Goal: Task Accomplishment & Management: Use online tool/utility

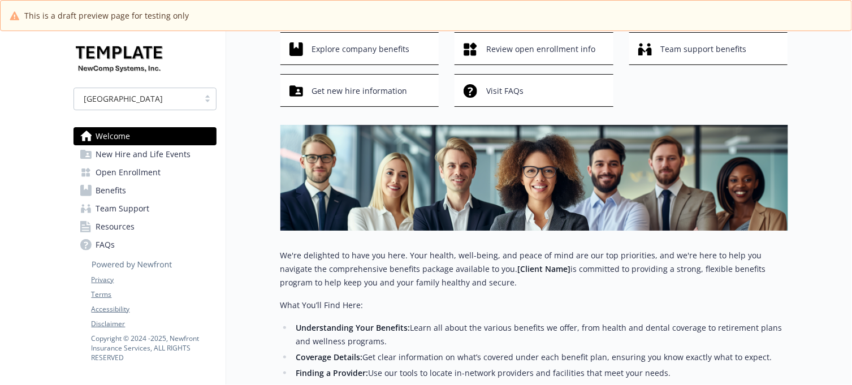
scroll to position [212, 0]
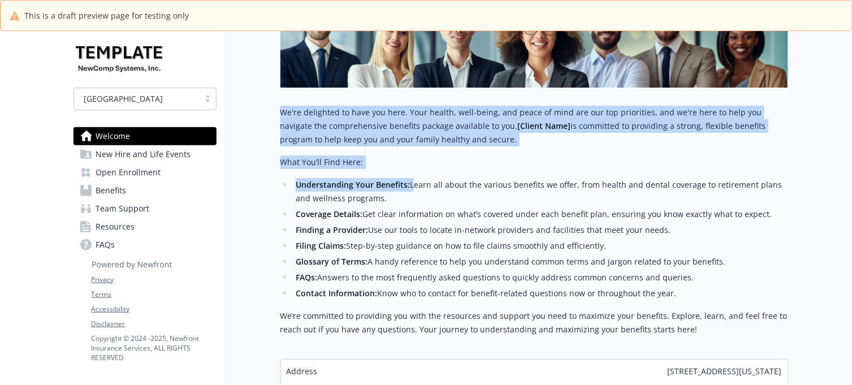
drag, startPoint x: 272, startPoint y: 112, endPoint x: 416, endPoint y: 198, distance: 168.1
click at [413, 191] on div "Welcome Explore company benefits Review open enrollment info Team support benef…" at bounding box center [507, 131] width 562 height 624
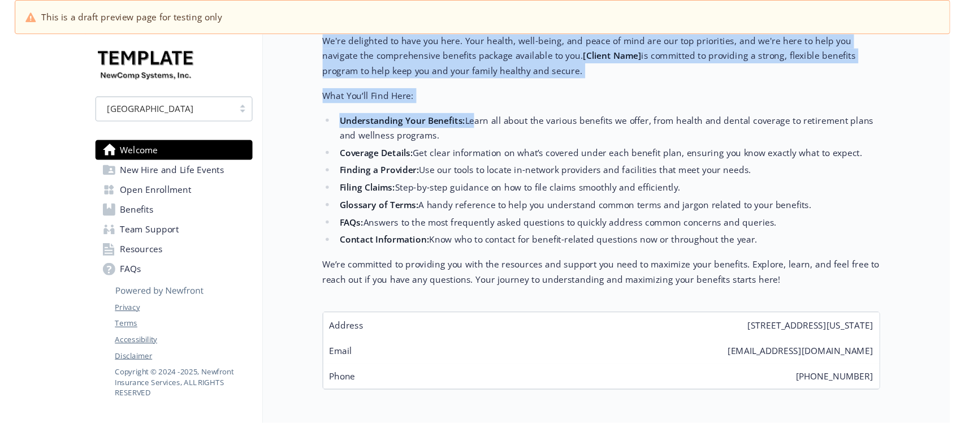
scroll to position [349, 0]
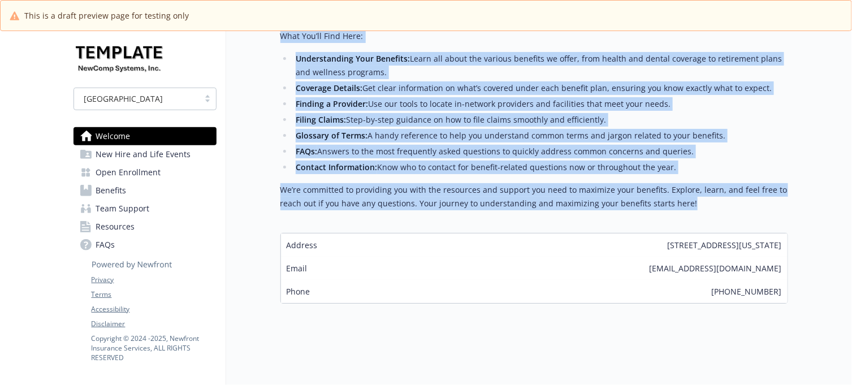
click at [693, 195] on p "We’re committed to providing you with the resources and support you need to max…" at bounding box center [534, 196] width 508 height 27
copy div "Lo'ip dolorsita co adip eli sedd. Eius tempor, inci-utlab, etd magna al enim ad…"
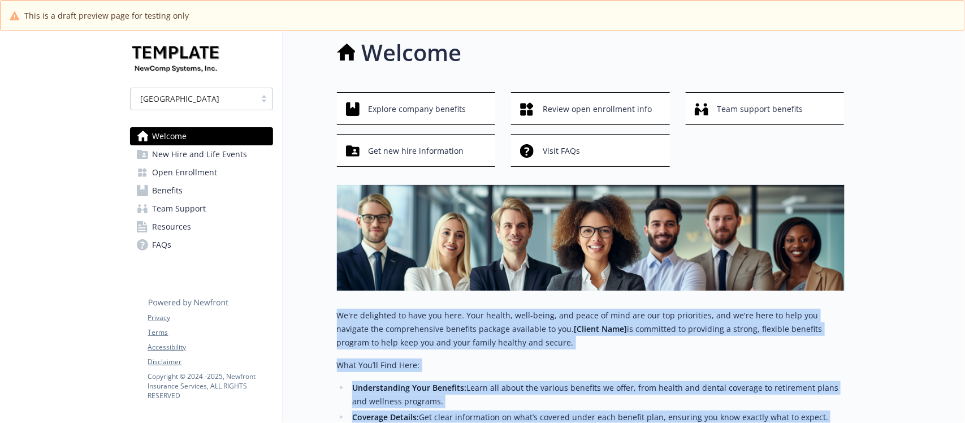
scroll to position [0, 0]
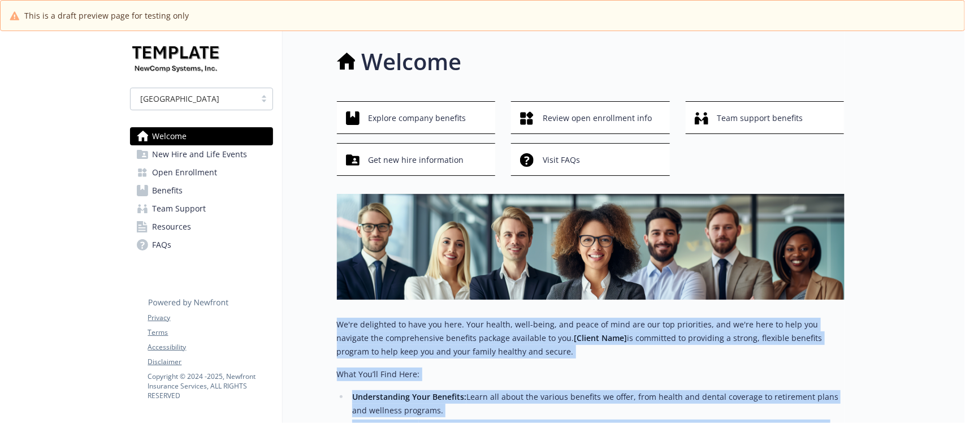
click at [166, 157] on span "New Hire and Life Events" at bounding box center [200, 154] width 95 height 18
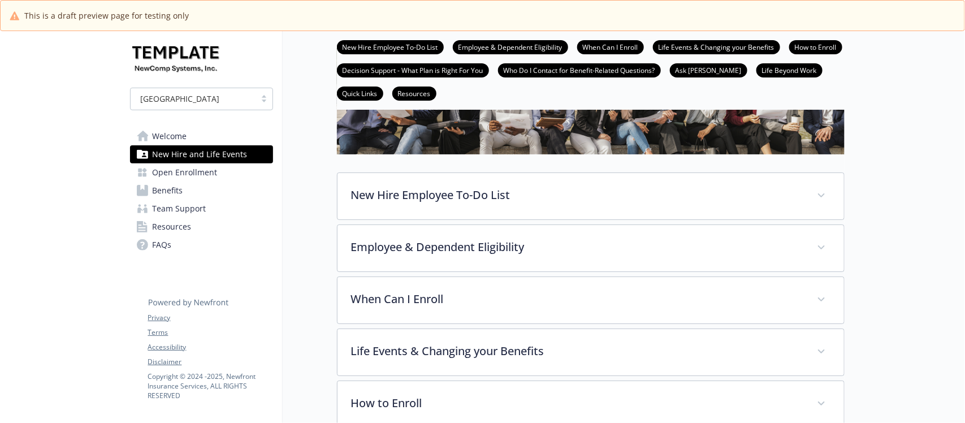
scroll to position [141, 0]
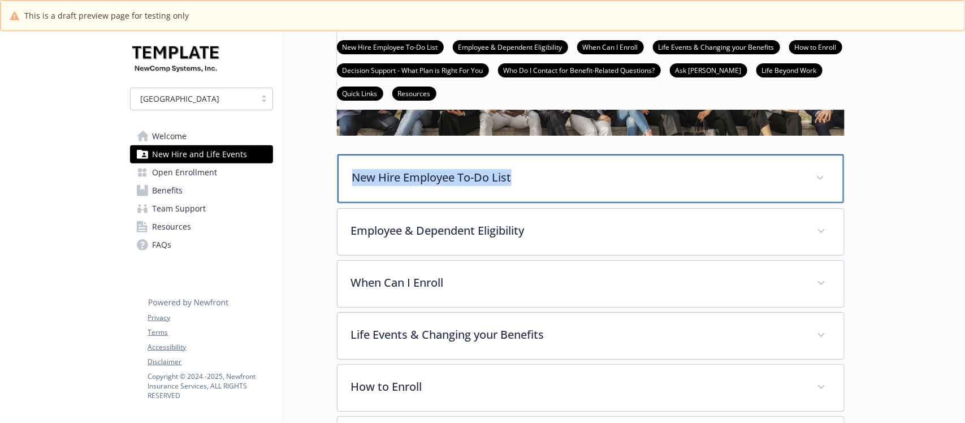
drag, startPoint x: 529, startPoint y: 177, endPoint x: 315, endPoint y: 170, distance: 213.8
click at [315, 170] on div "New Hire and Life Events New Hire Employee To-Do List Employee & Dependent Elig…" at bounding box center [564, 373] width 562 height 966
copy p "New Hire Employee To-Do List"
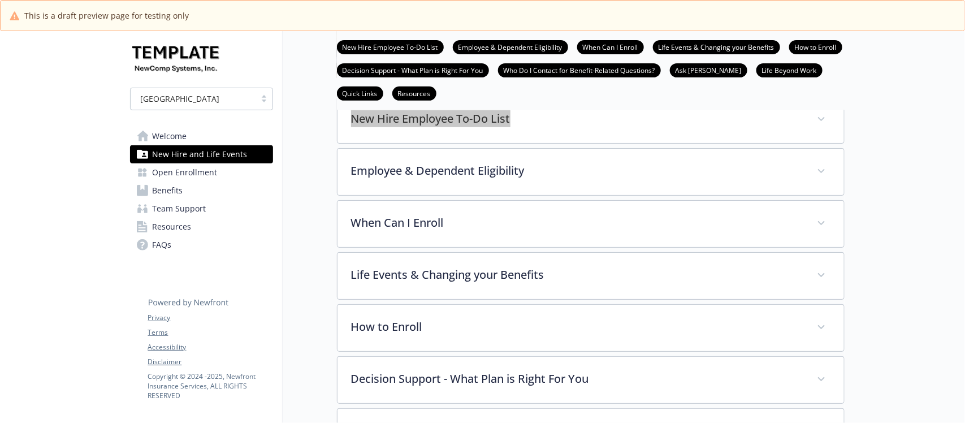
scroll to position [71, 0]
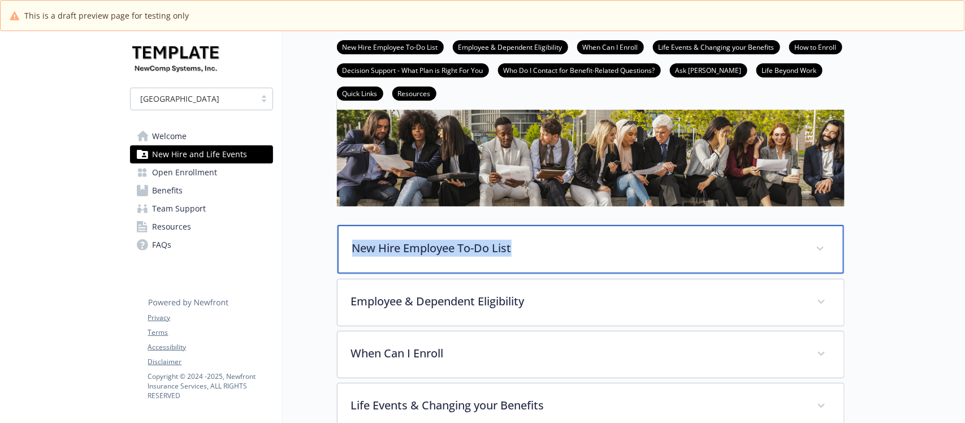
click at [438, 257] on p "New Hire Employee To-Do List" at bounding box center [577, 248] width 450 height 17
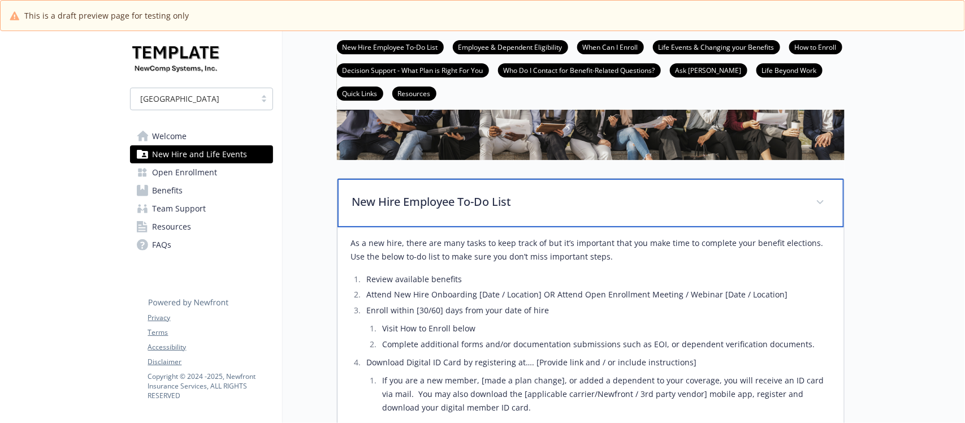
scroll to position [141, 0]
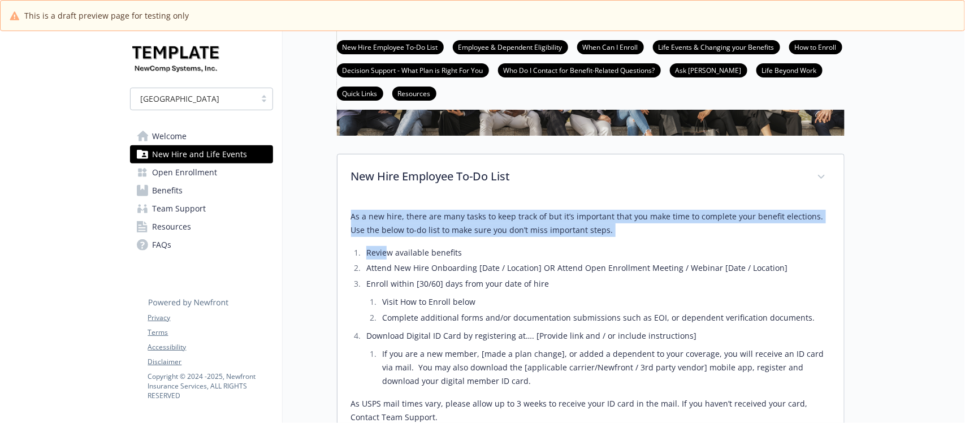
drag, startPoint x: 345, startPoint y: 218, endPoint x: 466, endPoint y: 291, distance: 141.3
click at [460, 289] on div "As a new hire, there are many tasks to keep track of but it’s important that yo…" at bounding box center [591, 329] width 507 height 256
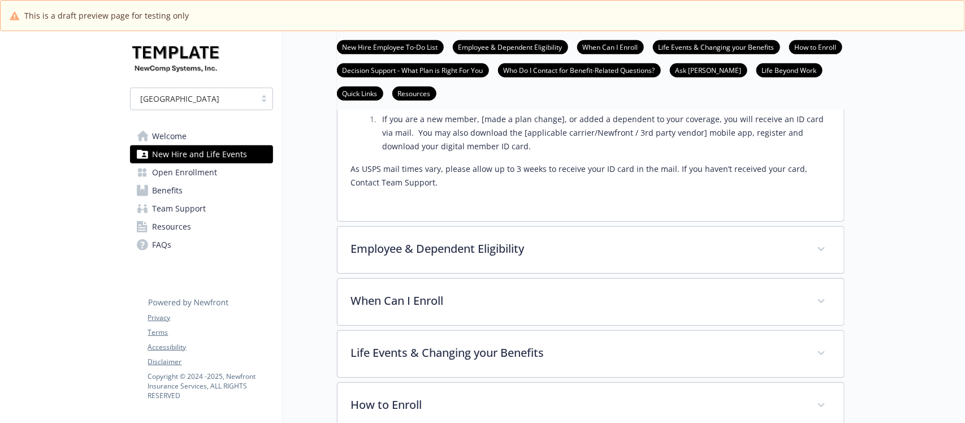
scroll to position [353, 0]
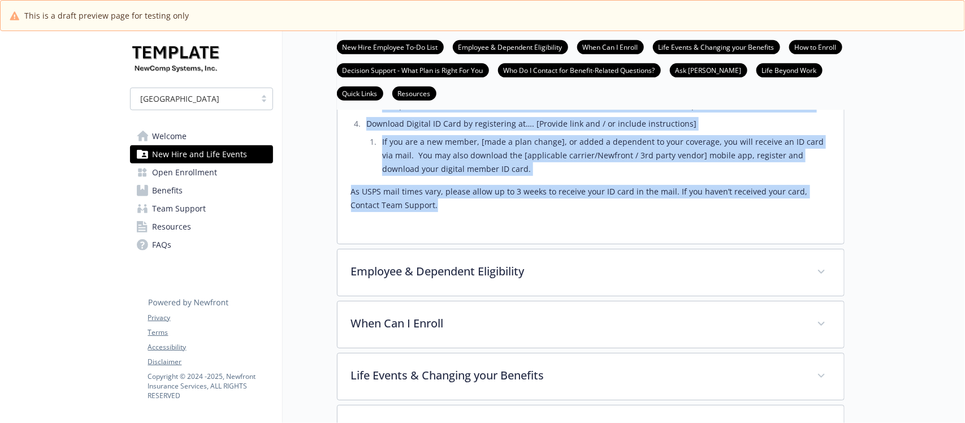
click at [429, 206] on p "As USPS mail times vary, please allow up to 3 weeks to receive your ID card in …" at bounding box center [590, 198] width 479 height 27
copy div "As a new hire, there are many tasks to keep track of but it’s important that yo…"
click at [198, 224] on link "Resources" at bounding box center [201, 227] width 143 height 18
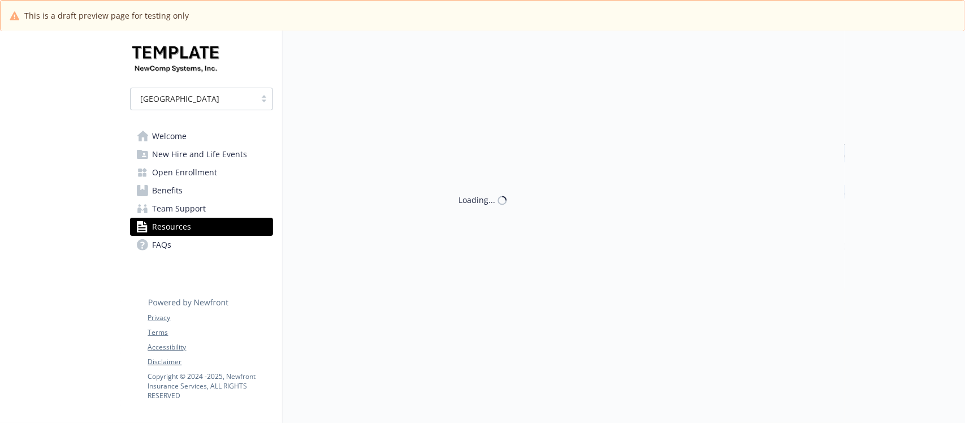
scroll to position [353, 0]
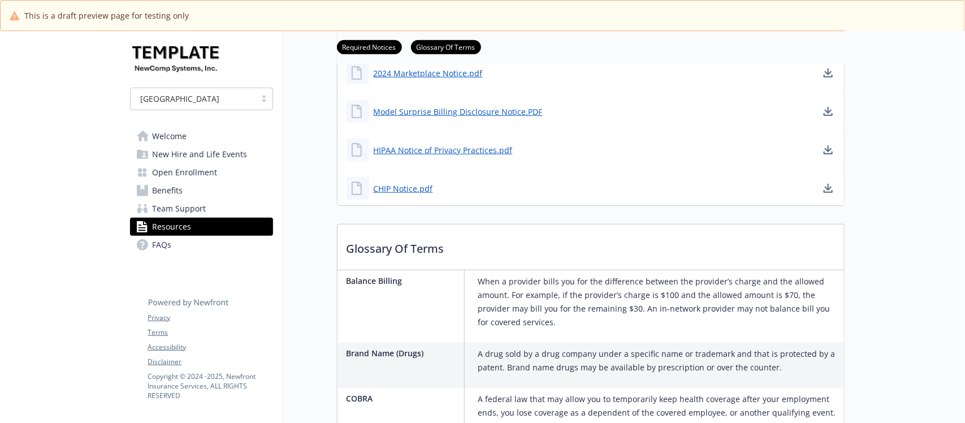
click at [211, 207] on link "Team Support" at bounding box center [201, 209] width 143 height 18
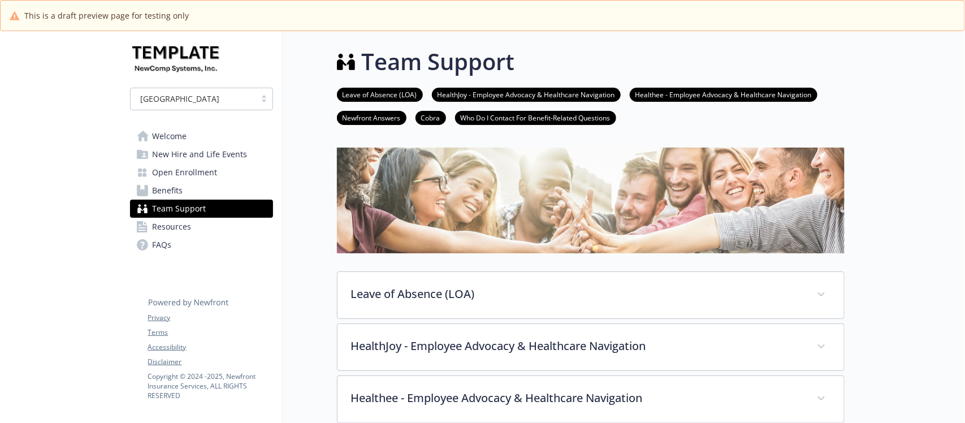
scroll to position [71, 0]
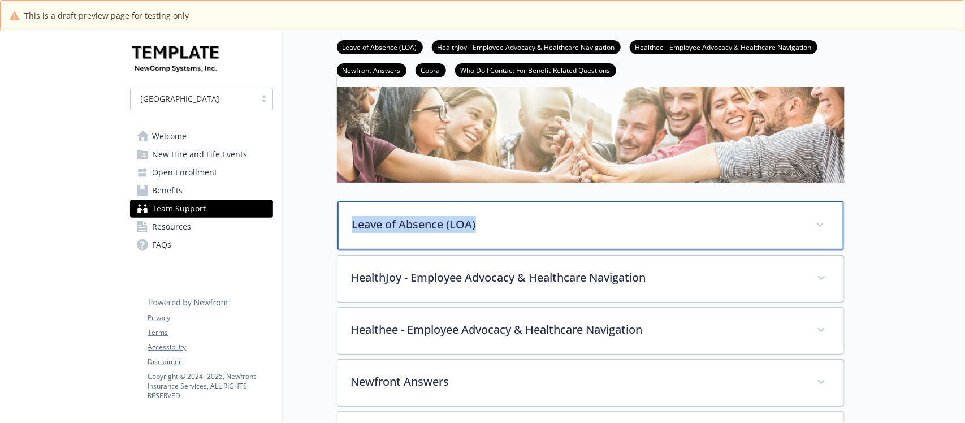
drag, startPoint x: 486, startPoint y: 256, endPoint x: 351, endPoint y: 259, distance: 135.2
click at [352, 250] on div "Leave of Absence (LOA)" at bounding box center [591, 225] width 507 height 49
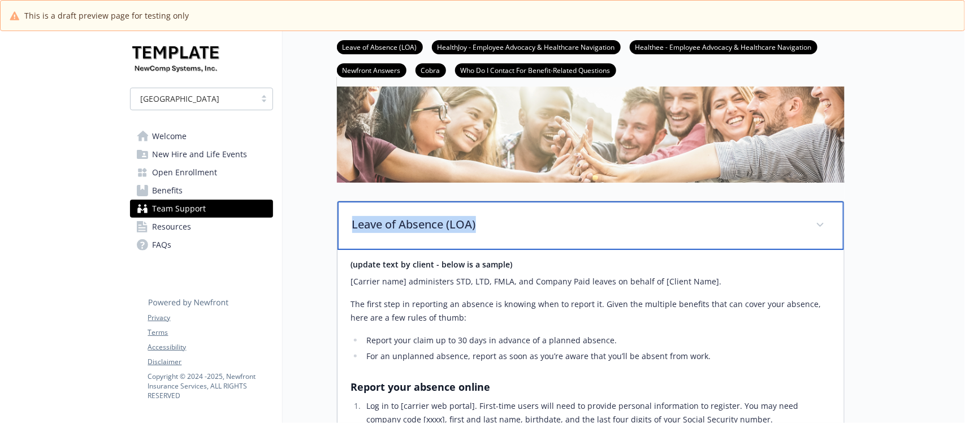
copy p "Leave of Absence (LOA)"
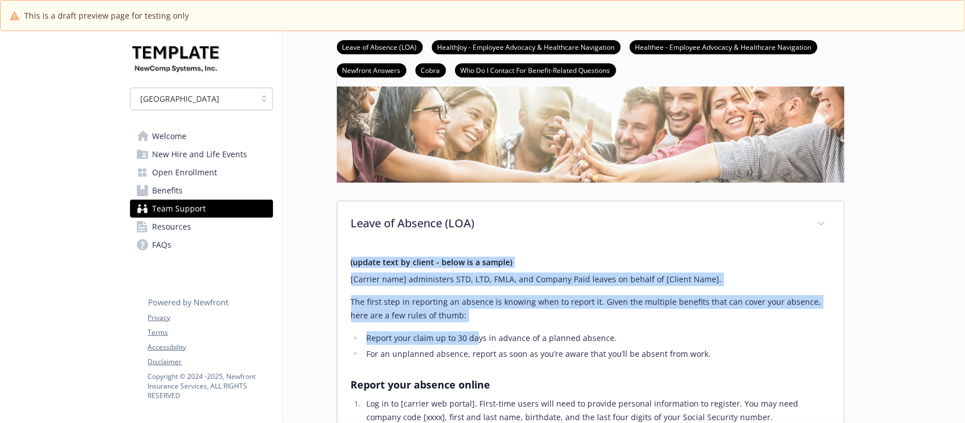
drag, startPoint x: 343, startPoint y: 283, endPoint x: 481, endPoint y: 356, distance: 156.3
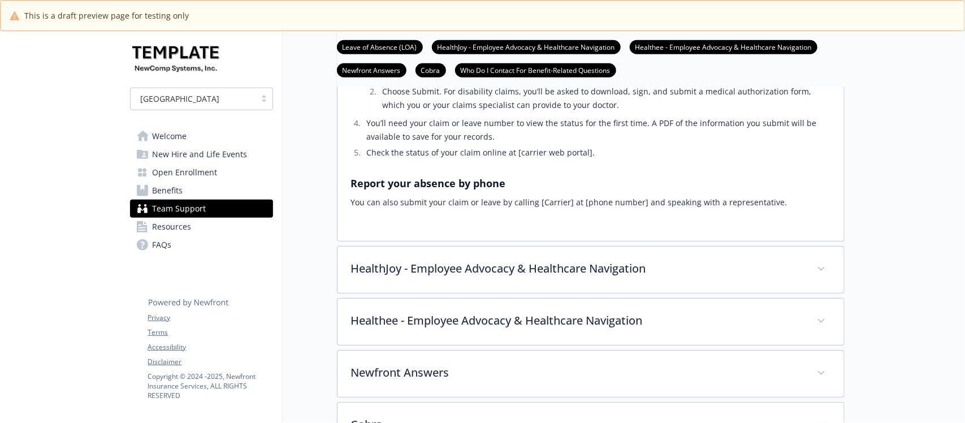
scroll to position [495, 0]
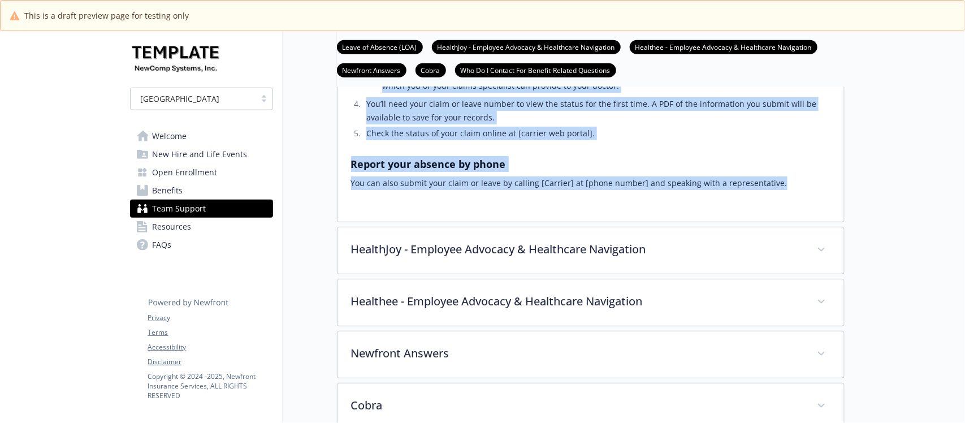
click at [804, 190] on p "You can also submit your claim or leave by calling [Carrier] at [phone number] …" at bounding box center [590, 183] width 479 height 14
copy div "(update text by client - below is a sample) [Carrier name] administers STD, LTD…"
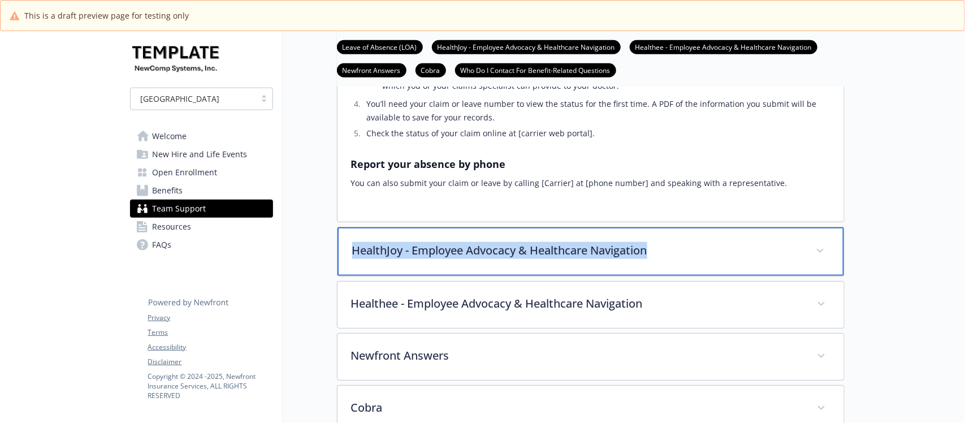
drag, startPoint x: 672, startPoint y: 270, endPoint x: 352, endPoint y: 272, distance: 320.0
click at [352, 259] on p "HealthJoy - Employee Advocacy & Healthcare Navigation" at bounding box center [577, 250] width 450 height 17
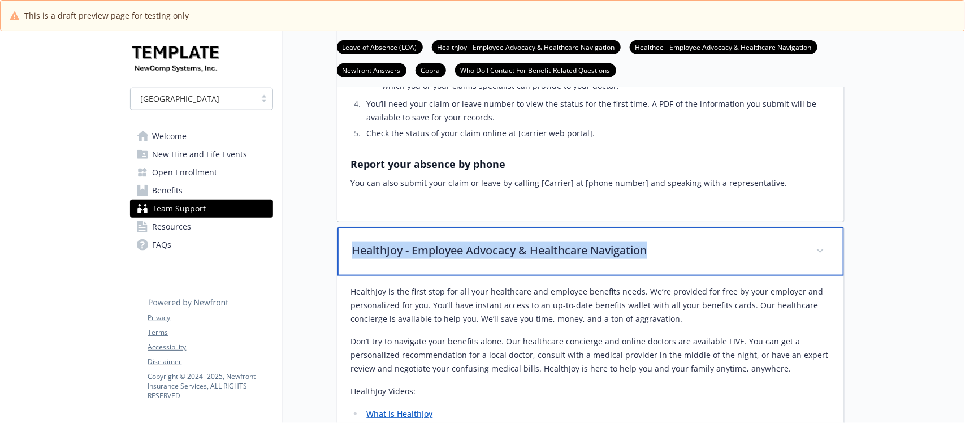
copy p "HealthJoy - Employee Advocacy & Healthcare Navigation"
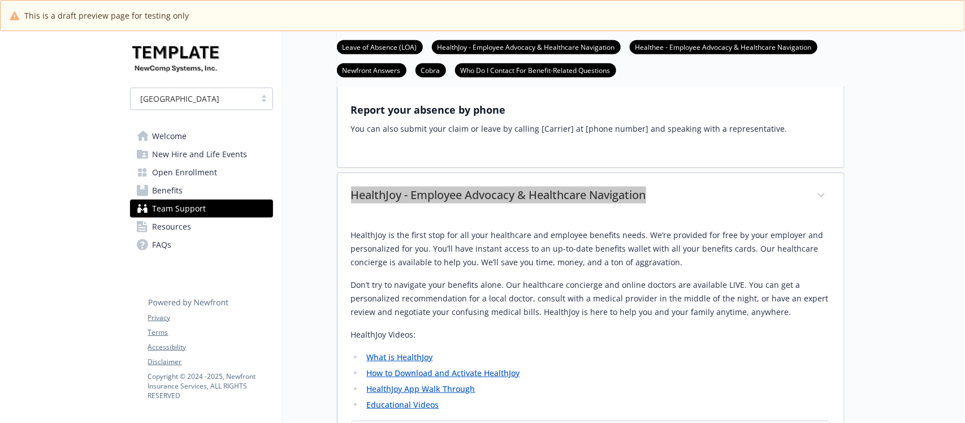
scroll to position [565, 0]
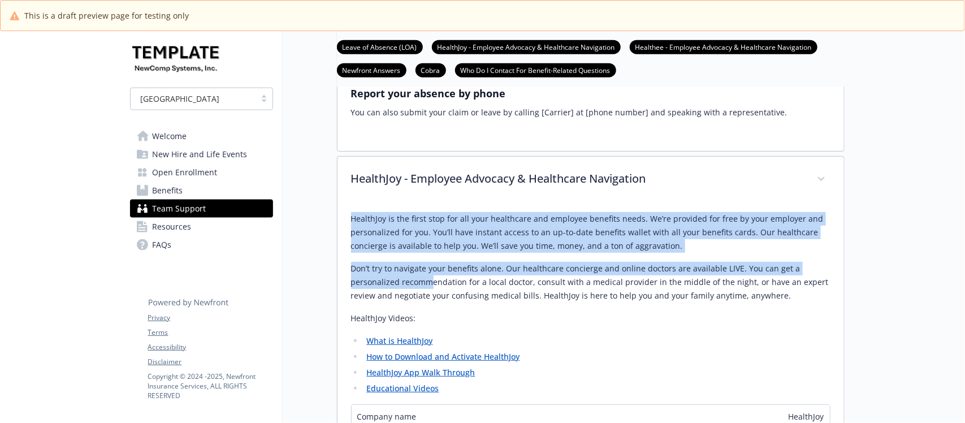
drag, startPoint x: 343, startPoint y: 241, endPoint x: 433, endPoint y: 306, distance: 110.2
click at [433, 306] on div "HealthJoy is the first stop for all your healthcare and employee benefits needs…" at bounding box center [591, 350] width 507 height 295
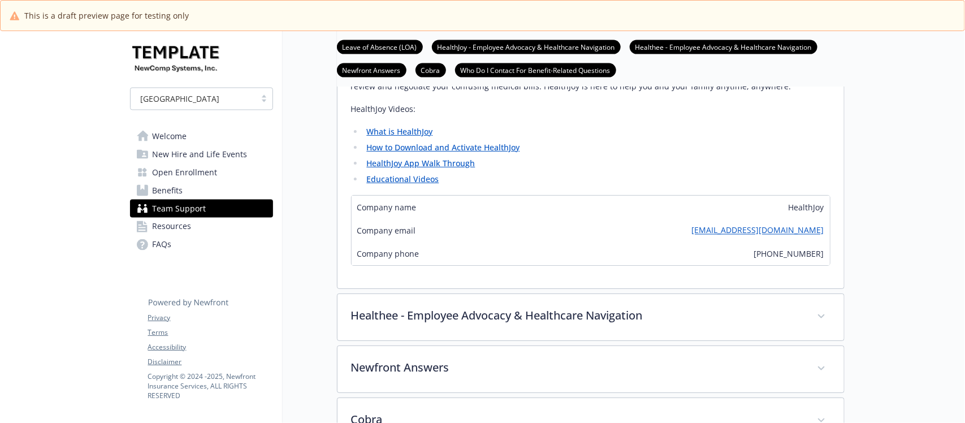
scroll to position [777, 0]
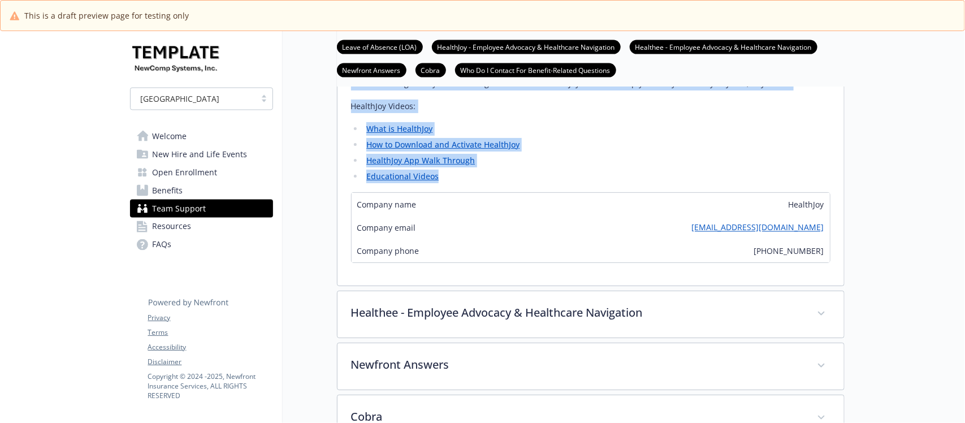
click at [455, 183] on li "Educational Videos" at bounding box center [597, 177] width 467 height 14
copy div "HealthJoy is the first stop for all your healthcare and employee benefits needs…"
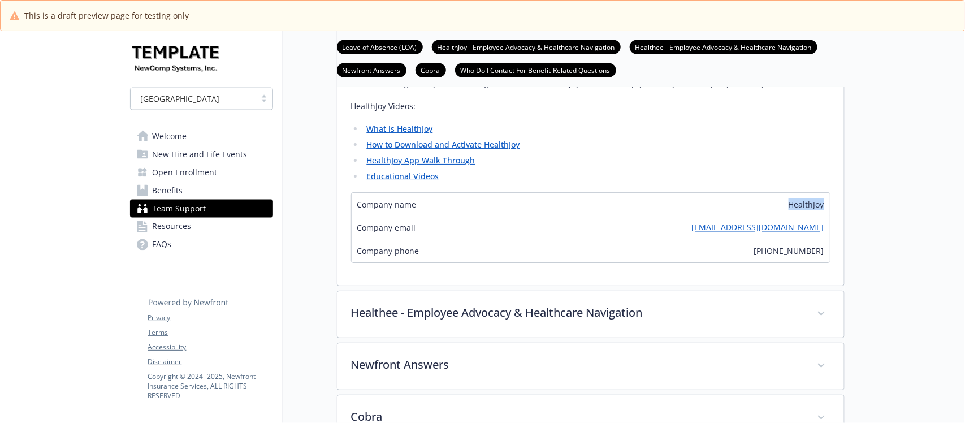
drag, startPoint x: 767, startPoint y: 230, endPoint x: 837, endPoint y: 224, distance: 70.3
click at [837, 224] on div "HealthJoy is the first stop for all your healthcare and employee benefits needs…" at bounding box center [591, 138] width 507 height 295
copy span "HealthJoy"
drag, startPoint x: 716, startPoint y: 257, endPoint x: 836, endPoint y: 253, distance: 119.4
click at [836, 253] on div "HealthJoy is the first stop for all your healthcare and employee benefits needs…" at bounding box center [591, 138] width 507 height 295
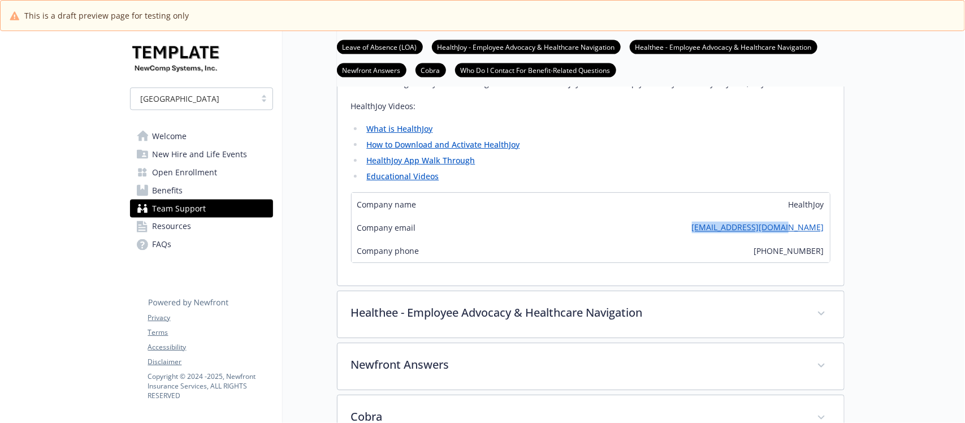
copy link "support@healthjoy.com"
drag, startPoint x: 758, startPoint y: 277, endPoint x: 831, endPoint y: 274, distance: 73.0
click at [831, 274] on div "HealthJoy is the first stop for all your healthcare and employee benefits needs…" at bounding box center [591, 138] width 507 height 295
copy span "(877) 500-3212"
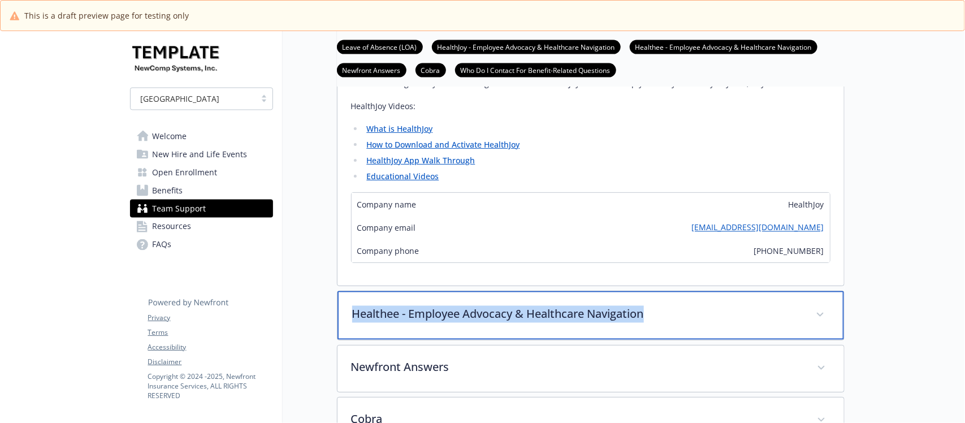
drag, startPoint x: 700, startPoint y: 345, endPoint x: 312, endPoint y: 353, distance: 387.9
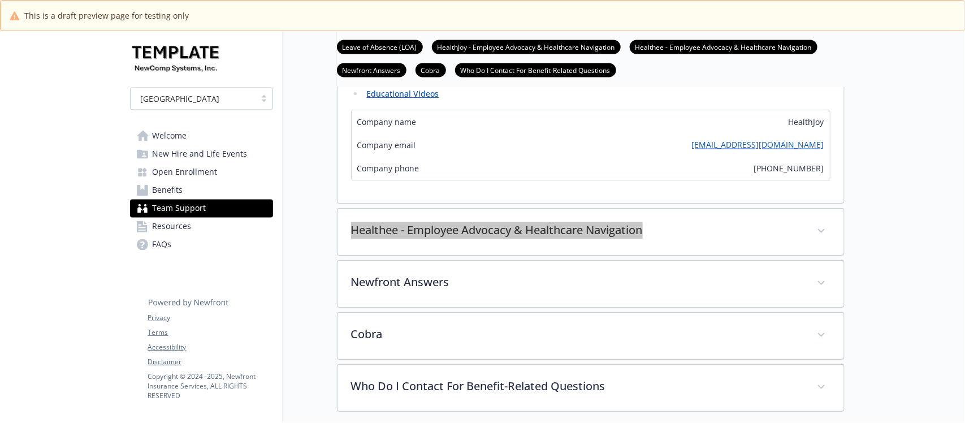
scroll to position [989, 0]
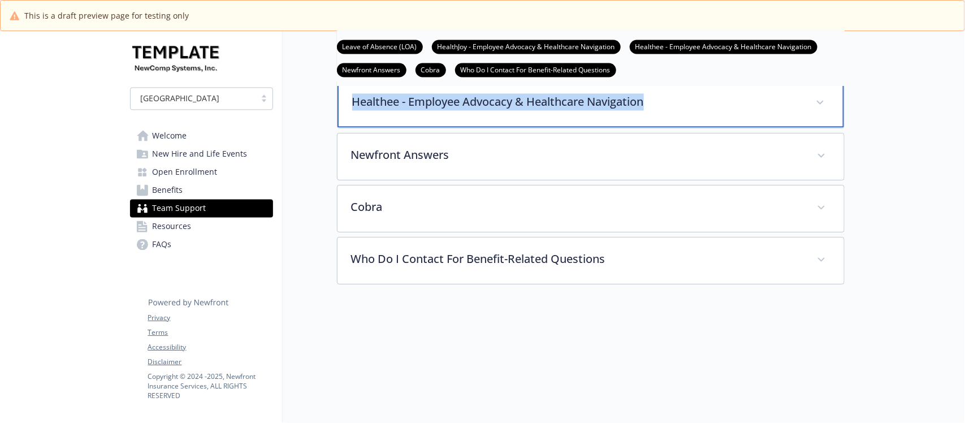
drag, startPoint x: 538, startPoint y: 133, endPoint x: 519, endPoint y: 141, distance: 20.8
click at [538, 111] on p "Healthee - Employee Advocacy & Healthcare Navigation" at bounding box center [577, 102] width 450 height 17
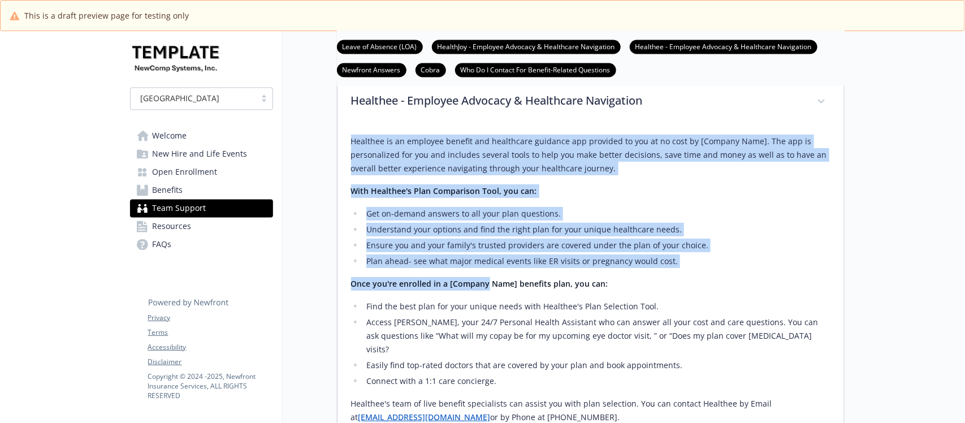
drag, startPoint x: 348, startPoint y: 170, endPoint x: 499, endPoint y: 306, distance: 203.4
click at [498, 304] on div "Healthee is an employee benefit and healthcare guidance app provided to you at …" at bounding box center [591, 388] width 507 height 525
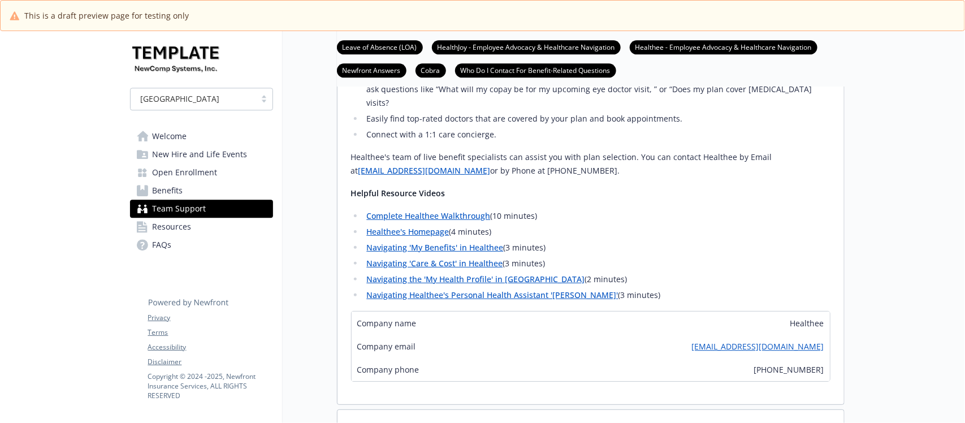
scroll to position [1272, 0]
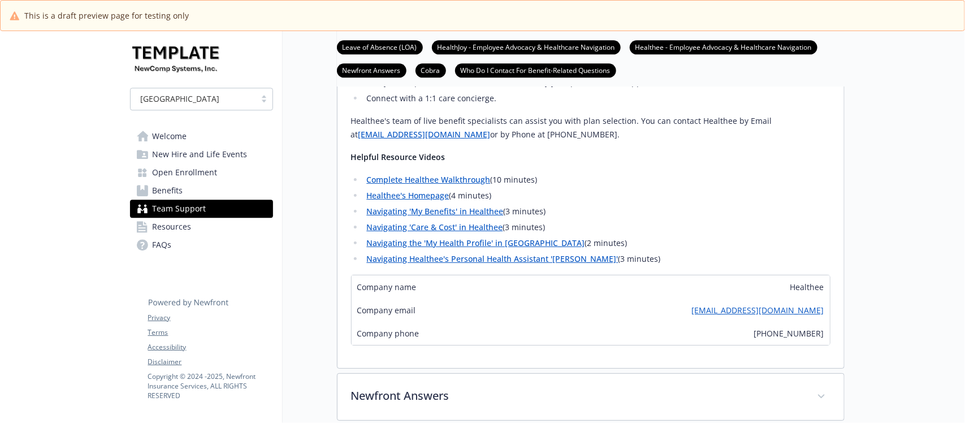
click at [617, 266] on li "Navigating Healthee's Personal Health Assistant 'Zoe' (3 minutes)" at bounding box center [597, 259] width 467 height 14
drag, startPoint x: 784, startPoint y: 297, endPoint x: 832, endPoint y: 300, distance: 48.1
click at [832, 300] on div "Healthee is an employee benefit and healthcare guidance app provided to you at …" at bounding box center [591, 105] width 507 height 525
drag, startPoint x: 745, startPoint y: 323, endPoint x: 825, endPoint y: 323, distance: 80.9
click at [825, 322] on div "Company email Zoe@healthee.com" at bounding box center [591, 310] width 478 height 23
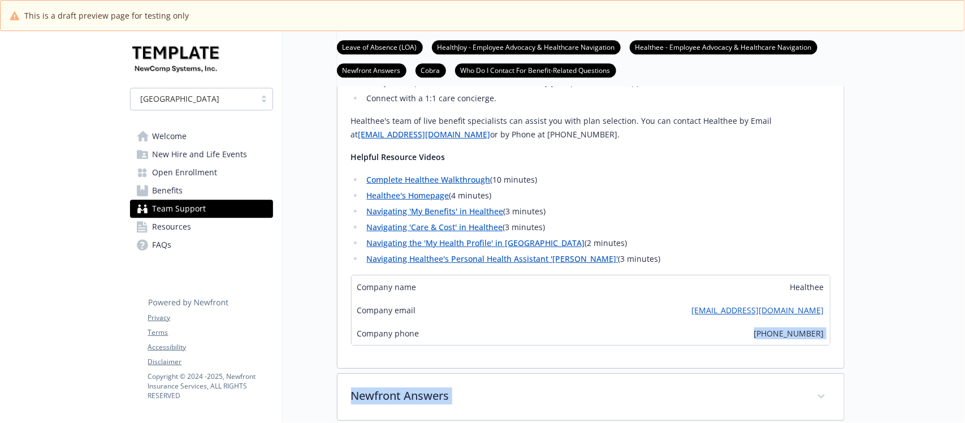
drag, startPoint x: 772, startPoint y: 348, endPoint x: 869, endPoint y: 348, distance: 97.2
click at [633, 340] on div "Company phone (518) 254-8785" at bounding box center [591, 333] width 478 height 23
drag, startPoint x: 751, startPoint y: 345, endPoint x: 831, endPoint y: 343, distance: 80.3
click at [831, 343] on div "Healthee is an employee benefit and healthcare guidance app provided to you at …" at bounding box center [591, 105] width 507 height 525
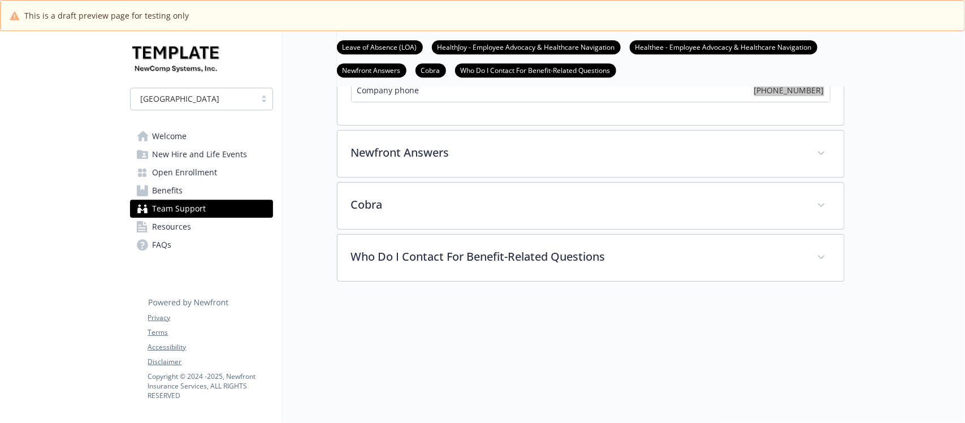
scroll to position [1555, 0]
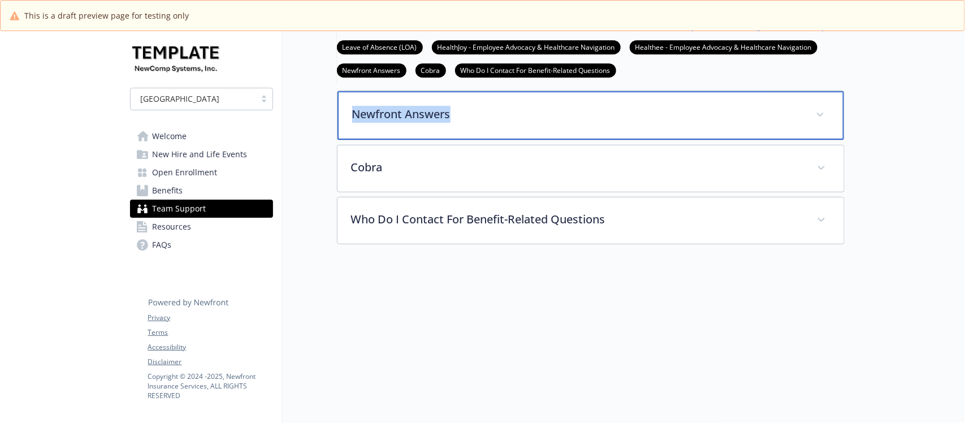
drag, startPoint x: 474, startPoint y: 131, endPoint x: 351, endPoint y: 130, distance: 122.7
click at [352, 123] on p "Newfront Answers" at bounding box center [577, 114] width 450 height 17
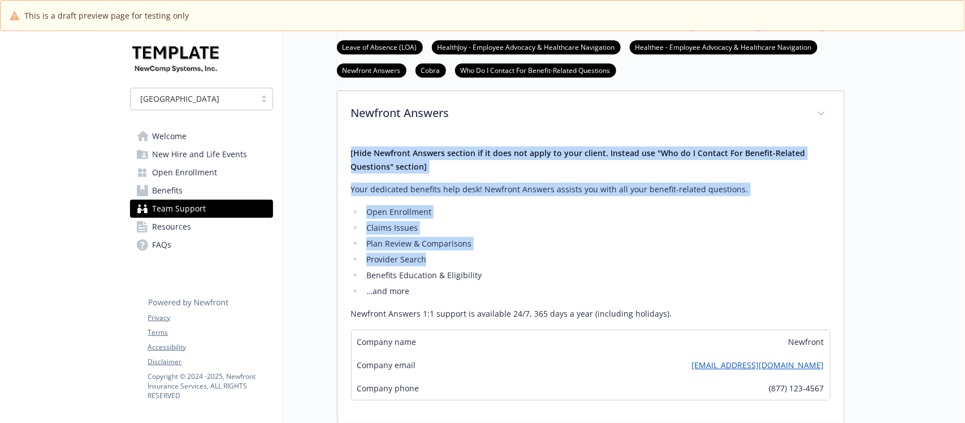
drag, startPoint x: 348, startPoint y: 159, endPoint x: 470, endPoint y: 297, distance: 184.6
click at [470, 297] on div "[Hide Newfront Answers section if it does not apply to your client. Instead use…" at bounding box center [591, 280] width 507 height 286
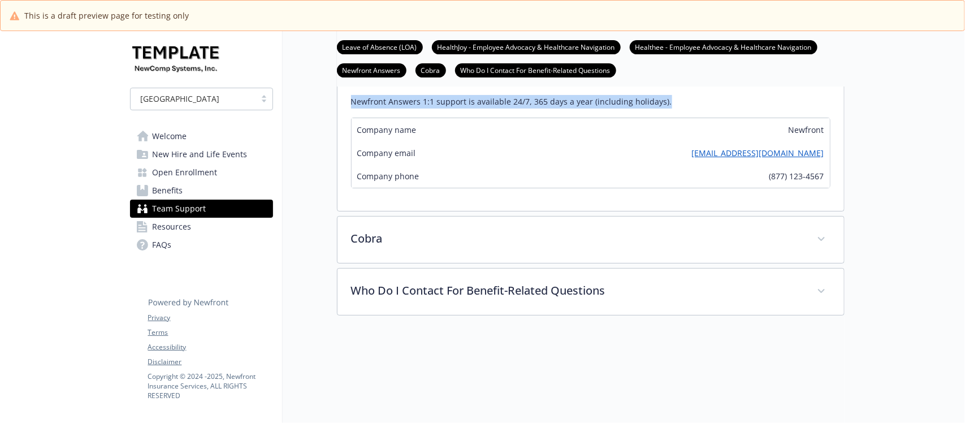
click at [690, 109] on p "Newfront Answers 1:1 support is available 24/7, 365 days a year (including holi…" at bounding box center [590, 102] width 479 height 14
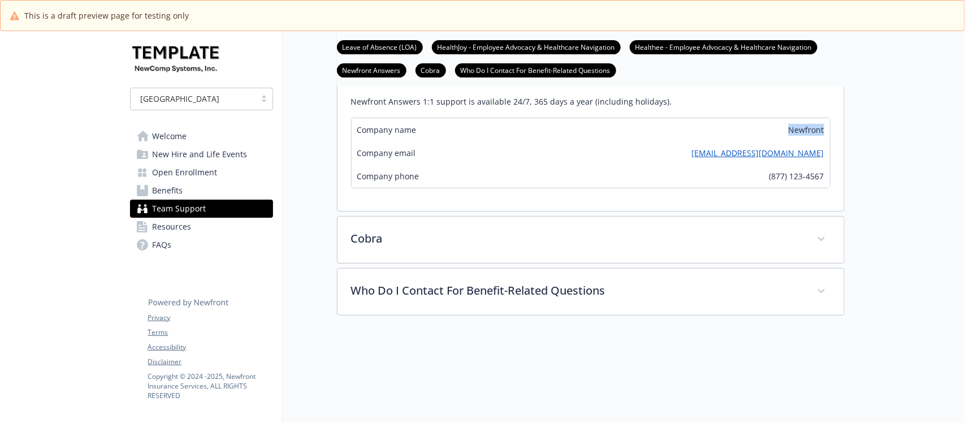
drag, startPoint x: 784, startPoint y: 139, endPoint x: 824, endPoint y: 140, distance: 40.2
click at [824, 140] on div "Company name Newfront" at bounding box center [591, 129] width 478 height 23
drag, startPoint x: 680, startPoint y: 170, endPoint x: 824, endPoint y: 167, distance: 144.2
click at [837, 167] on div "[Hide Newfront Answers section if it does not apply to your client. Instead use…" at bounding box center [591, 68] width 507 height 286
drag, startPoint x: 786, startPoint y: 193, endPoint x: 828, endPoint y: 191, distance: 42.5
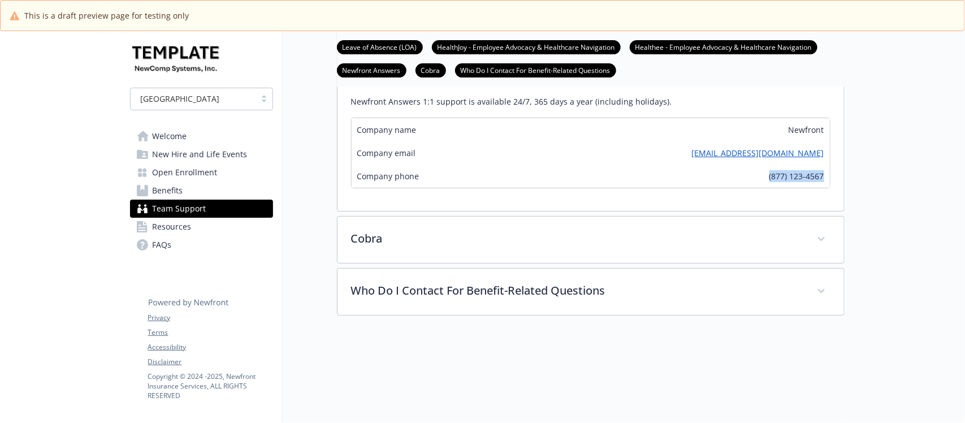
click at [828, 188] on div "Company phone (877) 123-4567" at bounding box center [591, 176] width 478 height 23
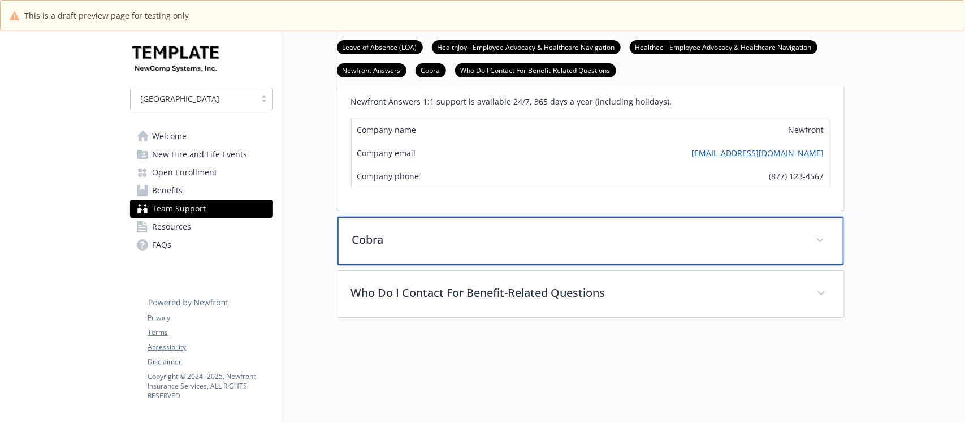
click at [418, 248] on p "Cobra" at bounding box center [577, 239] width 450 height 17
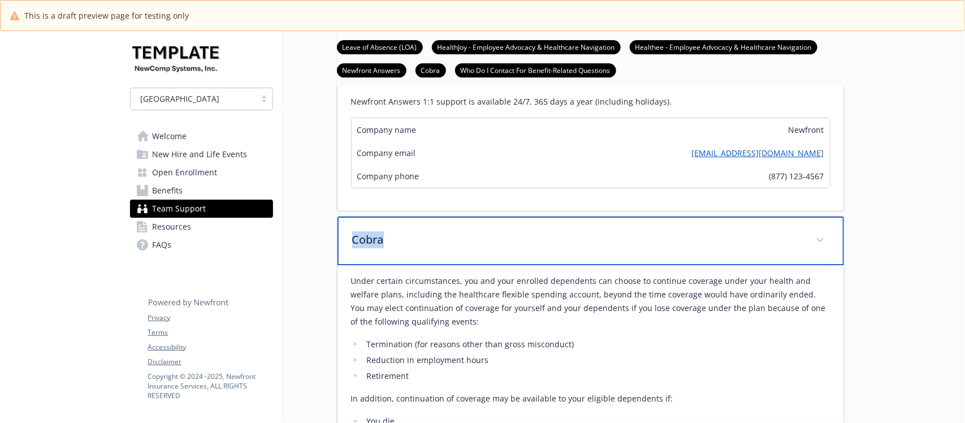
drag, startPoint x: 434, startPoint y: 256, endPoint x: 322, endPoint y: 249, distance: 111.6
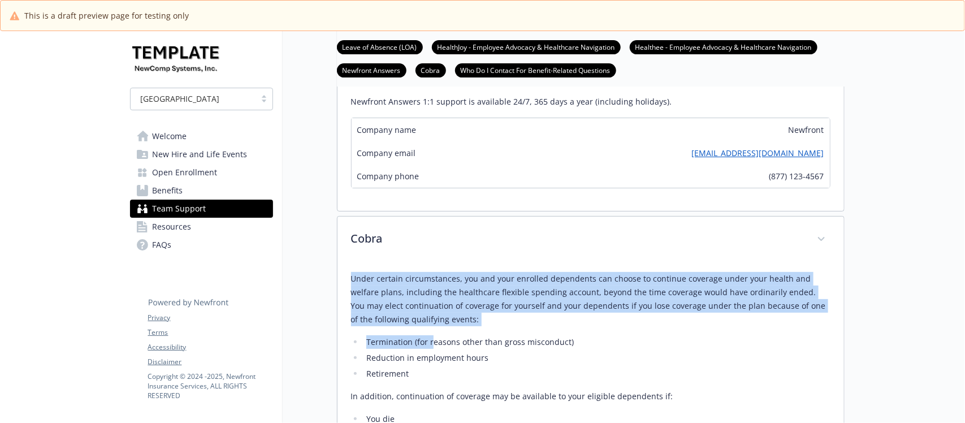
drag, startPoint x: 356, startPoint y: 294, endPoint x: 451, endPoint y: 376, distance: 125.0
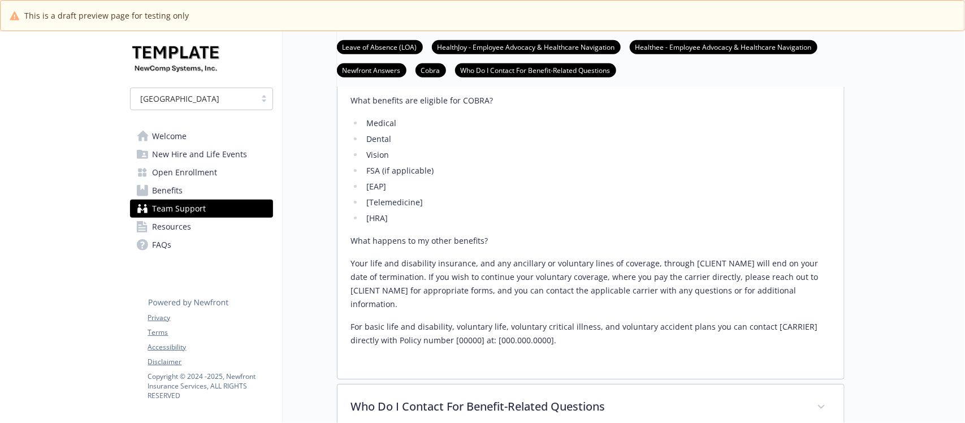
scroll to position [2474, 0]
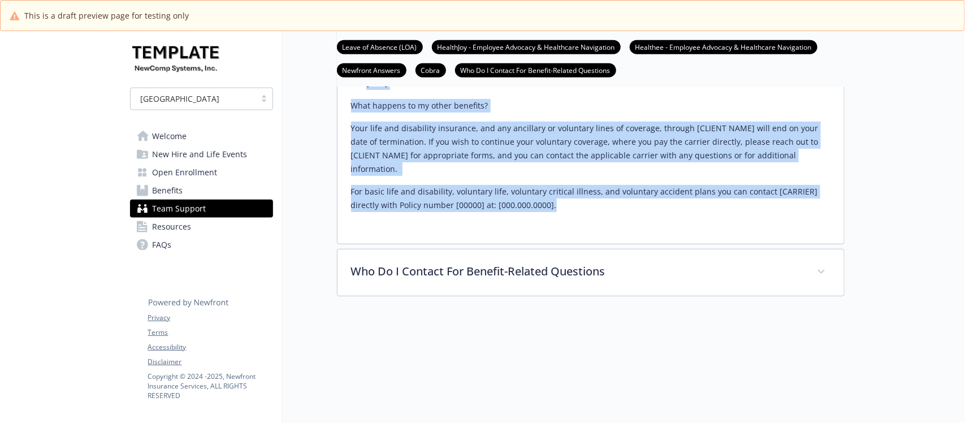
click at [564, 210] on p "For basic life and disability, voluntary life, voluntary critical illness, and …" at bounding box center [590, 198] width 479 height 27
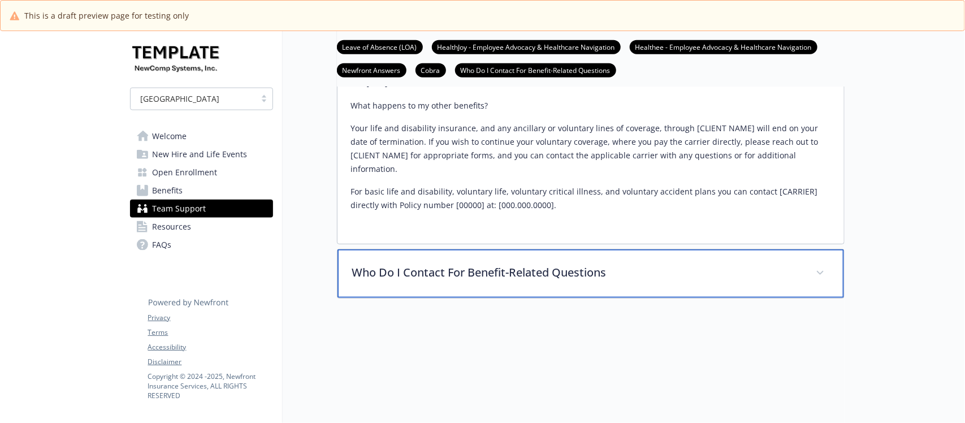
click at [484, 267] on p "Who Do I Contact For Benefit-Related Questions" at bounding box center [577, 272] width 450 height 17
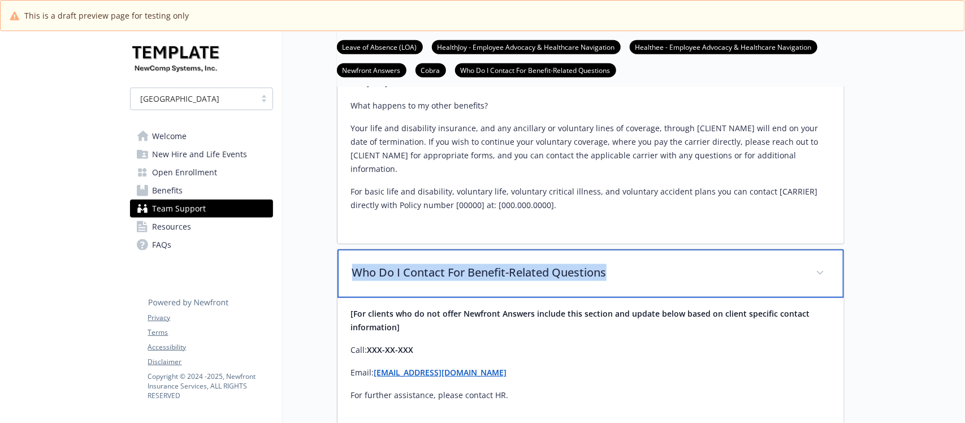
drag, startPoint x: 631, startPoint y: 273, endPoint x: 336, endPoint y: 274, distance: 294.6
click at [337, 274] on div "Who Do I Contact For Benefit-Related Questions [For clients who do not offer Ne…" at bounding box center [591, 341] width 508 height 185
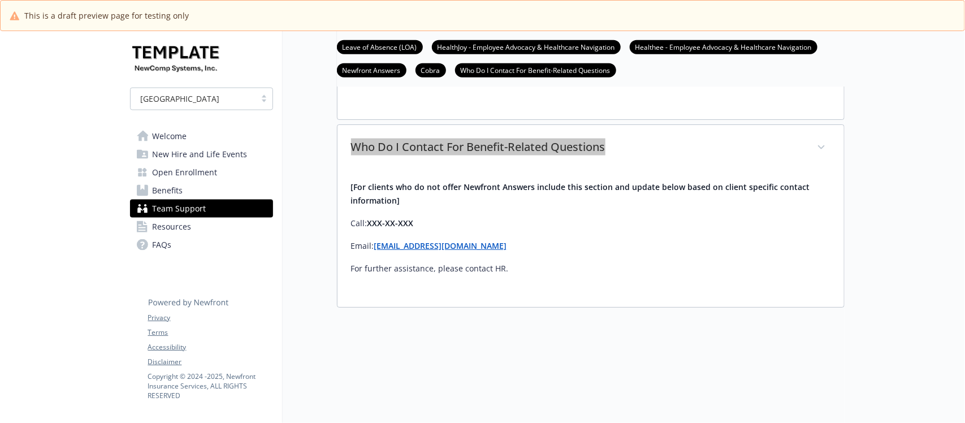
scroll to position [2505, 0]
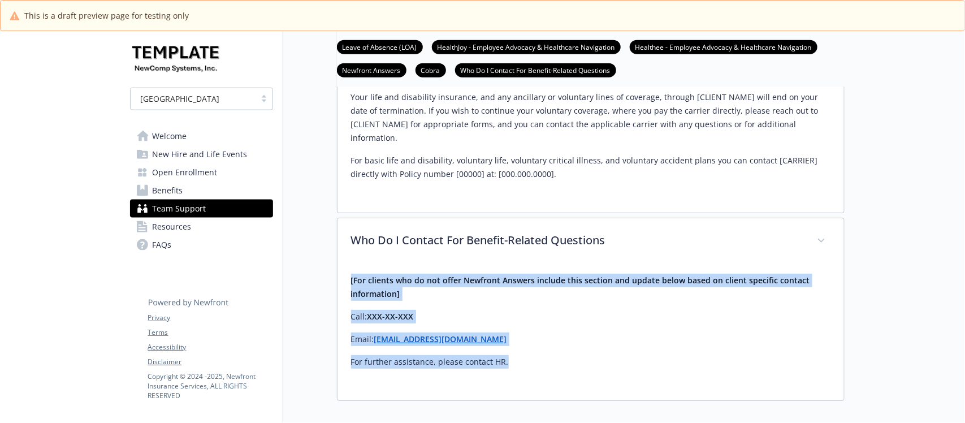
drag, startPoint x: 342, startPoint y: 280, endPoint x: 536, endPoint y: 365, distance: 211.4
click at [536, 365] on div "[For clients who do not offer Newfront Answers include this section and update …" at bounding box center [591, 333] width 507 height 136
click at [180, 224] on span "Resources" at bounding box center [172, 227] width 39 height 18
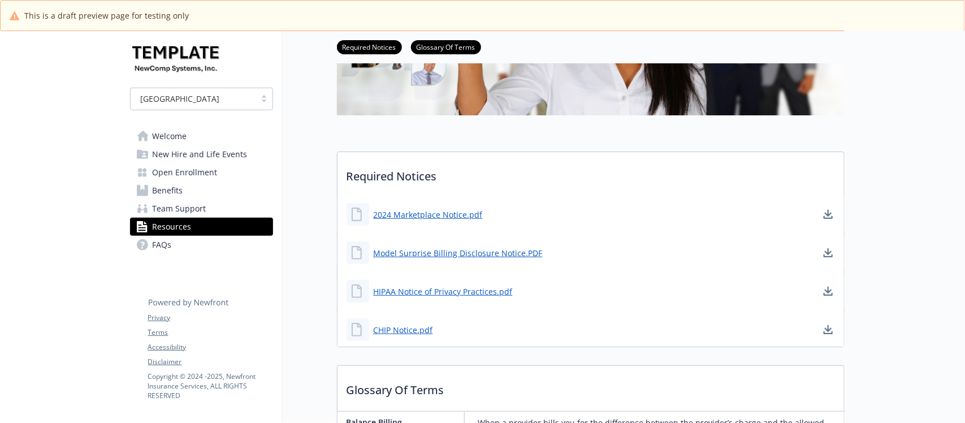
scroll to position [283, 0]
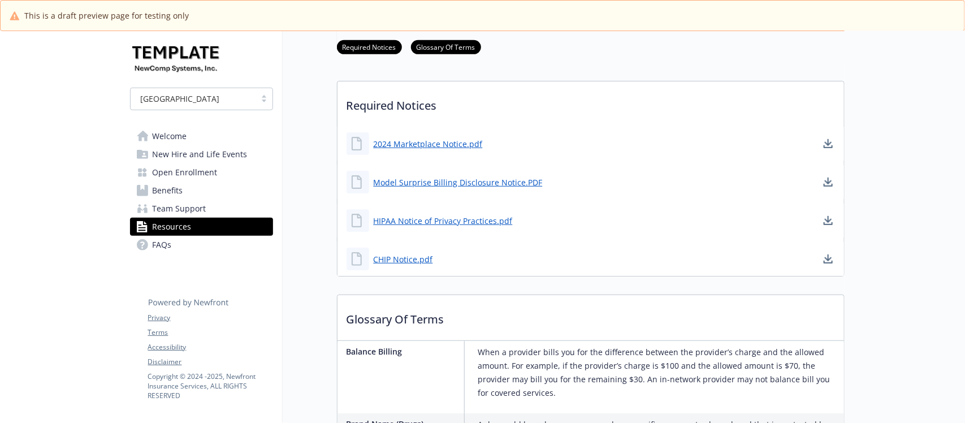
click at [165, 155] on span "New Hire and Life Events" at bounding box center [200, 154] width 95 height 18
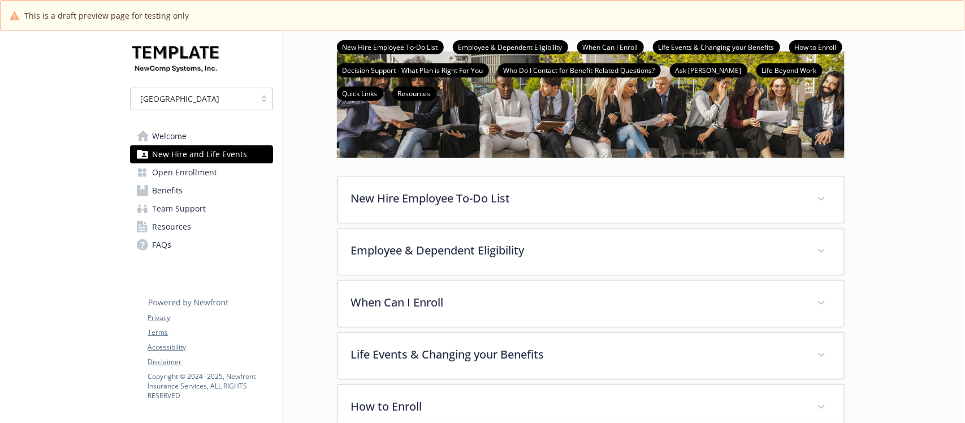
scroll to position [18, 0]
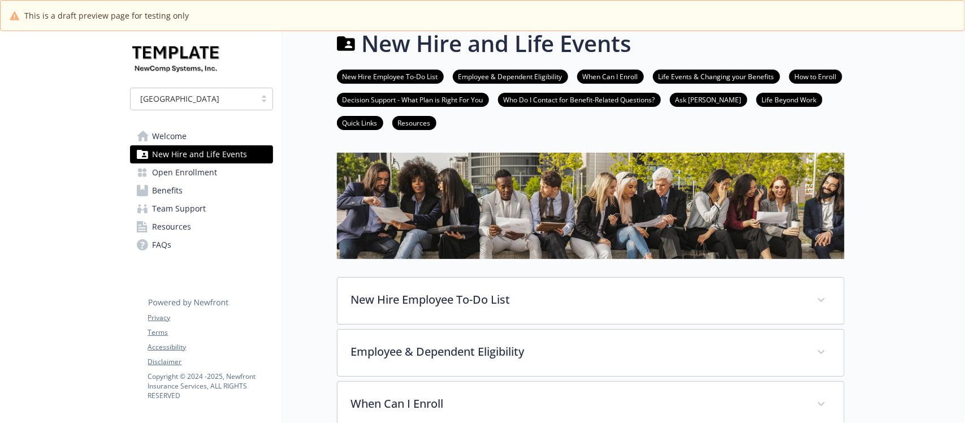
click at [178, 191] on span "Benefits" at bounding box center [168, 190] width 31 height 18
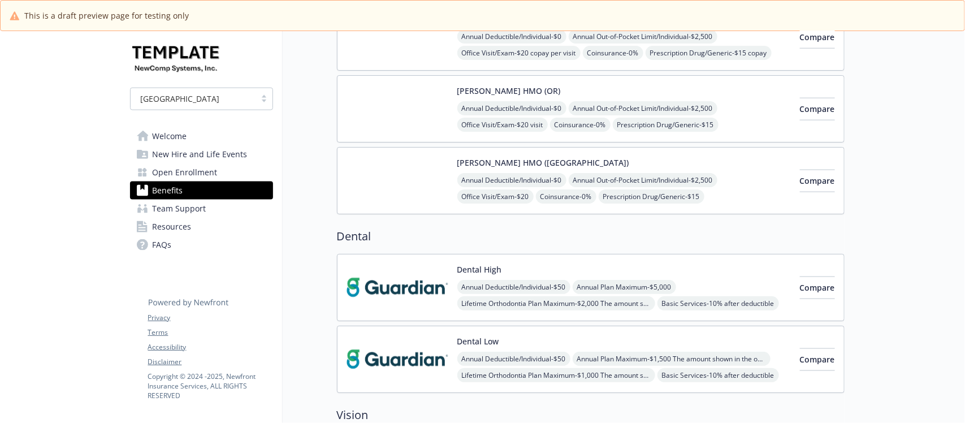
scroll to position [442, 0]
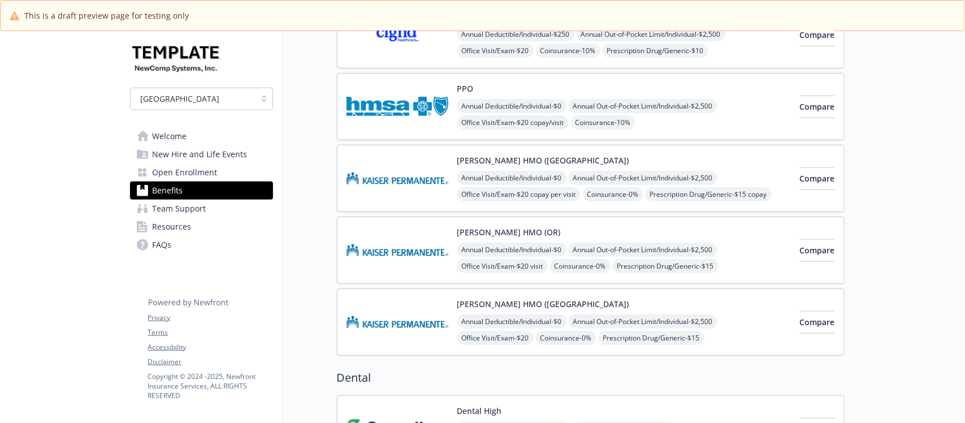
click at [564, 226] on div "Kaiser HMO (OR) Annual Deductible/Individual - $0 Annual Out-of-Pocket Limit/In…" at bounding box center [591, 250] width 508 height 67
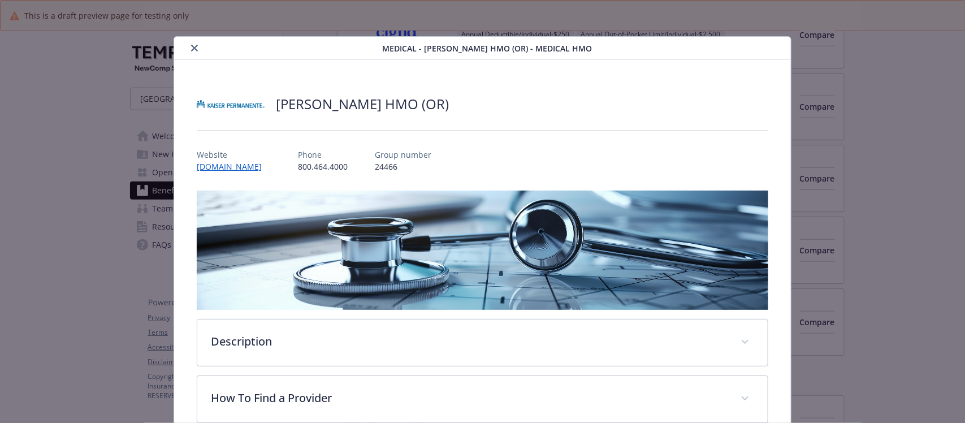
scroll to position [34, 0]
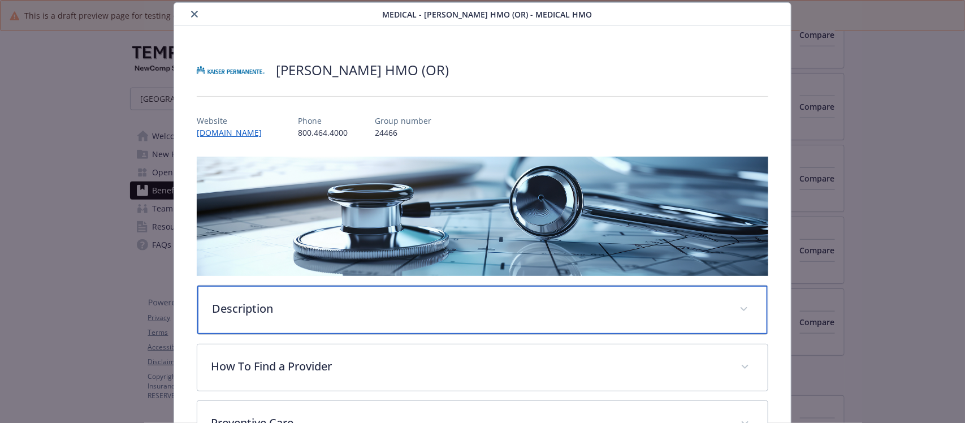
click at [234, 315] on div "Description" at bounding box center [482, 310] width 570 height 49
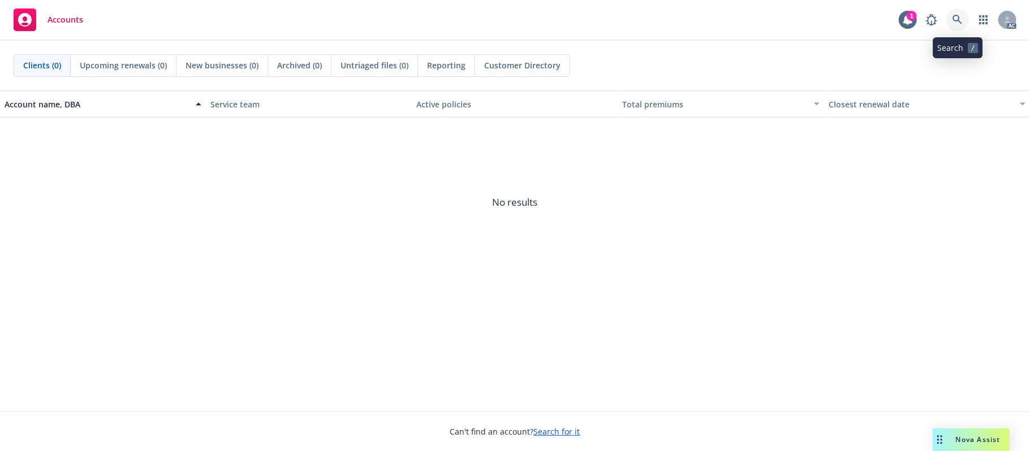
click at [957, 17] on icon at bounding box center [957, 20] width 10 height 10
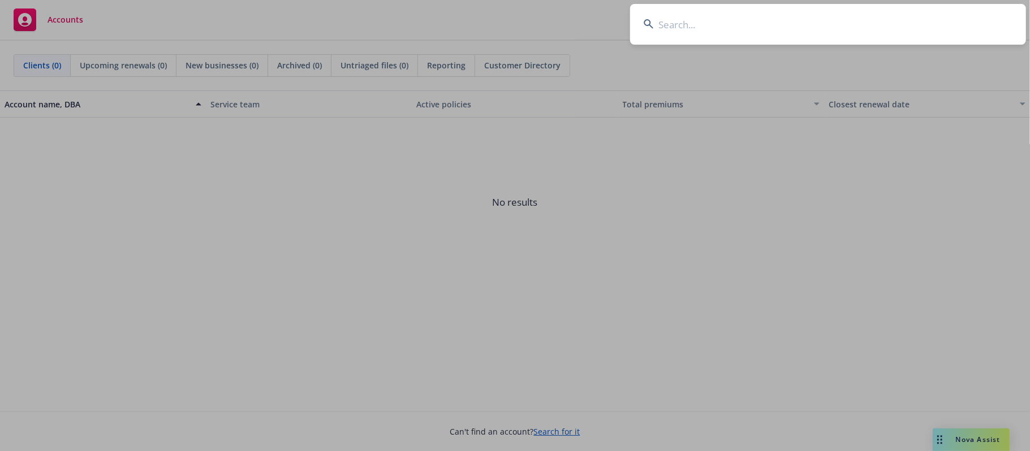
type input "https://drive.google.com/drive/u/0/folders/180kOUQqR68hdV6rn6t4M61-ZWQOb_eQ9"
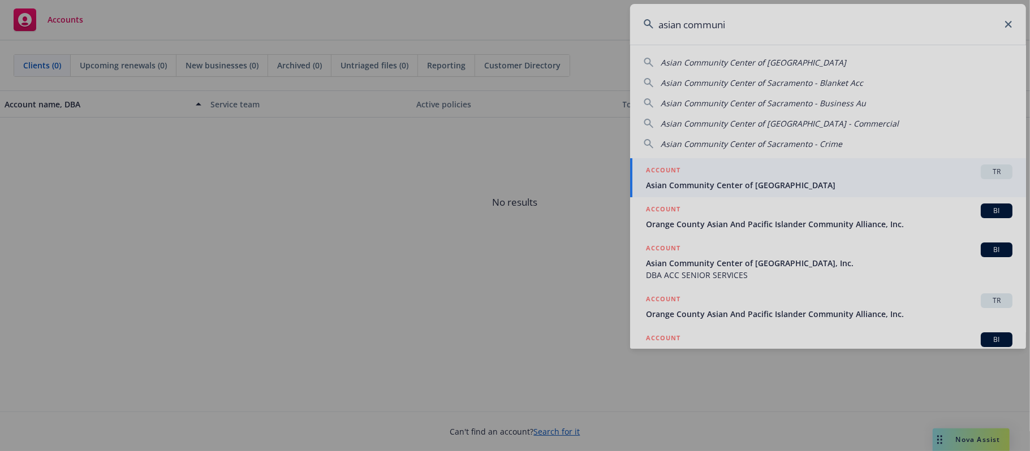
type input "asian communi"
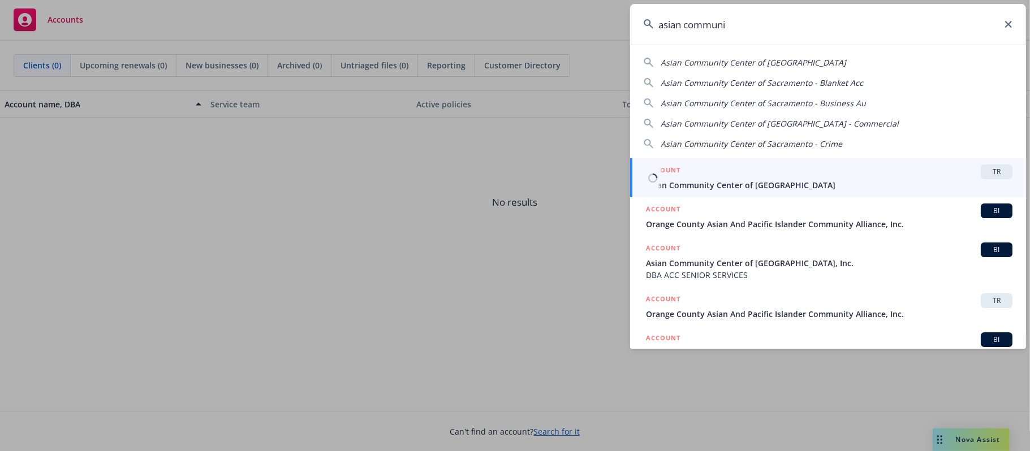
click at [733, 185] on span "Asian Community Center of Sacramento" at bounding box center [829, 185] width 366 height 12
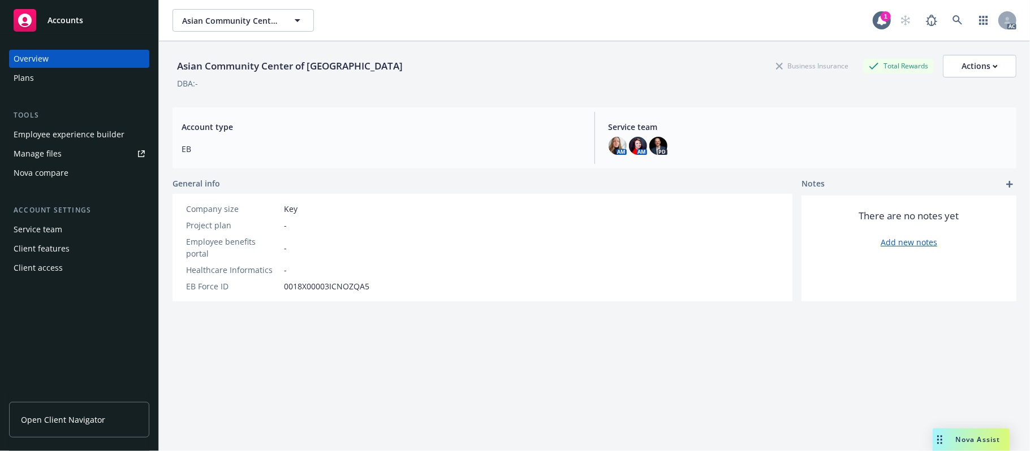
click at [55, 129] on div "Employee experience builder" at bounding box center [69, 135] width 111 height 18
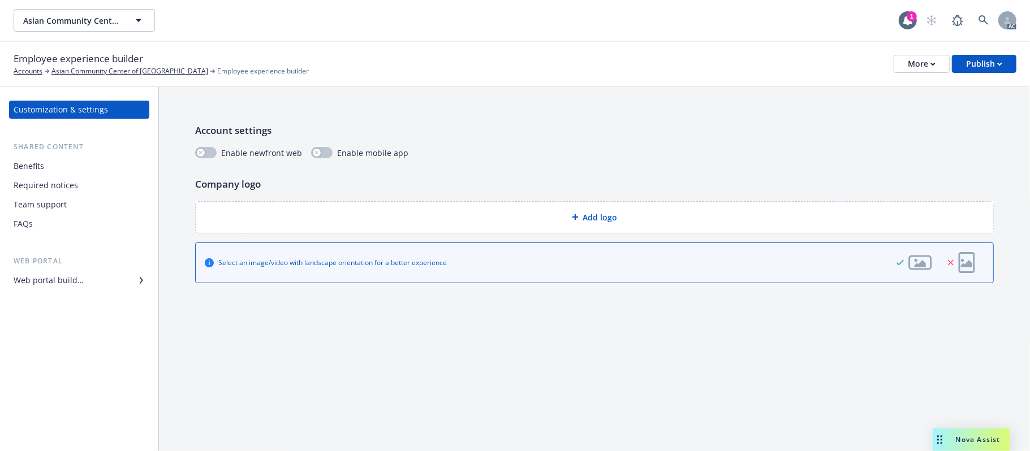
drag, startPoint x: 575, startPoint y: 378, endPoint x: 577, endPoint y: 371, distance: 7.2
click at [575, 378] on div "Account settings Enable newfront web Enable mobile app Company logo Add logo Se…" at bounding box center [594, 269] width 871 height 364
click at [206, 152] on button "button" at bounding box center [205, 152] width 21 height 11
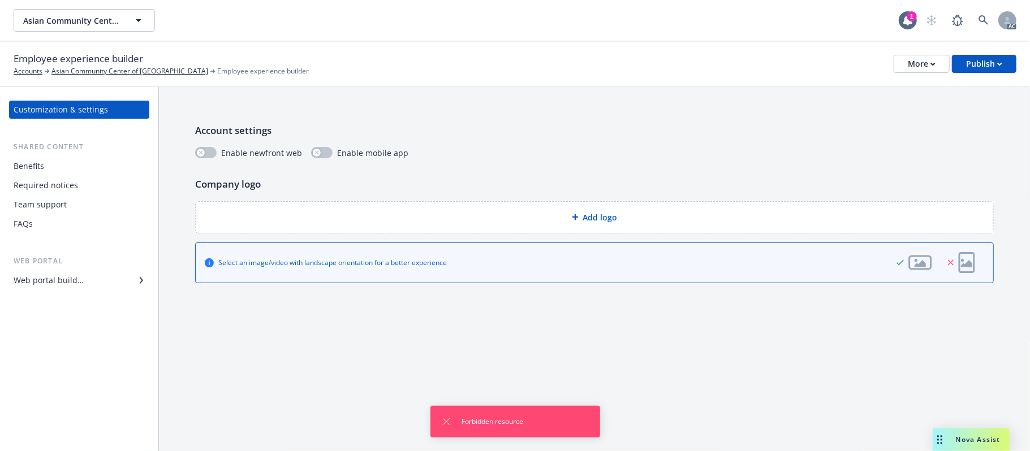
click at [251, 317] on div "Account settings Enable newfront web Enable mobile app Company logo Add logo Se…" at bounding box center [594, 203] width 871 height 232
click at [596, 220] on span "Add logo" at bounding box center [600, 217] width 34 height 12
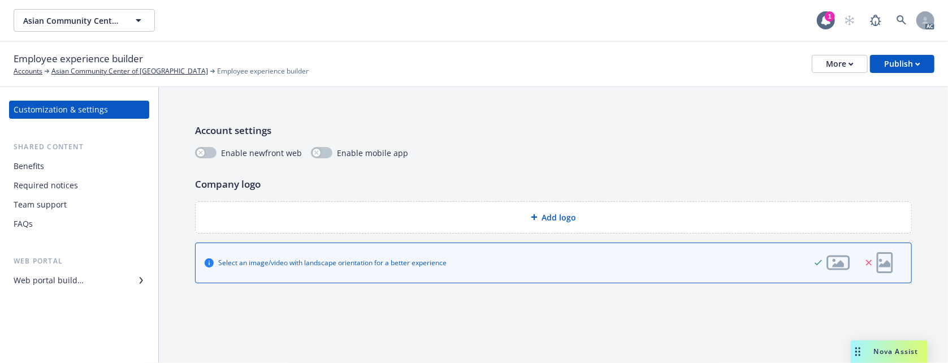
click at [328, 209] on div "Add logo" at bounding box center [554, 217] width 716 height 31
click at [659, 209] on div "Add logo" at bounding box center [554, 217] width 716 height 31
click at [499, 213] on div "Add logo" at bounding box center [554, 217] width 698 height 13
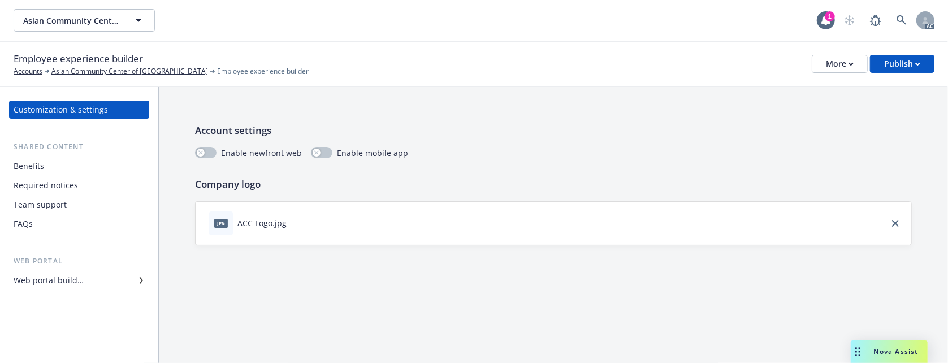
click at [602, 120] on div "Account settings Enable newfront web Enable mobile app Company logo jpg ACC Log…" at bounding box center [553, 184] width 789 height 194
click at [845, 62] on div "More" at bounding box center [840, 63] width 28 height 17
click at [487, 163] on div "Account settings Enable newfront web Enable mobile app Company logo jpg ACC Log…" at bounding box center [553, 184] width 789 height 194
click at [48, 167] on div "Benefits" at bounding box center [79, 166] width 131 height 18
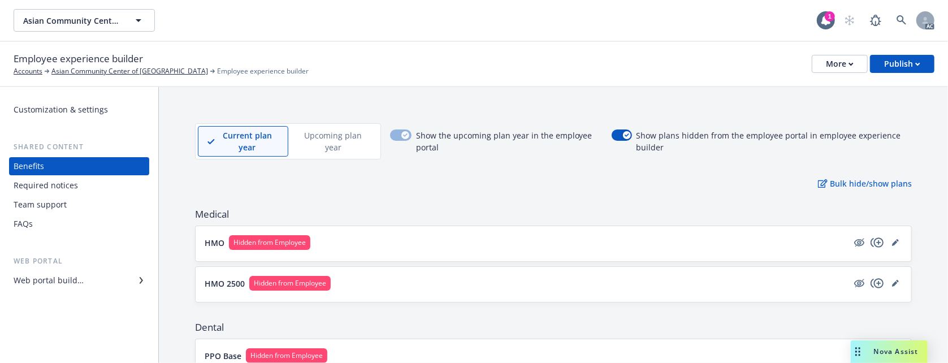
click at [46, 107] on div "Customization & settings" at bounding box center [61, 110] width 94 height 18
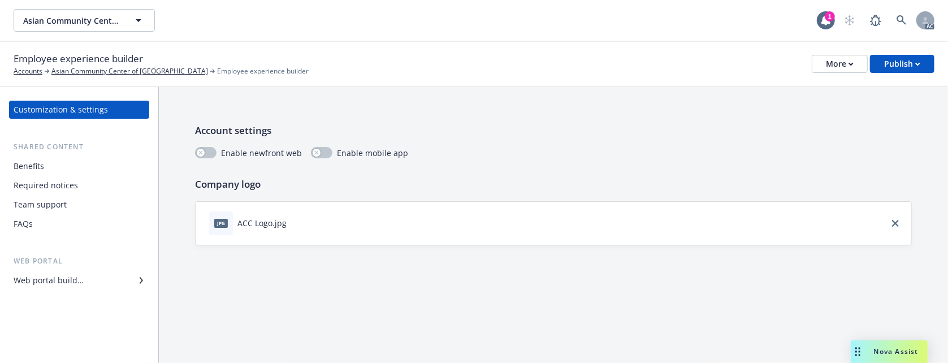
click at [44, 168] on div "Benefits" at bounding box center [79, 166] width 131 height 18
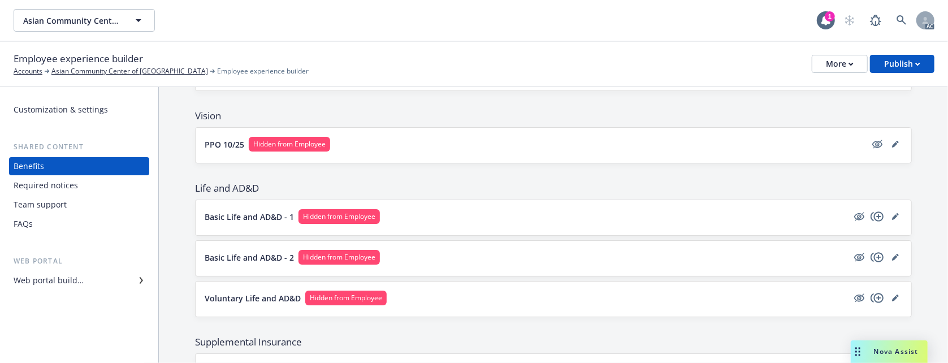
scroll to position [323, 0]
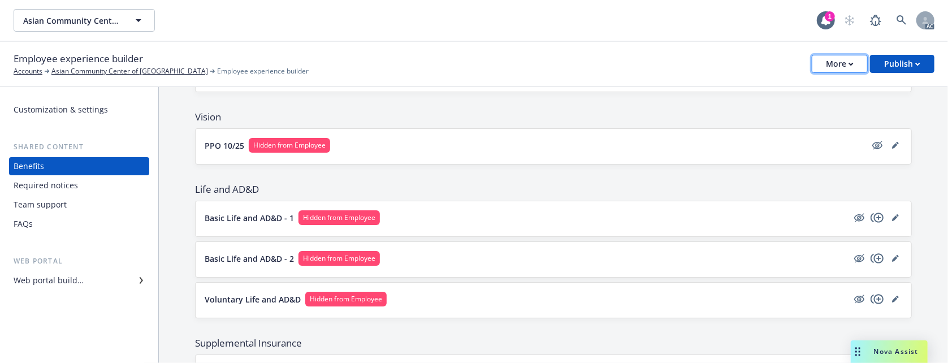
click at [823, 64] on button "More" at bounding box center [840, 64] width 56 height 18
click at [643, 60] on div "Employee experience builder Accounts Asian Community Center of [GEOGRAPHIC_DATA…" at bounding box center [474, 63] width 921 height 25
click at [41, 109] on div "Customization & settings" at bounding box center [61, 110] width 94 height 18
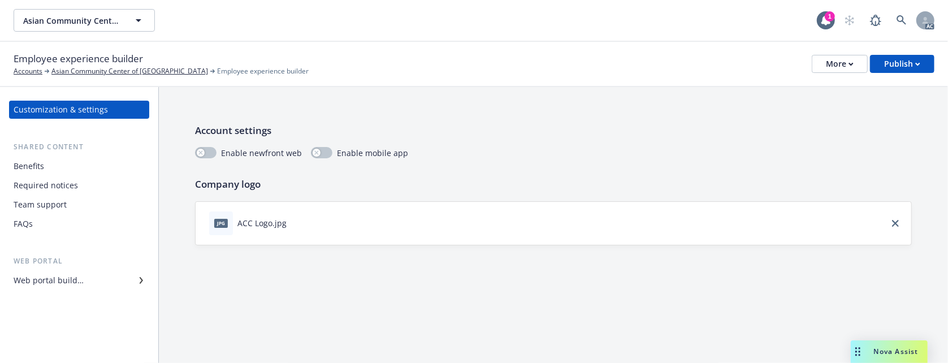
click at [749, 261] on div "Account settings Enable newfront web Enable mobile app Company logo jpg ACC Log…" at bounding box center [553, 184] width 789 height 194
click at [211, 153] on button "button" at bounding box center [205, 152] width 21 height 11
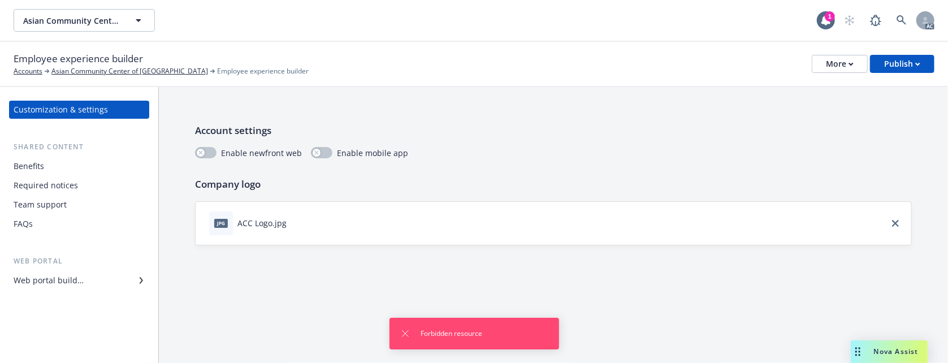
click at [647, 163] on div "Account settings Enable newfront web Enable mobile app Company logo jpg ACC Log…" at bounding box center [553, 184] width 789 height 194
click at [773, 254] on div "Account settings Enable newfront web Enable mobile app Company logo jpg ACC Log…" at bounding box center [553, 184] width 789 height 194
click at [893, 222] on icon "close" at bounding box center [895, 223] width 7 height 7
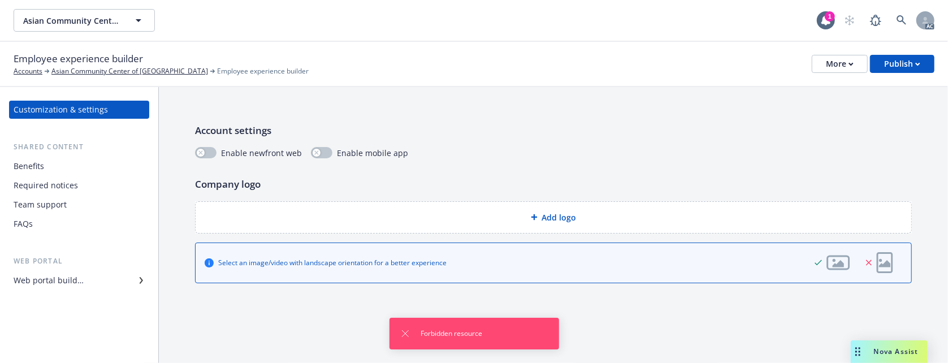
click at [759, 290] on div "Account settings Enable newfront web Enable mobile app Company logo Add logo Se…" at bounding box center [553, 203] width 789 height 232
click at [244, 296] on div "Account settings Enable newfront web Enable mobile app Company logo Add logo Se…" at bounding box center [553, 203] width 789 height 232
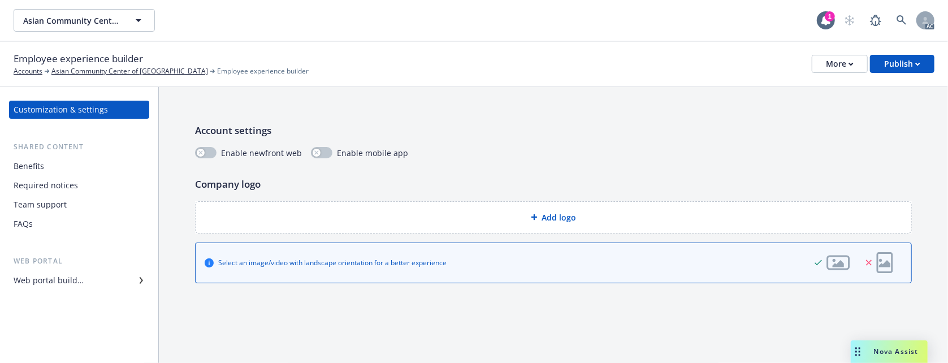
click at [57, 283] on div "Web portal builder" at bounding box center [49, 280] width 70 height 18
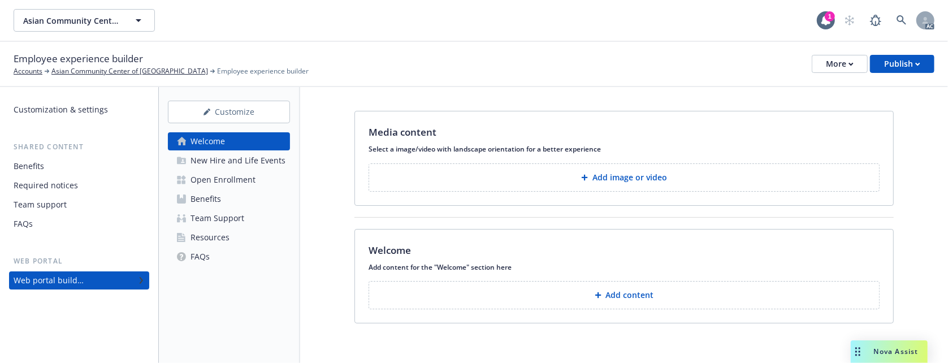
scroll to position [16, 0]
click at [210, 163] on div "New Hire and Life Events" at bounding box center [238, 161] width 95 height 18
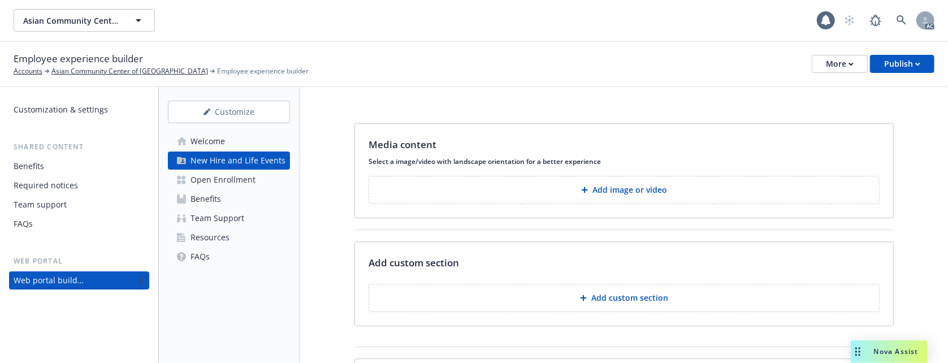
click at [215, 180] on div "Open Enrollment" at bounding box center [223, 180] width 65 height 18
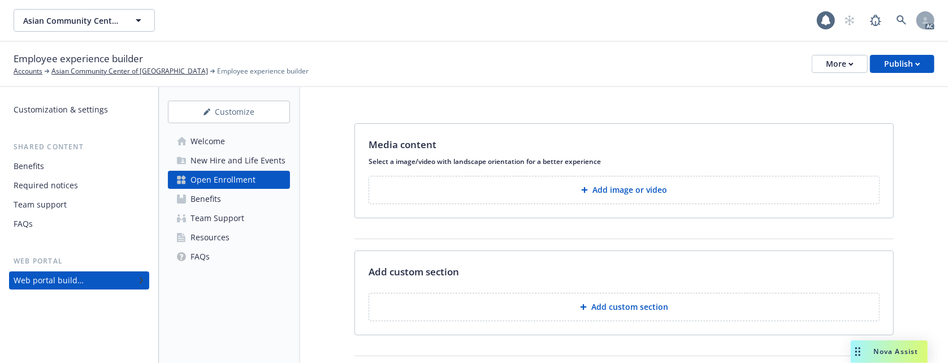
click at [218, 136] on div "Welcome" at bounding box center [208, 141] width 34 height 18
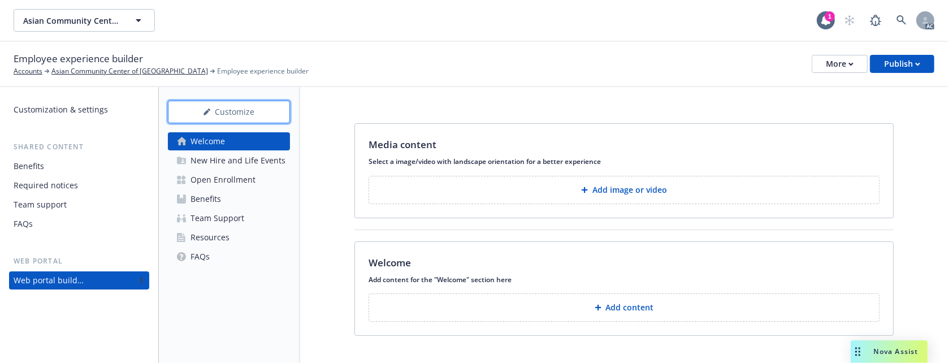
click at [222, 109] on div "Customize" at bounding box center [229, 111] width 85 height 21
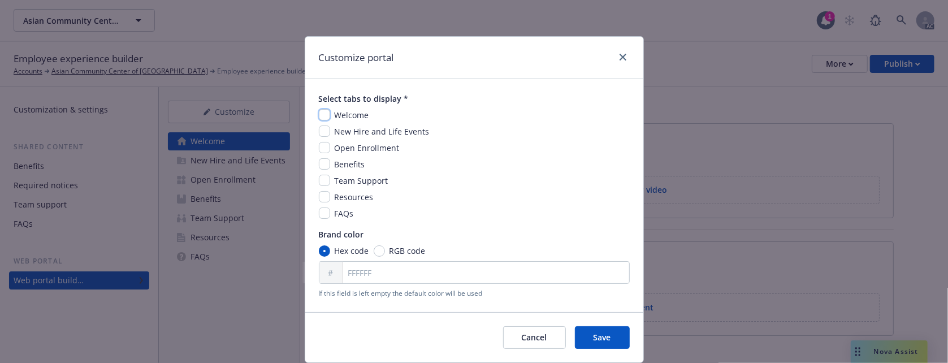
click at [319, 111] on input "checkbox" at bounding box center [324, 114] width 11 height 11
checkbox input "true"
click at [320, 132] on input "checkbox" at bounding box center [324, 131] width 11 height 11
checkbox input "true"
click at [374, 275] on input "FFFFFF" at bounding box center [474, 272] width 311 height 23
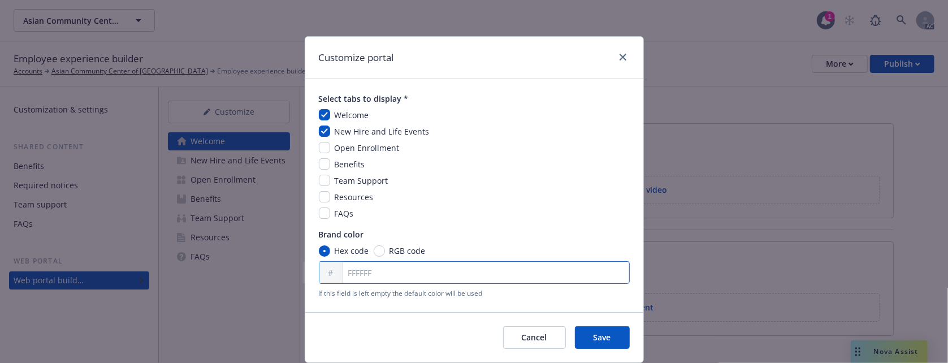
paste input "003D68"
type input "003D68"
click at [319, 211] on input "checkbox" at bounding box center [324, 212] width 11 height 11
checkbox input "true"
click at [324, 197] on input "checkbox" at bounding box center [324, 196] width 11 height 11
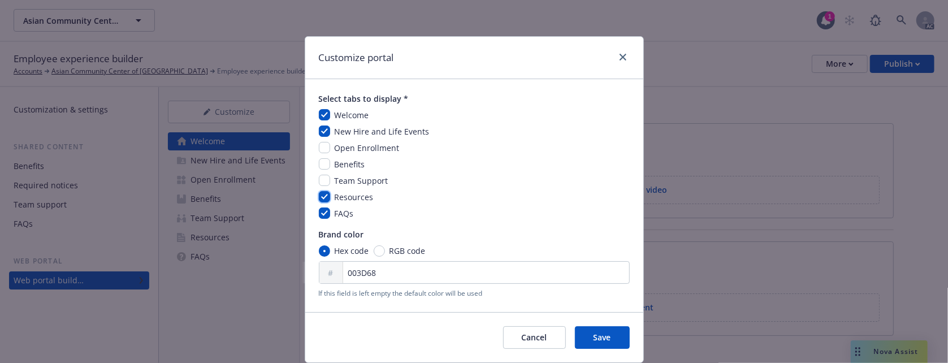
checkbox input "true"
click at [320, 181] on input "checkbox" at bounding box center [324, 180] width 11 height 11
checkbox input "true"
click at [322, 166] on input "checkbox" at bounding box center [324, 163] width 11 height 11
checkbox input "true"
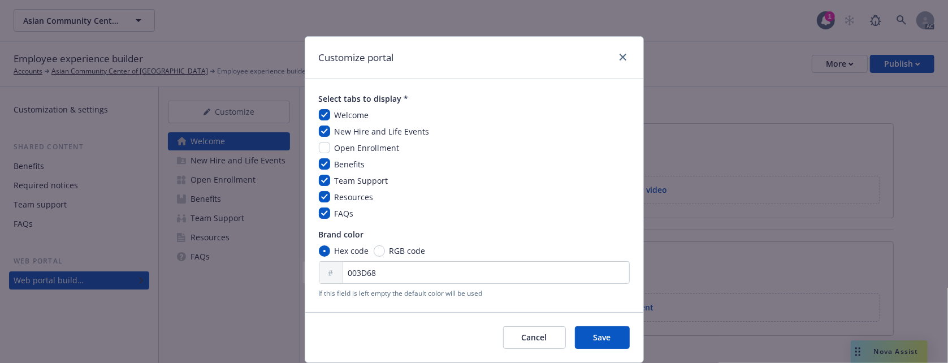
click at [376, 337] on div "Cancel Save" at bounding box center [474, 337] width 338 height 50
click at [322, 148] on input "checkbox" at bounding box center [324, 147] width 11 height 11
checkbox input "true"
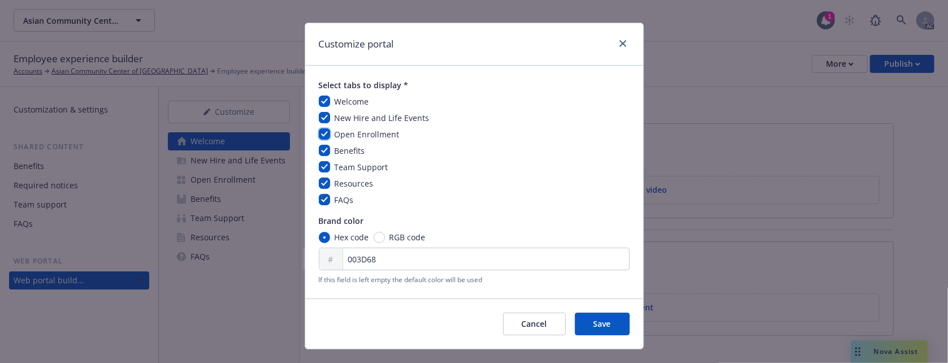
scroll to position [37, 0]
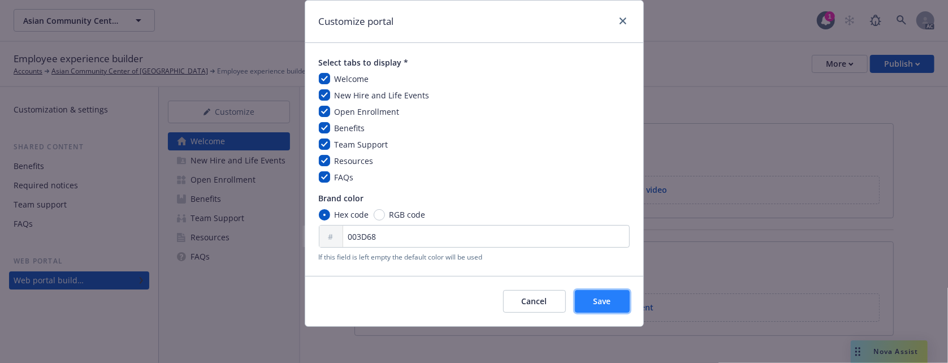
click at [594, 297] on span "Save" at bounding box center [603, 301] width 18 height 11
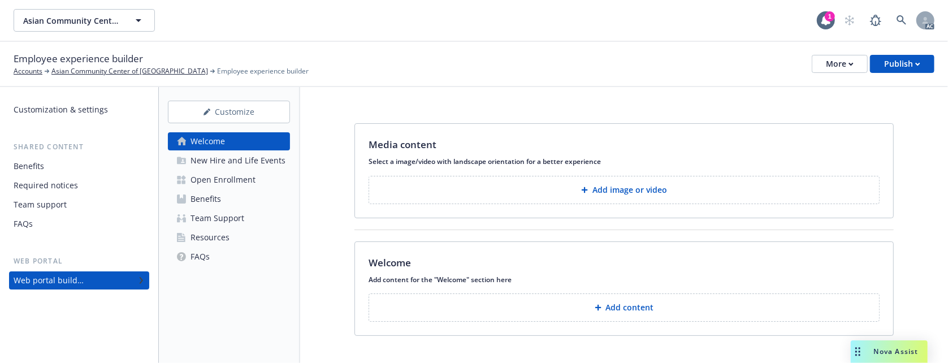
click at [598, 195] on p "Add image or video" at bounding box center [630, 189] width 75 height 11
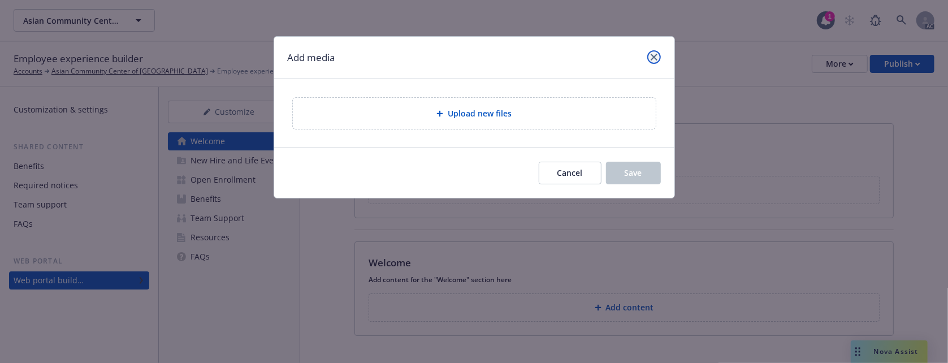
click at [652, 59] on icon "close" at bounding box center [654, 57] width 7 height 7
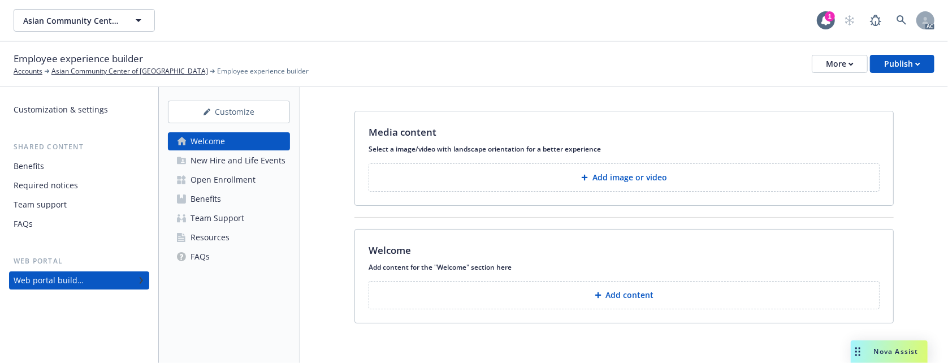
scroll to position [16, 0]
click at [651, 297] on button "Add content" at bounding box center [624, 294] width 511 height 28
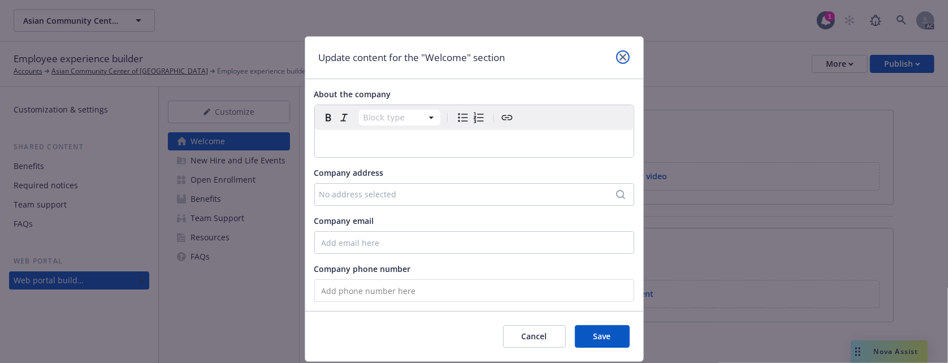
click at [622, 59] on link "close" at bounding box center [623, 57] width 14 height 14
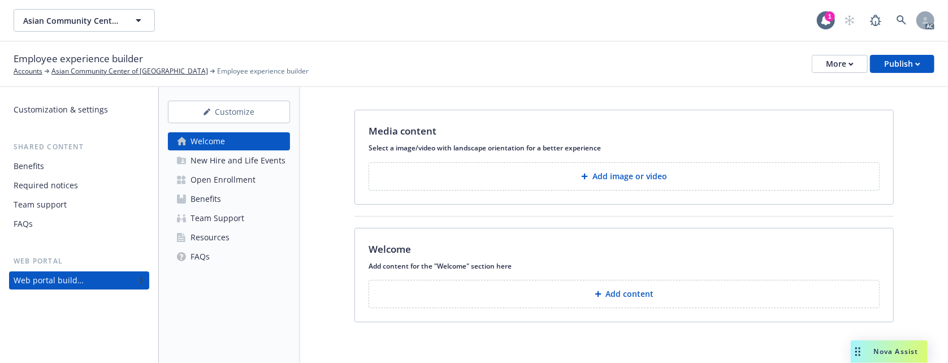
click at [622, 163] on button "Add image or video" at bounding box center [624, 176] width 511 height 28
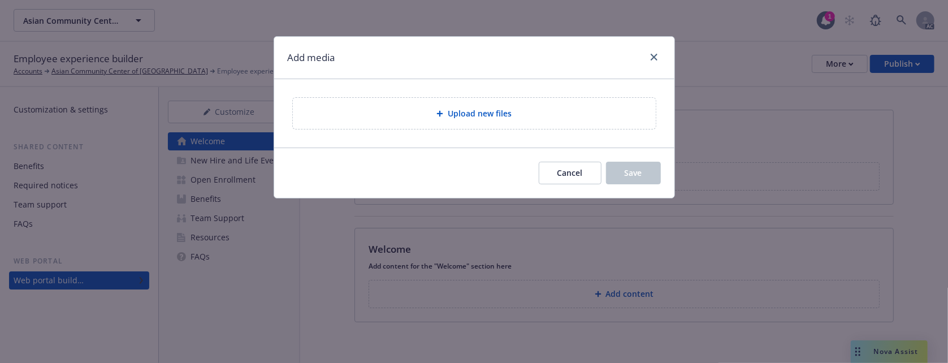
click at [447, 105] on div "Upload new files" at bounding box center [474, 113] width 363 height 31
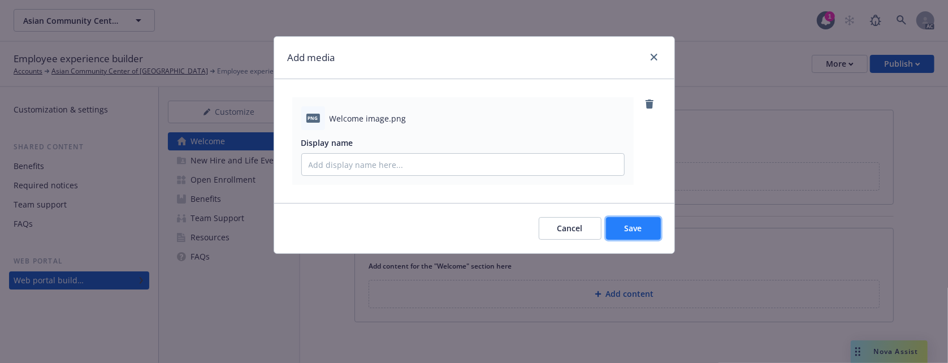
click at [627, 223] on button "Save" at bounding box center [633, 228] width 55 height 23
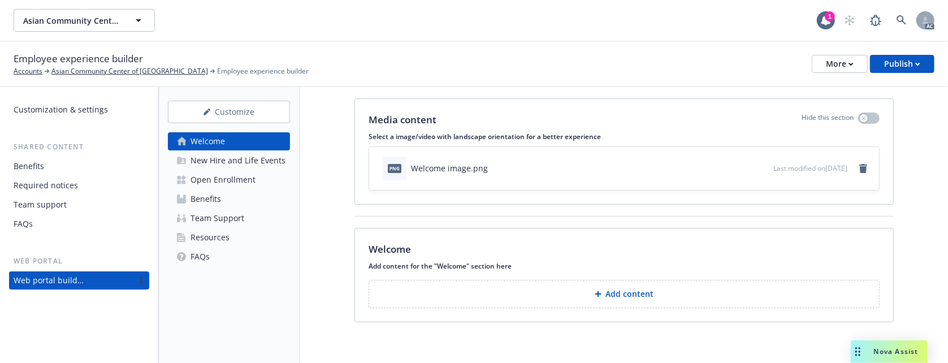
scroll to position [28, 0]
click at [522, 289] on button "Add content" at bounding box center [624, 294] width 511 height 28
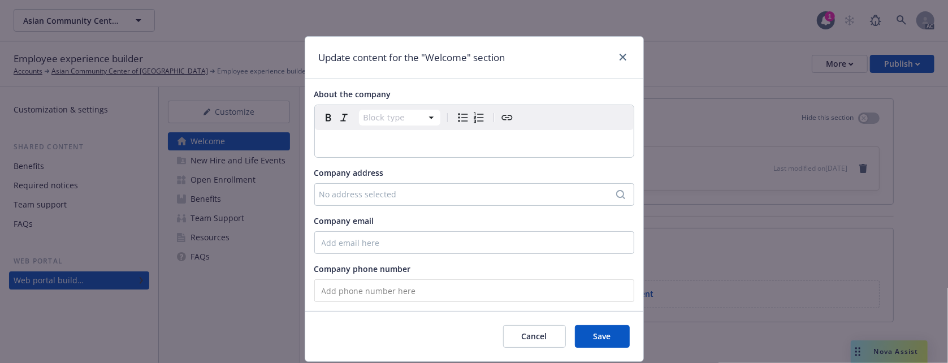
click at [333, 141] on p "editable markdown" at bounding box center [474, 144] width 305 height 14
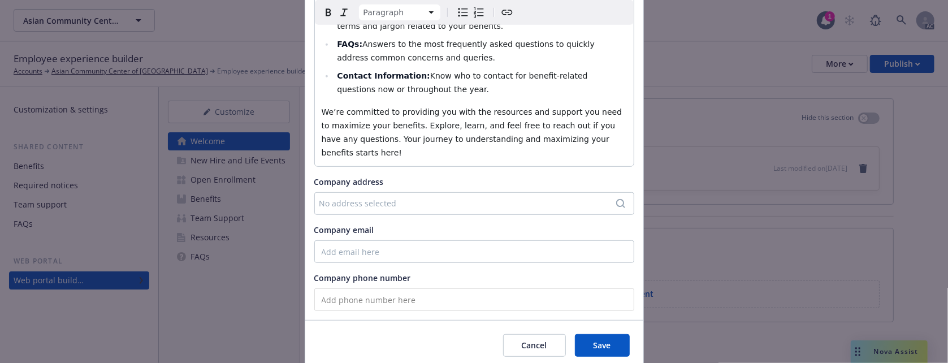
scroll to position [375, 0]
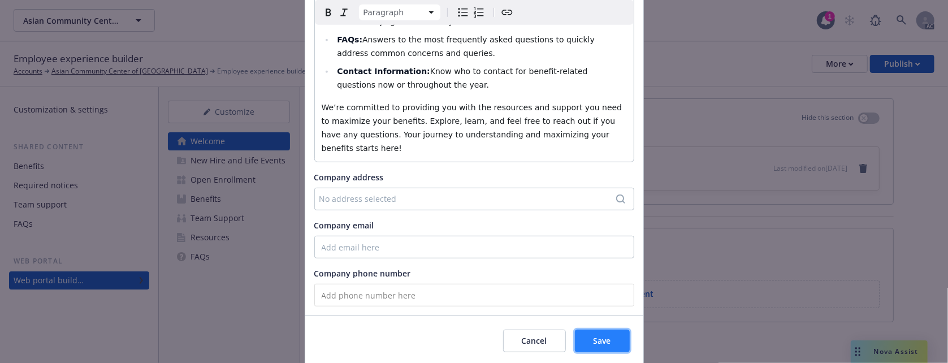
click at [595, 335] on span "Save" at bounding box center [603, 340] width 18 height 11
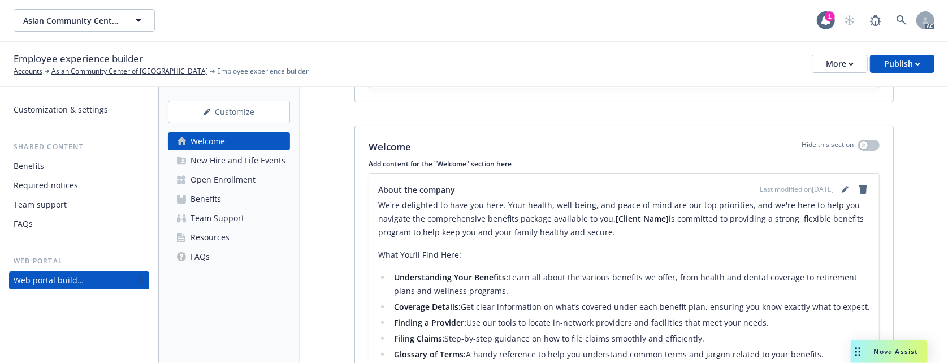
scroll to position [179, 0]
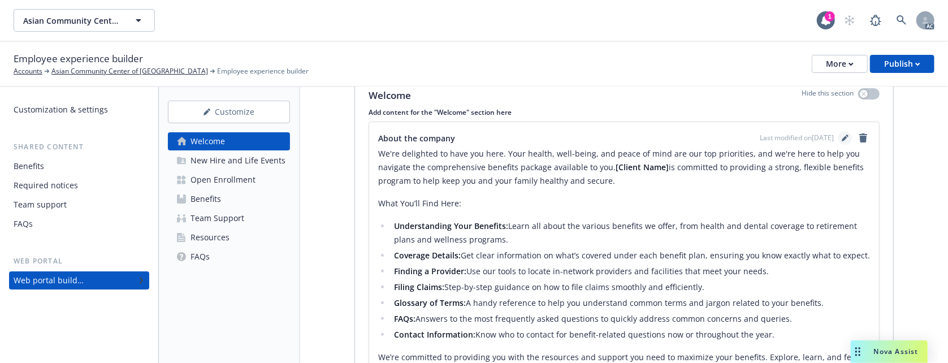
click at [842, 141] on icon "editPencil" at bounding box center [845, 138] width 7 height 7
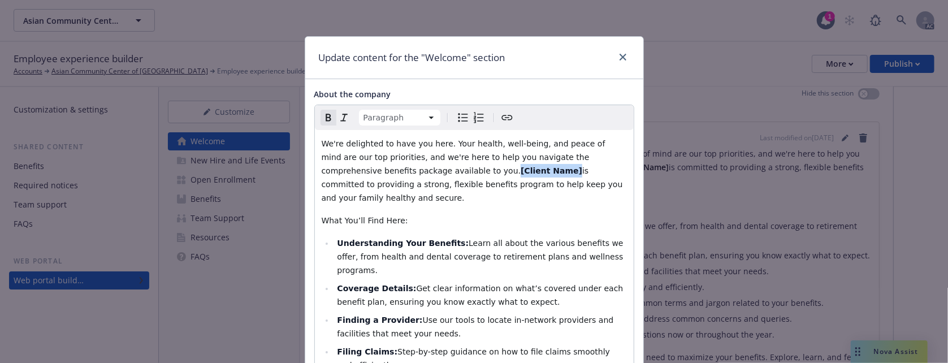
drag, startPoint x: 374, startPoint y: 173, endPoint x: 426, endPoint y: 168, distance: 51.7
click at [521, 168] on strong "[Client Name]" at bounding box center [552, 170] width 62 height 9
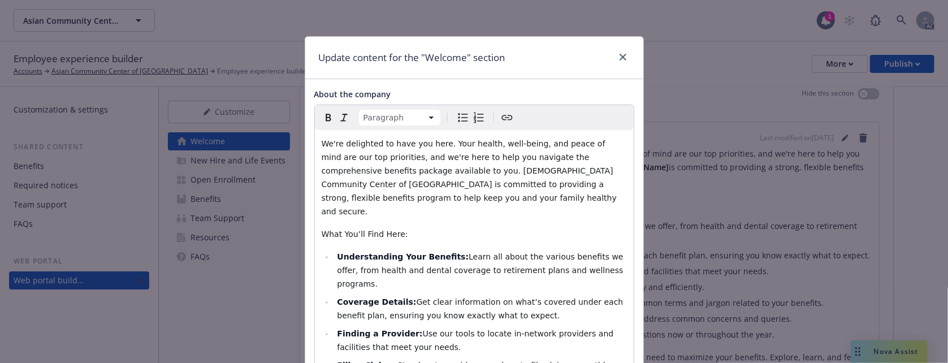
scroll to position [375, 0]
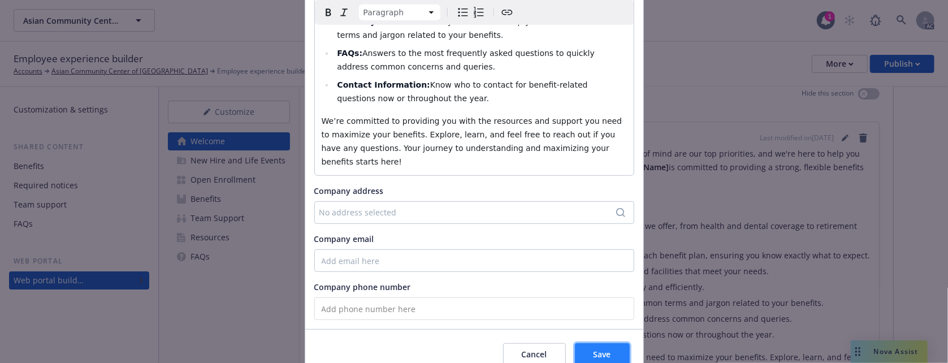
click at [584, 343] on button "Save" at bounding box center [602, 354] width 55 height 23
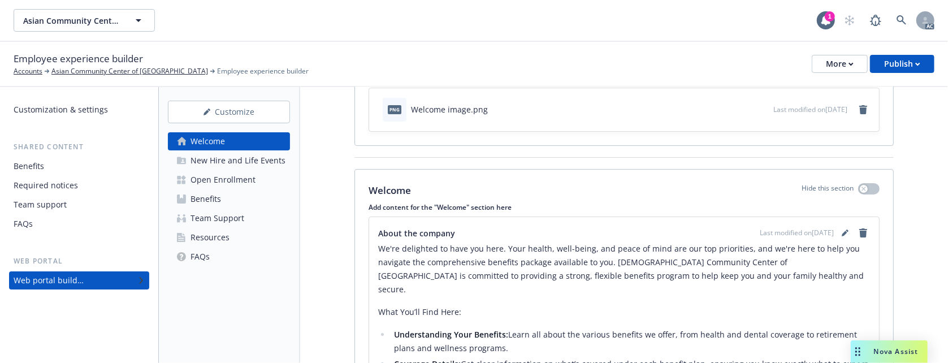
scroll to position [0, 0]
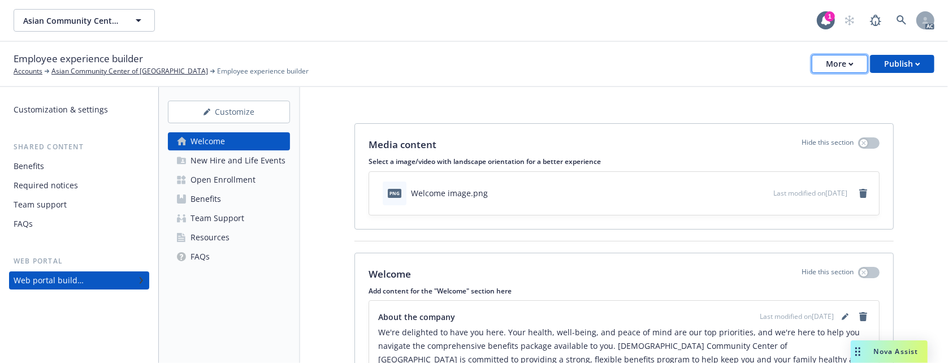
click at [818, 66] on button "More" at bounding box center [840, 64] width 56 height 18
click at [530, 220] on div "Media content Hide this section Select a image/video with landscape orientation…" at bounding box center [624, 176] width 538 height 105
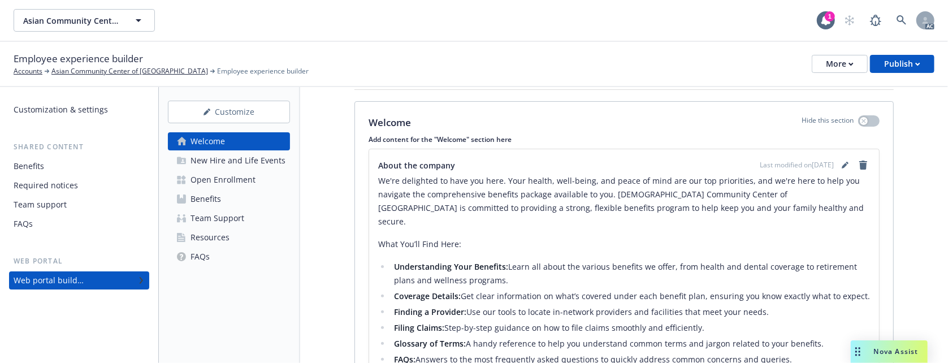
scroll to position [283, 0]
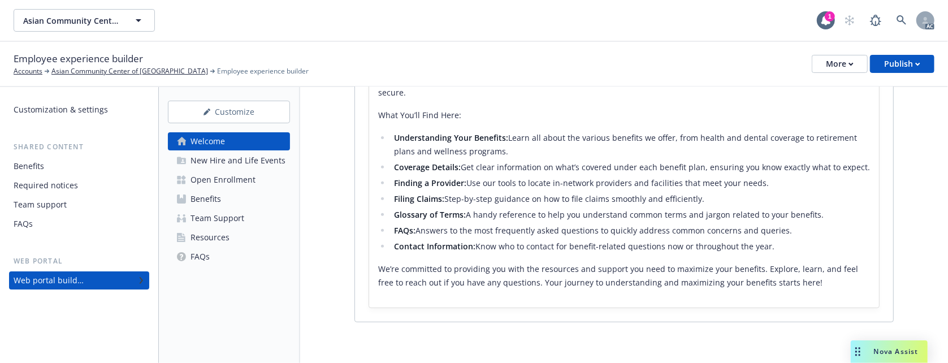
click at [50, 113] on div "Customization & settings" at bounding box center [61, 110] width 94 height 18
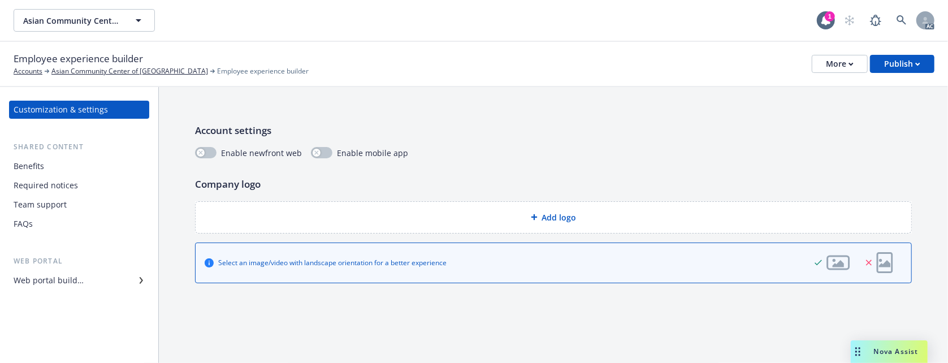
click at [536, 215] on icon at bounding box center [534, 217] width 7 height 7
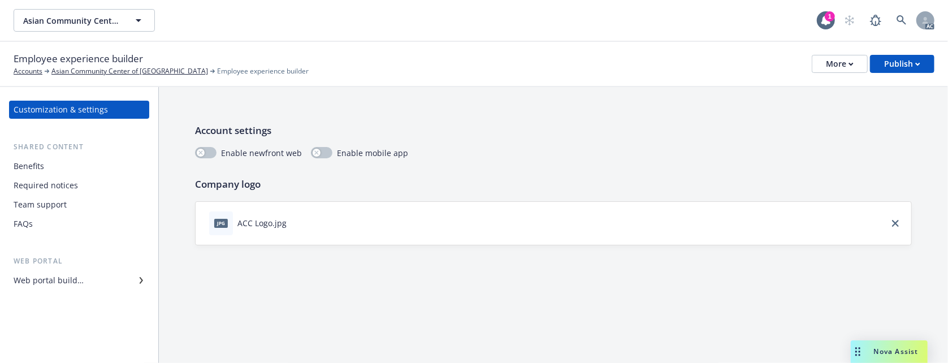
click at [53, 279] on div "Web portal builder" at bounding box center [49, 280] width 70 height 18
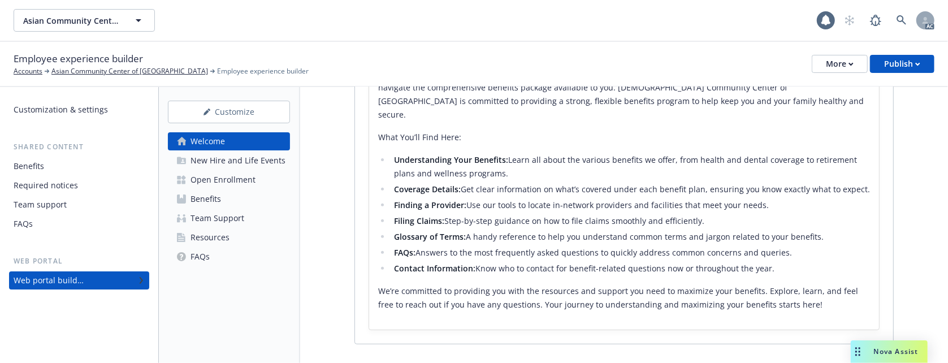
scroll to position [283, 0]
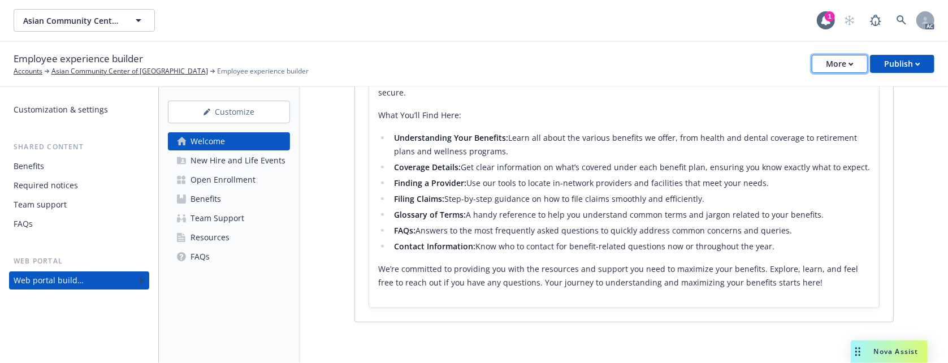
click at [825, 58] on button "More" at bounding box center [840, 64] width 56 height 18
click at [471, 286] on p "We’re committed to providing you with the resources and support you need to max…" at bounding box center [624, 275] width 492 height 27
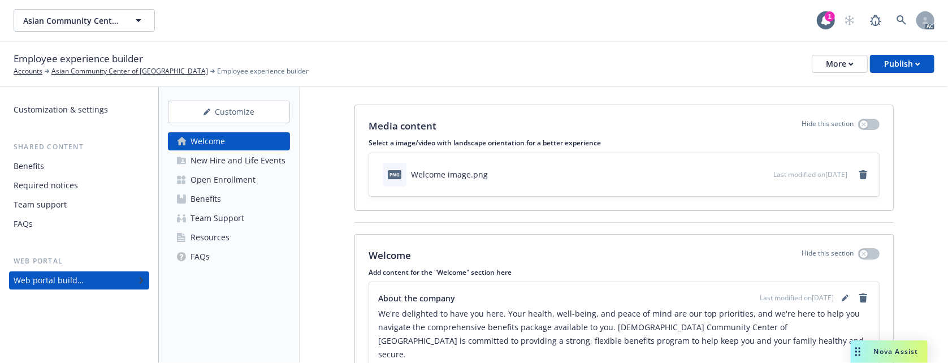
scroll to position [0, 0]
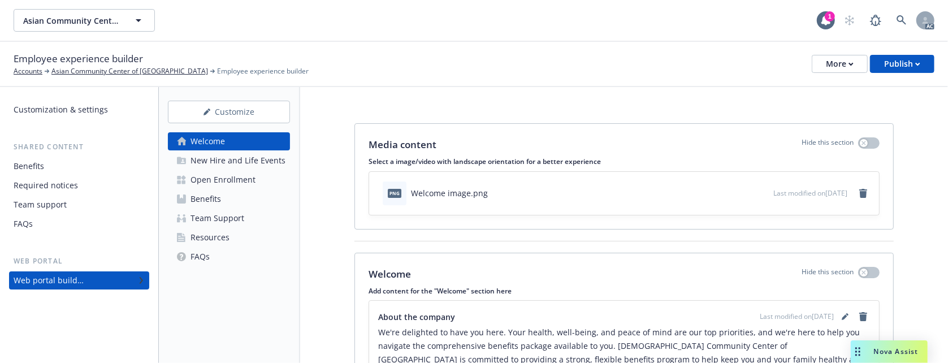
click at [36, 166] on div "Benefits" at bounding box center [29, 166] width 31 height 18
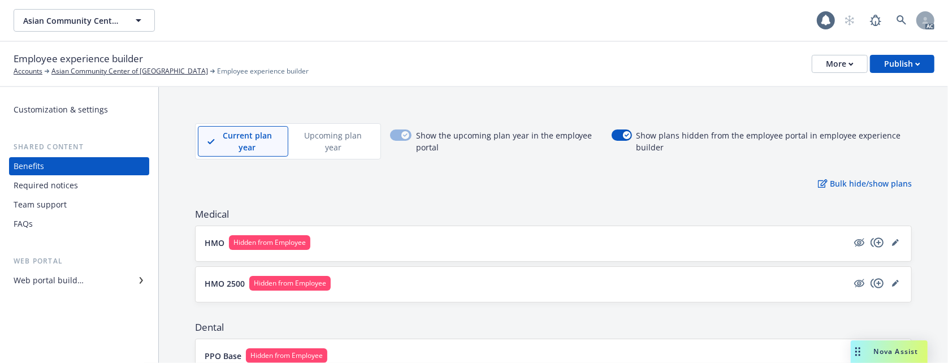
click at [43, 105] on div "Customization & settings" at bounding box center [61, 110] width 94 height 18
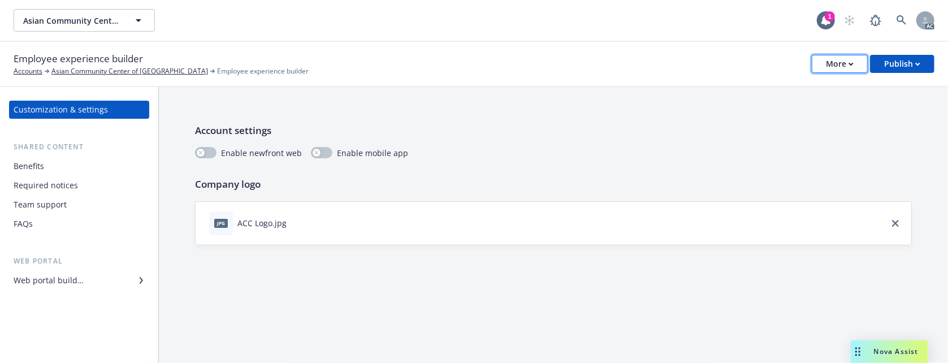
click at [838, 66] on div "More" at bounding box center [840, 63] width 28 height 17
click at [28, 168] on div "Benefits" at bounding box center [29, 166] width 31 height 18
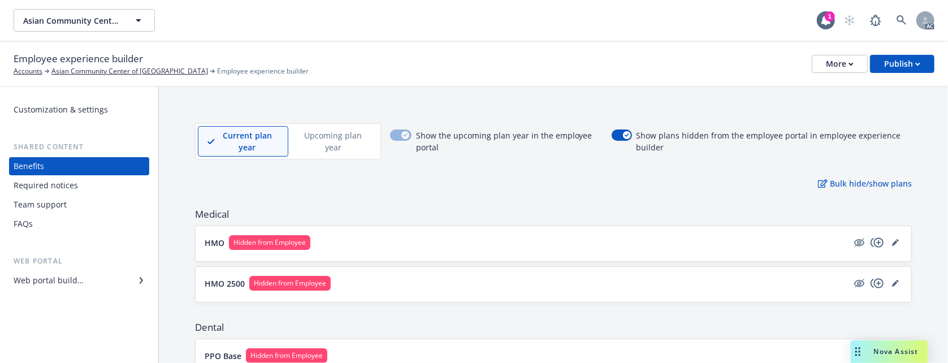
click at [33, 185] on div "Required notices" at bounding box center [46, 185] width 64 height 18
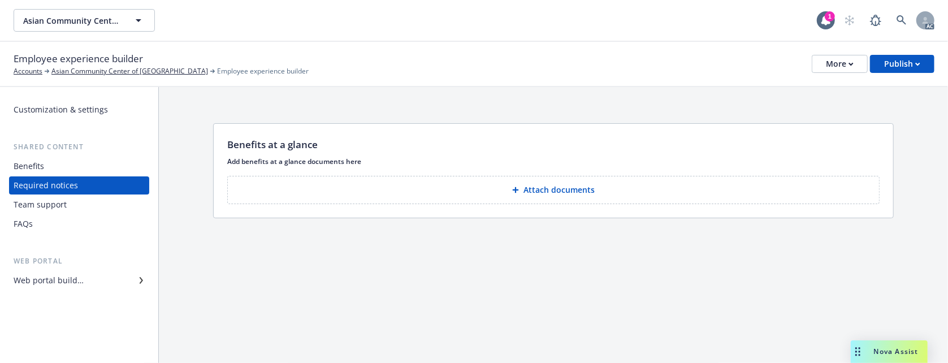
click at [482, 193] on button "Attach documents" at bounding box center [553, 190] width 652 height 28
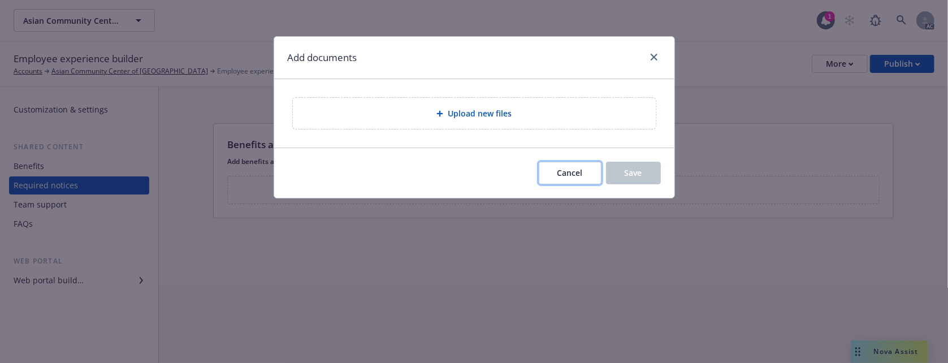
drag, startPoint x: 564, startPoint y: 172, endPoint x: 545, endPoint y: 181, distance: 20.7
click at [564, 172] on span "Cancel" at bounding box center [569, 172] width 25 height 11
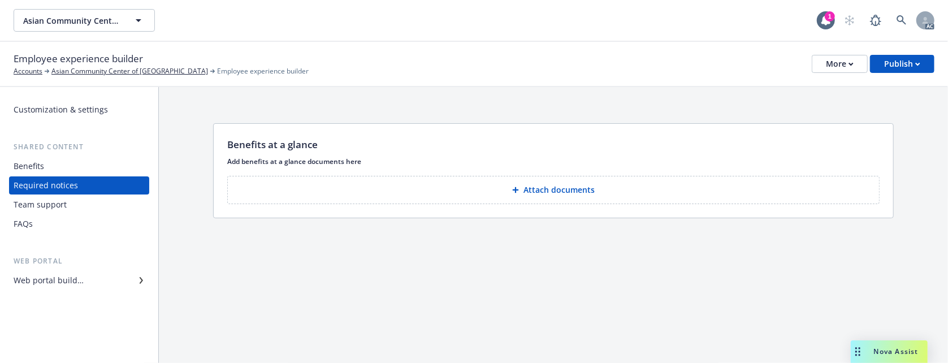
click at [42, 205] on div "Team support" at bounding box center [40, 205] width 53 height 18
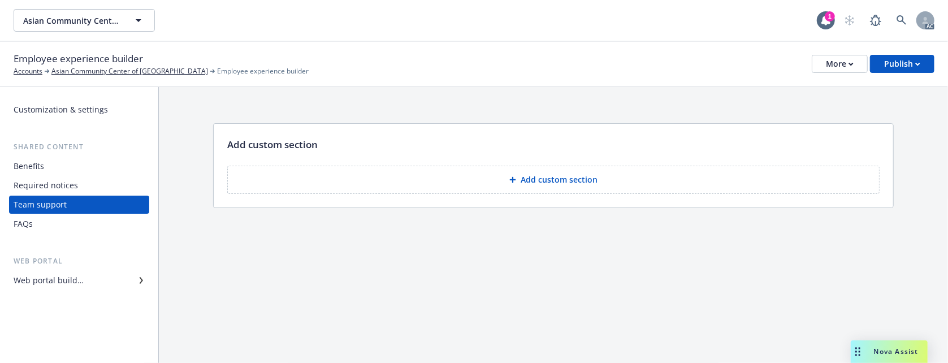
click at [50, 282] on div "Web portal builder" at bounding box center [49, 280] width 70 height 18
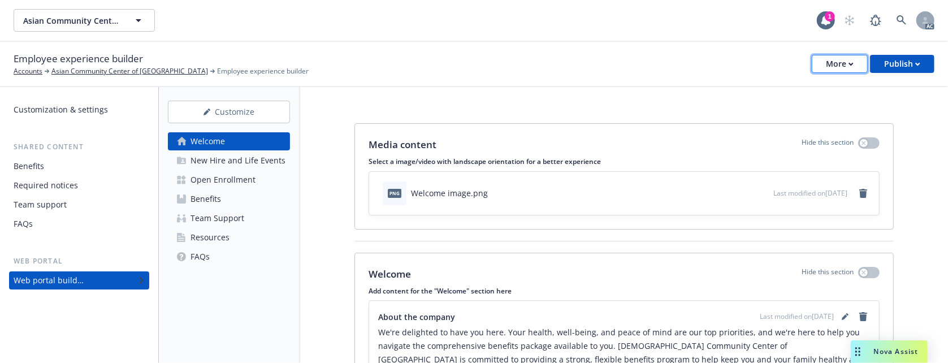
click at [825, 58] on button "More" at bounding box center [840, 64] width 56 height 18
click at [636, 84] on div "Employee experience builder Accounts Asian Community Center of [GEOGRAPHIC_DATA…" at bounding box center [474, 64] width 948 height 45
click at [819, 21] on div at bounding box center [826, 20] width 18 height 18
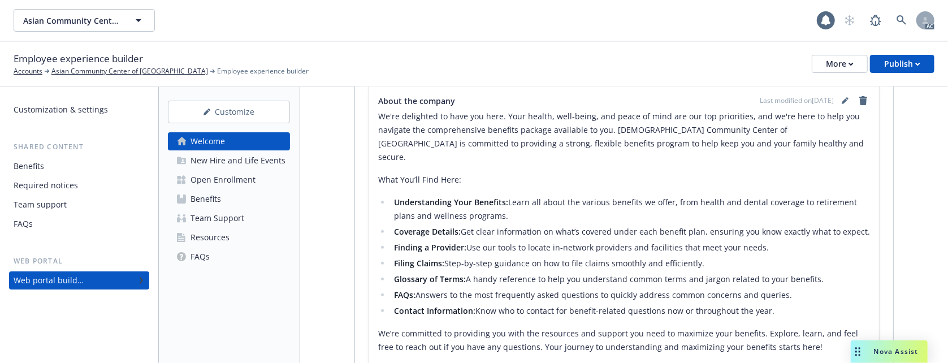
scroll to position [283, 0]
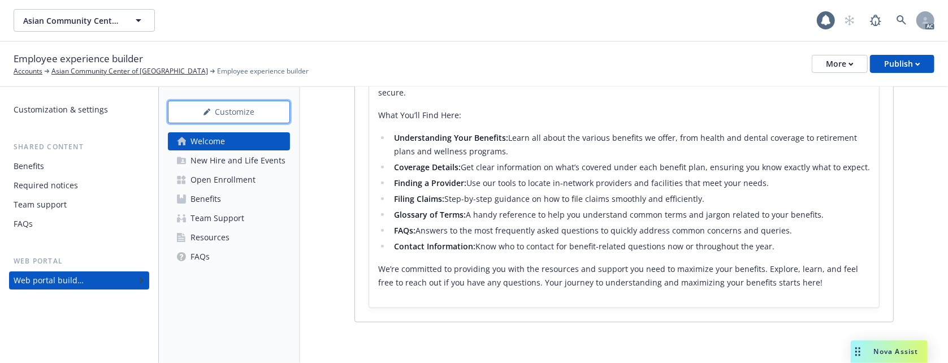
click at [254, 110] on div "Customize" at bounding box center [229, 111] width 85 height 21
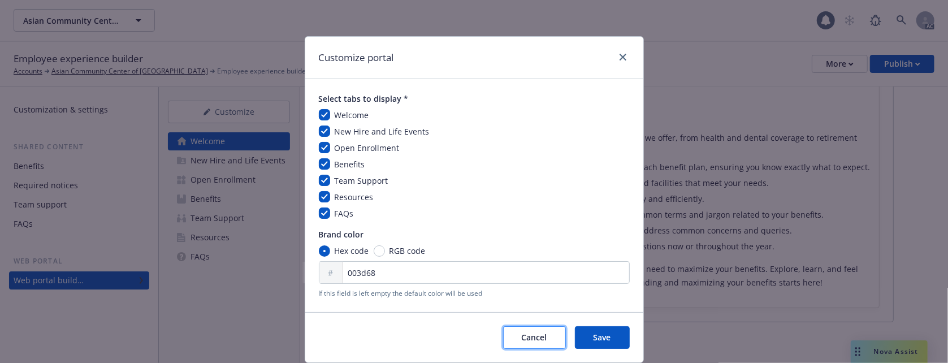
click at [531, 343] on span "Cancel" at bounding box center [534, 337] width 25 height 11
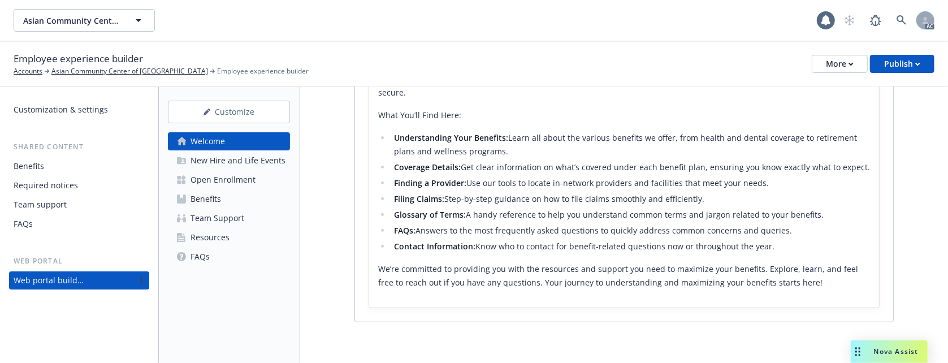
click at [211, 158] on div "New Hire and Life Events" at bounding box center [238, 161] width 95 height 18
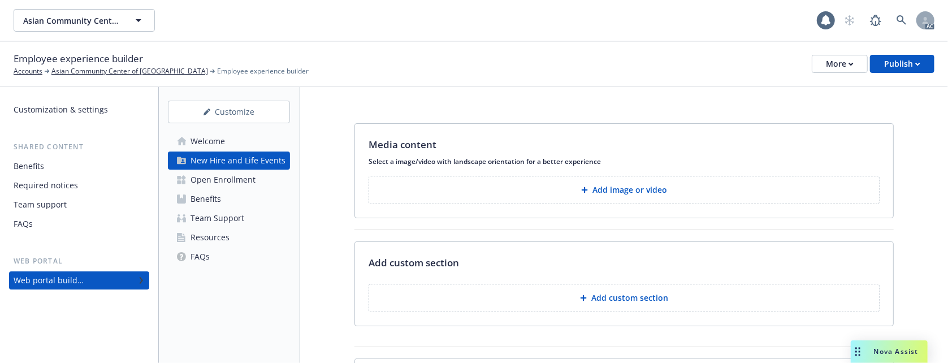
click at [664, 192] on button "Add image or video" at bounding box center [624, 190] width 511 height 28
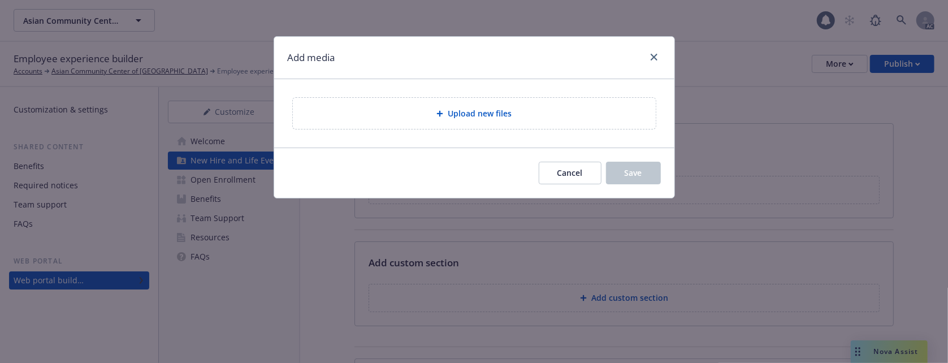
click at [508, 107] on span "Upload new files" at bounding box center [480, 113] width 64 height 12
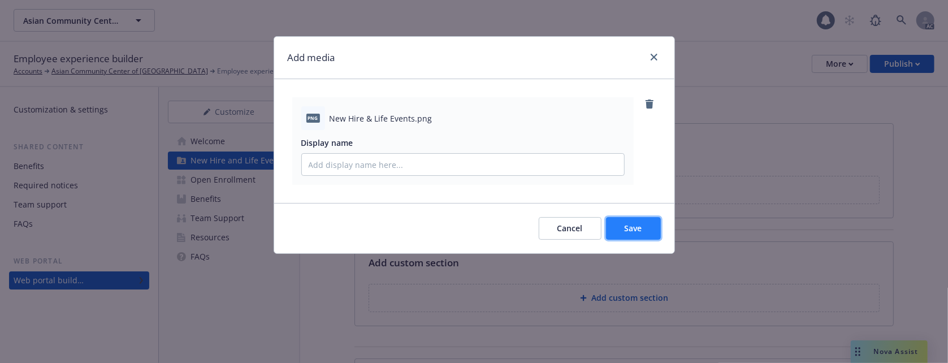
click at [629, 225] on span "Save" at bounding box center [634, 228] width 18 height 11
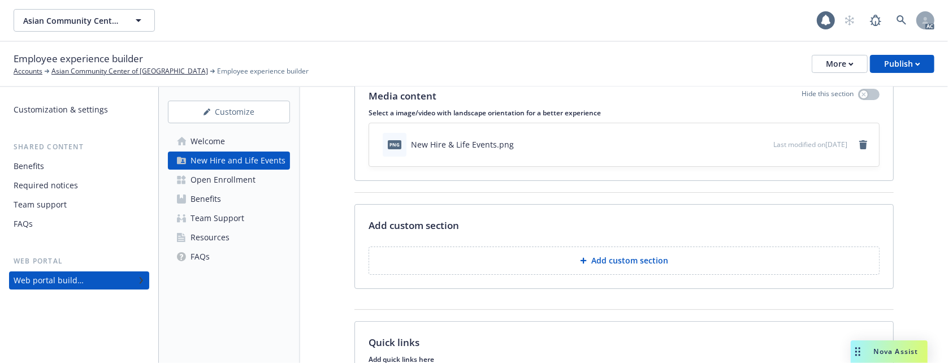
scroll to position [75, 0]
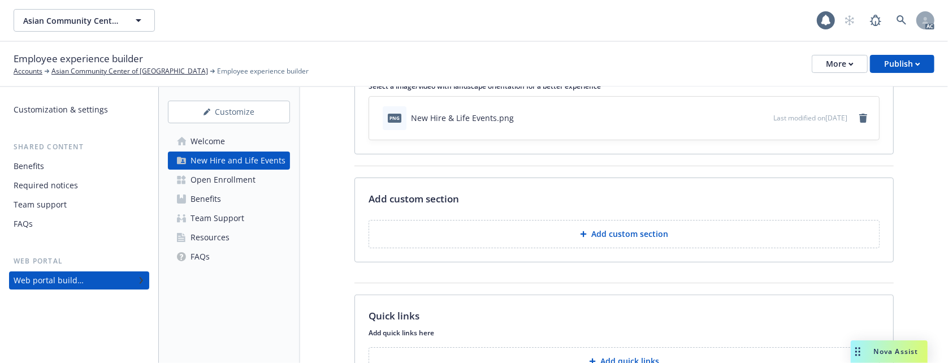
click at [563, 234] on button "Add custom section" at bounding box center [624, 234] width 511 height 28
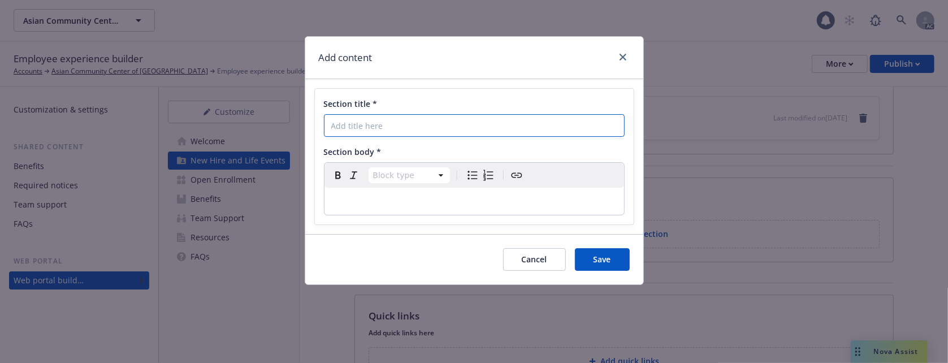
click at [356, 123] on input "Section title *" at bounding box center [474, 125] width 301 height 23
paste input "New Hire Employee To-Do List"
type input "New Hire Employee To-Do List"
click at [441, 197] on p "editable markdown" at bounding box center [474, 201] width 286 height 14
click at [367, 200] on p "editable markdown" at bounding box center [474, 201] width 286 height 14
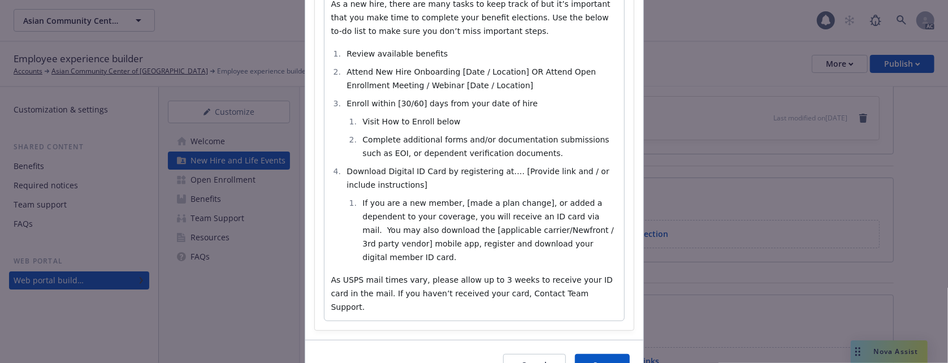
scroll to position [235, 0]
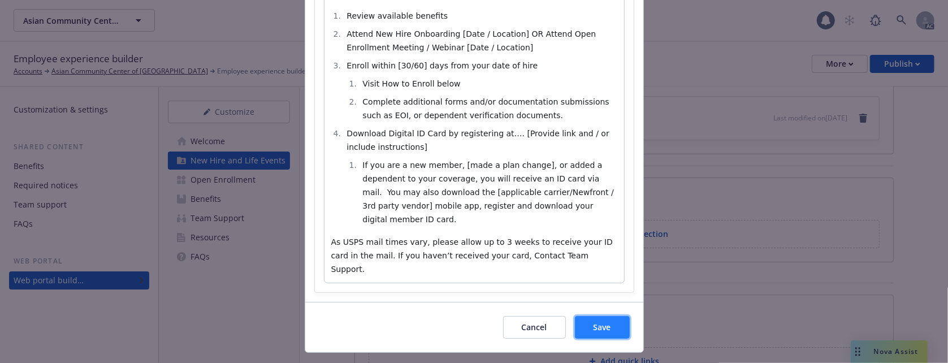
click at [596, 316] on button "Save" at bounding box center [602, 327] width 55 height 23
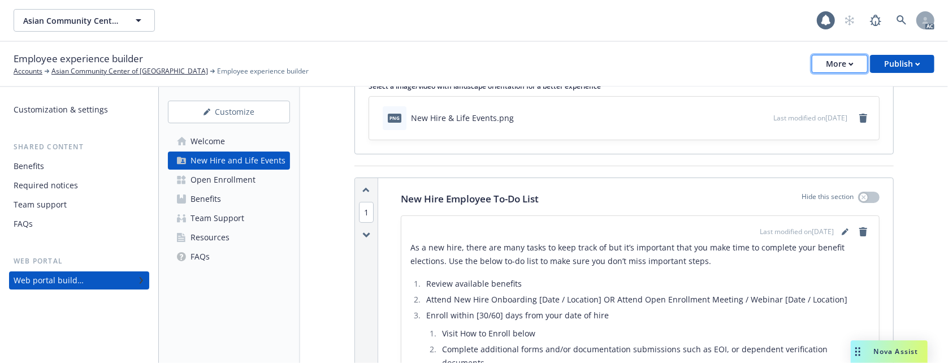
click at [851, 66] on icon "button" at bounding box center [851, 64] width 5 height 4
click at [763, 87] on div "Copy preview link Copy portal link Configure test user to preview app" at bounding box center [784, 111] width 167 height 68
click at [831, 64] on div "More" at bounding box center [840, 63] width 28 height 17
click at [751, 112] on div "Copy preview link Copy portal link Configure test user to preview app" at bounding box center [784, 111] width 167 height 68
click at [828, 63] on div "More" at bounding box center [840, 63] width 28 height 17
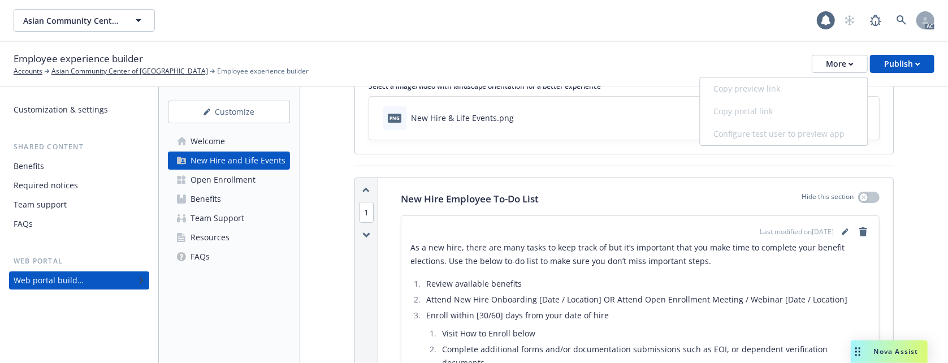
click at [763, 90] on div "Copy preview link Copy portal link Configure test user to preview app" at bounding box center [784, 111] width 167 height 68
click at [195, 141] on div "Welcome" at bounding box center [208, 141] width 34 height 18
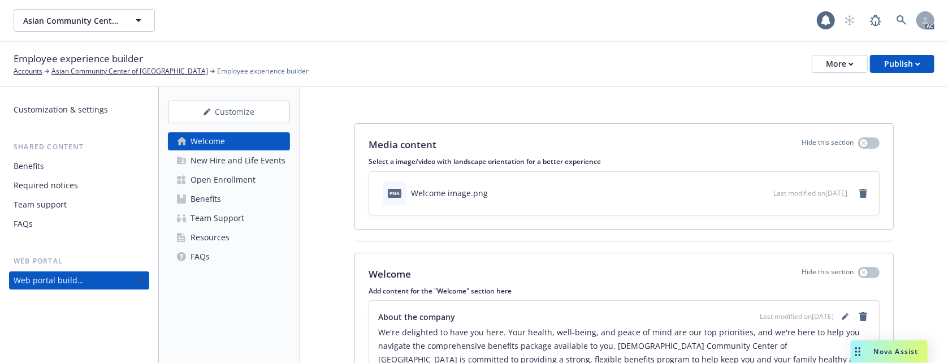
click at [63, 106] on div "Customization & settings" at bounding box center [61, 110] width 94 height 18
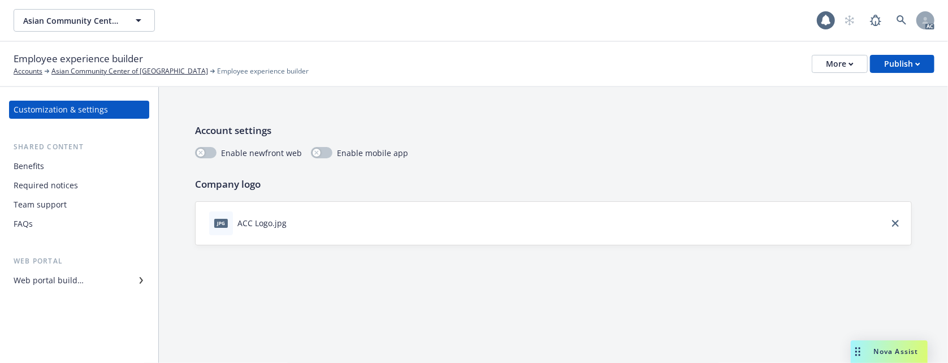
click at [510, 142] on div "Account settings Enable newfront web Enable mobile app" at bounding box center [553, 141] width 717 height 36
click at [204, 152] on div "button" at bounding box center [201, 153] width 8 height 8
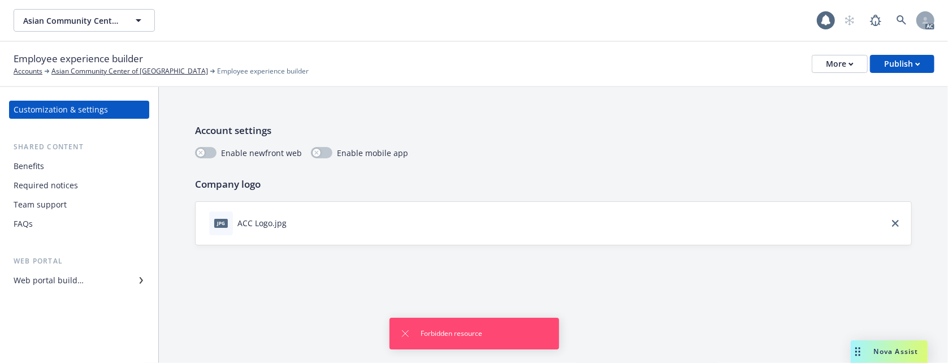
click at [704, 262] on div "Account settings Enable newfront web Enable mobile app Company logo jpg ACC Log…" at bounding box center [553, 184] width 789 height 194
click at [44, 165] on div "Benefits" at bounding box center [79, 166] width 131 height 18
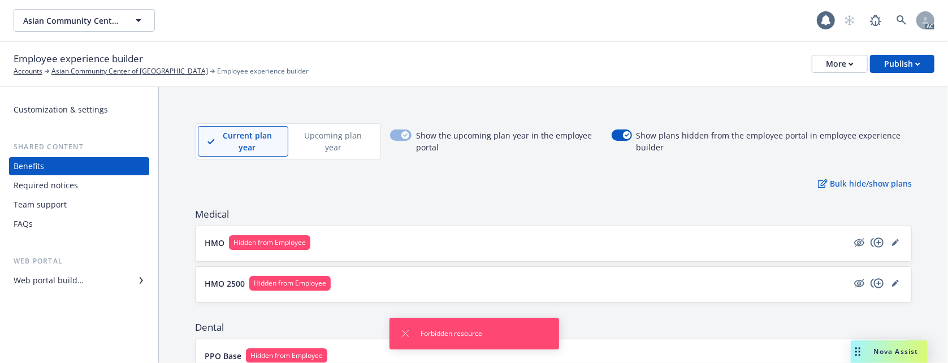
click at [75, 186] on div "Required notices" at bounding box center [46, 185] width 64 height 18
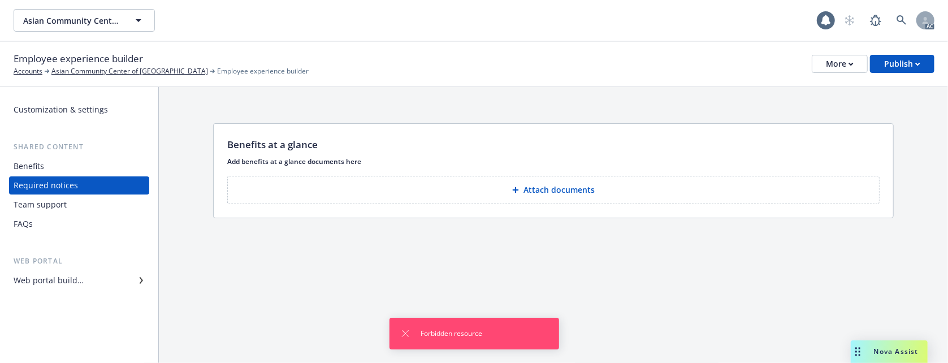
click at [550, 194] on p "Attach documents" at bounding box center [559, 189] width 71 height 11
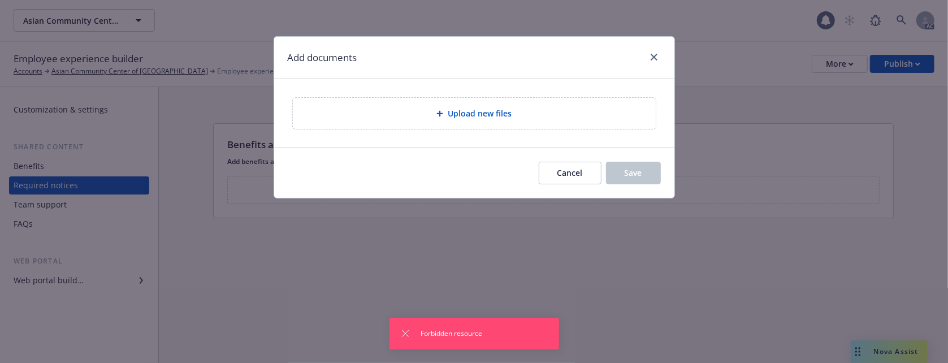
click at [464, 116] on span "Upload new files" at bounding box center [480, 113] width 64 height 12
click at [571, 177] on span "Cancel" at bounding box center [569, 172] width 25 height 11
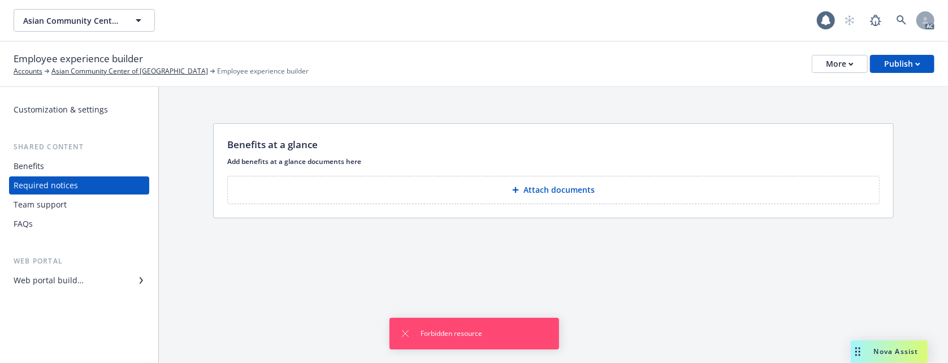
click at [55, 209] on div "Team support" at bounding box center [40, 205] width 53 height 18
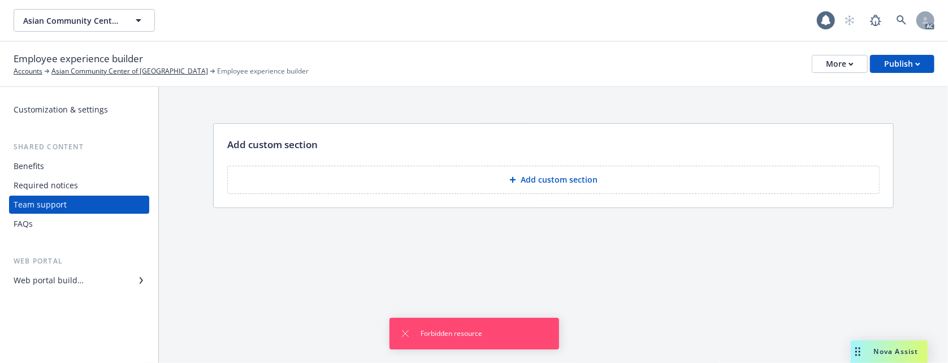
click at [455, 172] on button "Add custom section" at bounding box center [553, 180] width 652 height 28
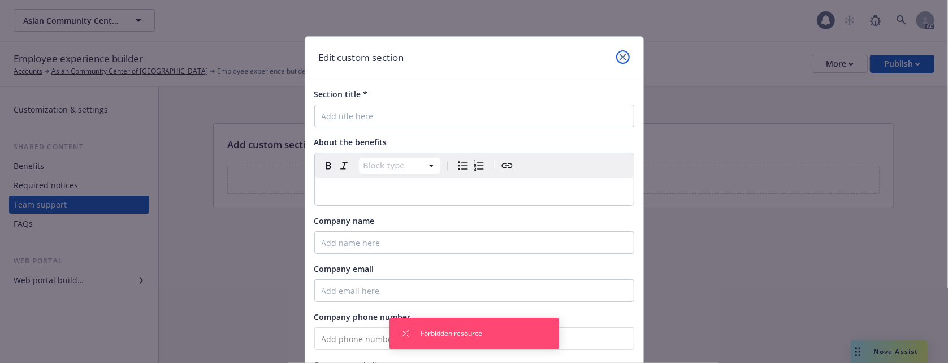
click at [620, 57] on icon "close" at bounding box center [623, 57] width 7 height 7
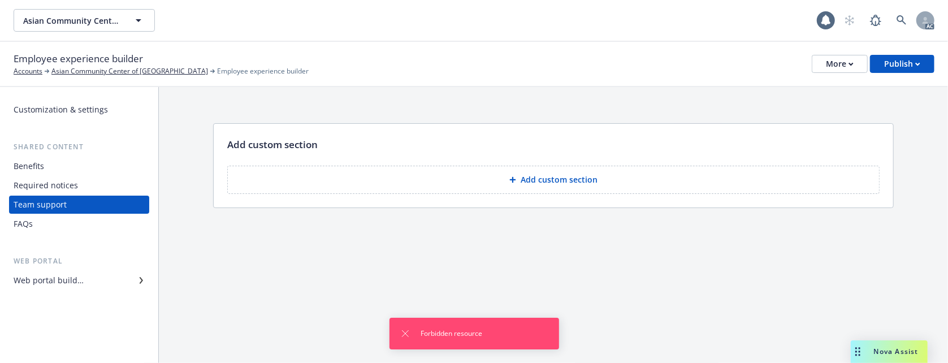
click at [47, 227] on div "FAQs" at bounding box center [79, 224] width 131 height 18
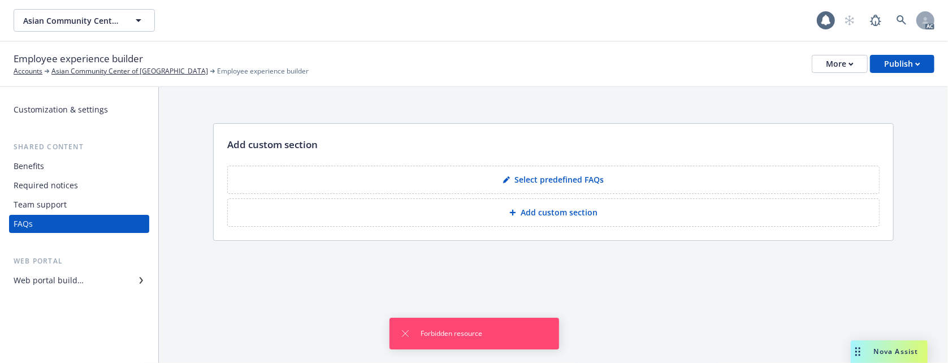
click at [79, 277] on div "Web portal builder" at bounding box center [49, 280] width 70 height 18
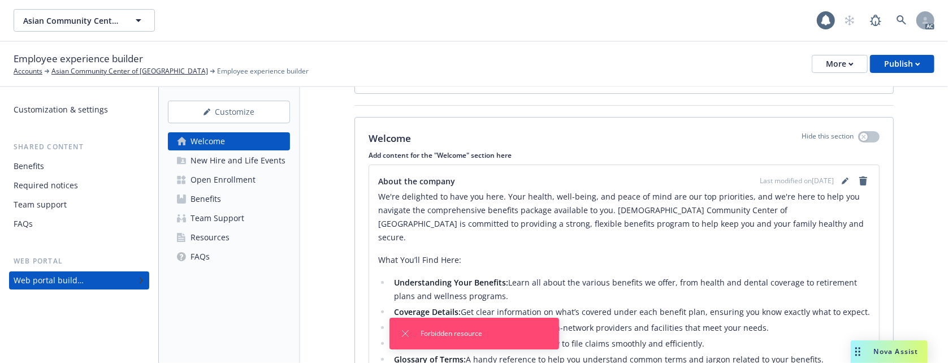
scroll to position [283, 0]
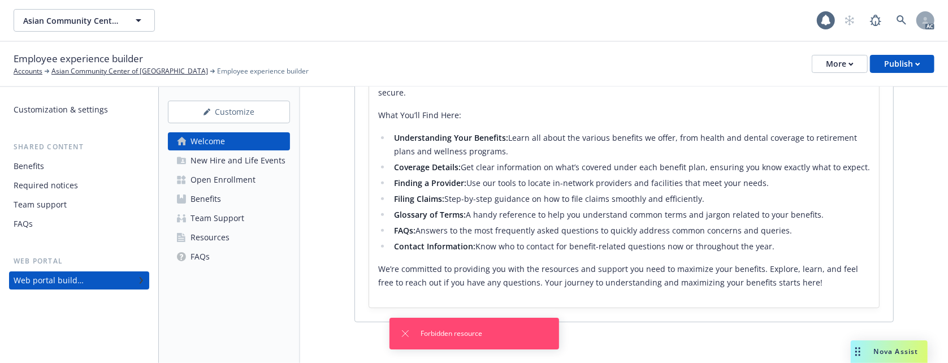
click at [211, 253] on link "FAQs" at bounding box center [229, 257] width 122 height 18
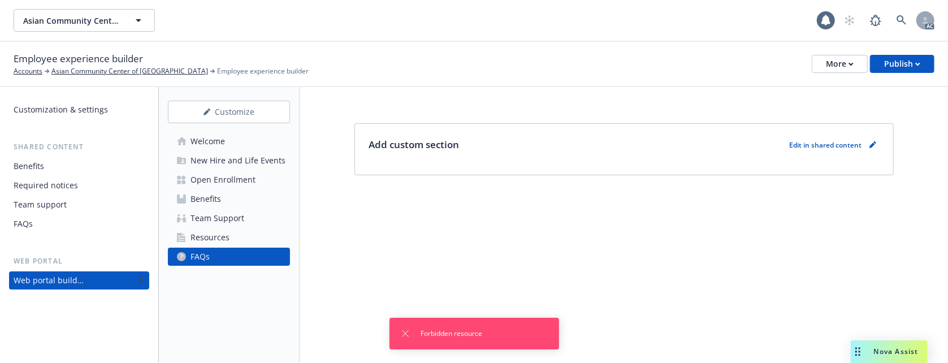
click at [250, 233] on link "Resources" at bounding box center [229, 237] width 122 height 18
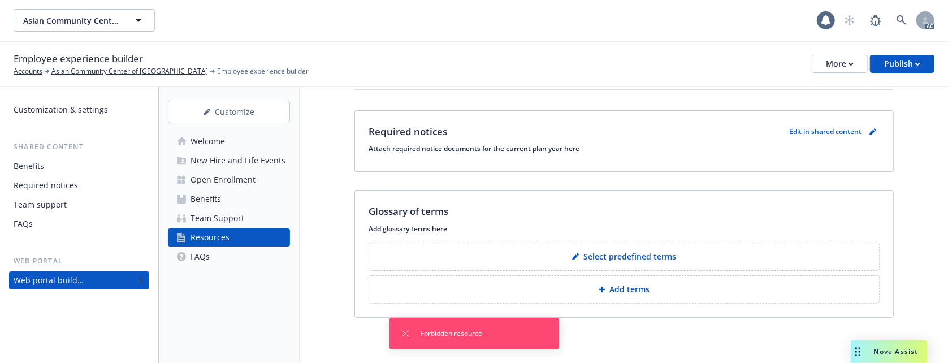
scroll to position [153, 0]
click at [215, 260] on link "FAQs" at bounding box center [229, 257] width 122 height 18
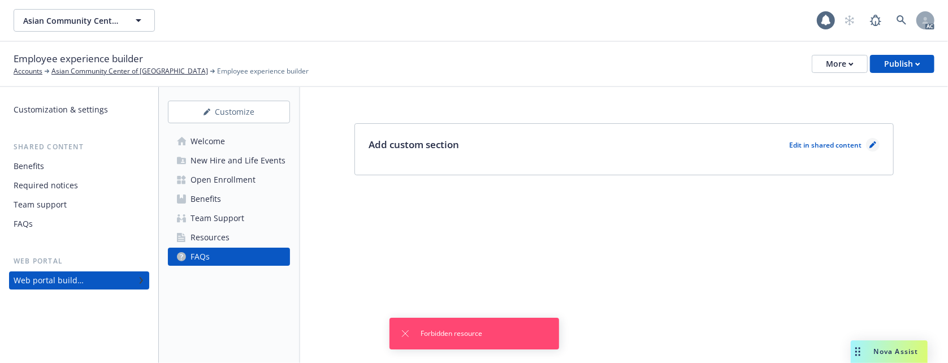
click at [873, 143] on icon "pencil" at bounding box center [873, 146] width 6 height 6
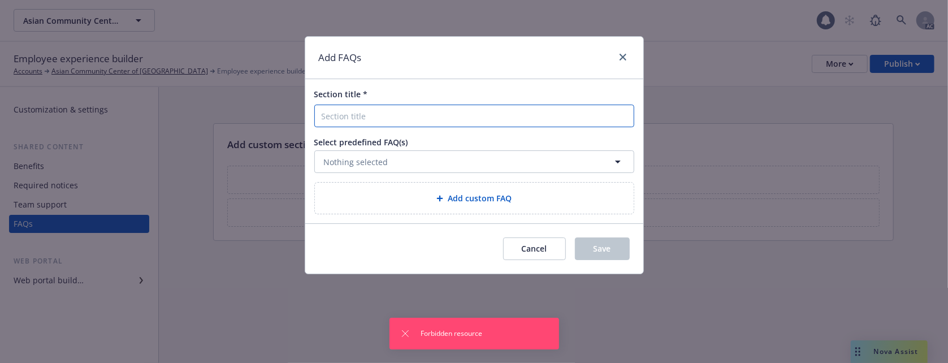
click at [382, 118] on input "Section title *" at bounding box center [474, 116] width 320 height 23
click at [534, 245] on span "Cancel" at bounding box center [534, 248] width 25 height 11
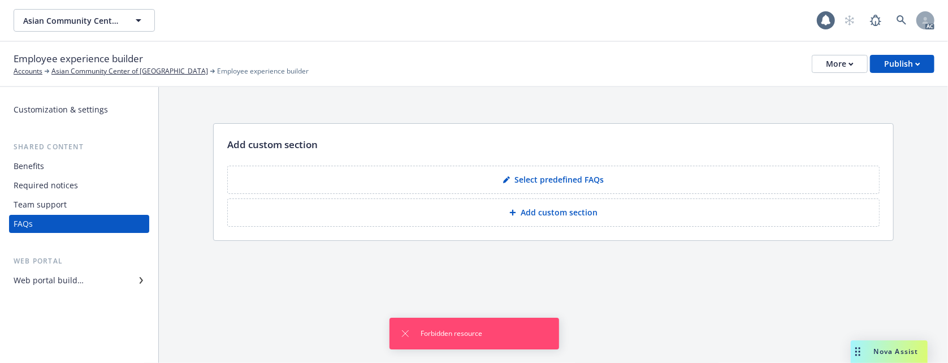
click at [501, 176] on button "Select predefined FAQs" at bounding box center [553, 180] width 652 height 28
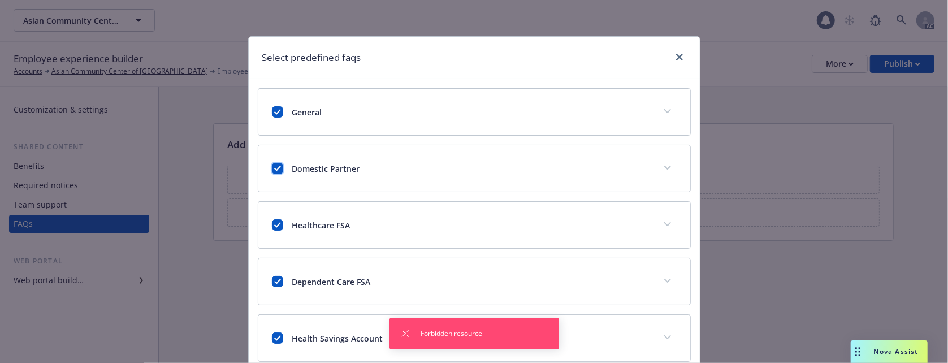
click at [272, 168] on input "checkbox" at bounding box center [277, 168] width 11 height 11
checkbox input "false"
click at [275, 227] on input "checkbox" at bounding box center [277, 224] width 11 height 11
checkbox input "false"
click at [276, 282] on input "checkbox" at bounding box center [277, 281] width 11 height 11
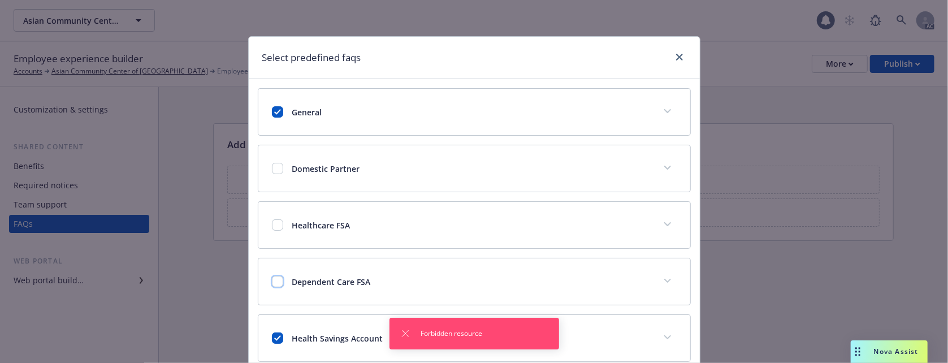
checkbox input "false"
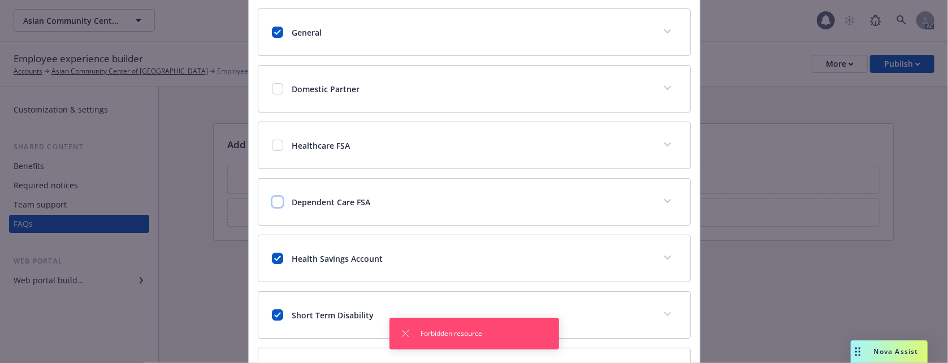
scroll to position [150, 0]
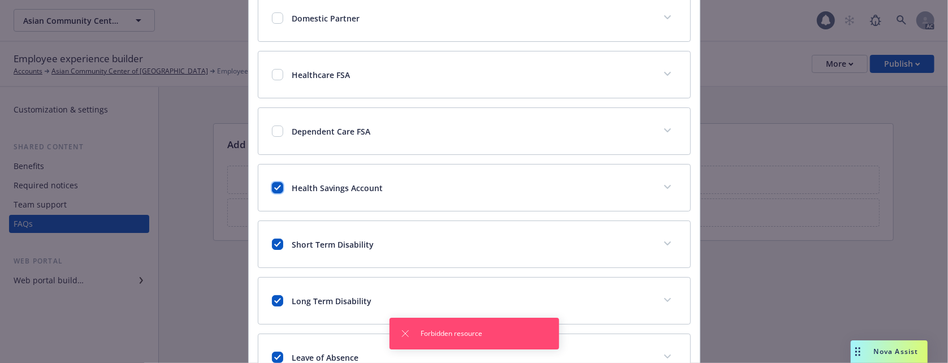
click at [272, 193] on input "checkbox" at bounding box center [277, 187] width 11 height 11
checkbox input "false"
click at [272, 247] on input "checkbox" at bounding box center [277, 244] width 11 height 11
checkbox input "false"
click at [275, 302] on input "checkbox" at bounding box center [277, 300] width 11 height 11
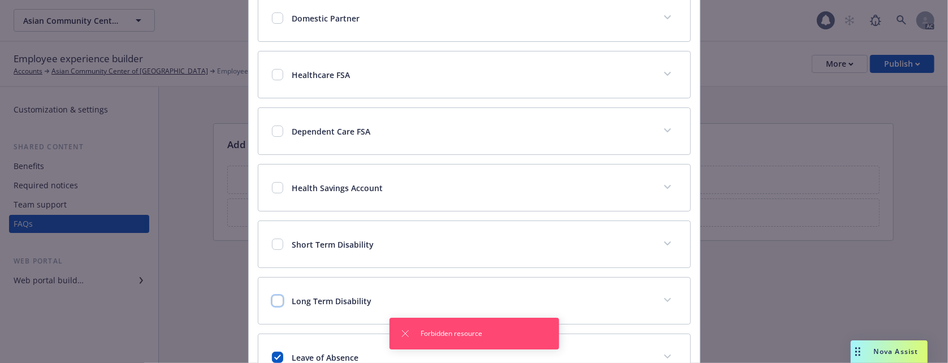
checkbox input "false"
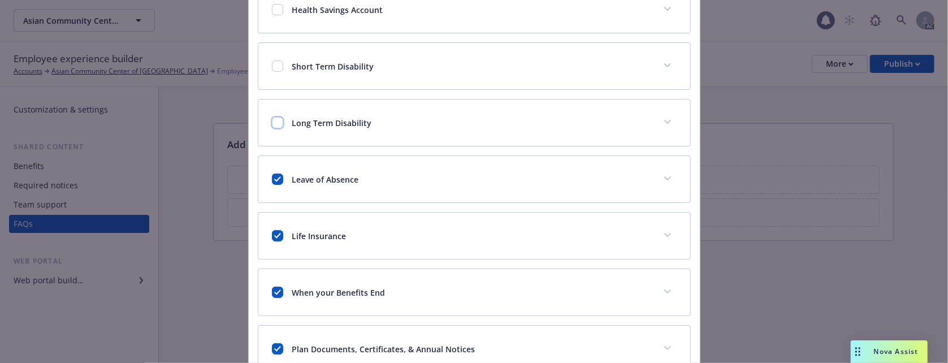
scroll to position [377, 0]
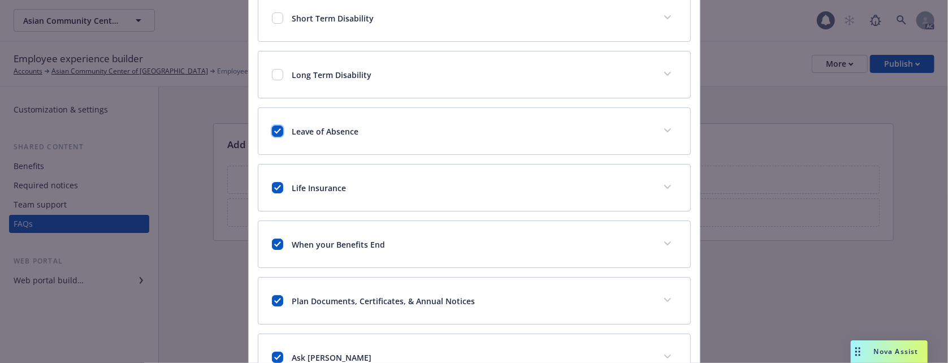
click at [272, 137] on input "checkbox" at bounding box center [277, 131] width 11 height 11
checkbox input "false"
click at [274, 188] on input "checkbox" at bounding box center [277, 187] width 11 height 11
checkbox input "false"
click at [277, 250] on input "checkbox" at bounding box center [277, 244] width 11 height 11
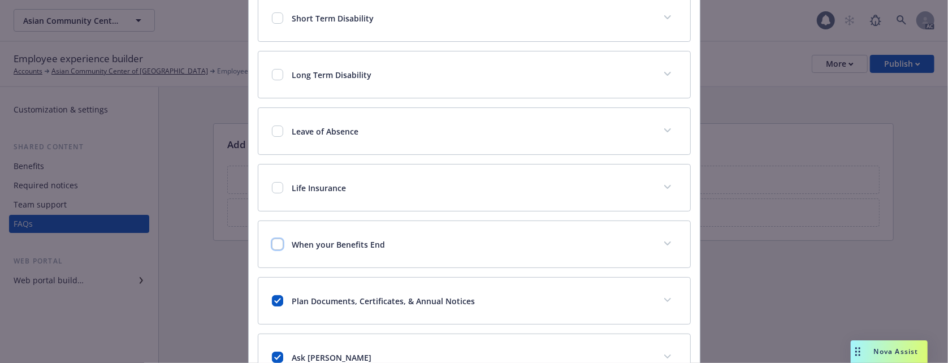
checkbox input "false"
click at [274, 304] on input "checkbox" at bounding box center [277, 300] width 11 height 11
checkbox input "false"
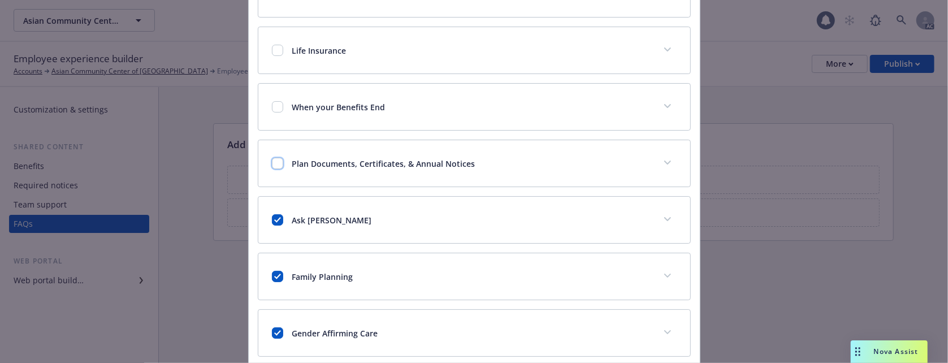
scroll to position [603, 0]
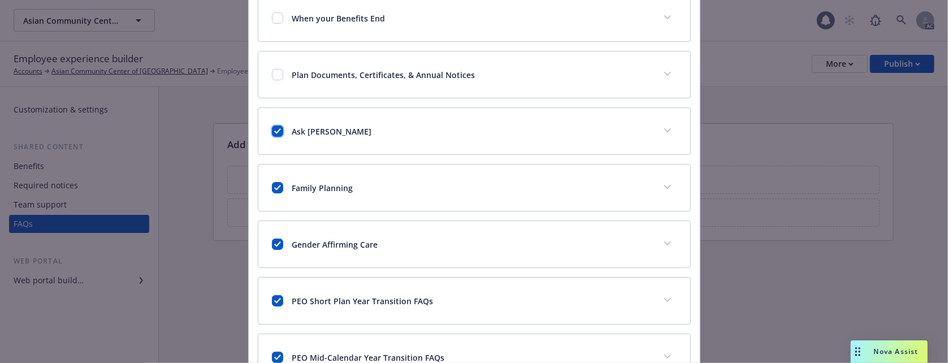
click at [272, 134] on input "checkbox" at bounding box center [277, 131] width 11 height 11
checkbox input "false"
drag, startPoint x: 274, startPoint y: 188, endPoint x: 274, endPoint y: 199, distance: 11.3
click at [274, 188] on input "checkbox" at bounding box center [277, 187] width 11 height 11
checkbox input "false"
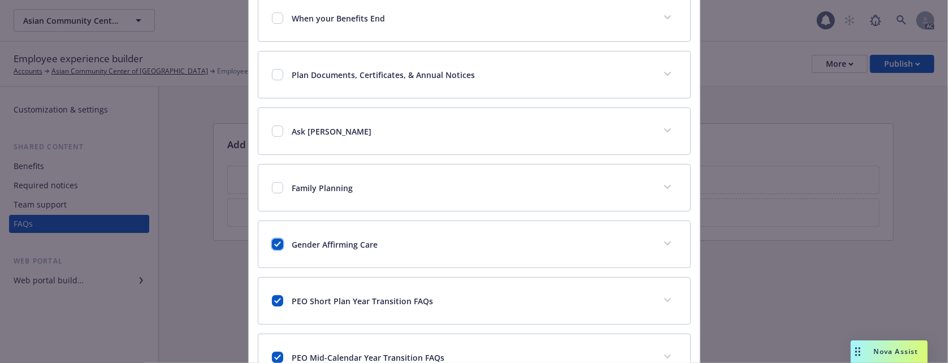
click at [272, 250] on input "checkbox" at bounding box center [277, 244] width 11 height 11
checkbox input "false"
click at [274, 304] on input "checkbox" at bounding box center [277, 300] width 11 height 11
checkbox input "false"
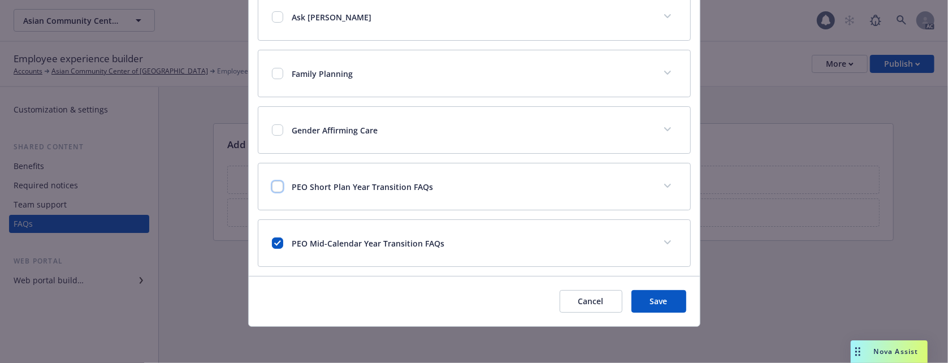
scroll to position [724, 0]
drag, startPoint x: 273, startPoint y: 240, endPoint x: 297, endPoint y: 248, distance: 26.1
click at [273, 241] on input "checkbox" at bounding box center [277, 242] width 11 height 11
checkbox input "false"
click at [655, 306] on button "Save" at bounding box center [659, 301] width 55 height 23
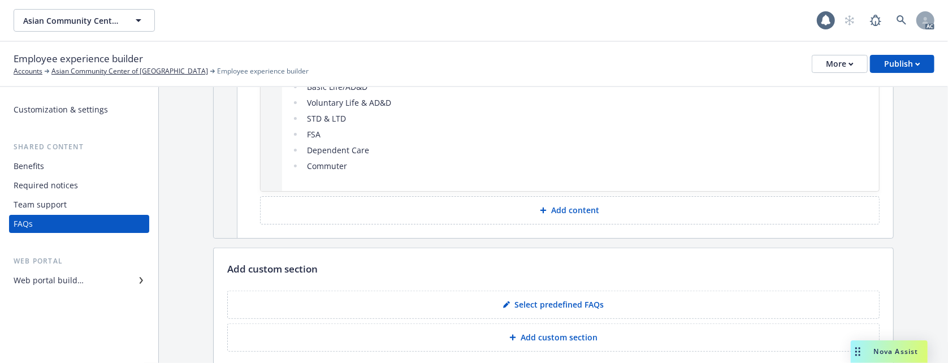
scroll to position [728, 0]
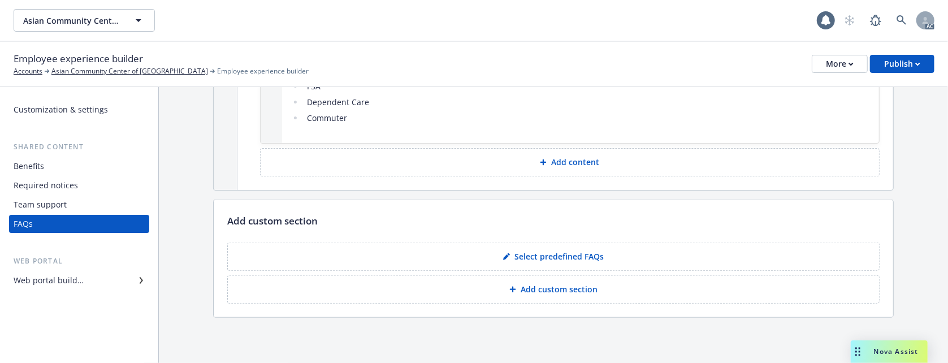
click at [43, 206] on div "Team support" at bounding box center [40, 205] width 53 height 18
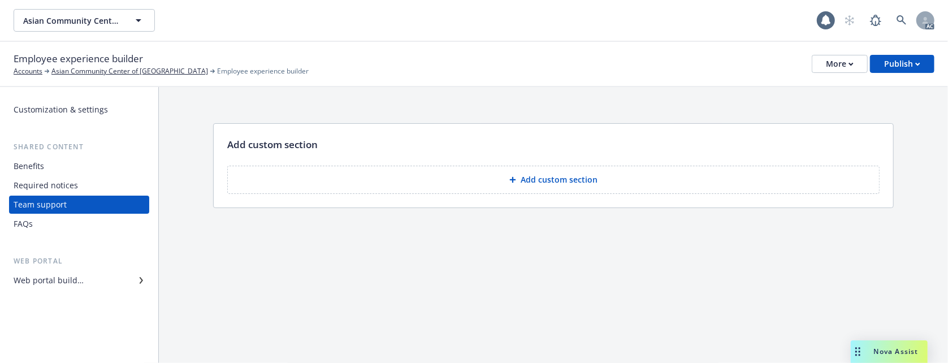
click at [73, 226] on div "FAQs" at bounding box center [79, 224] width 131 height 18
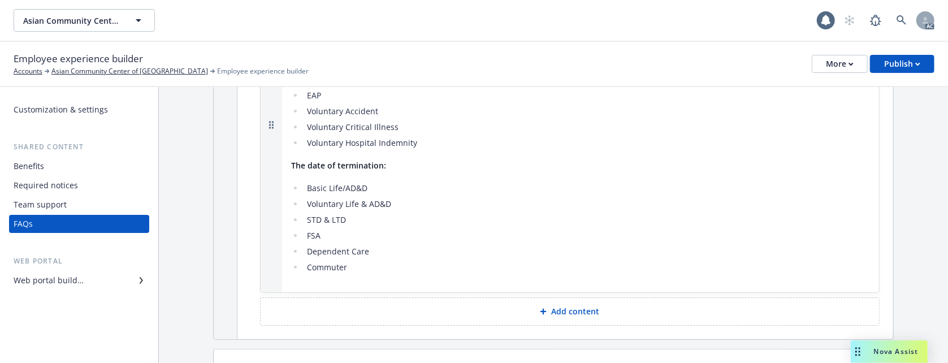
scroll to position [678, 0]
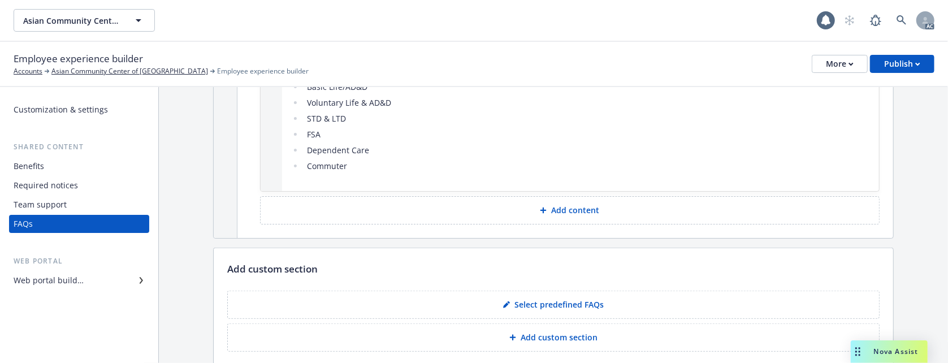
click at [37, 206] on div "Team support" at bounding box center [40, 205] width 53 height 18
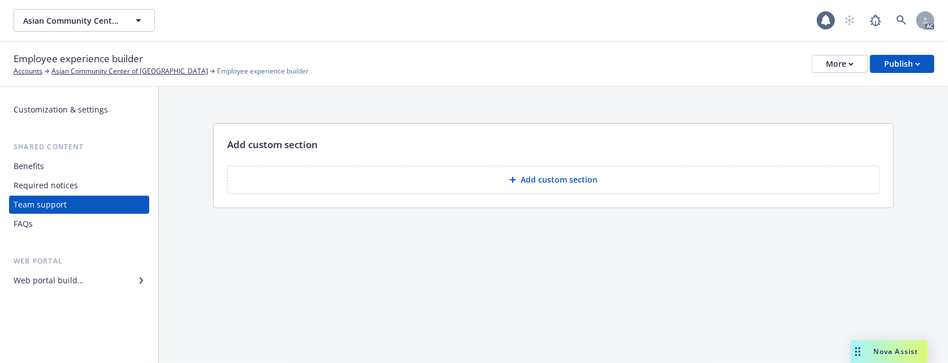
click at [489, 178] on button "Add custom section" at bounding box center [553, 180] width 652 height 28
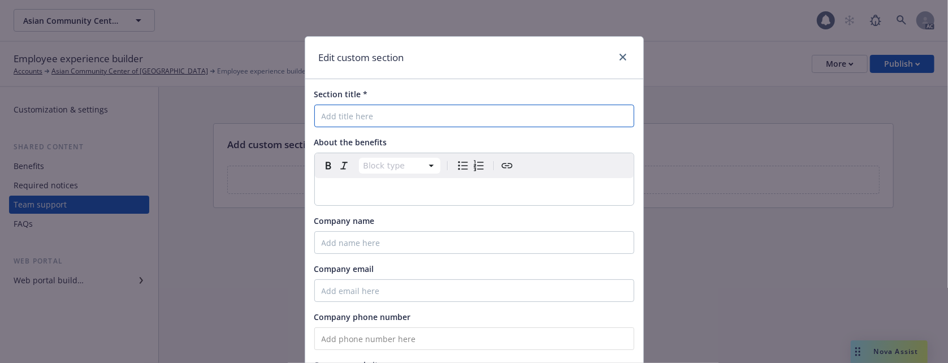
click at [333, 118] on input "Section title *" at bounding box center [474, 116] width 320 height 23
paste input "Leave of Absence (LOA)"
type input "Leave of Absence (LOA)"
click at [357, 192] on p "editable markdown" at bounding box center [474, 192] width 305 height 14
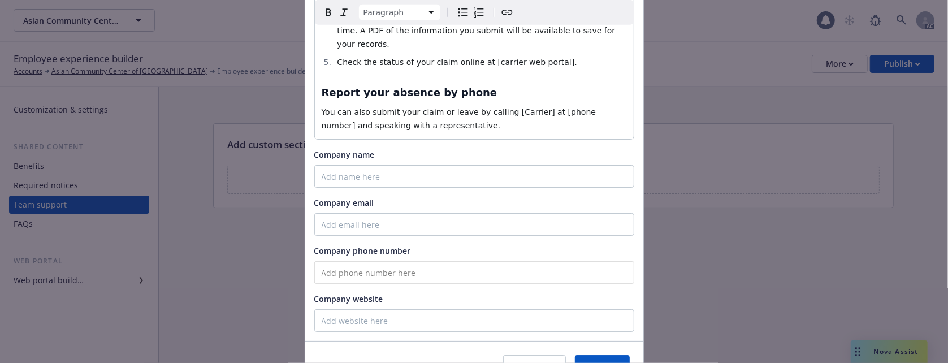
scroll to position [555, 0]
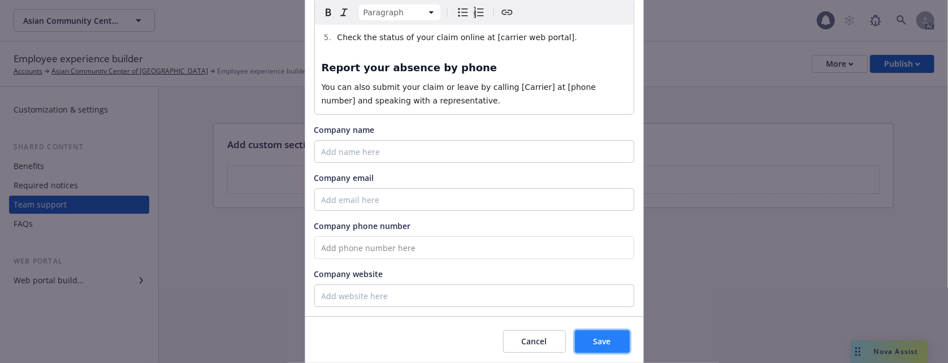
click at [600, 336] on span "Save" at bounding box center [603, 341] width 18 height 11
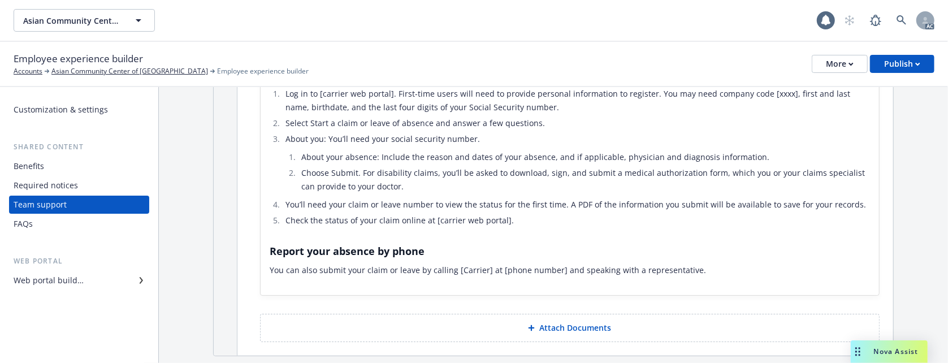
scroll to position [360, 0]
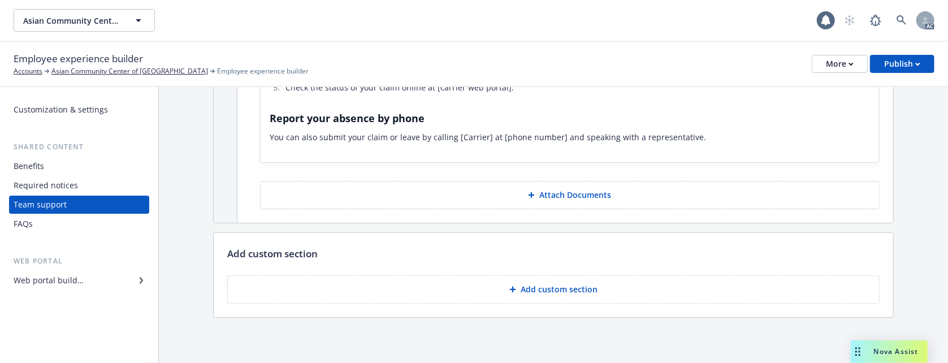
click at [535, 284] on p "Add custom section" at bounding box center [559, 289] width 77 height 11
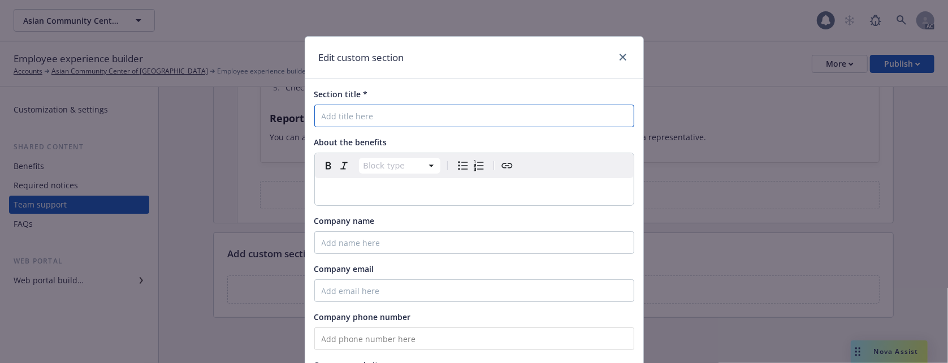
click at [333, 120] on input "Section title *" at bounding box center [474, 116] width 320 height 23
paste input "HealthJoy - Employee Advocacy & Healthcare Navigation"
type input "HealthJoy - Employee Advocacy & Healthcare Navigation"
click at [363, 188] on p "editable markdown" at bounding box center [474, 192] width 305 height 14
select select
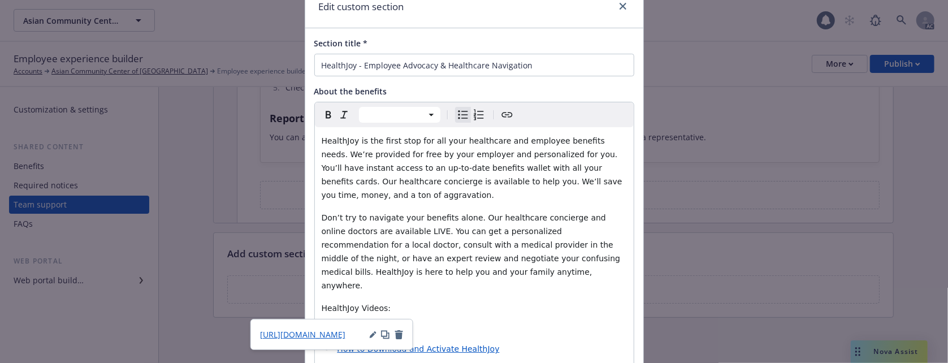
scroll to position [353, 0]
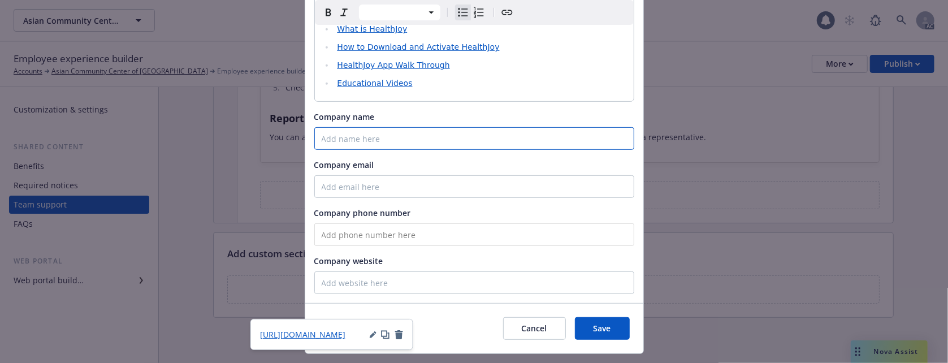
click at [347, 127] on input "Company name" at bounding box center [474, 138] width 320 height 23
paste input "HealthJoy"
type input "HealthJoy"
click at [342, 175] on input "Company email" at bounding box center [474, 186] width 320 height 23
paste input "[EMAIL_ADDRESS][DOMAIN_NAME]"
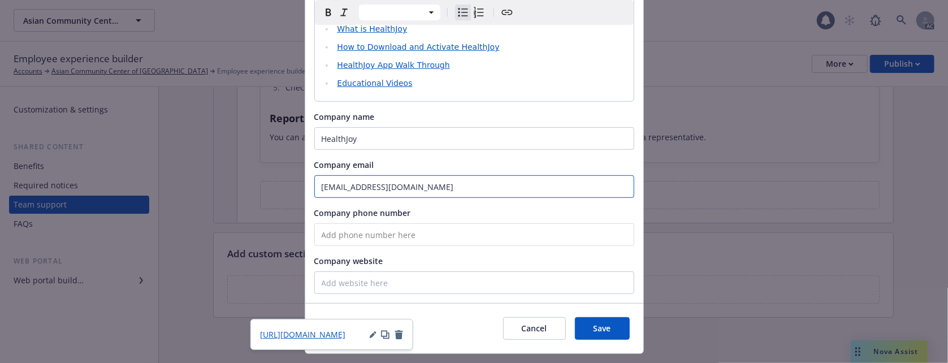
type input "[EMAIL_ADDRESS][DOMAIN_NAME]"
click at [353, 223] on input "tel" at bounding box center [474, 234] width 320 height 23
paste input "[PHONE_NUMBER]"
type input "[PHONE_NUMBER]"
drag, startPoint x: 590, startPoint y: 295, endPoint x: 577, endPoint y: 289, distance: 14.7
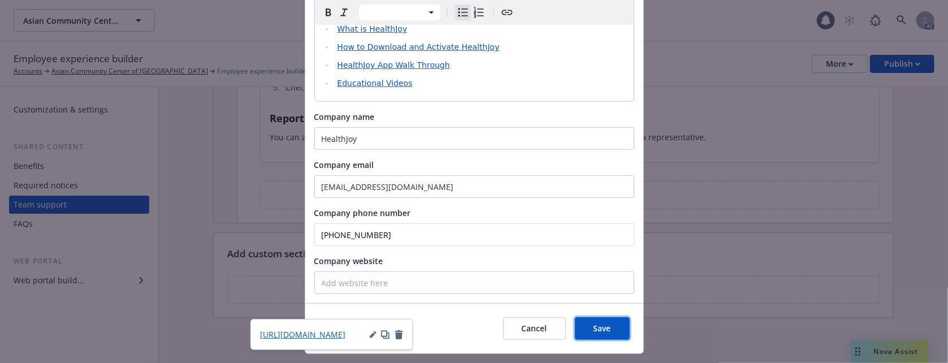
click at [590, 317] on button "Save" at bounding box center [602, 328] width 55 height 23
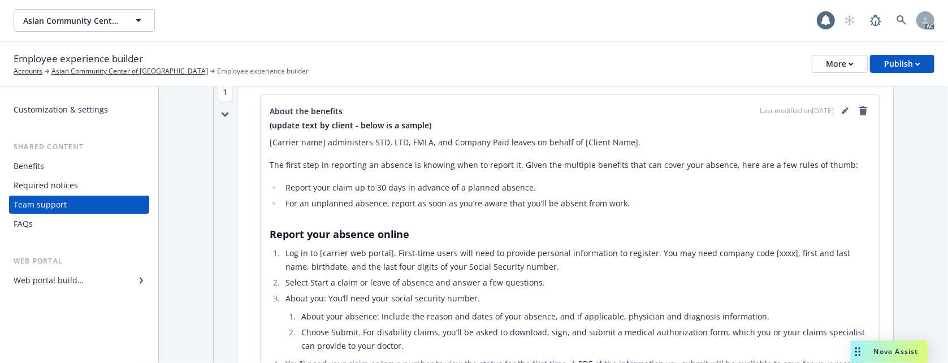
scroll to position [0, 0]
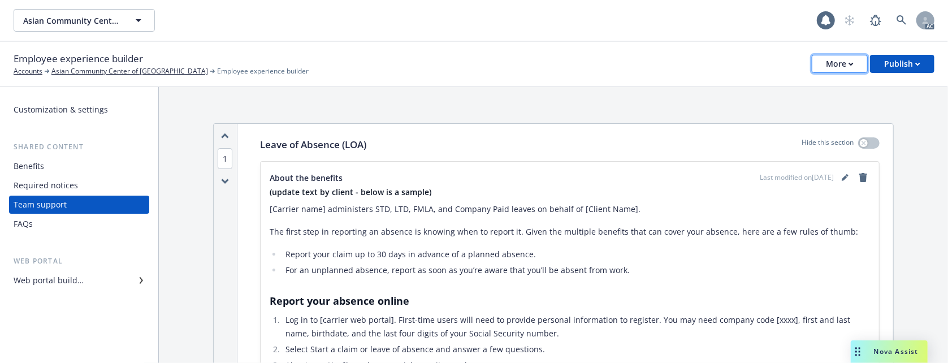
click at [824, 60] on button "More" at bounding box center [840, 64] width 56 height 18
click at [425, 124] on div "Leave of Absence (LOA) Hide this section About the benefits Last modified on 09…" at bounding box center [570, 353] width 647 height 458
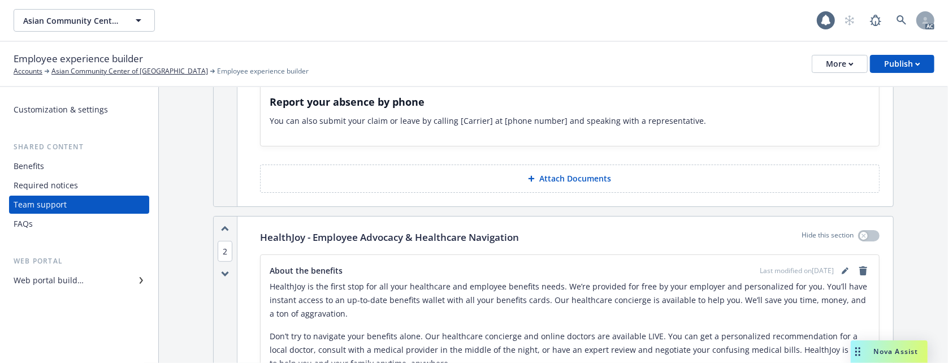
scroll to position [226, 0]
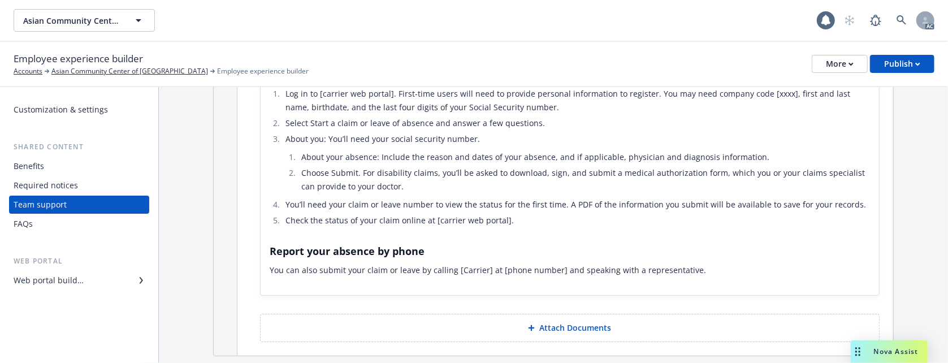
click at [29, 223] on div "FAQs" at bounding box center [23, 224] width 19 height 18
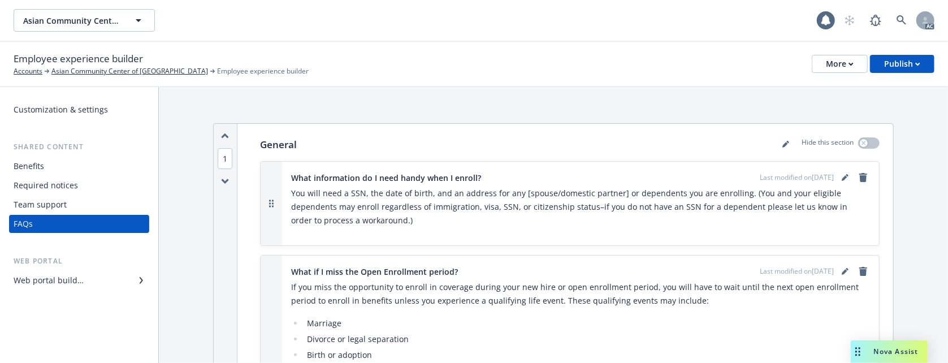
click at [69, 201] on div "Team support" at bounding box center [79, 205] width 131 height 18
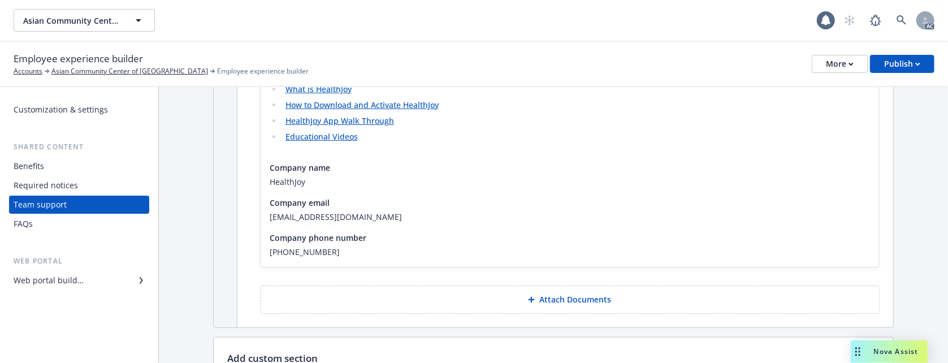
scroll to position [801, 0]
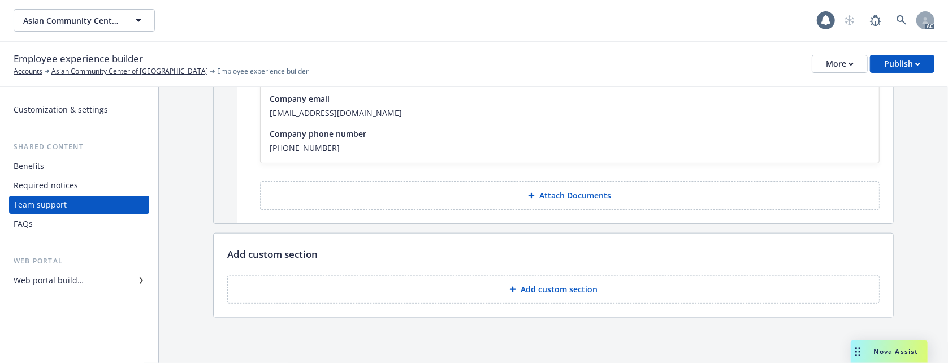
click at [537, 293] on p "Add custom section" at bounding box center [559, 289] width 77 height 11
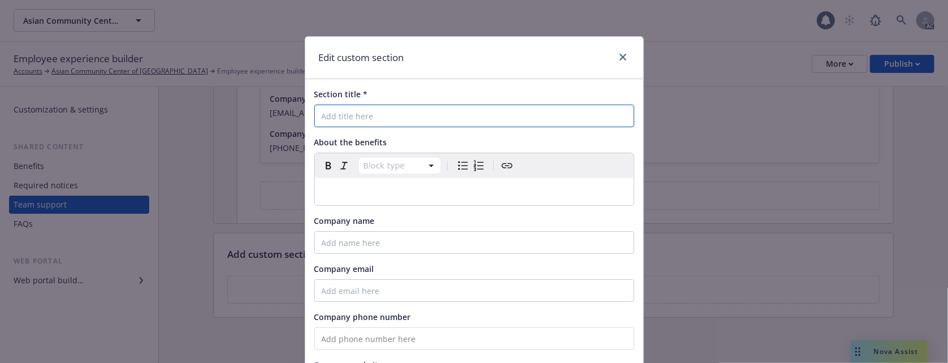
click at [345, 118] on input "Section title *" at bounding box center [474, 116] width 320 height 23
paste input "Healthee - Employee Advocacy & Healthcare Navigation"
type input "Healthee - Employee Advocacy & Healthcare Navigation"
click at [408, 188] on p "editable markdown" at bounding box center [474, 192] width 305 height 14
select select
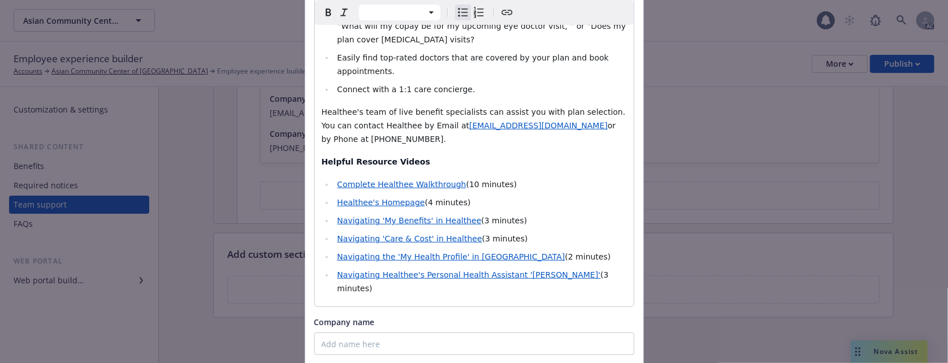
scroll to position [602, 0]
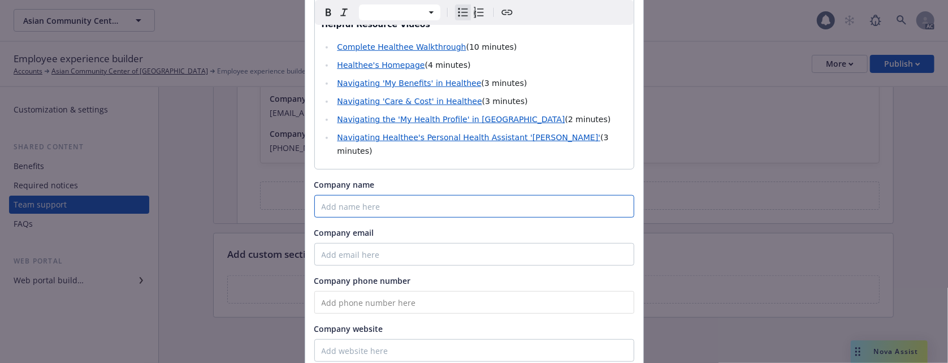
click at [339, 195] on input "Company name" at bounding box center [474, 206] width 320 height 23
paste input "Healthee"
type input "Healthee"
click at [353, 243] on input "Company email" at bounding box center [474, 254] width 320 height 23
paste input "[EMAIL_ADDRESS][DOMAIN_NAME]"
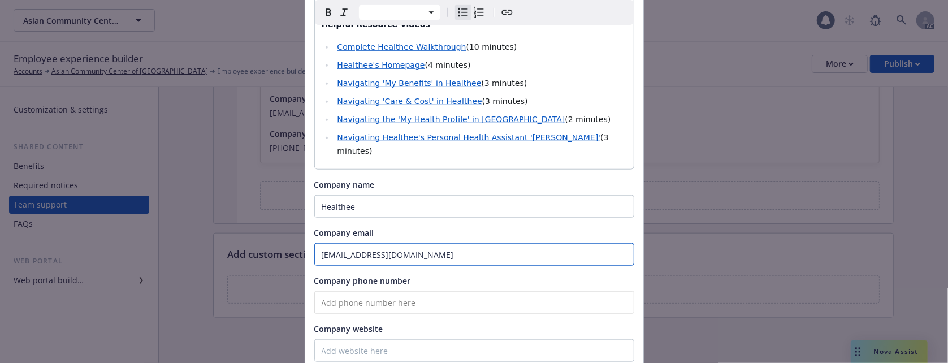
type input "[EMAIL_ADDRESS][DOMAIN_NAME]"
click at [392, 291] on input "tel" at bounding box center [474, 302] width 320 height 23
paste input "[PHONE_NUMBER]"
type input "[PHONE_NUMBER]"
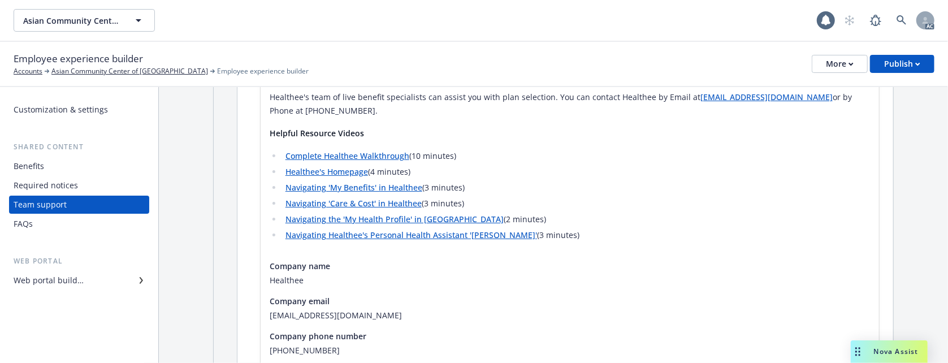
scroll to position [1459, 0]
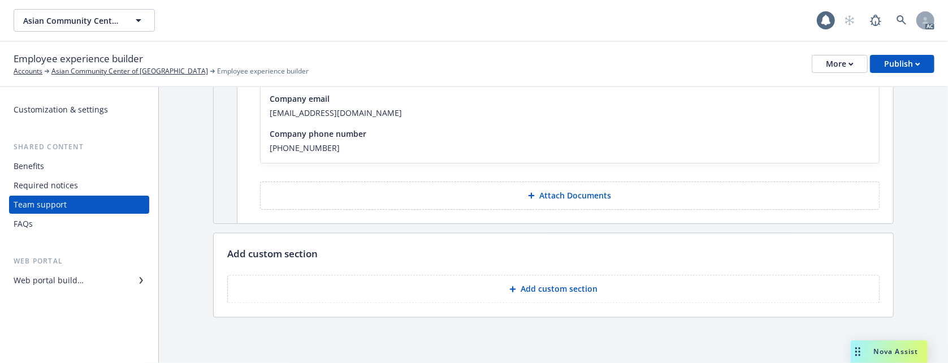
click at [499, 286] on button "Add custom section" at bounding box center [553, 289] width 652 height 28
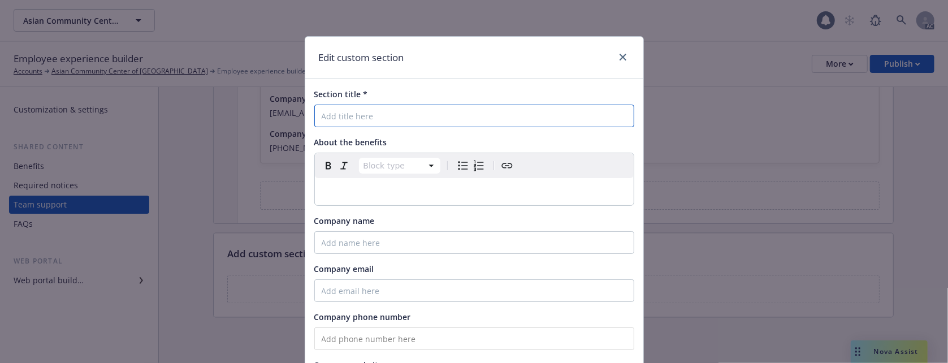
drag, startPoint x: 353, startPoint y: 109, endPoint x: 462, endPoint y: 129, distance: 110.4
click at [353, 109] on input "Section title *" at bounding box center [474, 116] width 320 height 23
paste input "Newfront Answers"
type input "Newfront Answers"
click at [374, 193] on p "editable markdown" at bounding box center [474, 192] width 305 height 14
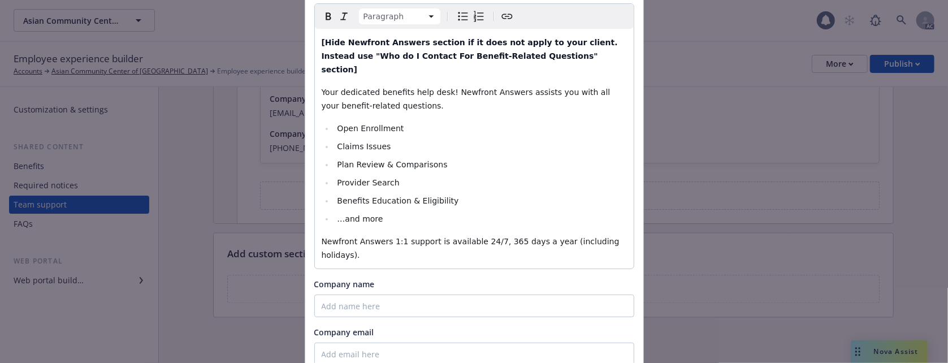
scroll to position [317, 0]
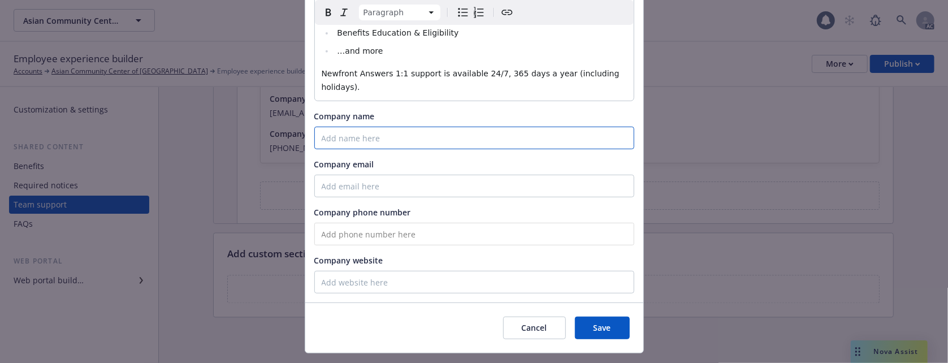
click at [376, 127] on input "Company name" at bounding box center [474, 138] width 320 height 23
paste input "Newfront"
type input "Newfront"
click at [400, 175] on input "Company email" at bounding box center [474, 186] width 320 height 23
paste input "[EMAIL_ADDRESS][DOMAIN_NAME]"
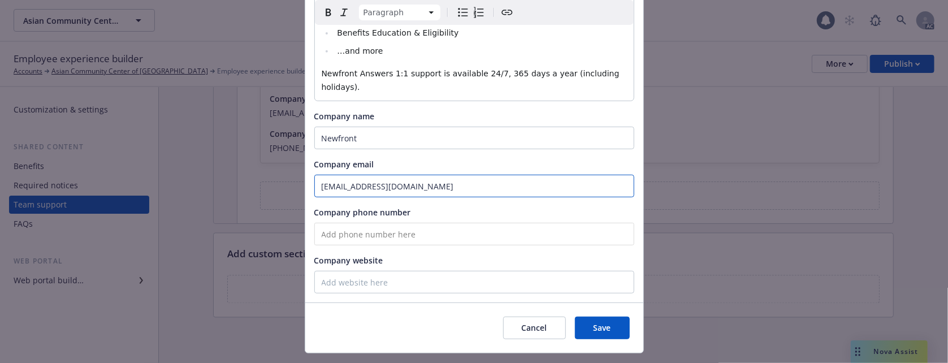
type input "[EMAIL_ADDRESS][DOMAIN_NAME]"
drag, startPoint x: 343, startPoint y: 213, endPoint x: 453, endPoint y: 238, distance: 113.7
click at [343, 223] on input "tel" at bounding box center [474, 234] width 320 height 23
paste input "(877) 123-4567"
type input "(877) 123-4567"
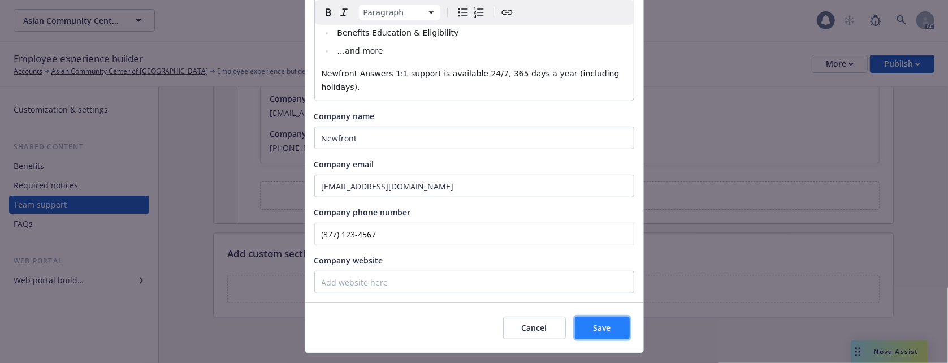
click at [599, 317] on button "Save" at bounding box center [602, 328] width 55 height 23
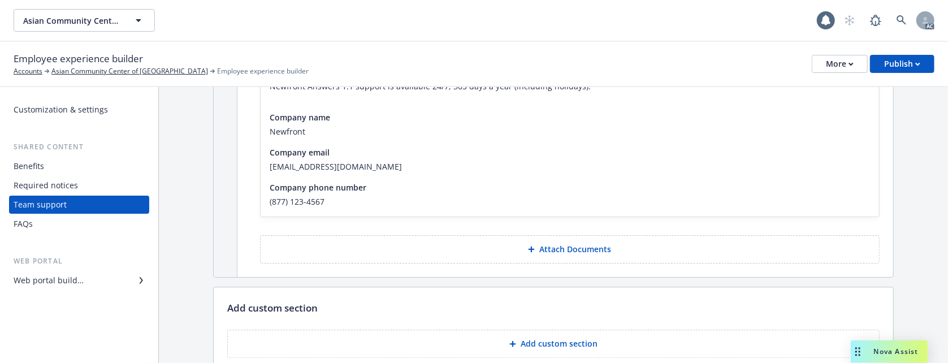
scroll to position [1878, 0]
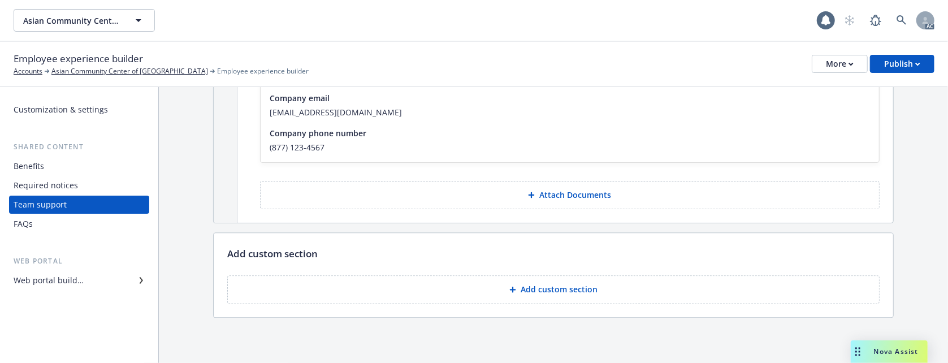
click at [486, 299] on button "Add custom section" at bounding box center [553, 289] width 652 height 28
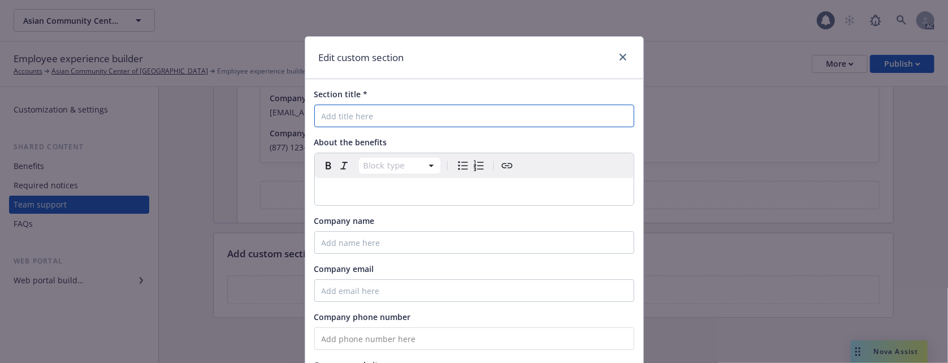
click at [338, 111] on input "Section title *" at bounding box center [474, 116] width 320 height 23
paste input "Cobra"
type input "Cobra"
click at [365, 191] on p "editable markdown" at bounding box center [474, 192] width 305 height 14
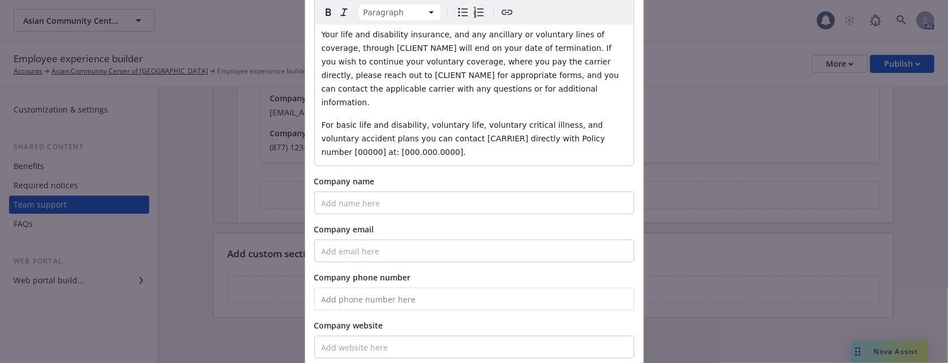
scroll to position [896, 0]
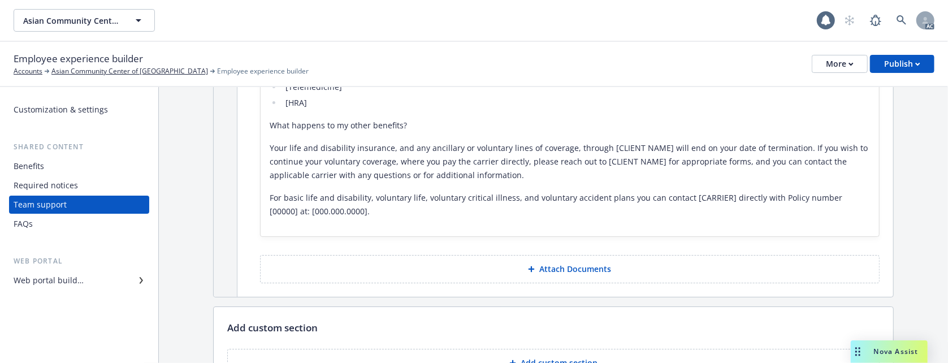
scroll to position [2637, 0]
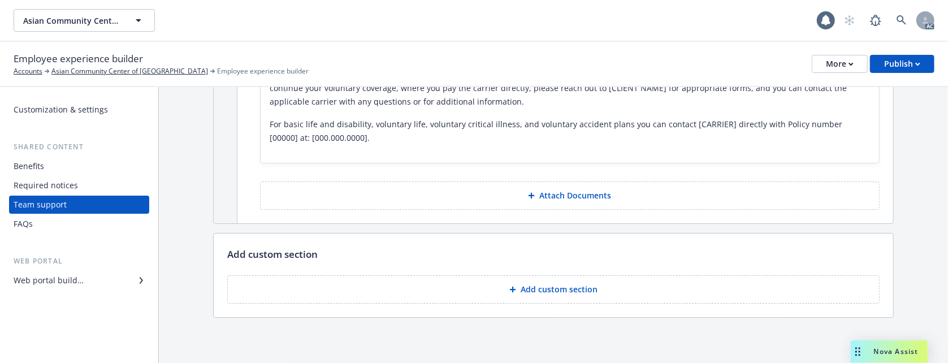
click at [568, 292] on p "Add custom section" at bounding box center [559, 289] width 77 height 11
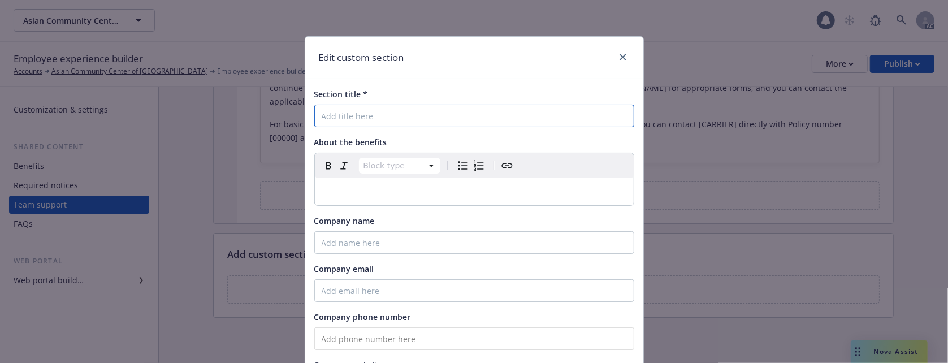
click at [344, 115] on input "Section title *" at bounding box center [474, 116] width 320 height 23
paste input "Who Do I Contact For Benefit-Related Questions"
type input "Who Do I Contact For Benefit-Related Questions"
click at [355, 187] on p "editable markdown" at bounding box center [474, 192] width 305 height 14
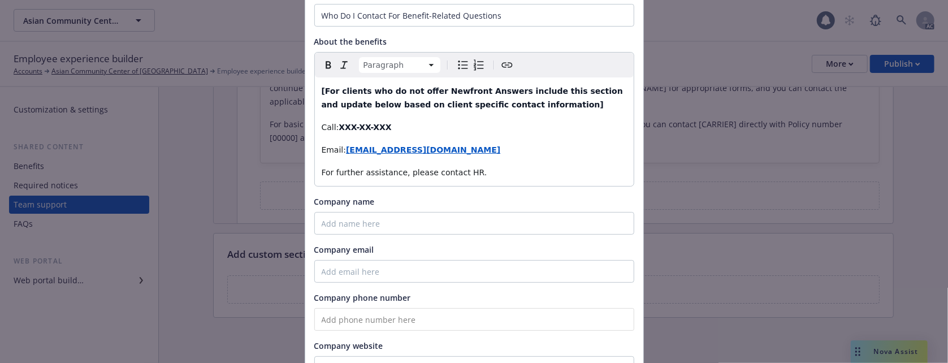
scroll to position [213, 0]
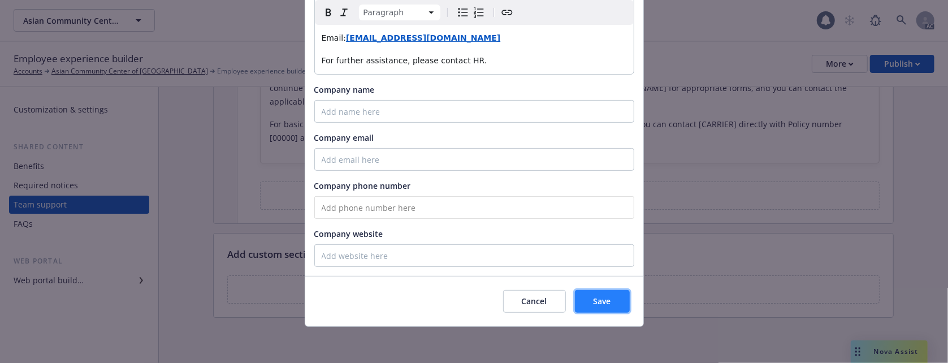
click at [594, 302] on span "Save" at bounding box center [603, 301] width 18 height 11
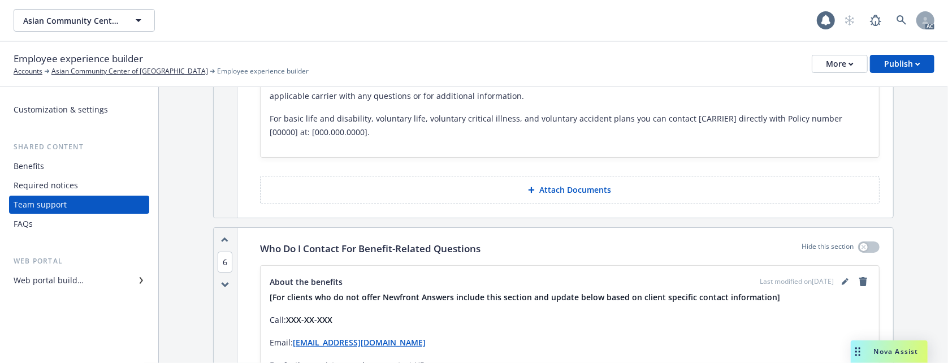
click at [31, 187] on div "Required notices" at bounding box center [46, 185] width 64 height 18
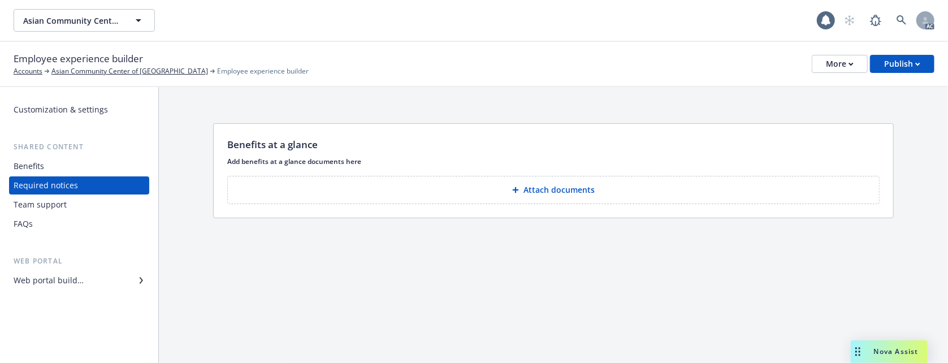
click at [555, 202] on button "Attach documents" at bounding box center [553, 190] width 652 height 28
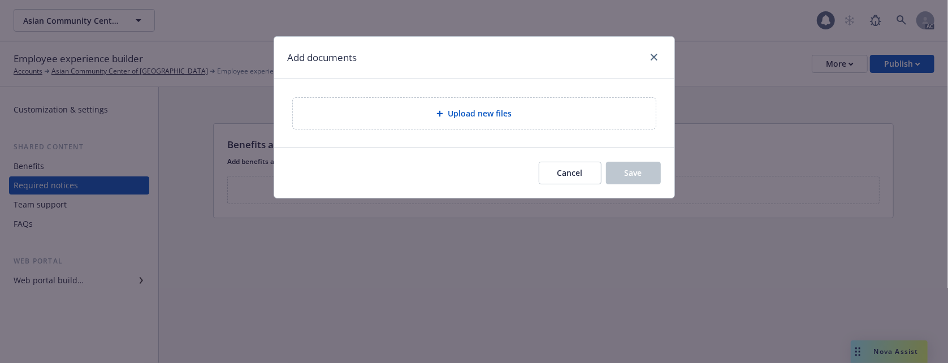
click at [460, 113] on span "Upload new files" at bounding box center [480, 113] width 64 height 12
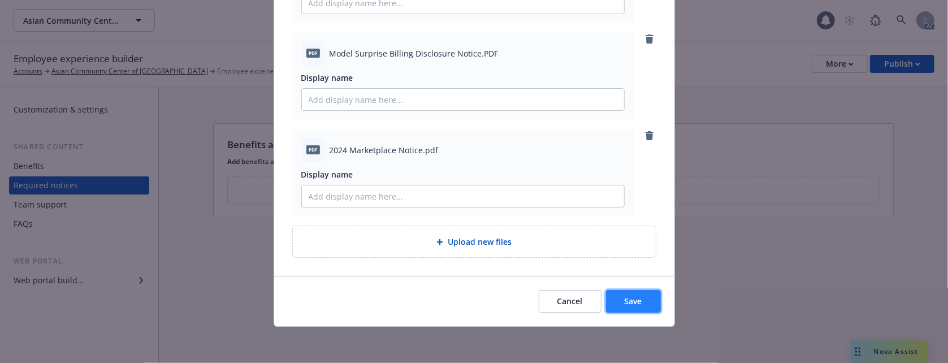
click at [627, 301] on span "Save" at bounding box center [634, 301] width 18 height 11
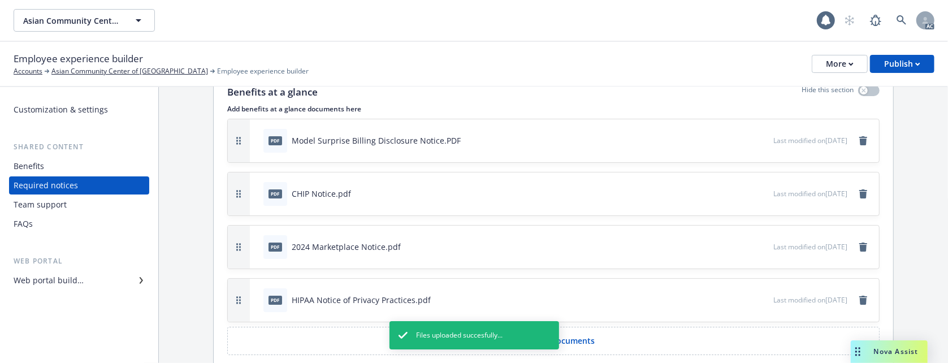
scroll to position [26, 0]
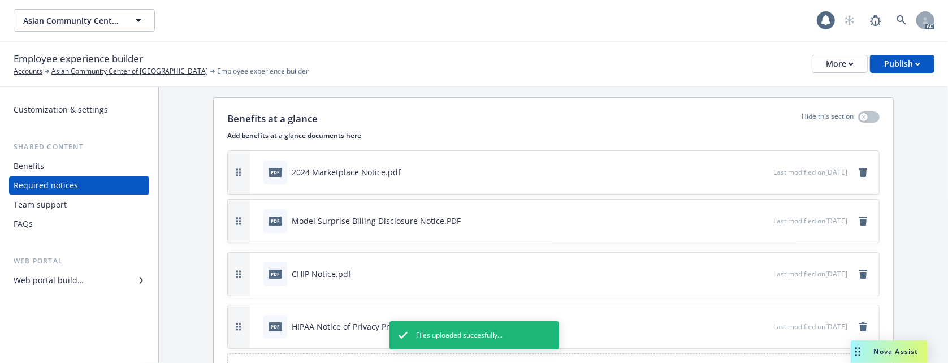
drag, startPoint x: 240, startPoint y: 278, endPoint x: 235, endPoint y: 177, distance: 101.3
click at [235, 177] on button "button" at bounding box center [239, 172] width 22 height 43
drag, startPoint x: 242, startPoint y: 272, endPoint x: 243, endPoint y: 197, distance: 75.2
click at [243, 249] on button "button" at bounding box center [239, 270] width 22 height 43
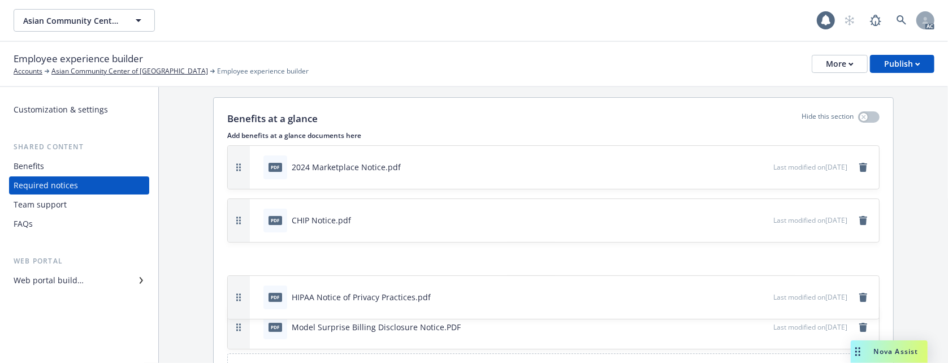
drag, startPoint x: 242, startPoint y: 327, endPoint x: 235, endPoint y: 267, distance: 60.3
click at [235, 276] on button "button" at bounding box center [239, 297] width 22 height 43
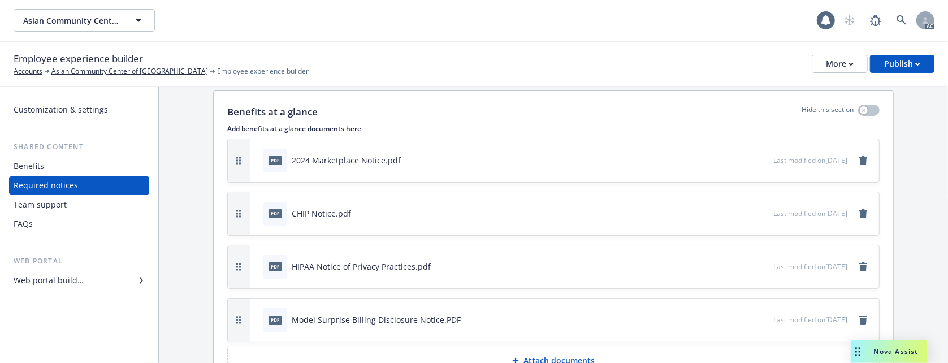
scroll to position [0, 0]
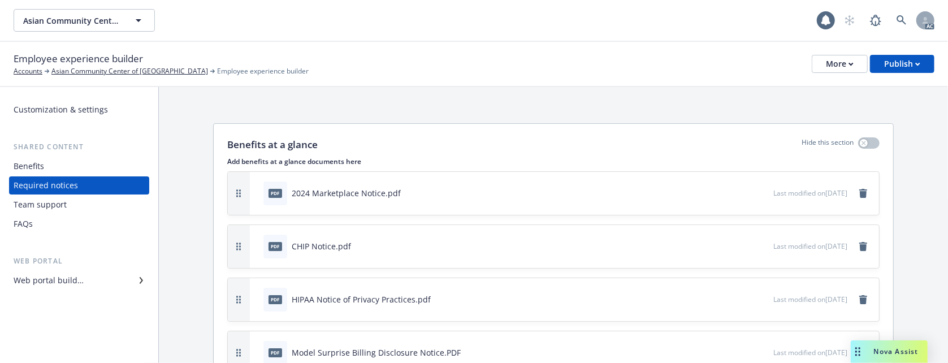
click at [28, 163] on div "Benefits" at bounding box center [29, 166] width 31 height 18
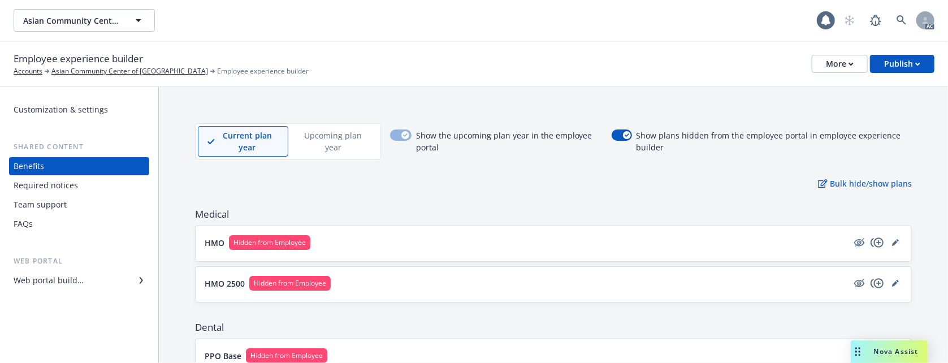
click at [57, 111] on div "Customization & settings" at bounding box center [61, 110] width 94 height 18
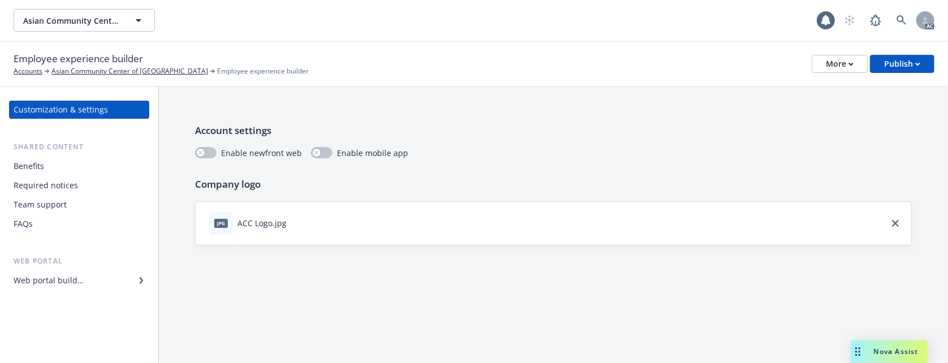
click at [25, 286] on div "Web portal builder" at bounding box center [49, 280] width 70 height 18
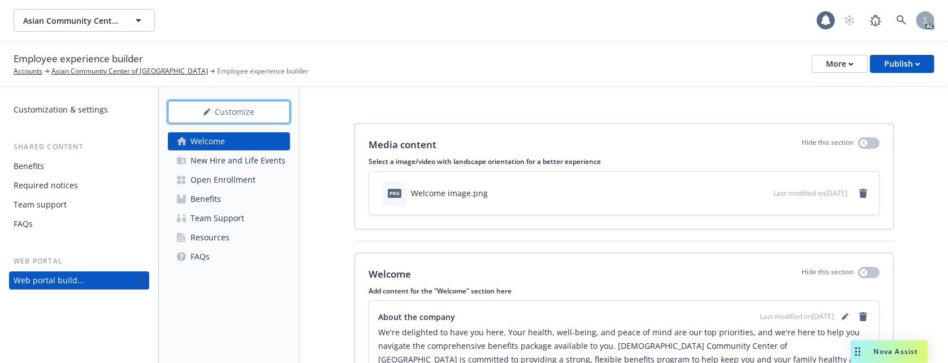
click at [253, 107] on div "Customize" at bounding box center [229, 111] width 85 height 21
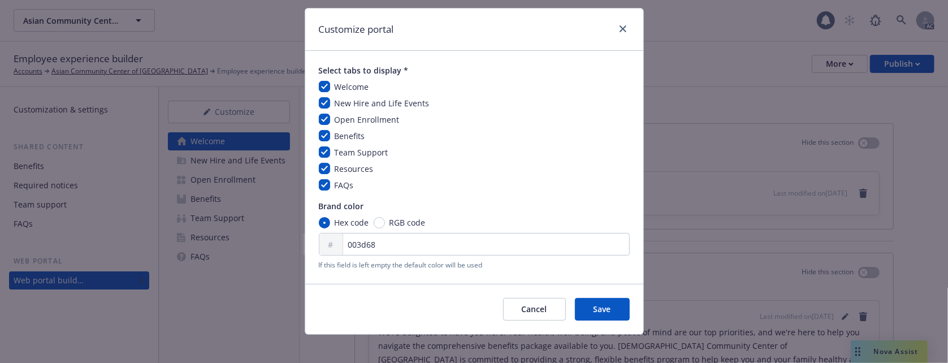
scroll to position [37, 0]
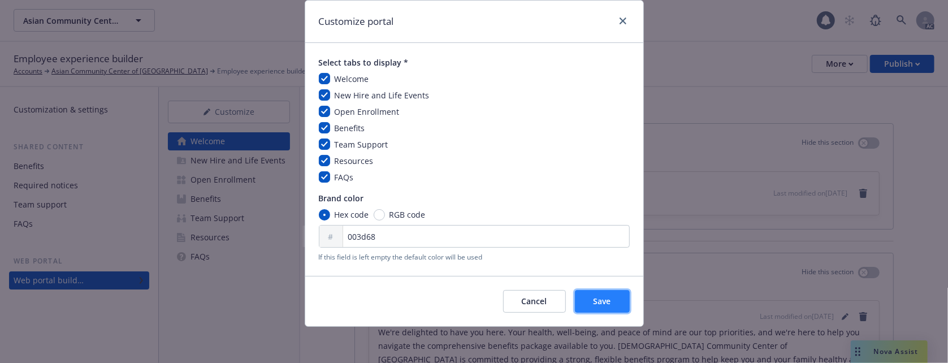
click at [594, 300] on span "Save" at bounding box center [603, 301] width 18 height 11
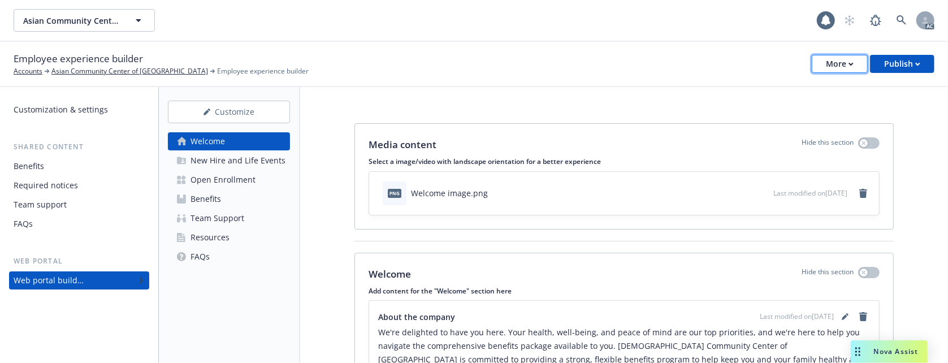
click at [831, 67] on div "More" at bounding box center [840, 63] width 28 height 17
click at [763, 93] on div "Copy preview link Copy portal link Configure test user to preview app" at bounding box center [784, 111] width 167 height 68
click at [114, 23] on span "Asian Community Center of [GEOGRAPHIC_DATA]" at bounding box center [72, 21] width 98 height 12
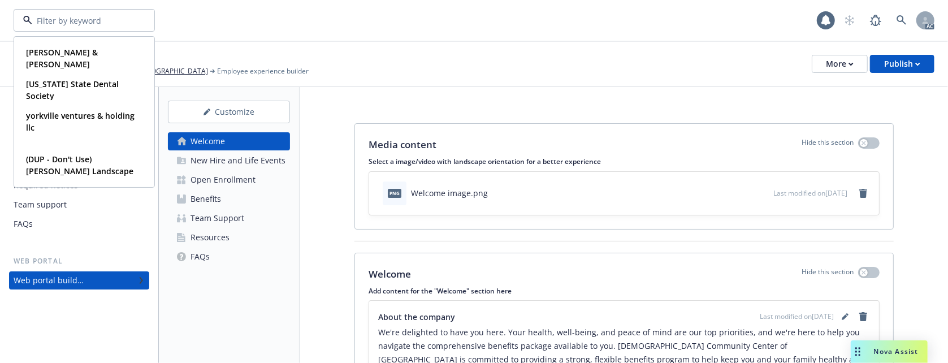
click at [559, 213] on div "png Welcome image.png Last modified on 09/16/2025" at bounding box center [624, 193] width 510 height 43
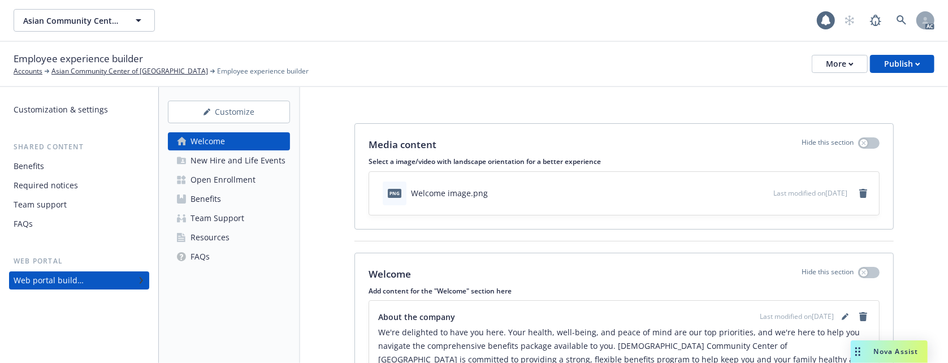
click at [45, 188] on div "Required notices" at bounding box center [46, 185] width 64 height 18
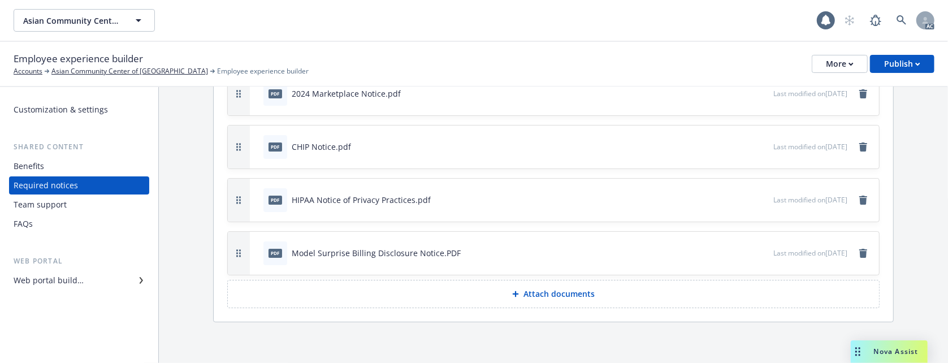
scroll to position [102, 0]
click at [55, 207] on div "Team support" at bounding box center [40, 205] width 53 height 18
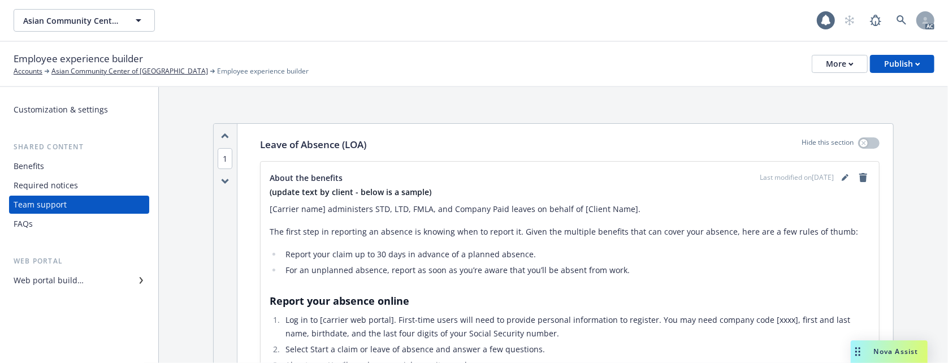
click at [33, 224] on div "FAQs" at bounding box center [79, 224] width 131 height 18
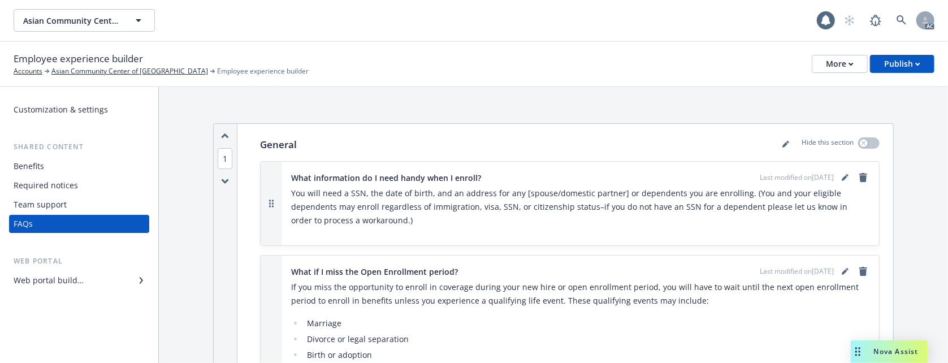
click at [69, 283] on div "Web portal builder" at bounding box center [49, 280] width 70 height 18
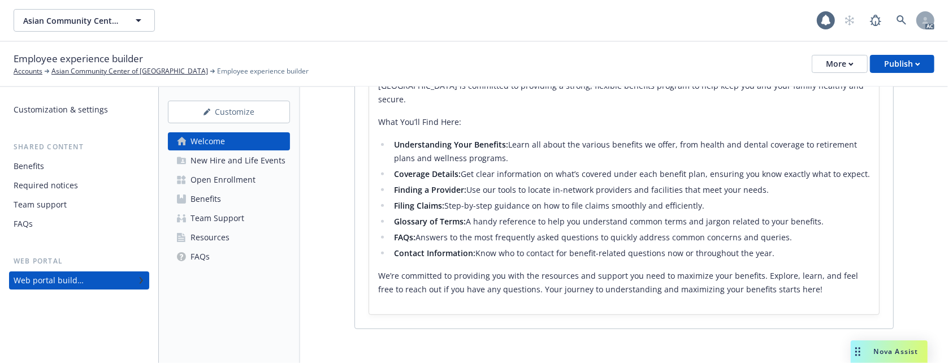
scroll to position [283, 0]
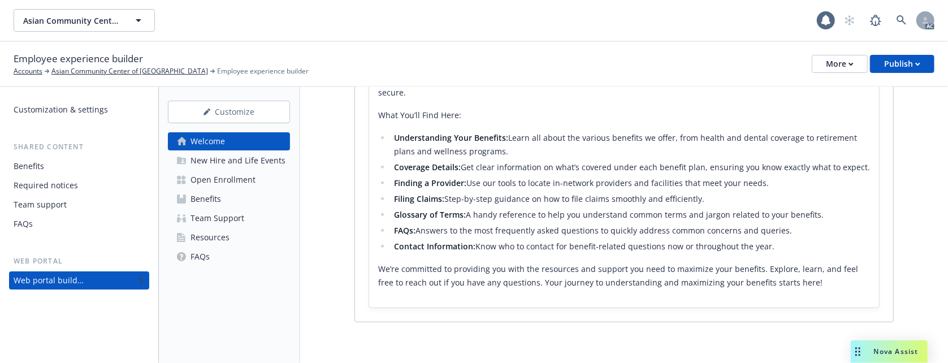
click at [213, 260] on link "FAQs" at bounding box center [229, 257] width 122 height 18
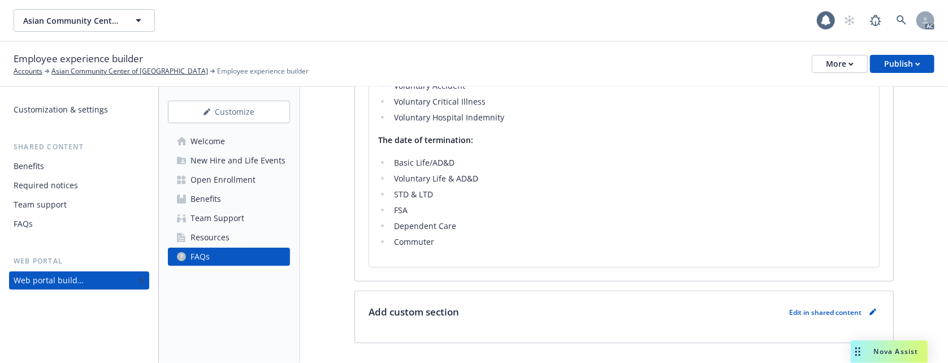
scroll to position [638, 0]
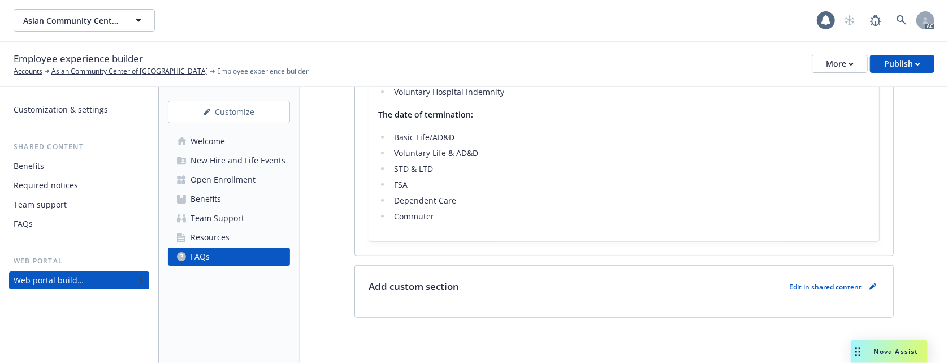
click at [243, 238] on link "Resources" at bounding box center [229, 237] width 122 height 18
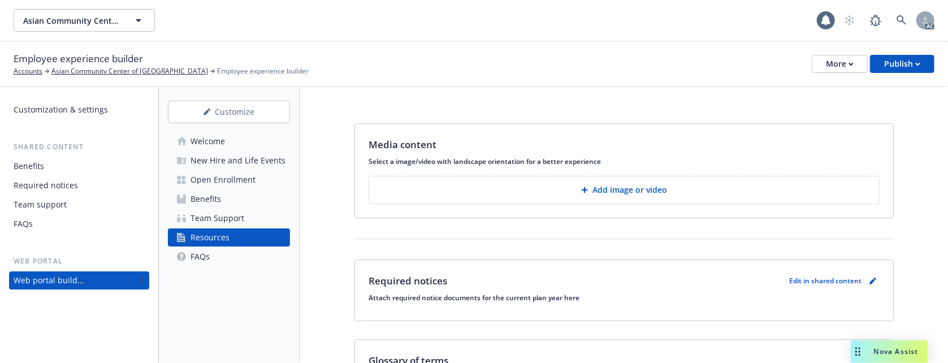
click at [629, 192] on p "Add image or video" at bounding box center [630, 189] width 75 height 11
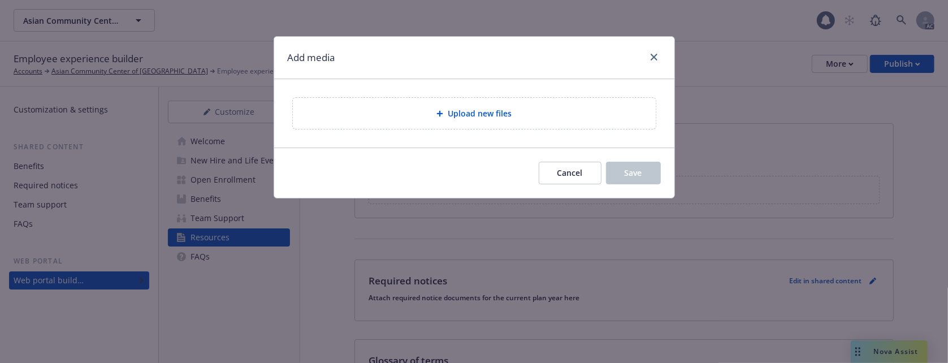
click at [514, 114] on div "Upload new files" at bounding box center [474, 113] width 345 height 13
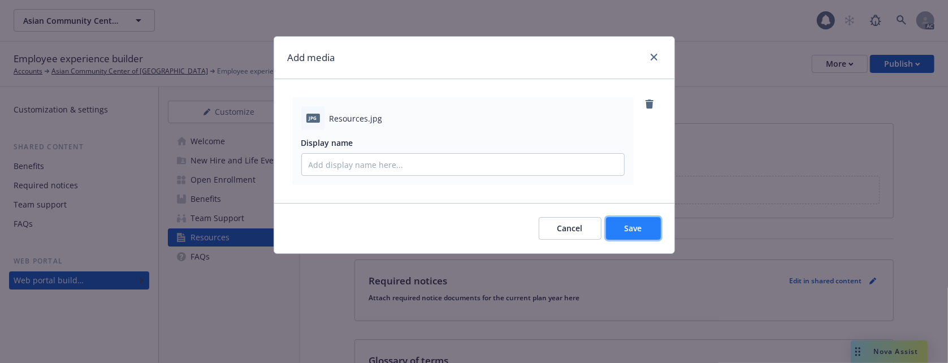
click at [628, 227] on span "Save" at bounding box center [634, 228] width 18 height 11
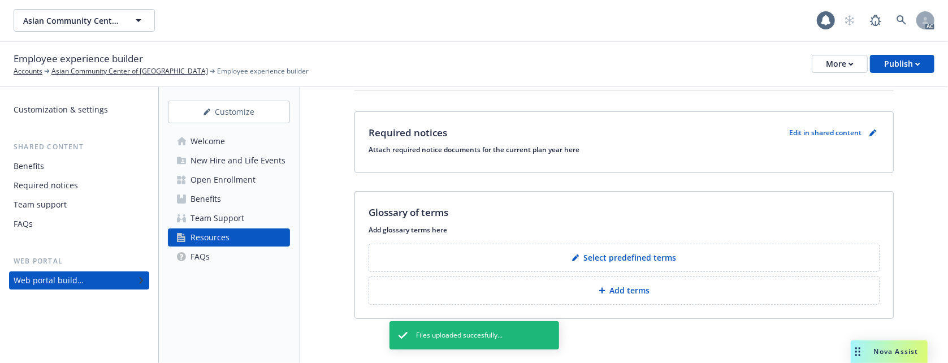
scroll to position [164, 0]
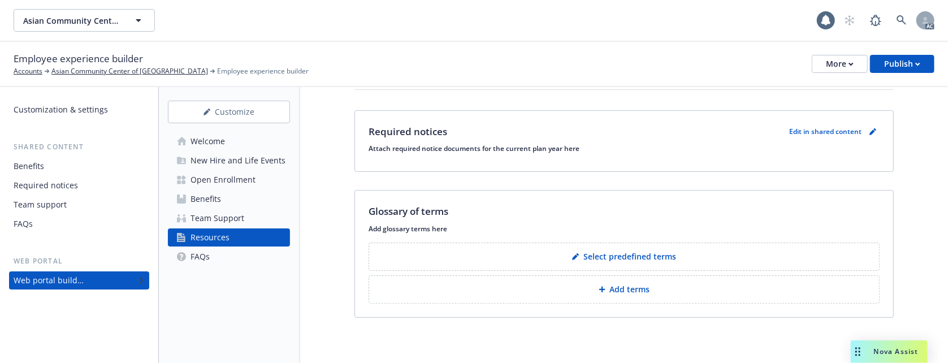
click at [552, 254] on button "Select predefined terms" at bounding box center [624, 257] width 511 height 28
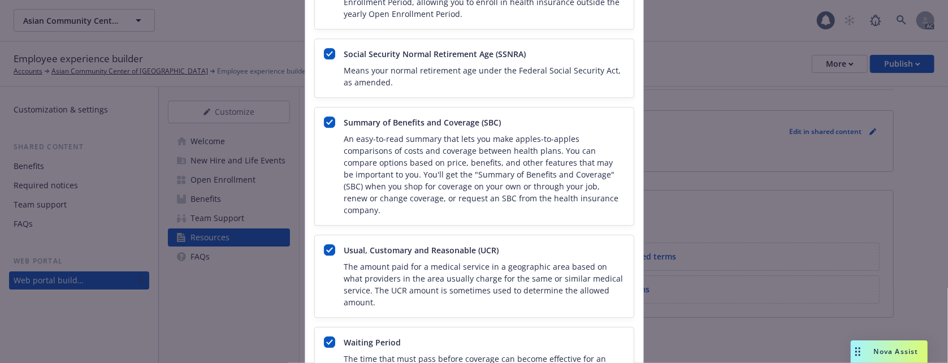
scroll to position [2240, 0]
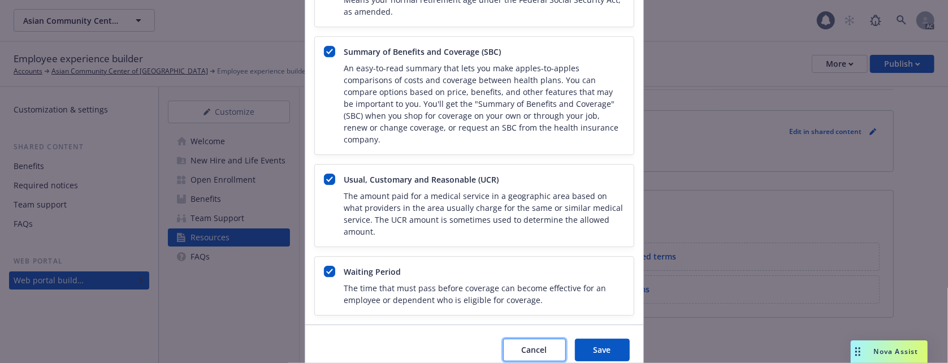
click at [514, 339] on button "Cancel" at bounding box center [534, 350] width 63 height 23
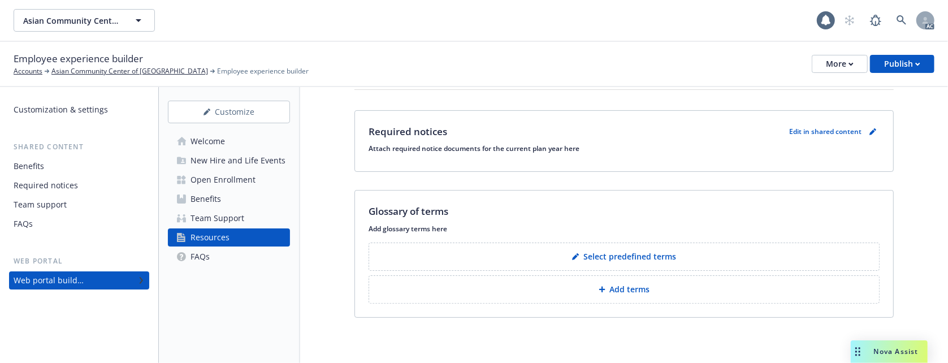
click at [576, 254] on icon at bounding box center [577, 254] width 3 height 3
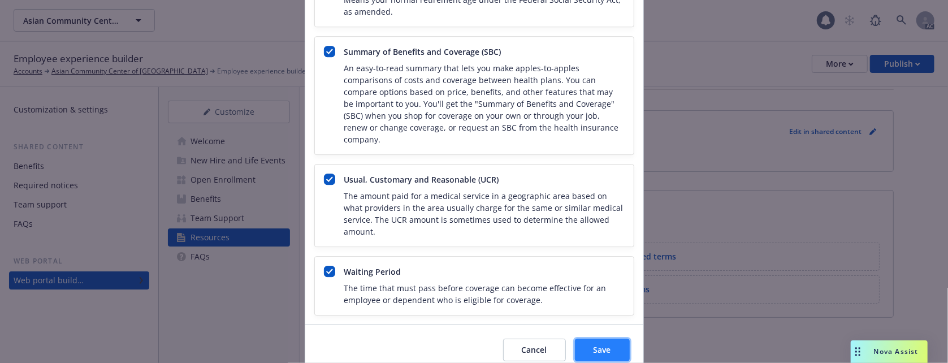
click at [594, 344] on span "Save" at bounding box center [603, 349] width 18 height 11
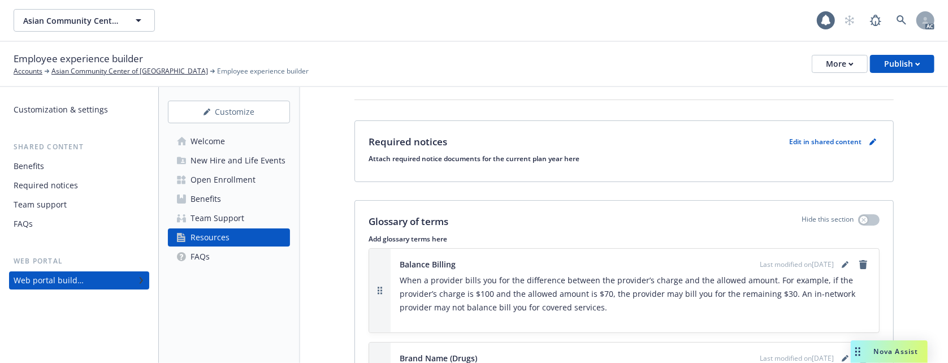
scroll to position [75, 0]
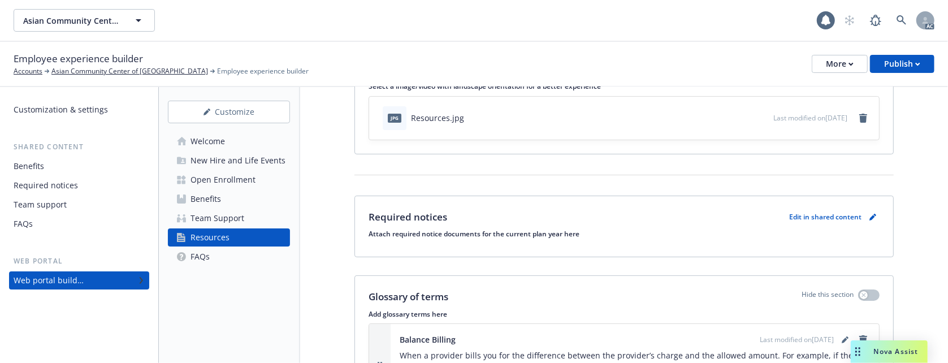
click at [36, 187] on div "Required notices" at bounding box center [46, 185] width 64 height 18
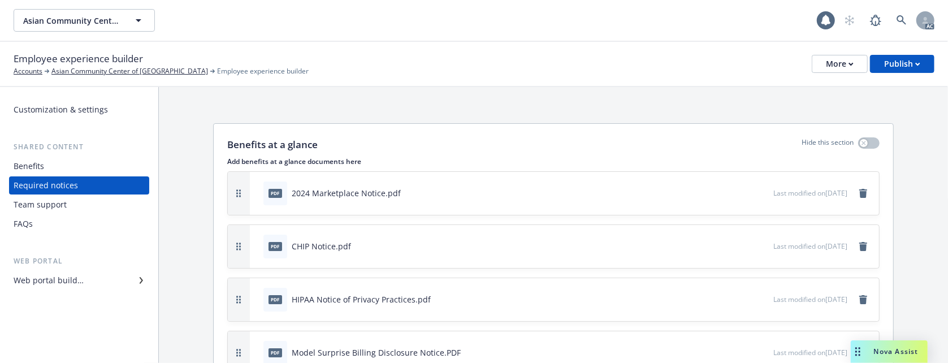
click at [41, 205] on div "Team support" at bounding box center [40, 205] width 53 height 18
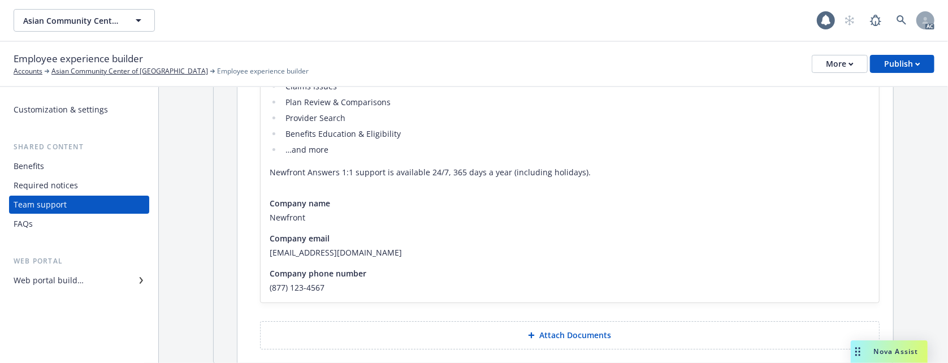
scroll to position [1884, 0]
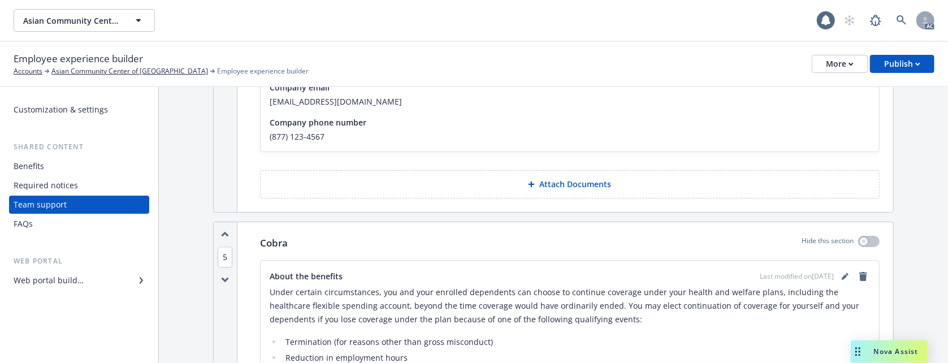
click at [32, 225] on div "FAQs" at bounding box center [23, 224] width 19 height 18
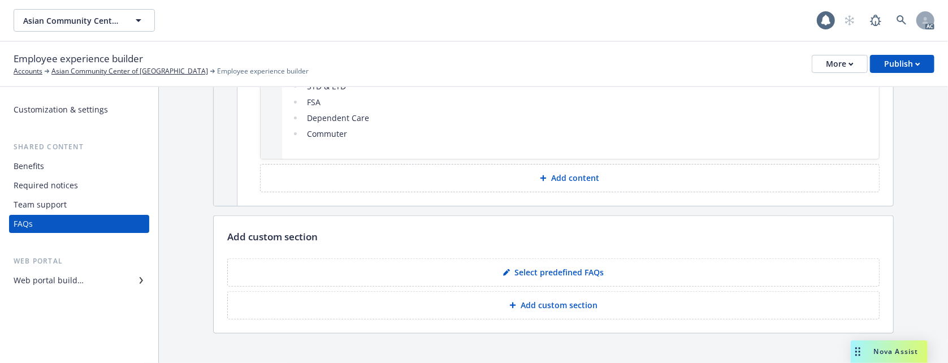
scroll to position [728, 0]
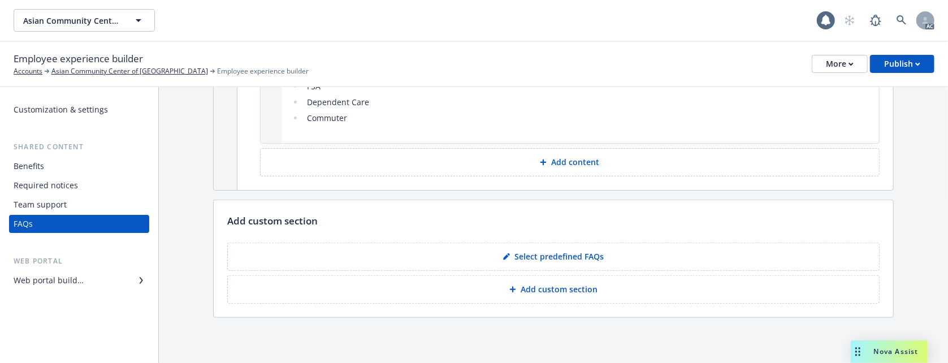
click at [61, 276] on div "Web portal builder" at bounding box center [49, 280] width 70 height 18
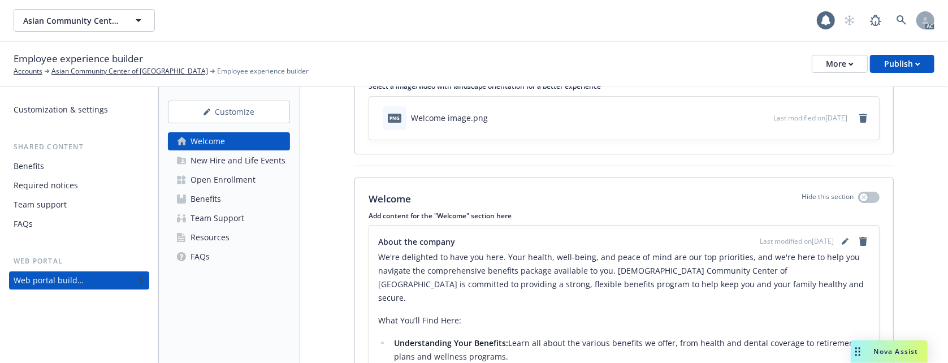
scroll to position [283, 0]
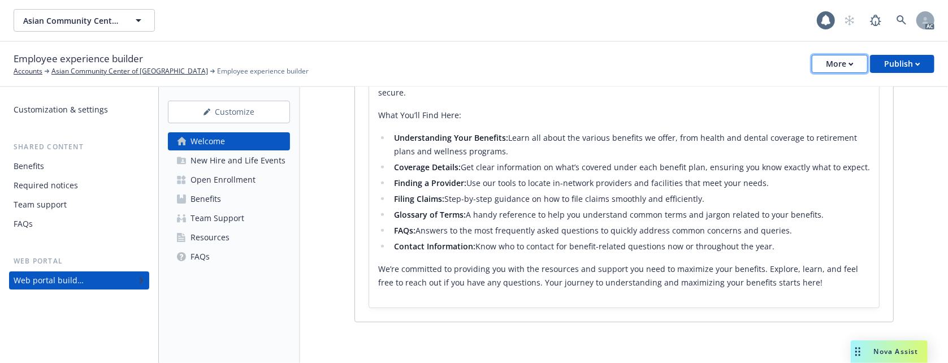
click at [830, 67] on div "More" at bounding box center [840, 63] width 28 height 17
click at [430, 70] on div "Employee experience builder Accounts Asian Community Center of [GEOGRAPHIC_DATA…" at bounding box center [474, 63] width 921 height 25
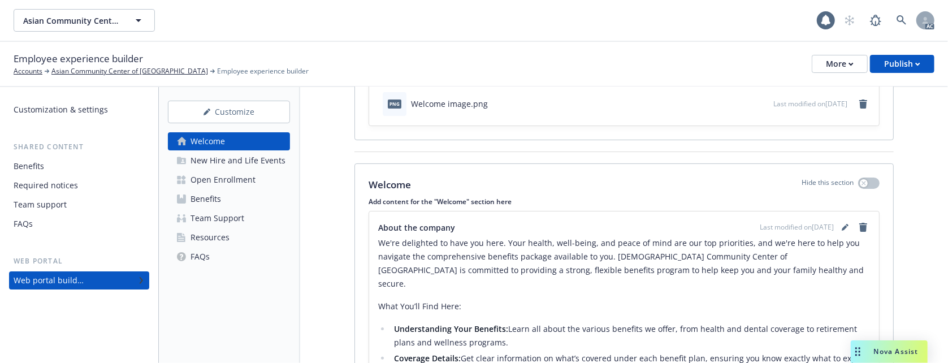
scroll to position [0, 0]
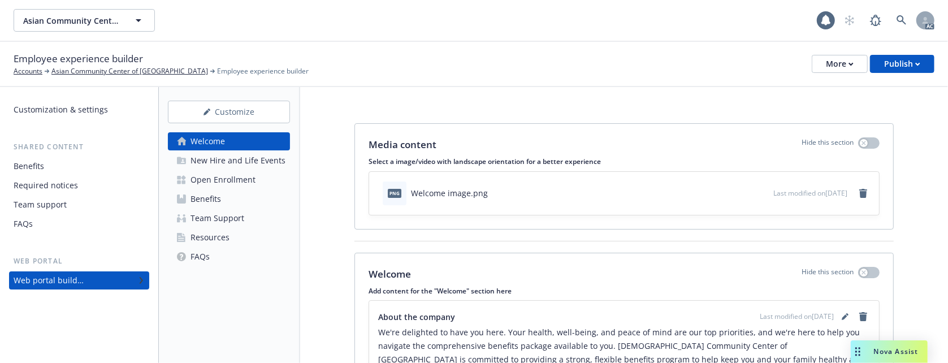
click at [220, 166] on div "New Hire and Life Events" at bounding box center [238, 161] width 95 height 18
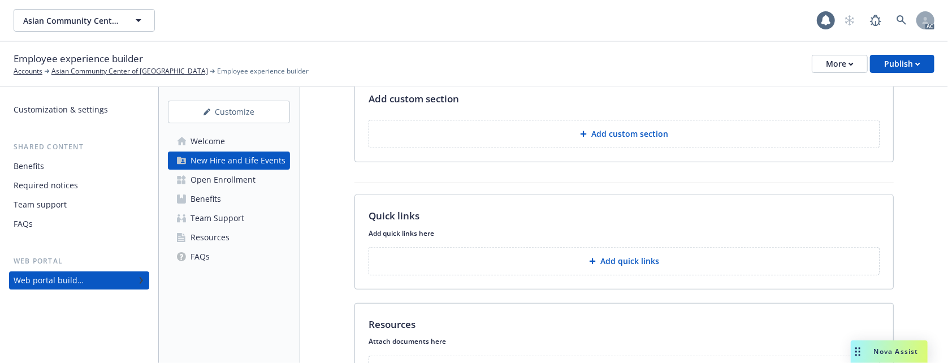
scroll to position [590, 0]
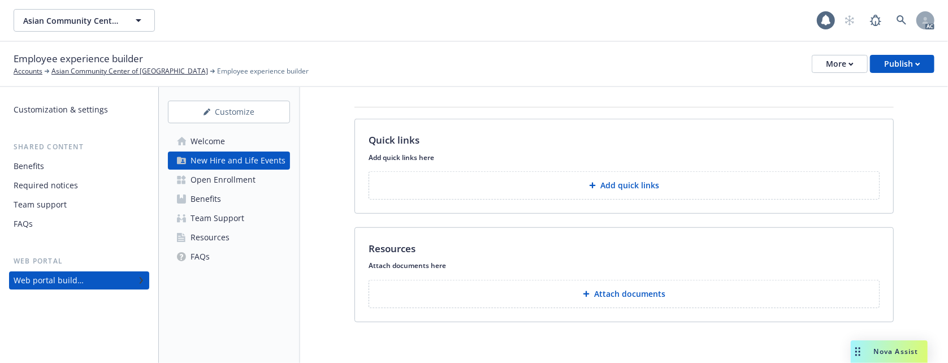
click at [654, 180] on button "Add quick links" at bounding box center [624, 185] width 511 height 28
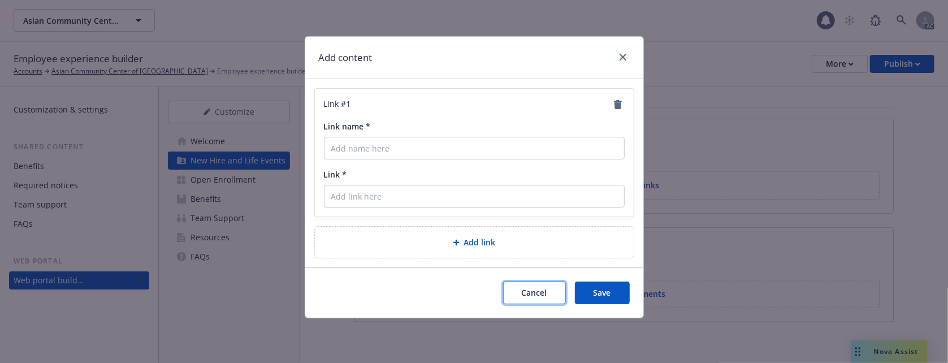
click at [542, 301] on button "Cancel" at bounding box center [534, 293] width 63 height 23
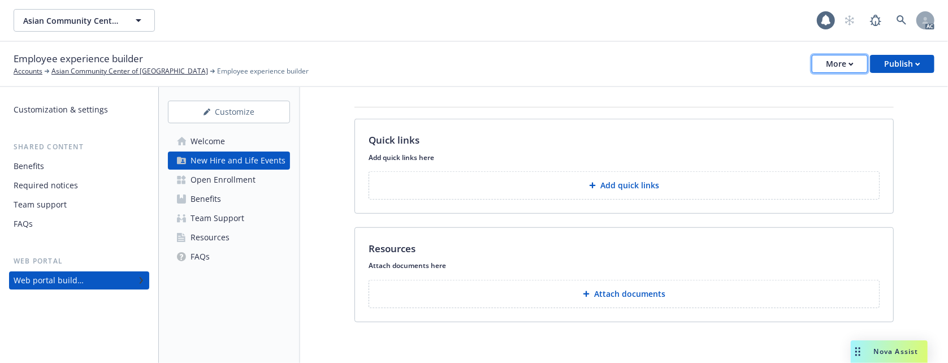
click at [839, 63] on div "More" at bounding box center [840, 63] width 28 height 17
click at [44, 101] on div "Customization & settings" at bounding box center [61, 110] width 94 height 18
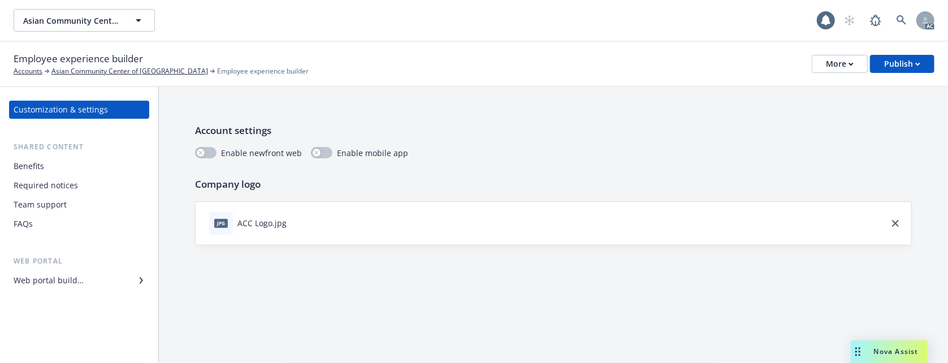
click at [40, 163] on div "Benefits" at bounding box center [29, 166] width 31 height 18
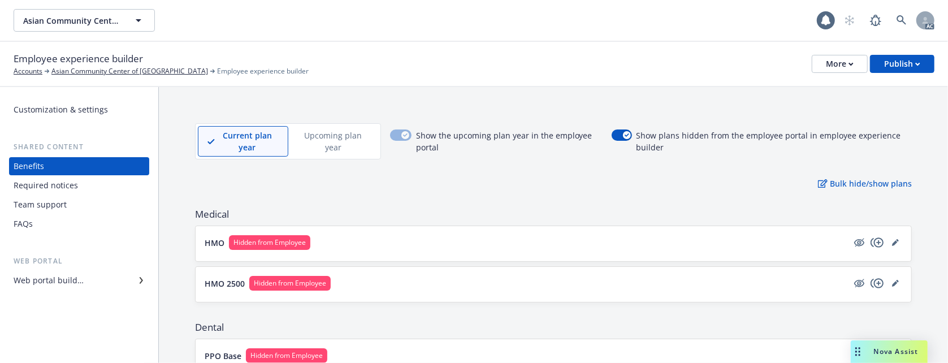
click at [449, 243] on button "HMO Hidden from Employee" at bounding box center [526, 242] width 643 height 15
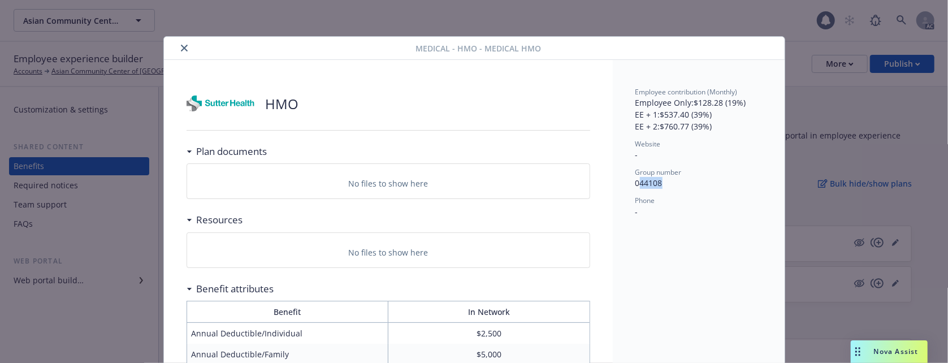
click at [716, 189] on p "044108" at bounding box center [698, 183] width 127 height 12
click at [181, 50] on icon "close" at bounding box center [184, 48] width 7 height 7
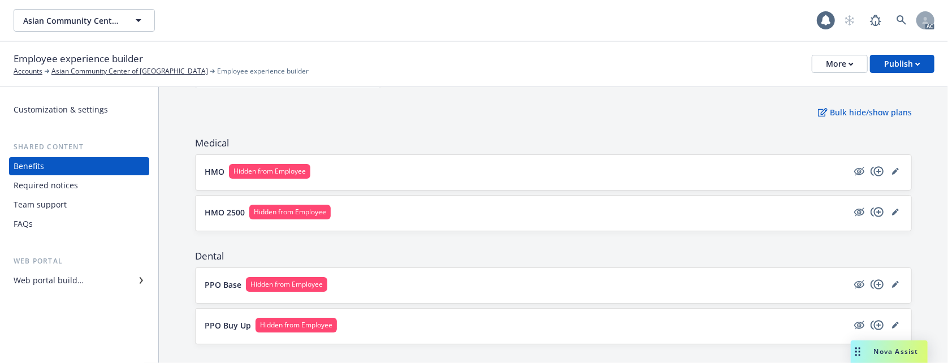
scroll to position [150, 0]
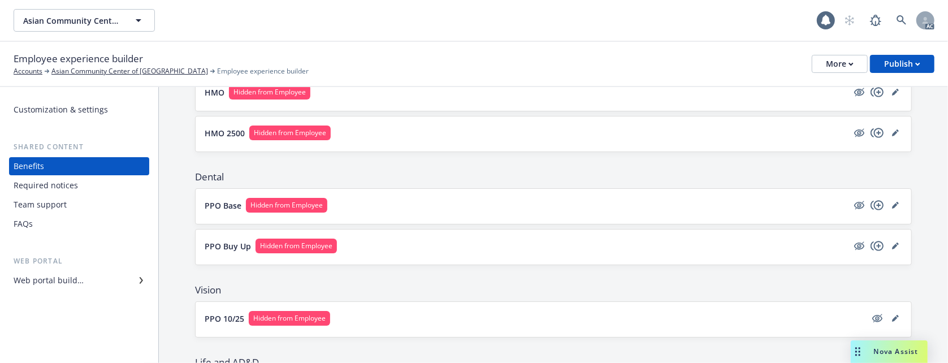
click at [412, 213] on button "PPO Base Hidden from Employee" at bounding box center [526, 205] width 643 height 15
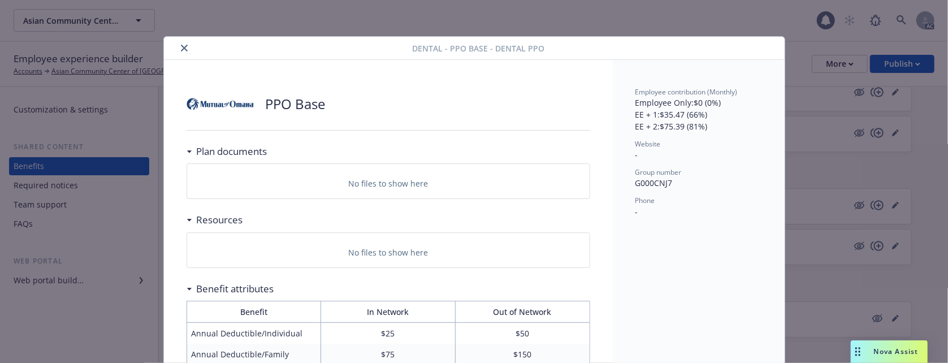
scroll to position [34, 0]
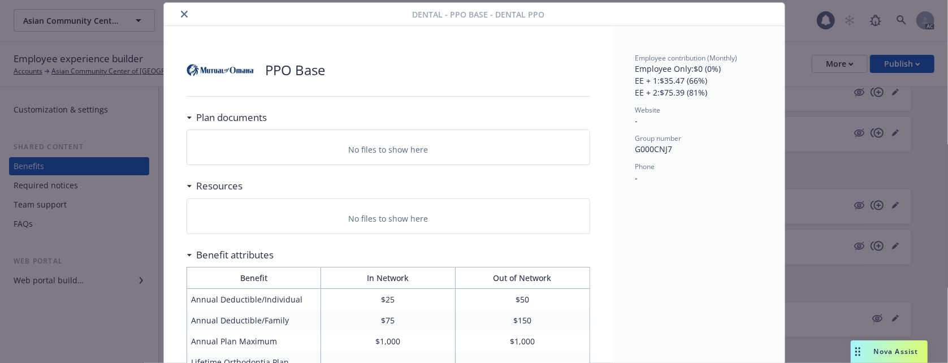
click at [181, 11] on icon "close" at bounding box center [184, 14] width 7 height 7
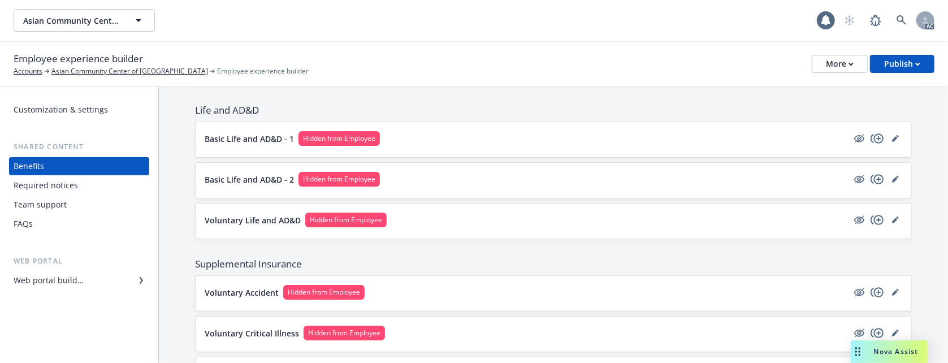
scroll to position [377, 0]
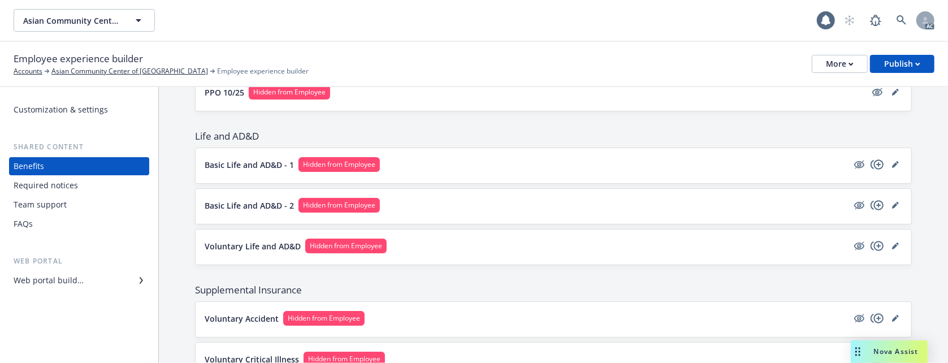
click at [426, 168] on button "Basic Life and AD&D - 1 Hidden from Employee" at bounding box center [526, 164] width 643 height 15
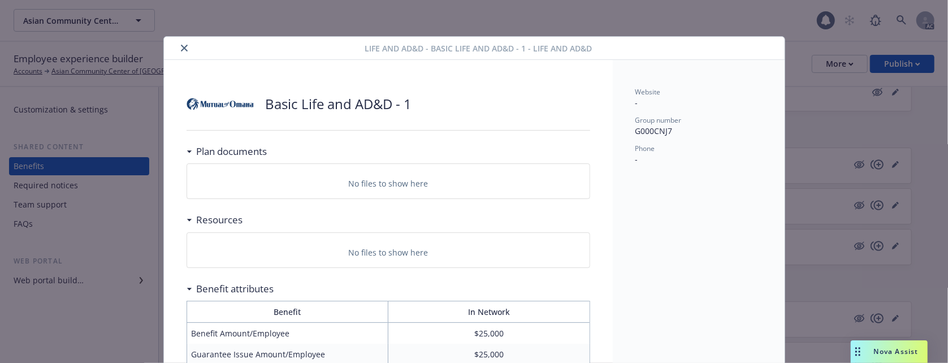
scroll to position [34, 0]
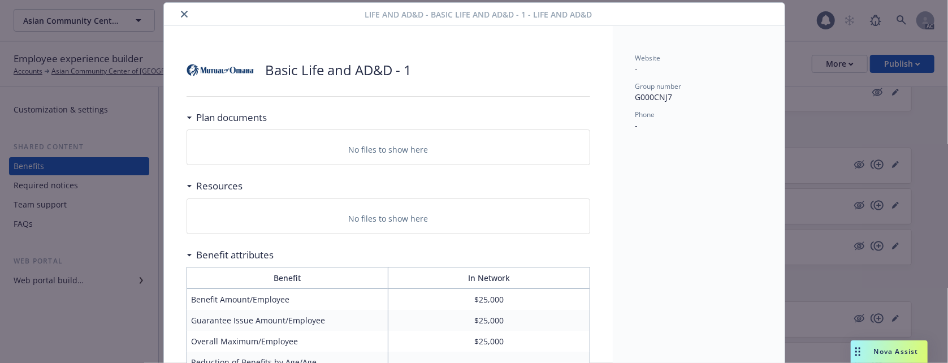
click at [183, 14] on button "close" at bounding box center [185, 14] width 14 height 14
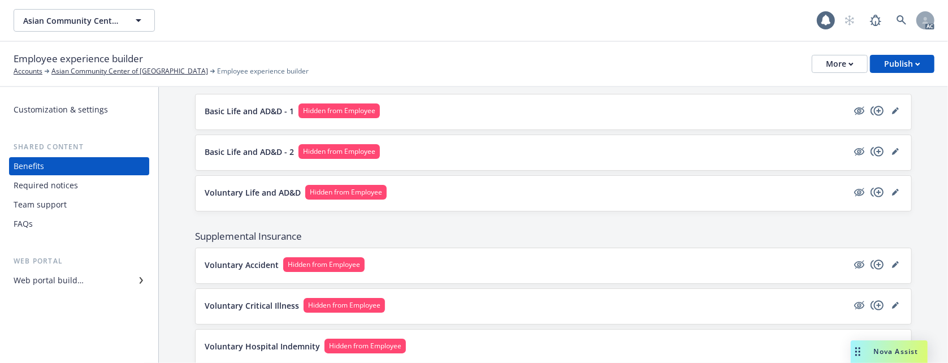
scroll to position [452, 0]
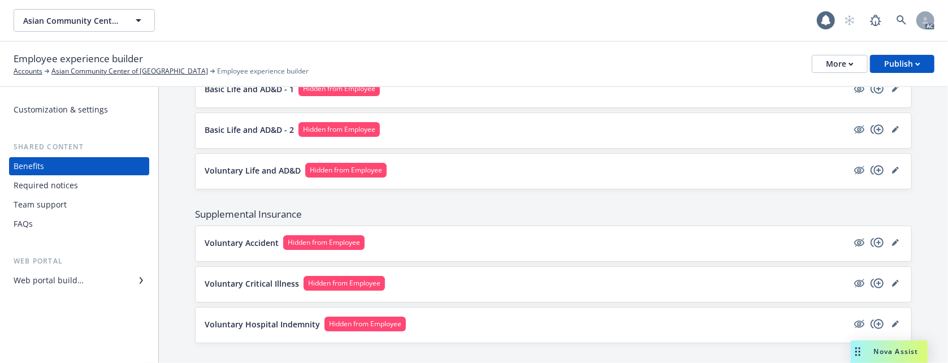
click at [442, 250] on button "Voluntary Accident Hidden from Employee" at bounding box center [526, 242] width 643 height 15
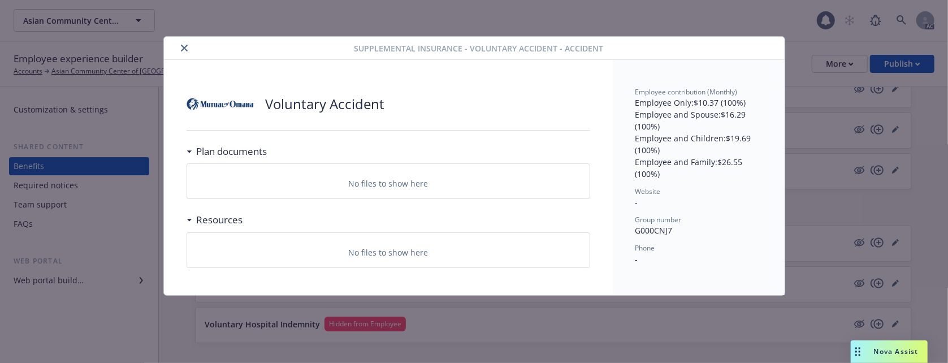
click at [180, 50] on button "close" at bounding box center [185, 48] width 14 height 14
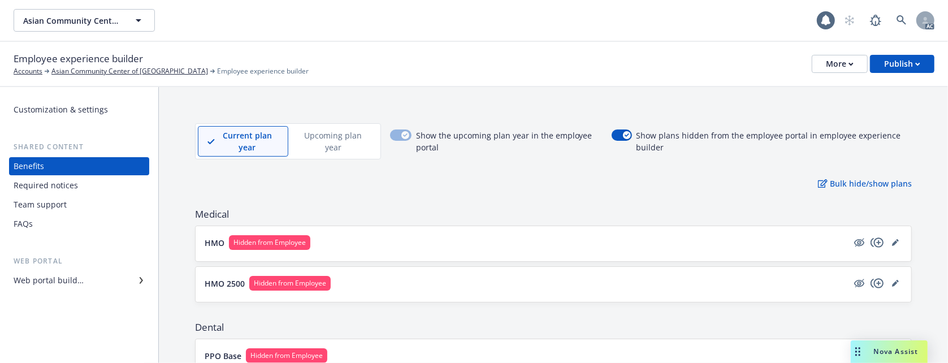
click at [59, 181] on div "Required notices" at bounding box center [46, 185] width 64 height 18
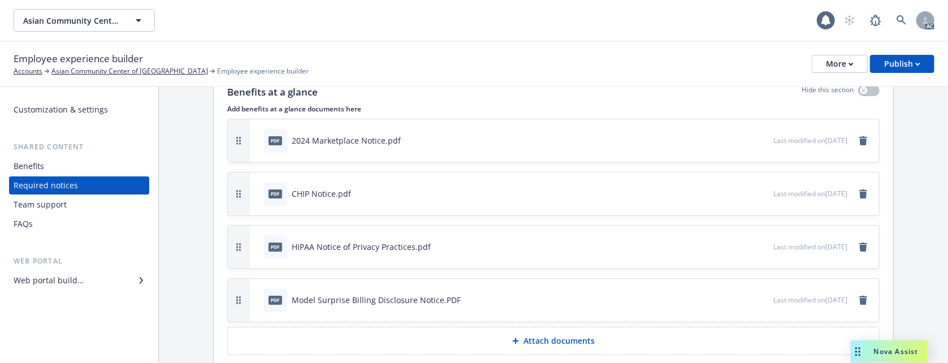
scroll to position [102, 0]
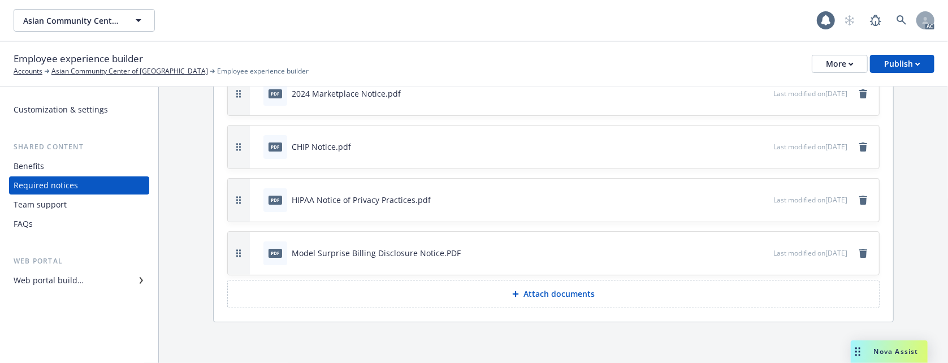
drag, startPoint x: 48, startPoint y: 204, endPoint x: 38, endPoint y: 197, distance: 11.8
click at [46, 204] on div "Team support" at bounding box center [40, 205] width 53 height 18
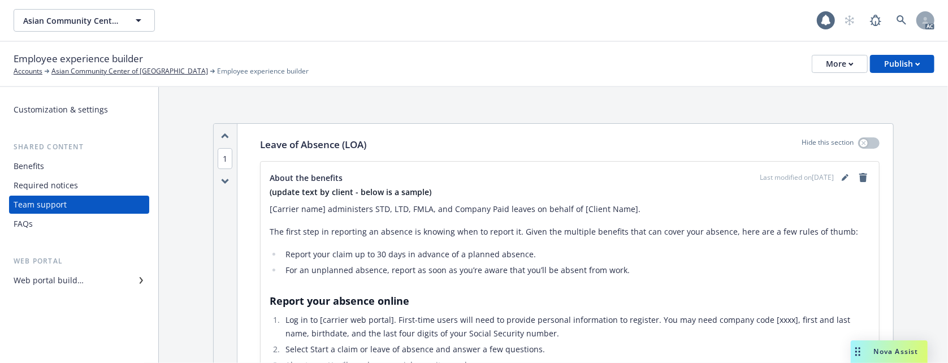
click at [34, 111] on div "Customization & settings" at bounding box center [61, 110] width 94 height 18
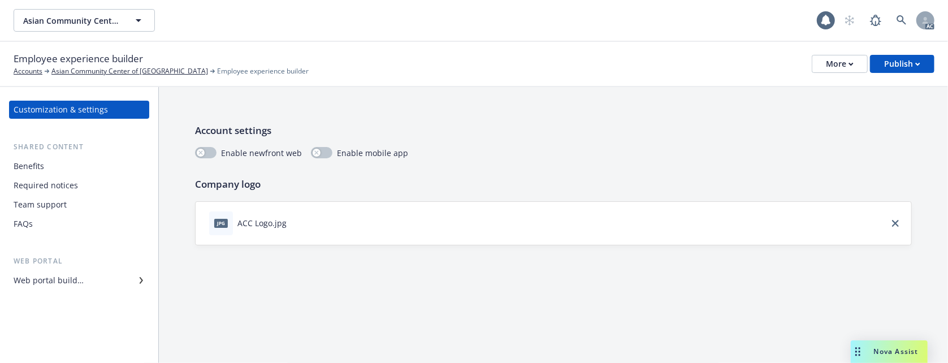
click at [44, 279] on div "Web portal builder" at bounding box center [49, 280] width 70 height 18
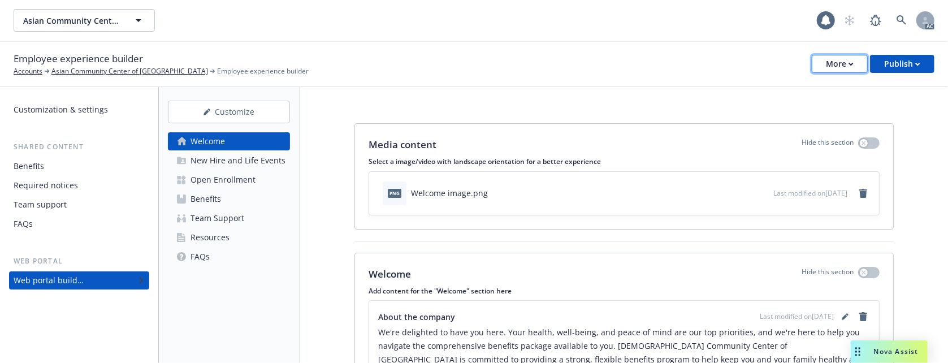
click at [828, 63] on div "More" at bounding box center [840, 63] width 28 height 17
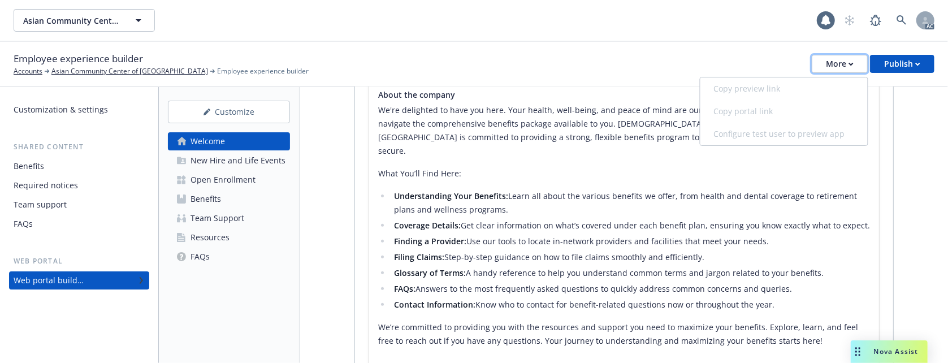
scroll to position [226, 0]
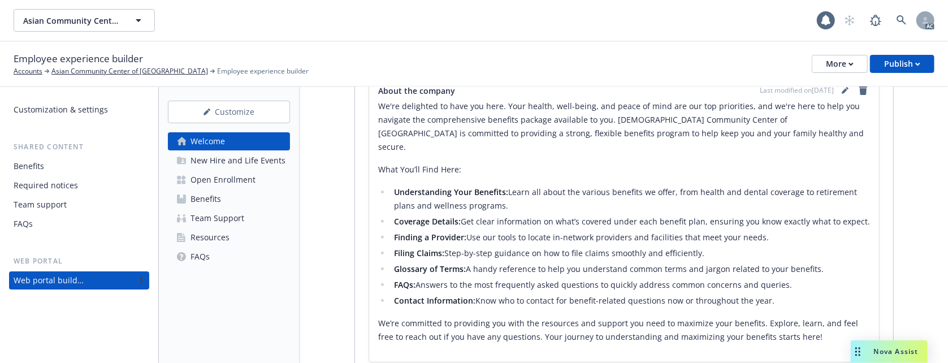
click at [39, 172] on div "Benefits" at bounding box center [29, 166] width 31 height 18
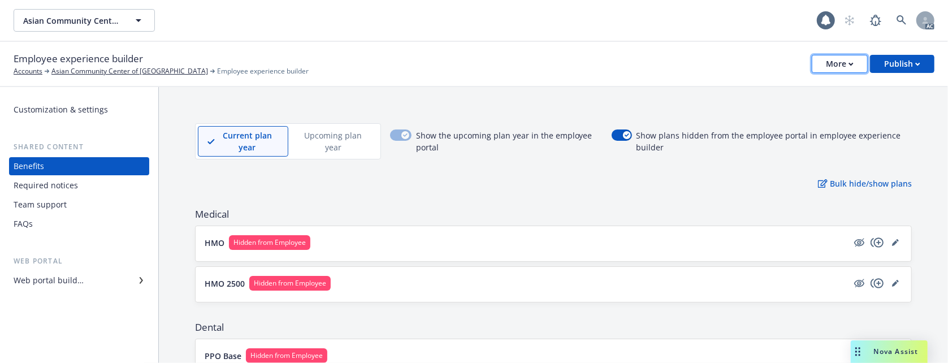
click at [834, 58] on div "More" at bounding box center [840, 63] width 28 height 17
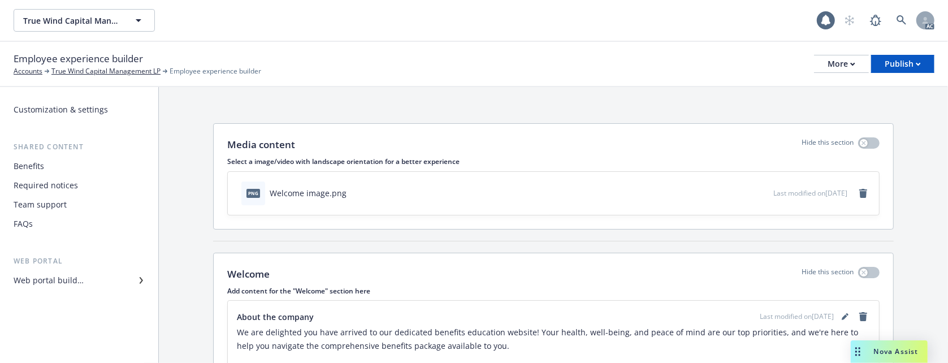
click at [44, 277] on div "Web portal builder" at bounding box center [49, 280] width 70 height 18
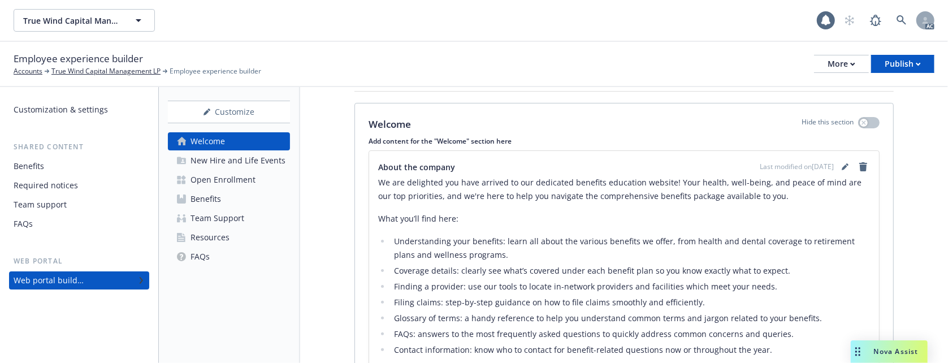
scroll to position [256, 0]
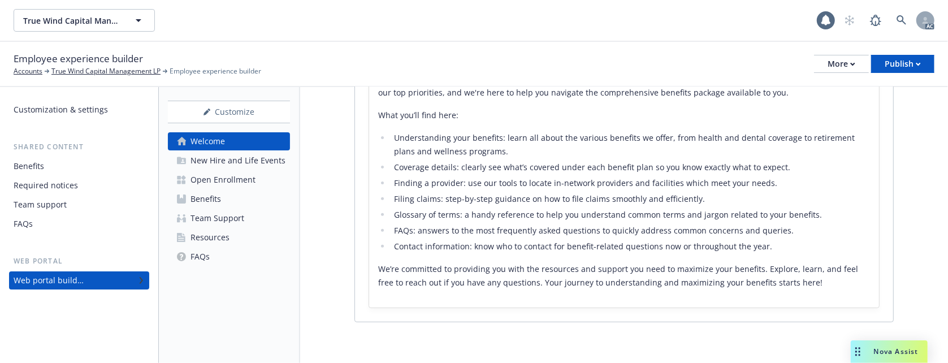
click at [48, 181] on div "Required notices" at bounding box center [46, 185] width 64 height 18
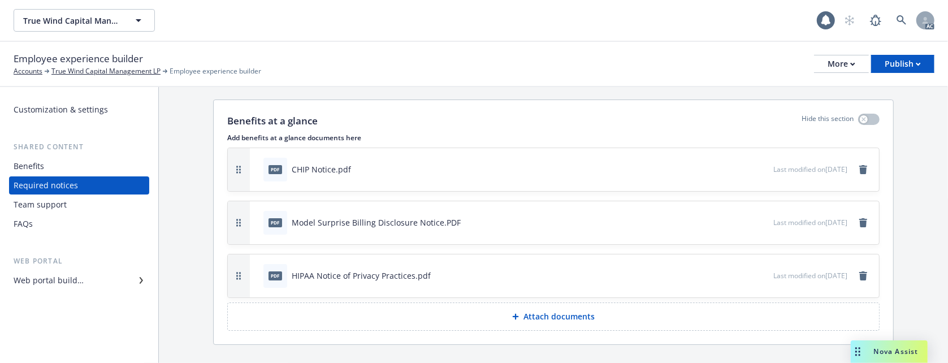
scroll to position [48, 0]
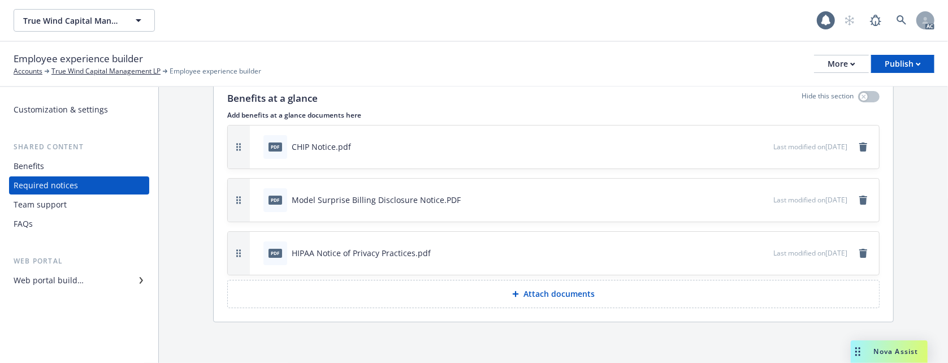
click at [39, 207] on div "Team support" at bounding box center [40, 205] width 53 height 18
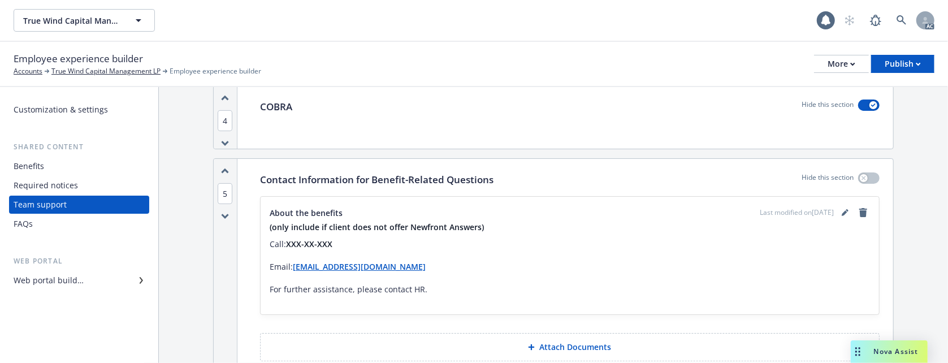
scroll to position [226, 0]
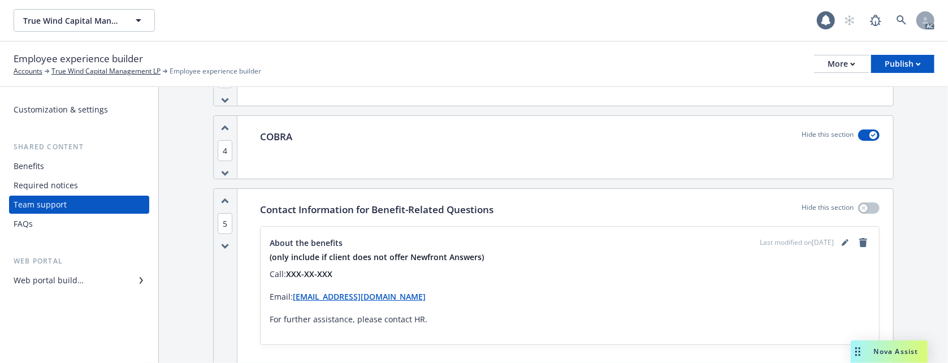
click at [41, 163] on div "Benefits" at bounding box center [29, 166] width 31 height 18
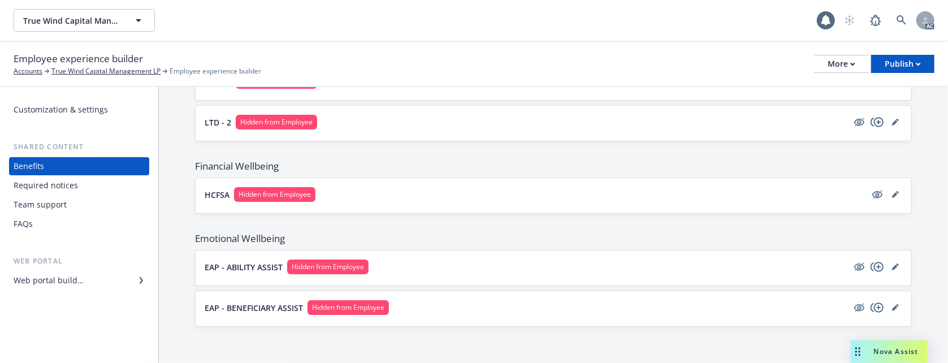
scroll to position [536, 0]
click at [46, 218] on div "FAQs" at bounding box center [79, 224] width 131 height 18
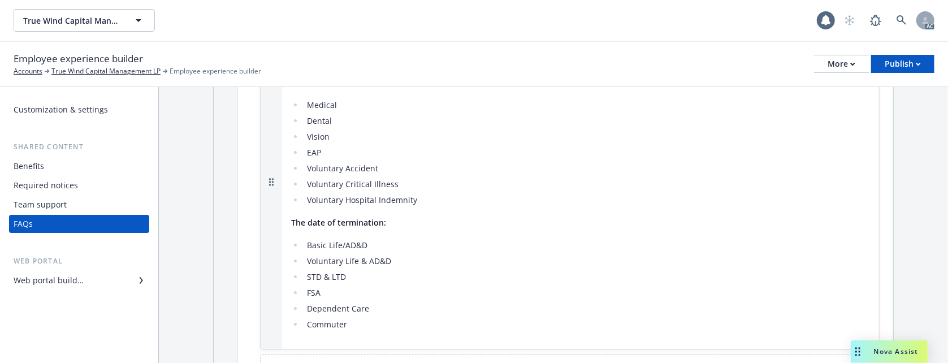
scroll to position [728, 0]
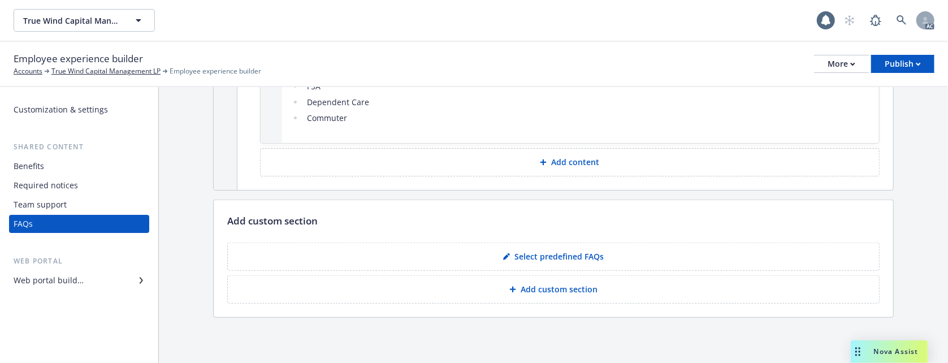
click at [66, 208] on div "Team support" at bounding box center [79, 205] width 131 height 18
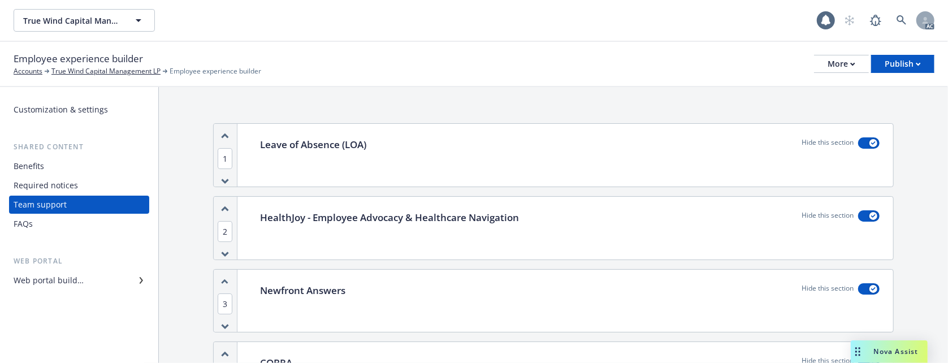
click at [81, 283] on div "Web portal builder" at bounding box center [49, 280] width 70 height 18
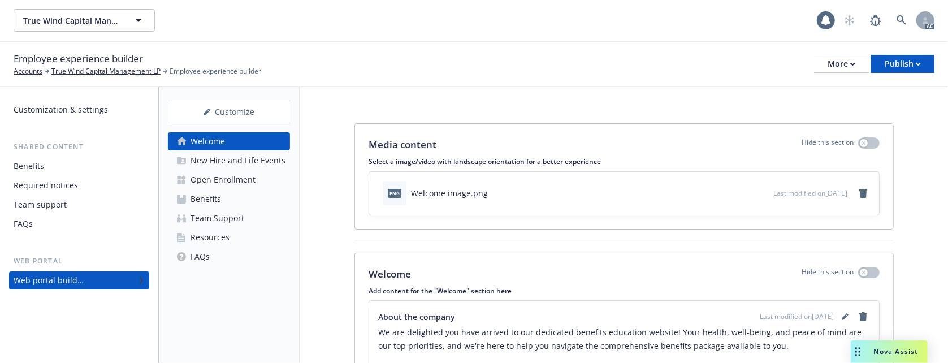
click at [244, 243] on link "Resources" at bounding box center [229, 237] width 122 height 18
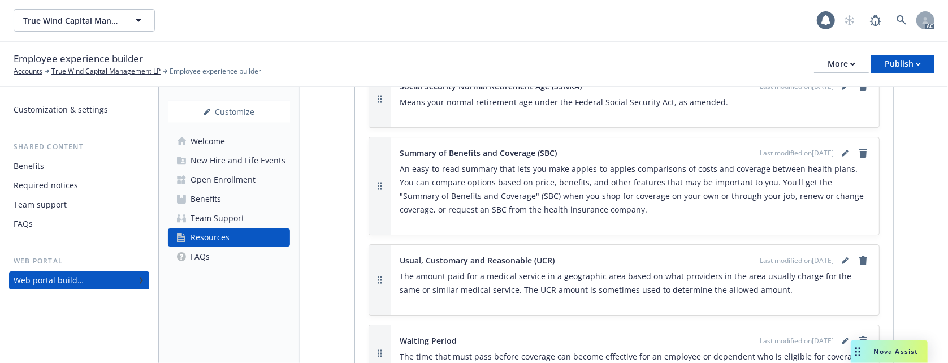
scroll to position [2697, 0]
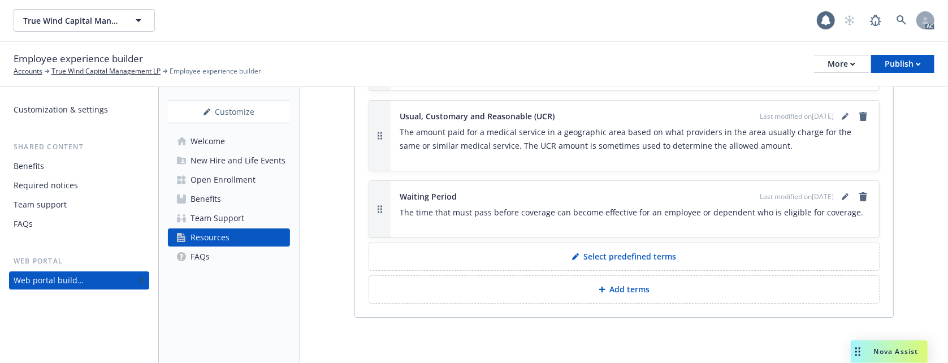
click at [239, 161] on div "New Hire and Life Events" at bounding box center [238, 161] width 95 height 18
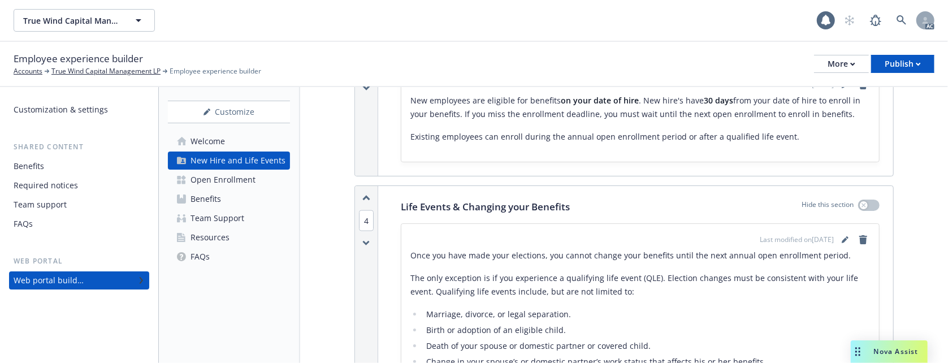
scroll to position [1206, 0]
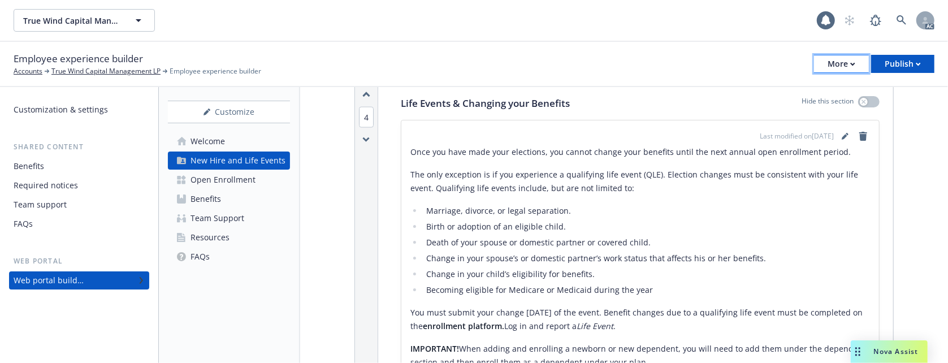
click at [839, 58] on div "More" at bounding box center [842, 63] width 28 height 17
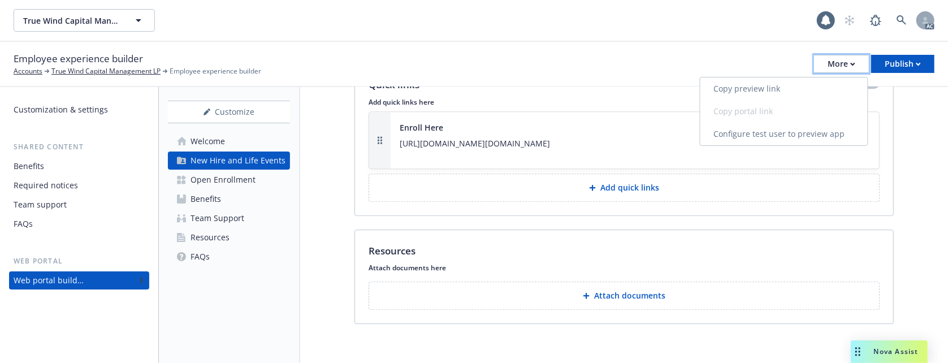
scroll to position [2239, 0]
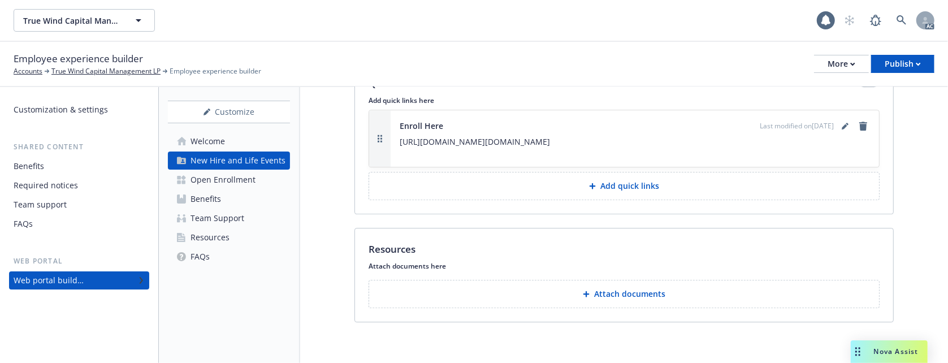
click at [233, 180] on div "Open Enrollment" at bounding box center [223, 180] width 65 height 18
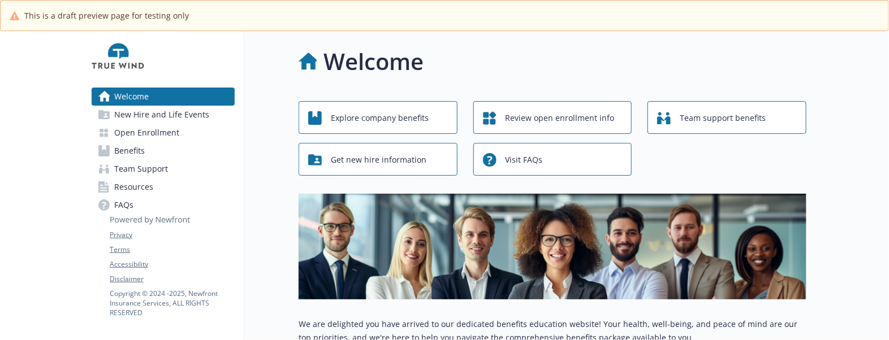
click at [113, 118] on link "New Hire and Life Events" at bounding box center [163, 115] width 143 height 18
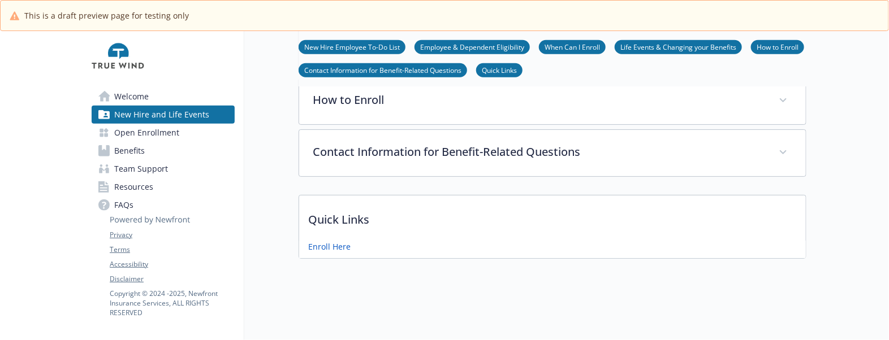
click at [147, 189] on span "Resources" at bounding box center [133, 187] width 39 height 18
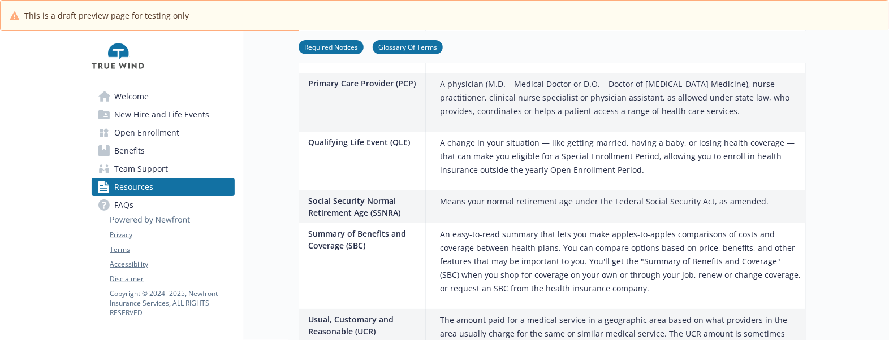
scroll to position [1949, 0]
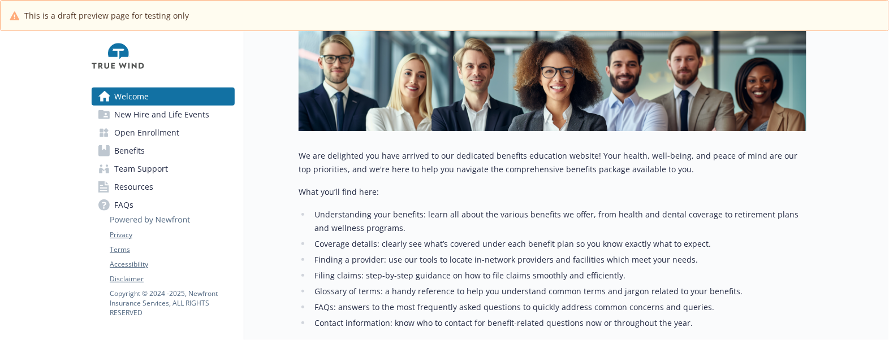
click at [160, 120] on span "New Hire and Life Events" at bounding box center [161, 115] width 95 height 18
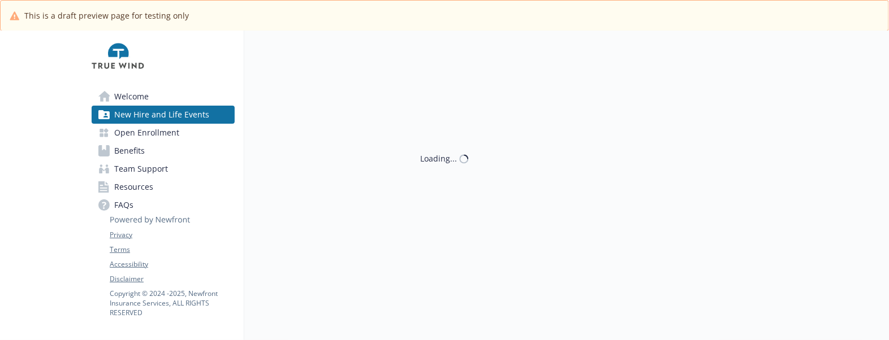
scroll to position [168, 0]
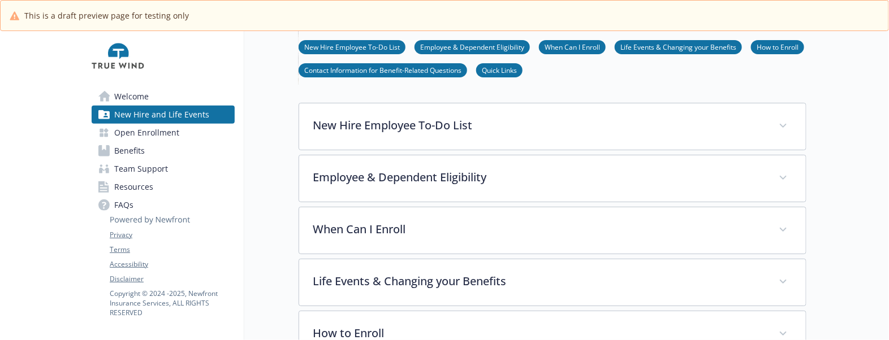
click at [140, 100] on span "Welcome" at bounding box center [131, 97] width 34 height 18
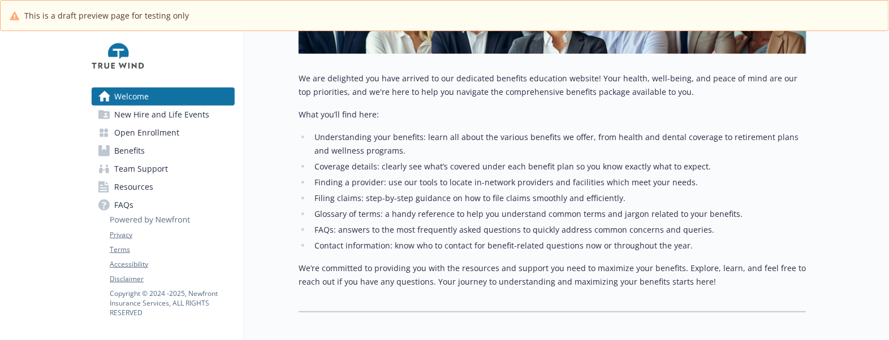
scroll to position [310, 0]
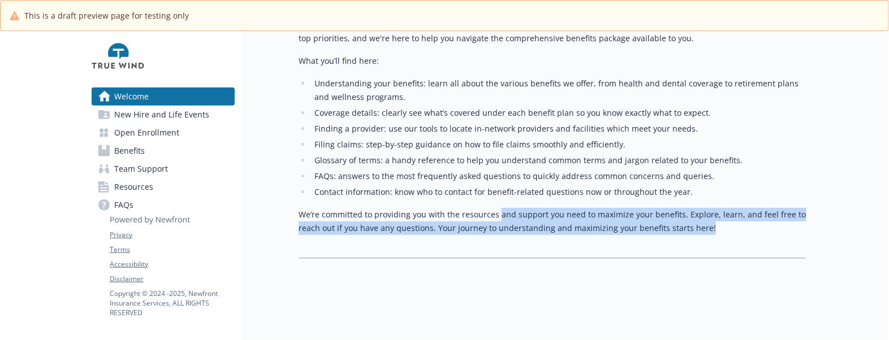
drag, startPoint x: 512, startPoint y: 211, endPoint x: 706, endPoint y: 214, distance: 193.9
click at [706, 214] on p "We’re committed to providing you with the resources and support you need to max…" at bounding box center [553, 221] width 508 height 27
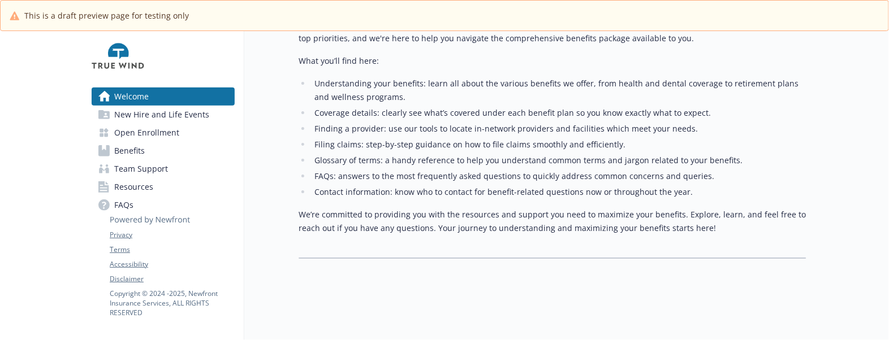
click at [468, 171] on li "FAQs: answers to the most frequently asked questions to quickly address common …" at bounding box center [558, 177] width 495 height 14
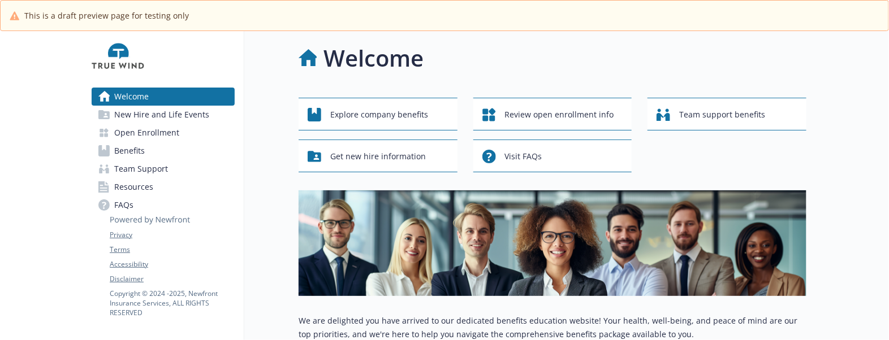
scroll to position [0, 0]
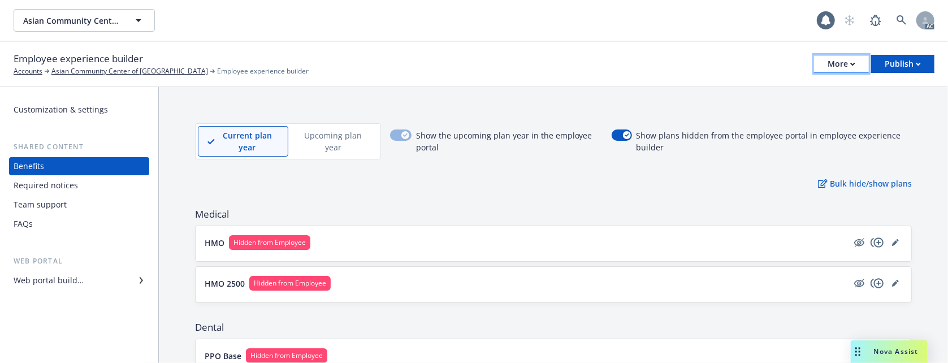
click at [836, 59] on div "More" at bounding box center [842, 63] width 28 height 17
click at [63, 185] on div "Required notices" at bounding box center [46, 185] width 64 height 18
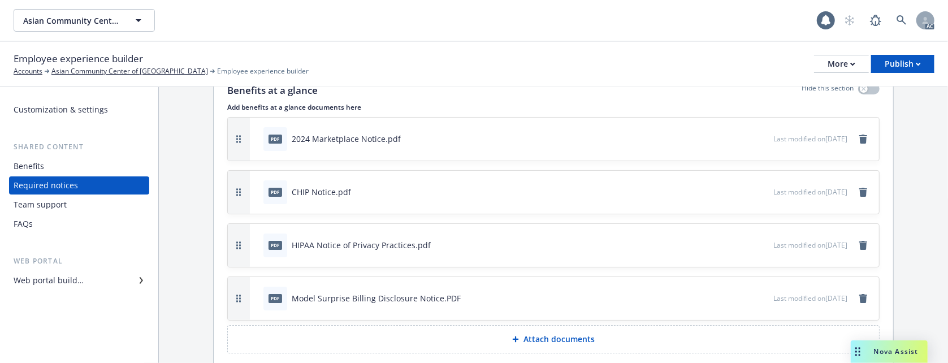
scroll to position [102, 0]
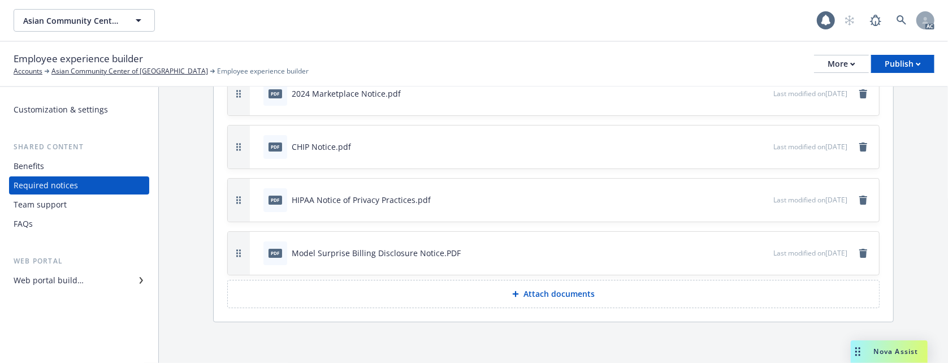
click at [43, 200] on div "Team support" at bounding box center [40, 205] width 53 height 18
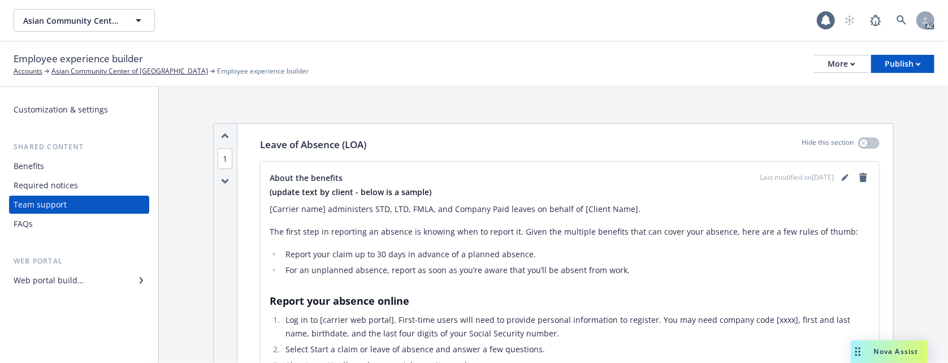
click at [46, 107] on div "Customization & settings" at bounding box center [61, 110] width 94 height 18
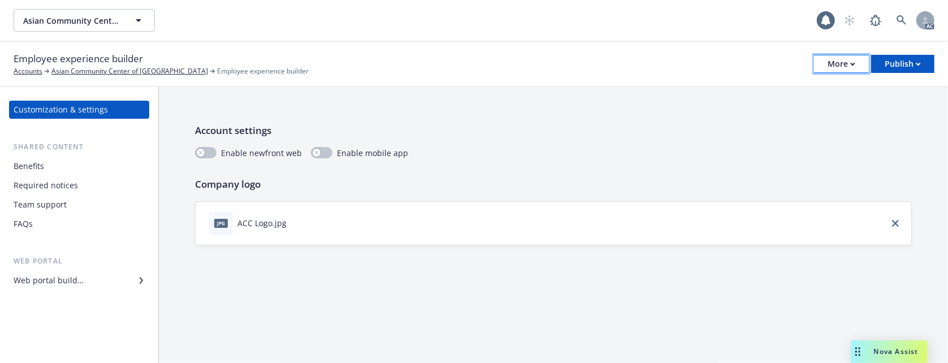
click at [846, 71] on div "More" at bounding box center [842, 63] width 28 height 17
click at [50, 292] on div "Customization & settings Shared content Benefits Required notices Team support …" at bounding box center [79, 225] width 158 height 276
click at [50, 284] on div "Web portal builder" at bounding box center [49, 280] width 70 height 18
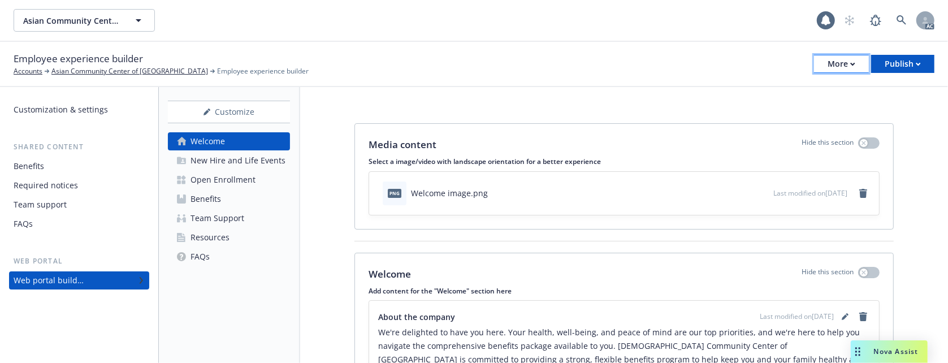
click at [820, 66] on button "More" at bounding box center [841, 64] width 55 height 18
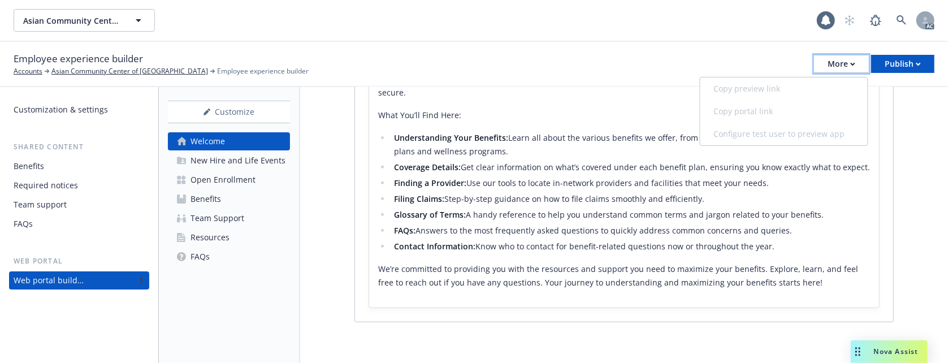
scroll to position [283, 0]
click at [500, 263] on p "We’re committed to providing you with the resources and support you need to max…" at bounding box center [624, 275] width 492 height 27
click at [42, 168] on div "Benefits" at bounding box center [29, 166] width 31 height 18
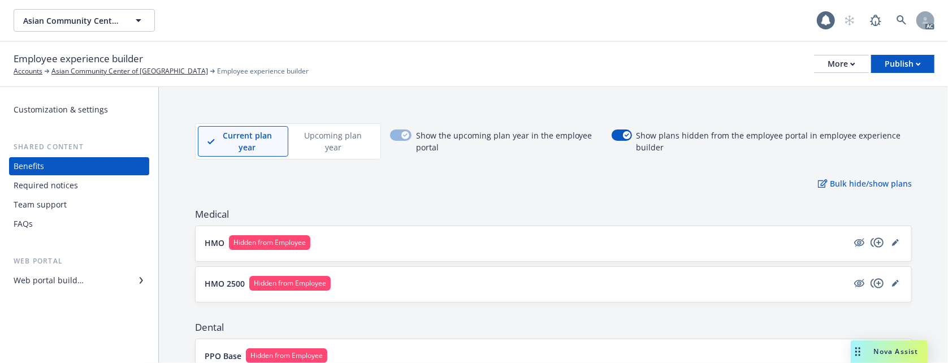
click at [48, 191] on div "Required notices" at bounding box center [46, 185] width 64 height 18
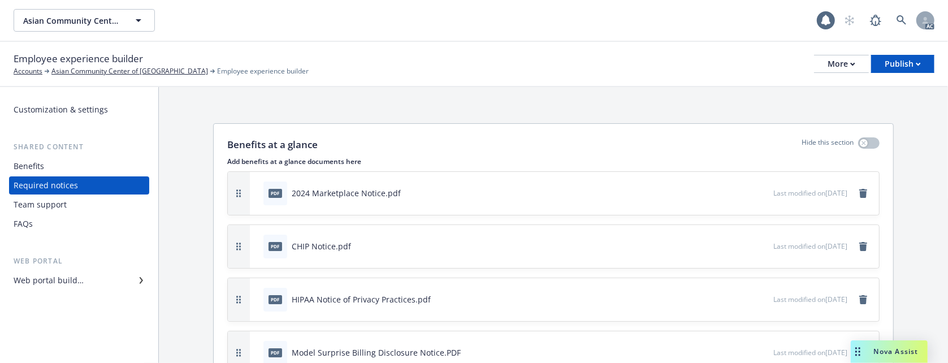
click at [47, 283] on div "Web portal builder" at bounding box center [49, 280] width 70 height 18
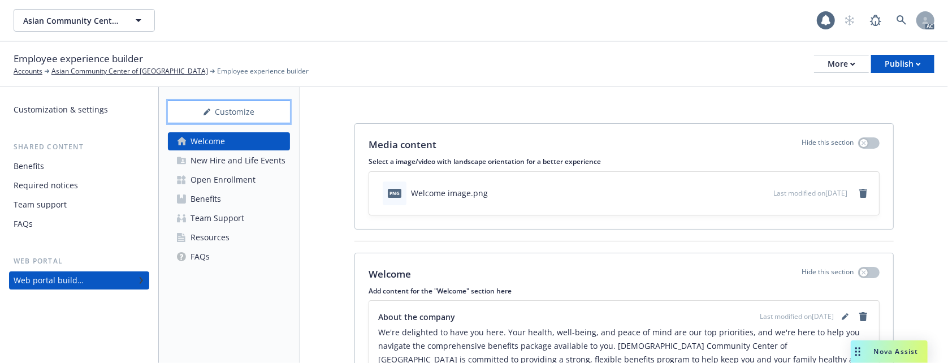
click at [227, 111] on div "Customize" at bounding box center [229, 111] width 122 height 21
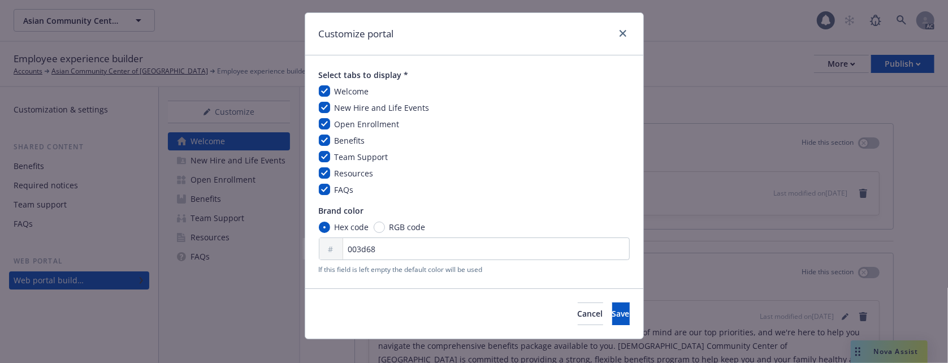
scroll to position [37, 0]
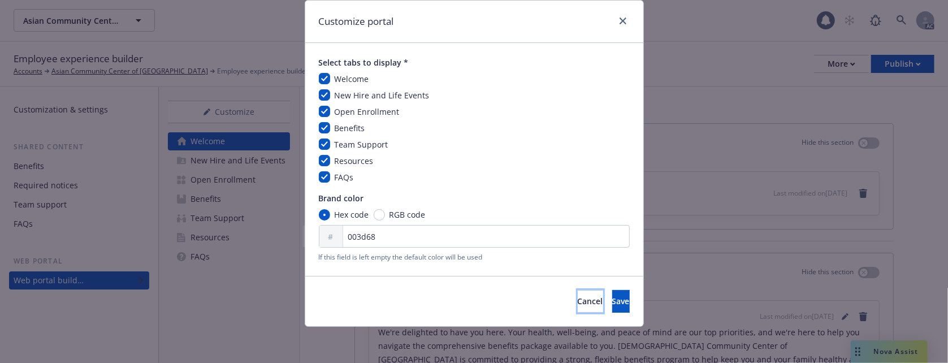
click at [578, 294] on button "Cancel" at bounding box center [590, 301] width 25 height 23
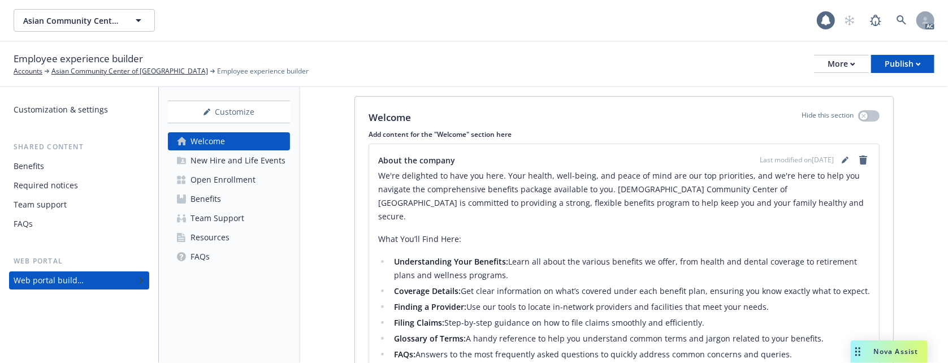
scroll to position [283, 0]
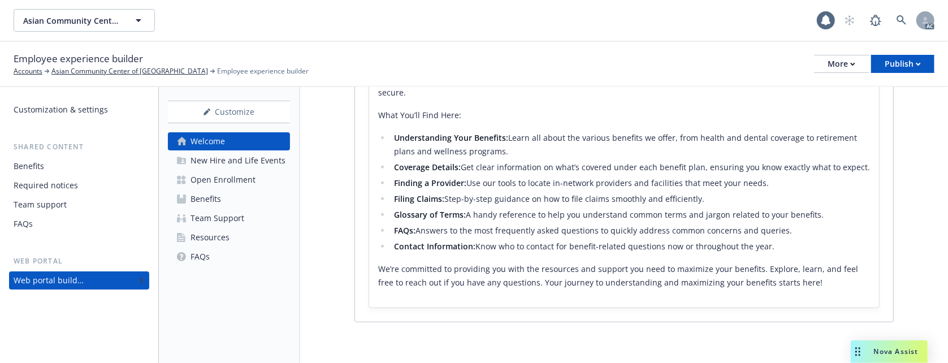
click at [210, 159] on div "New Hire and Life Events" at bounding box center [238, 161] width 95 height 18
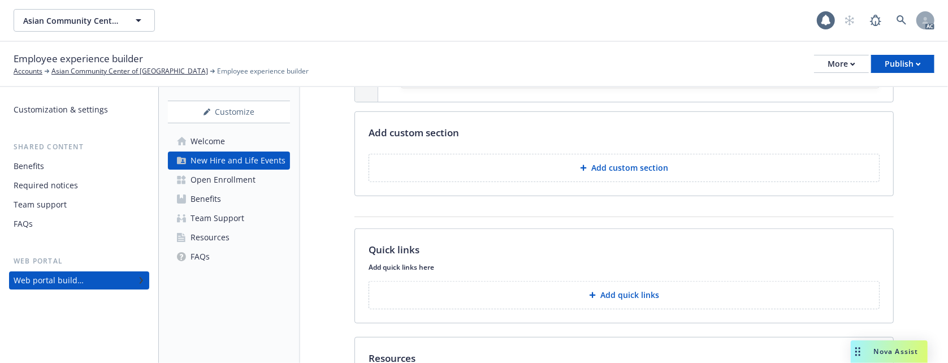
scroll to position [590, 0]
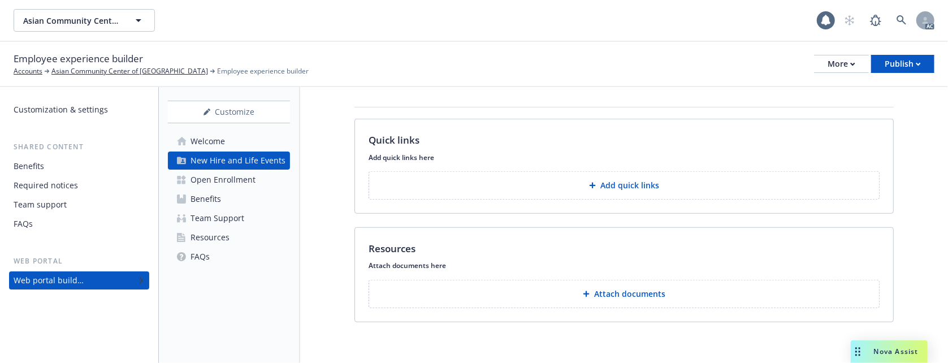
click at [200, 258] on div "FAQs" at bounding box center [200, 257] width 19 height 18
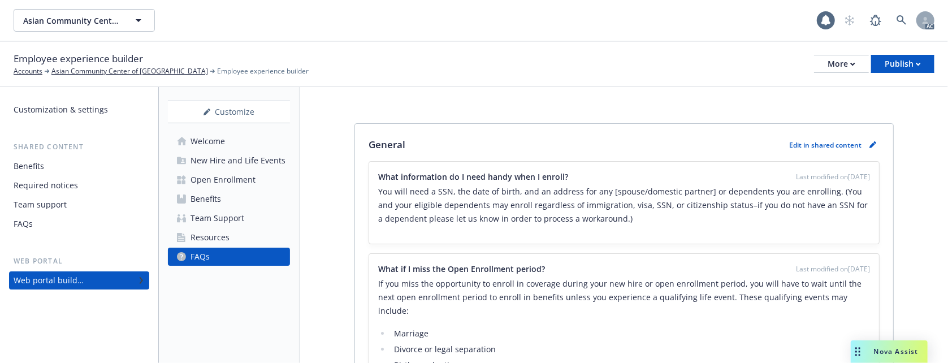
click at [223, 236] on div "Resources" at bounding box center [210, 237] width 39 height 18
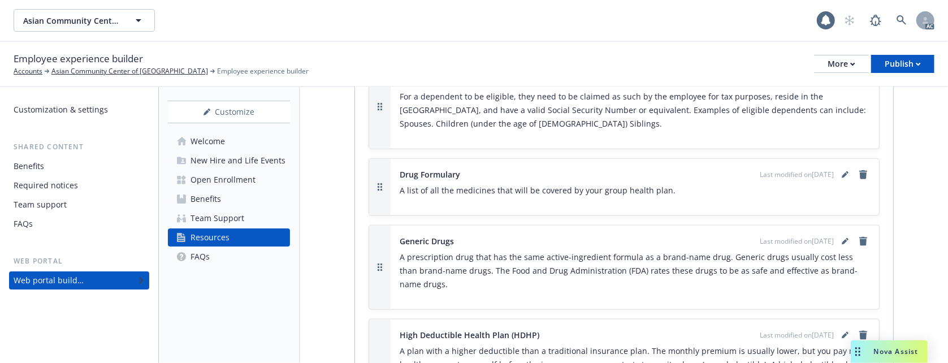
scroll to position [829, 0]
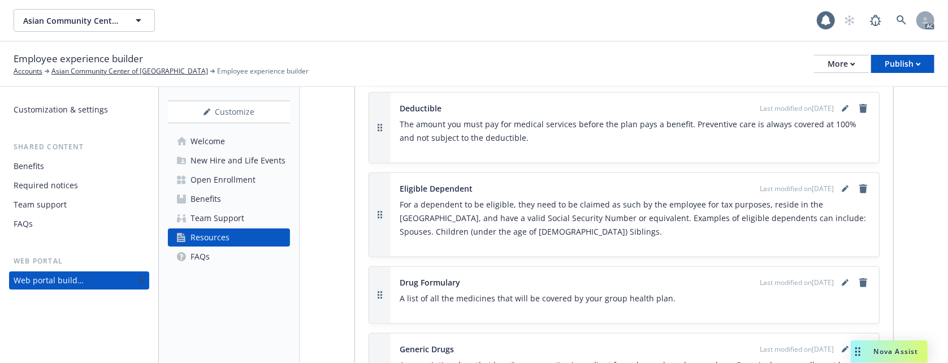
click at [208, 214] on div "Team Support" at bounding box center [218, 218] width 54 height 18
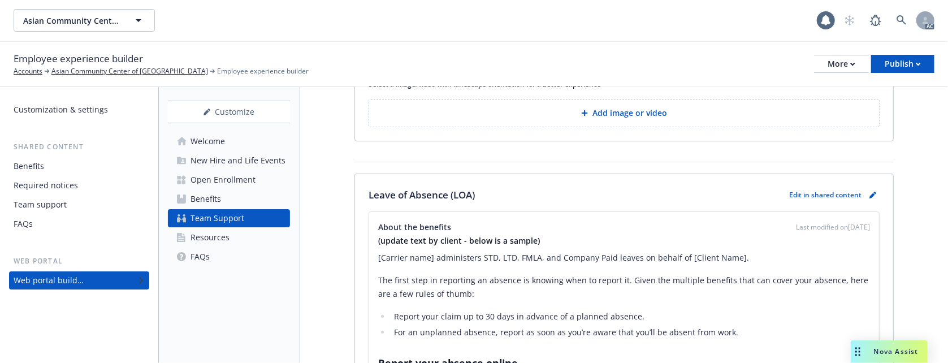
scroll to position [75, 0]
click at [593, 124] on button "Add image or video" at bounding box center [624, 115] width 511 height 28
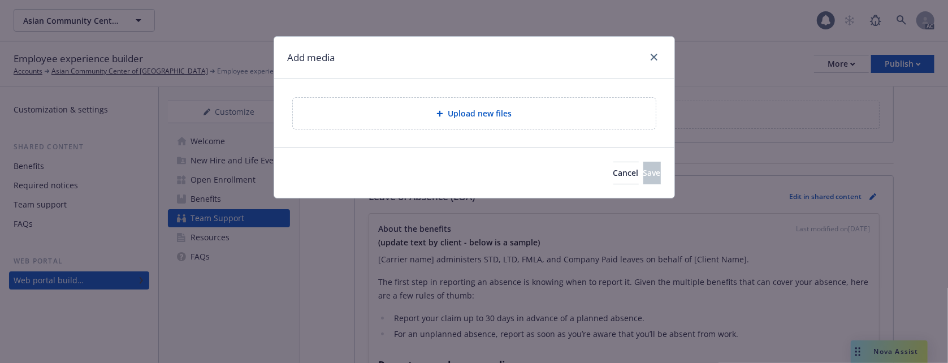
click at [466, 110] on span "Upload new files" at bounding box center [480, 113] width 64 height 12
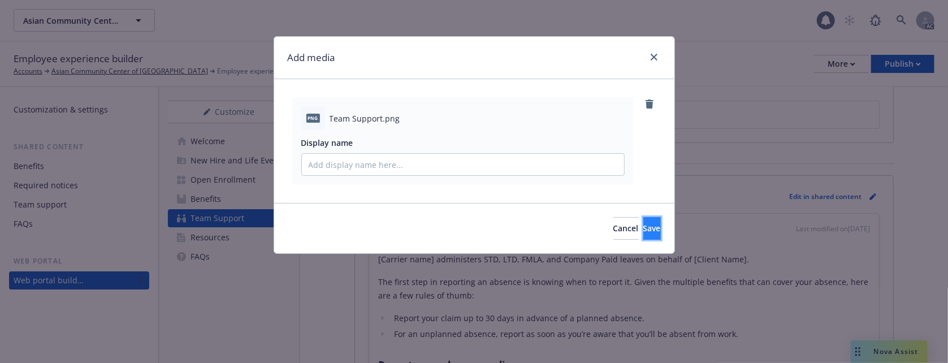
click at [643, 227] on span "Save" at bounding box center [652, 228] width 18 height 11
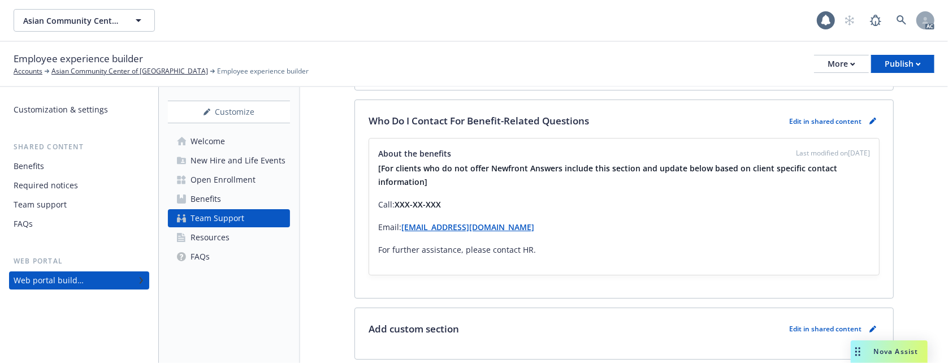
scroll to position [2837, 0]
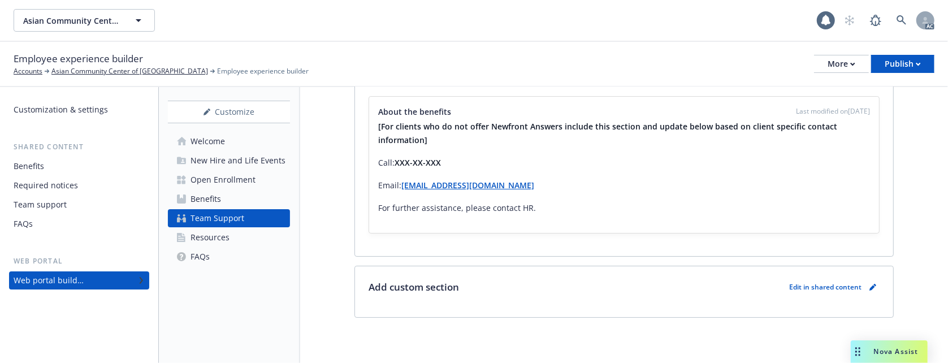
click at [205, 197] on div "Benefits" at bounding box center [206, 199] width 31 height 18
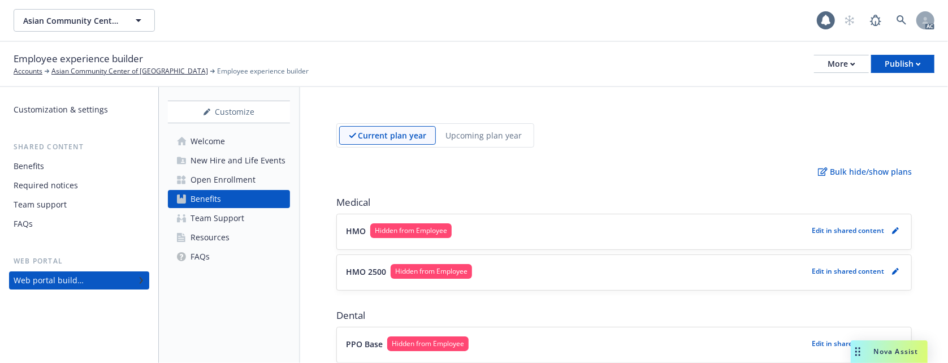
click at [209, 175] on div "Open Enrollment" at bounding box center [223, 180] width 65 height 18
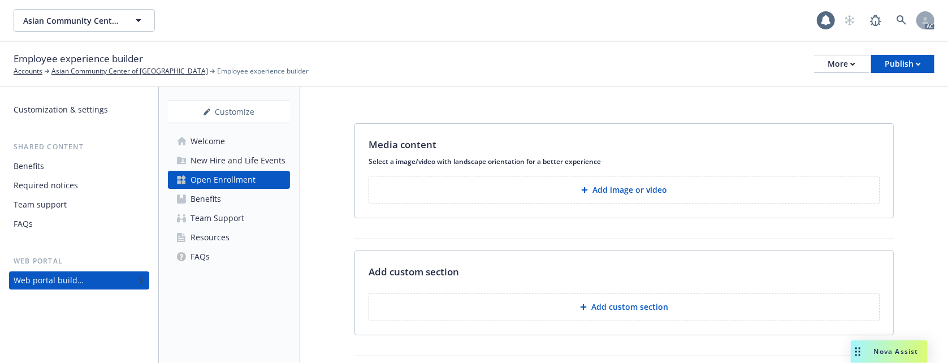
click at [537, 193] on button "Add image or video" at bounding box center [624, 190] width 511 height 28
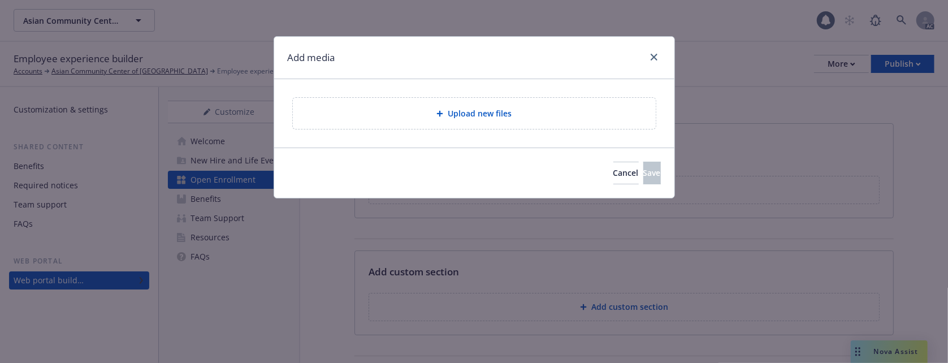
click at [485, 114] on span "Upload new files" at bounding box center [480, 113] width 64 height 12
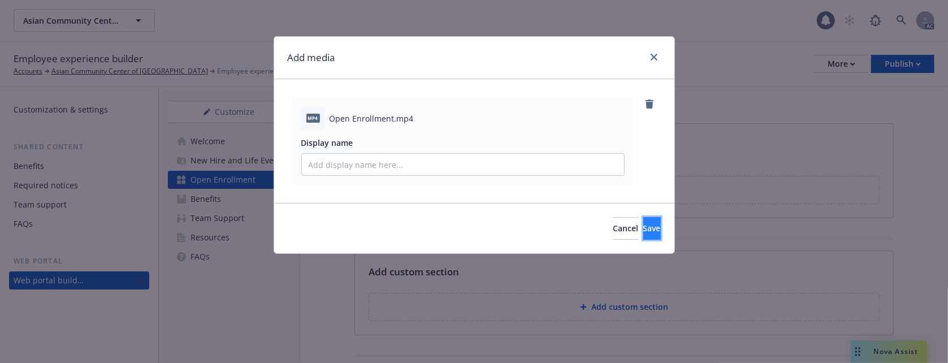
click at [643, 227] on span "Save" at bounding box center [652, 228] width 18 height 11
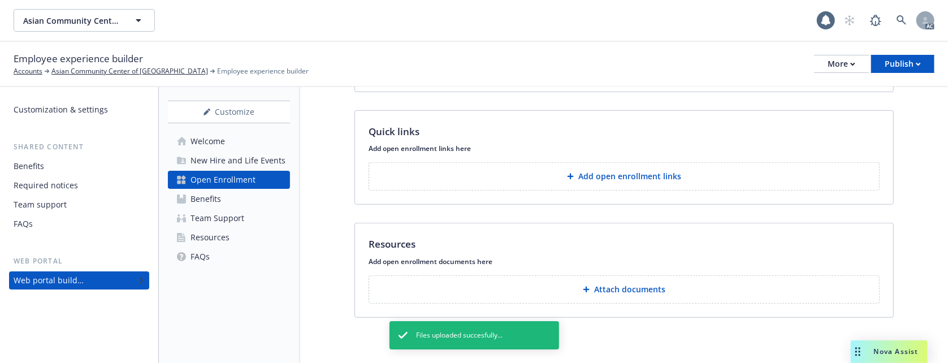
scroll to position [87, 0]
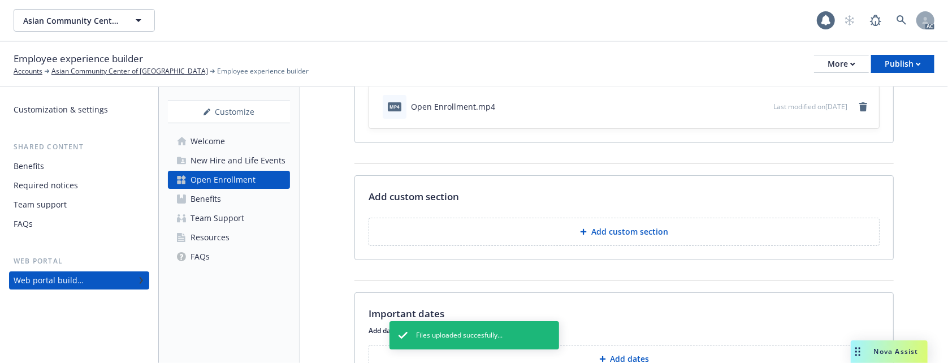
click at [219, 215] on div "Team Support" at bounding box center [218, 218] width 54 height 18
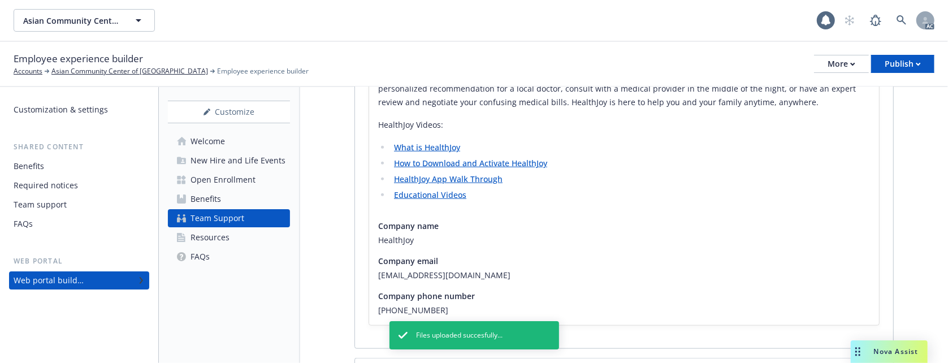
scroll to position [905, 0]
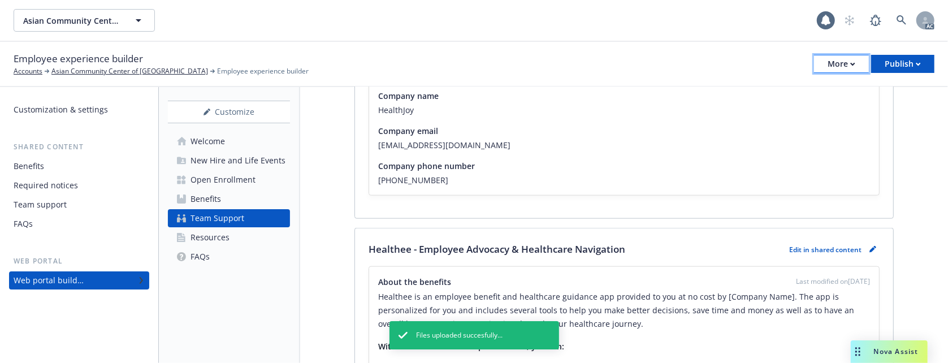
click at [821, 55] on button "More" at bounding box center [841, 64] width 55 height 18
click at [768, 84] on div "Copy preview link Copy portal link Configure test user to preview app" at bounding box center [784, 111] width 167 height 68
click at [832, 62] on div "More" at bounding box center [842, 63] width 28 height 17
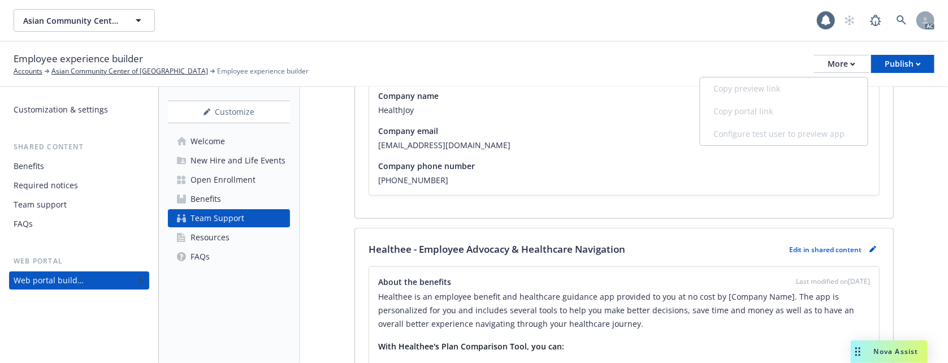
click at [744, 89] on div "Copy preview link Copy portal link Configure test user to preview app" at bounding box center [784, 111] width 167 height 68
click at [66, 114] on div "Customization & settings" at bounding box center [61, 110] width 94 height 18
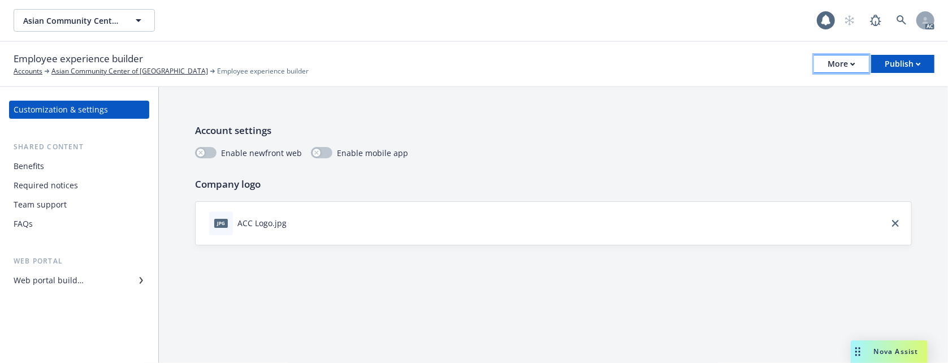
click at [837, 64] on div "More" at bounding box center [842, 63] width 28 height 17
click at [510, 123] on p "Account settings" at bounding box center [553, 130] width 717 height 15
click at [57, 172] on div "Benefits" at bounding box center [79, 166] width 131 height 18
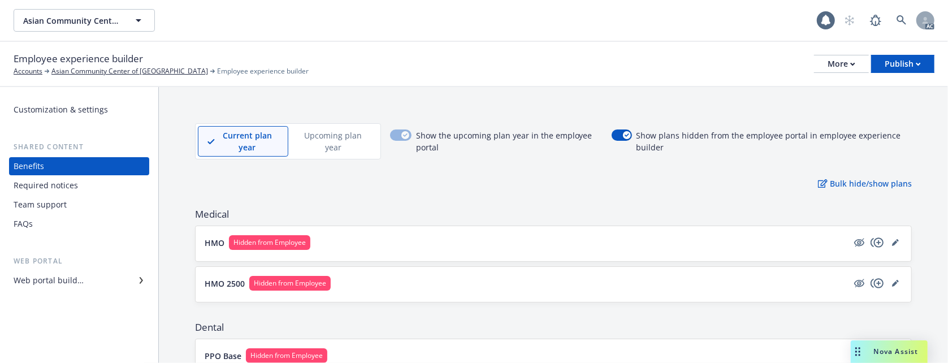
click at [55, 186] on div "Required notices" at bounding box center [46, 185] width 64 height 18
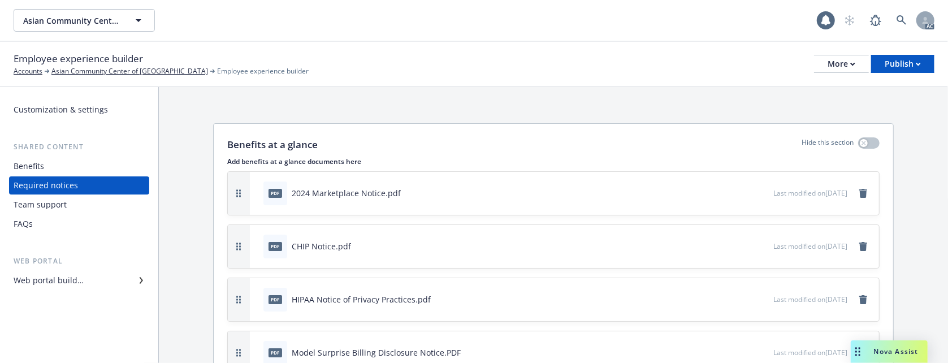
click at [59, 210] on div "Team support" at bounding box center [40, 205] width 53 height 18
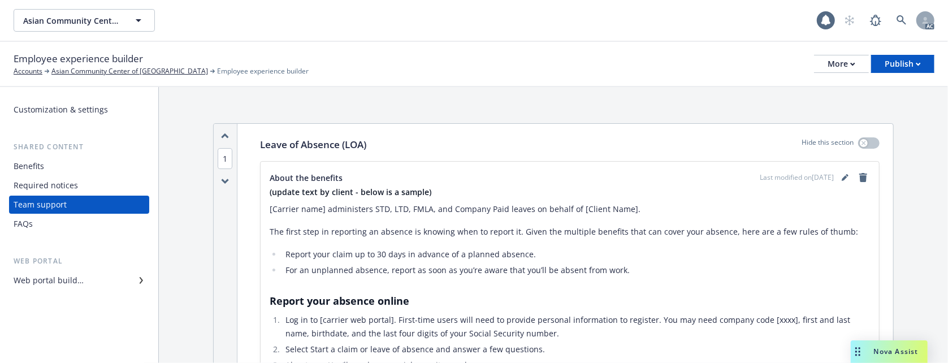
click at [59, 277] on div "Web portal builder" at bounding box center [49, 280] width 70 height 18
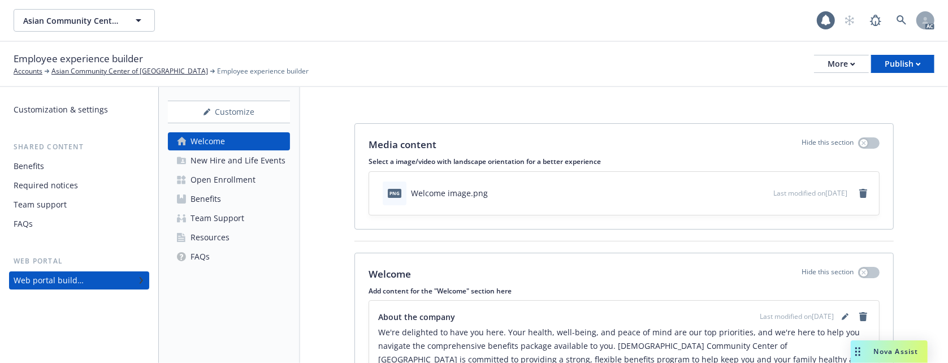
click at [238, 159] on div "New Hire and Life Events" at bounding box center [238, 161] width 95 height 18
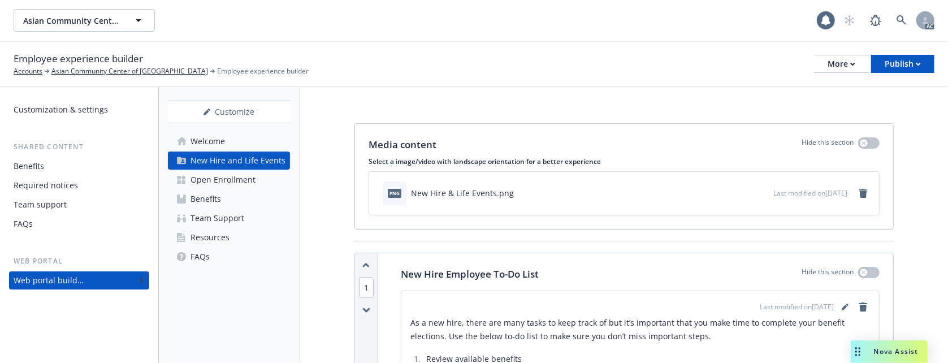
click at [234, 182] on div "Open Enrollment" at bounding box center [223, 180] width 65 height 18
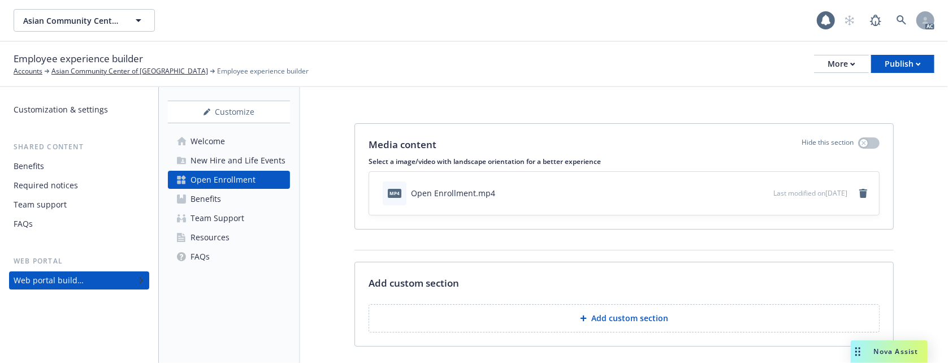
click at [224, 198] on link "Benefits" at bounding box center [229, 199] width 122 height 18
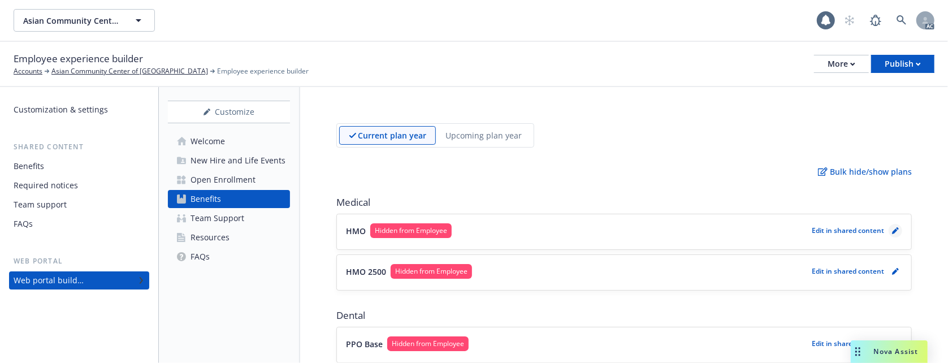
click at [892, 232] on icon "pencil" at bounding box center [895, 231] width 6 height 6
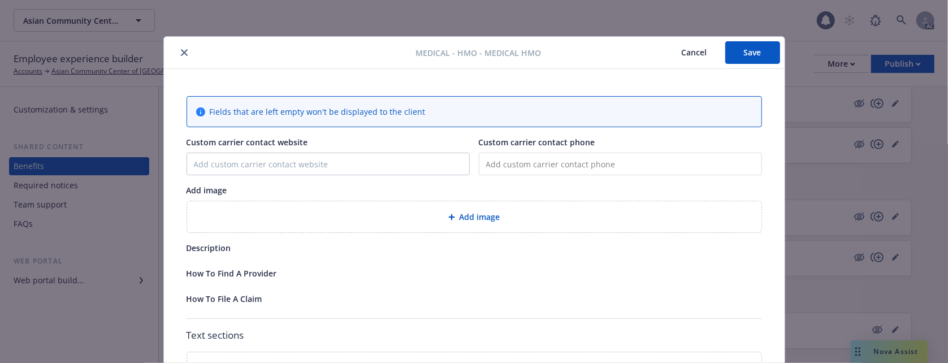
scroll to position [34, 0]
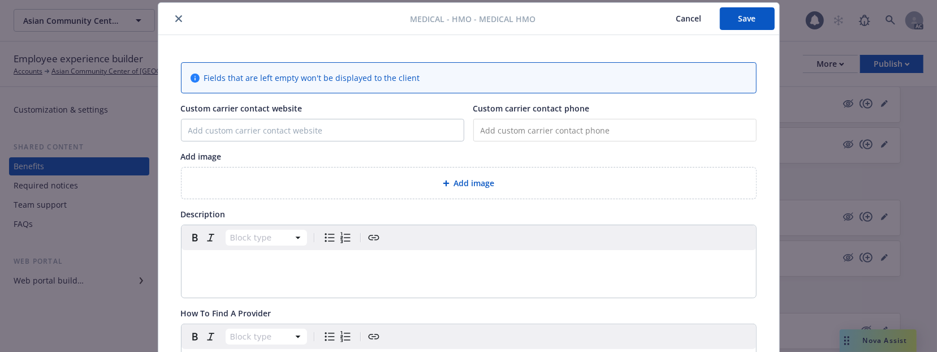
click at [435, 178] on div "Add image" at bounding box center [469, 182] width 556 height 13
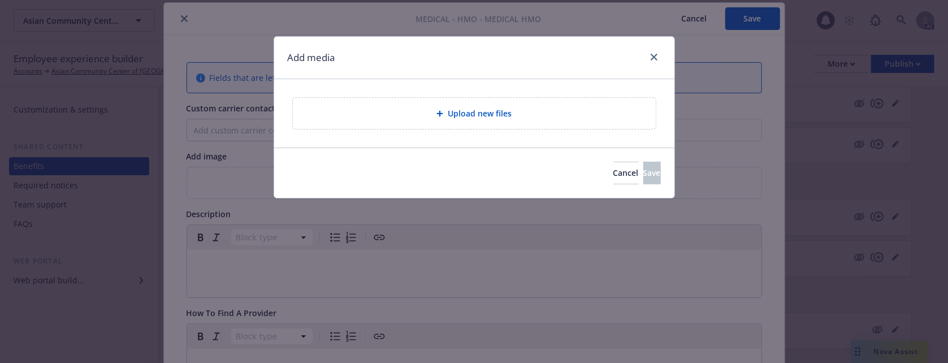
click at [422, 109] on div "Upload new files" at bounding box center [474, 113] width 345 height 13
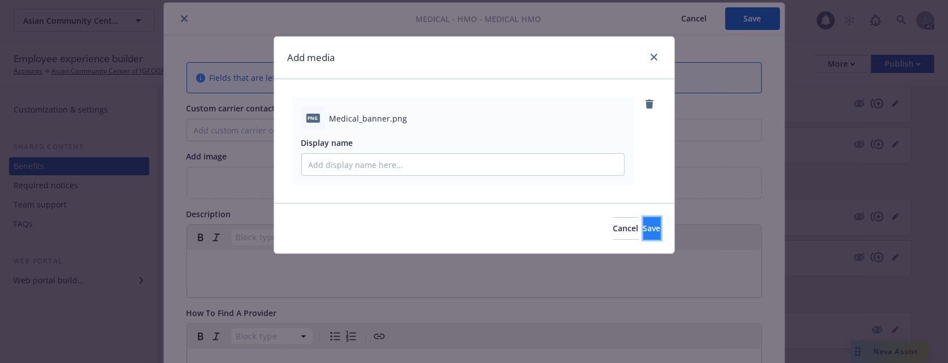
click at [643, 223] on button "Save" at bounding box center [652, 228] width 18 height 23
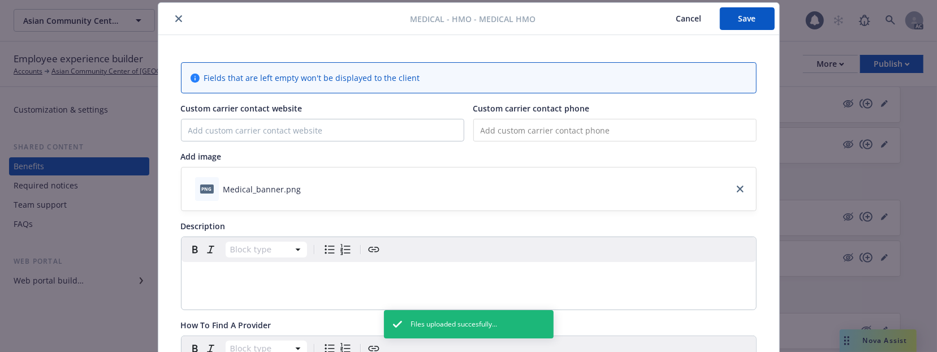
click at [745, 21] on button "Save" at bounding box center [747, 18] width 55 height 23
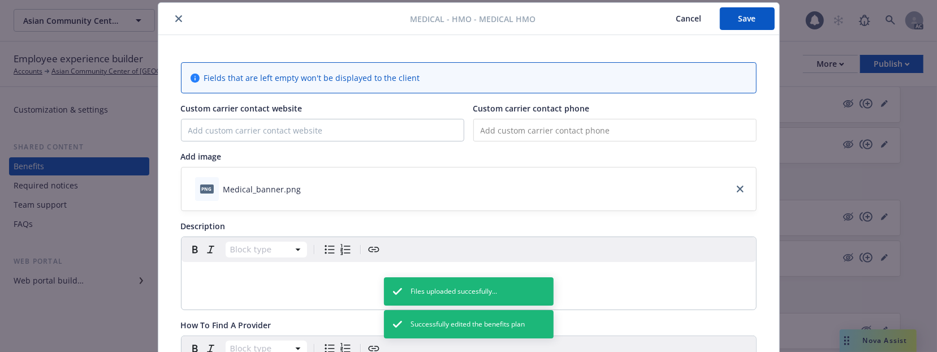
click at [681, 19] on button "Cancel" at bounding box center [689, 18] width 62 height 23
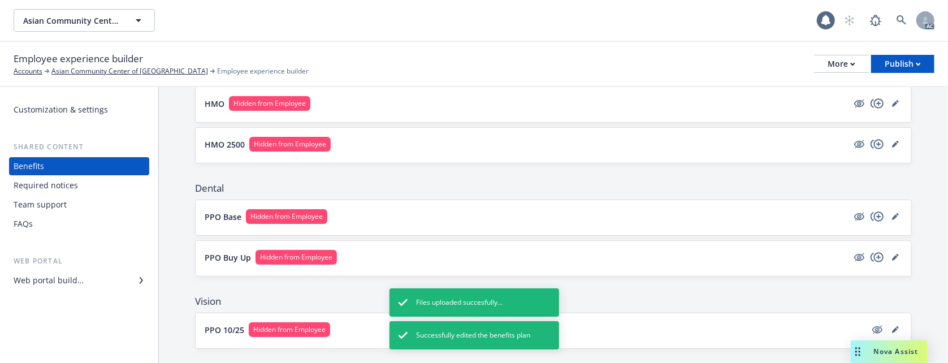
click at [92, 280] on div "Web portal builder" at bounding box center [79, 280] width 131 height 18
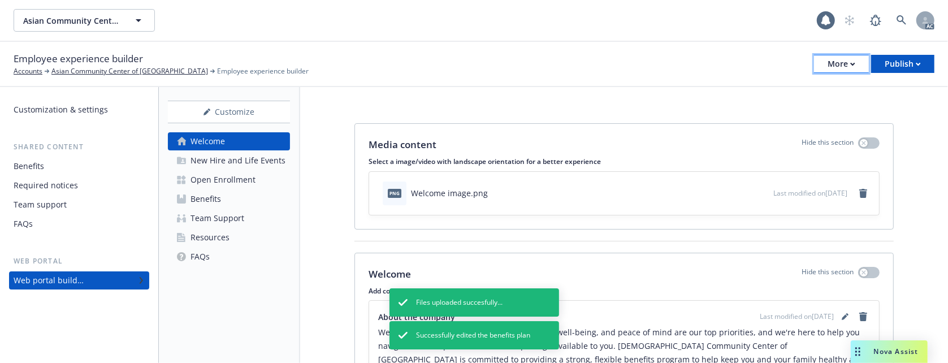
click at [821, 63] on button "More" at bounding box center [841, 64] width 55 height 18
click at [609, 73] on div "Employee experience builder Accounts Asian Community Center of [GEOGRAPHIC_DATA…" at bounding box center [474, 63] width 921 height 25
click at [214, 179] on div "Open Enrollment" at bounding box center [223, 180] width 65 height 18
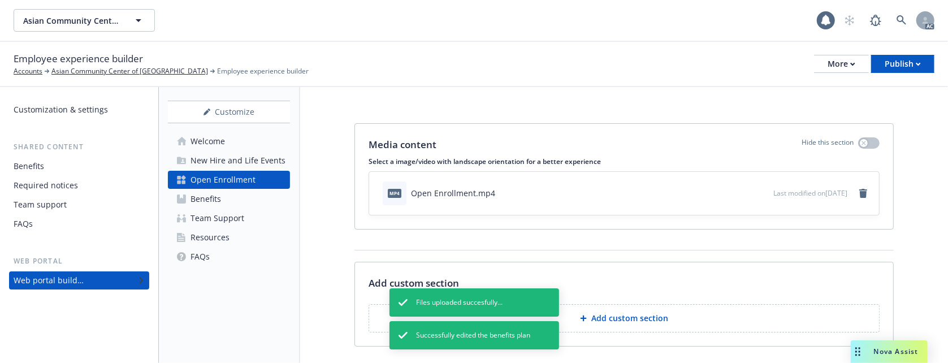
click at [217, 162] on div "New Hire and Life Events" at bounding box center [238, 161] width 95 height 18
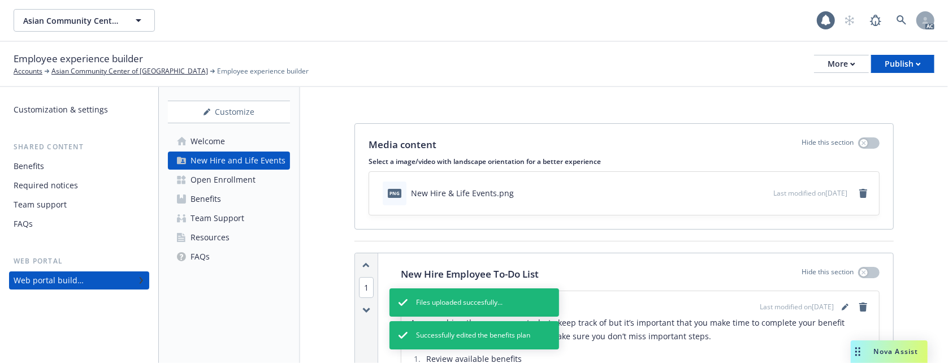
click at [213, 179] on div "Open Enrollment" at bounding box center [223, 180] width 65 height 18
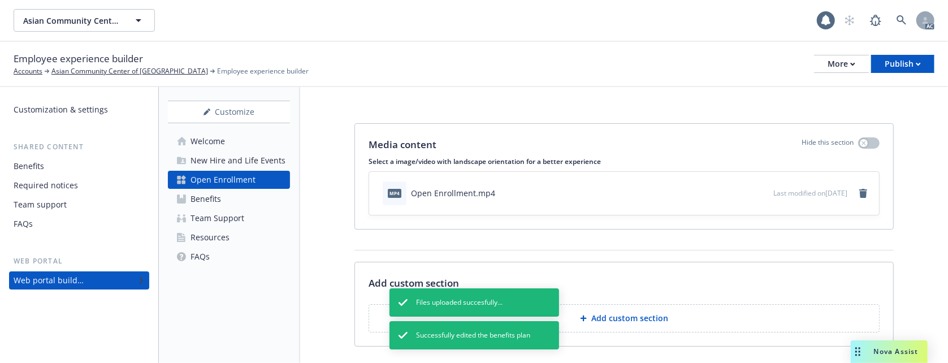
click at [210, 193] on div "Benefits" at bounding box center [206, 199] width 31 height 18
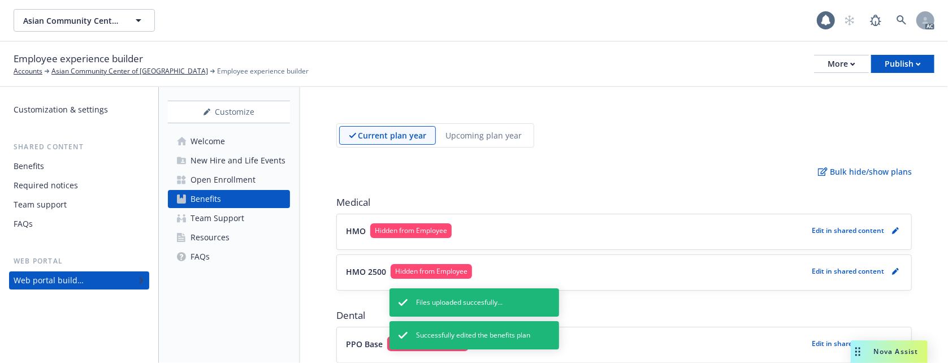
click at [215, 222] on div "Team Support" at bounding box center [218, 218] width 54 height 18
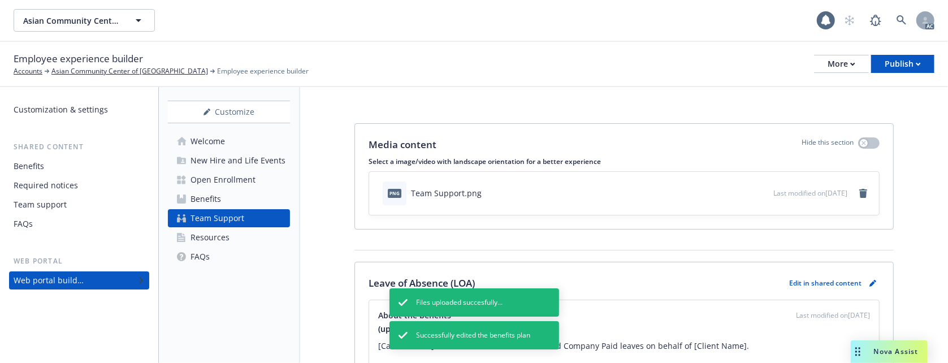
click at [213, 240] on div "Resources" at bounding box center [210, 237] width 39 height 18
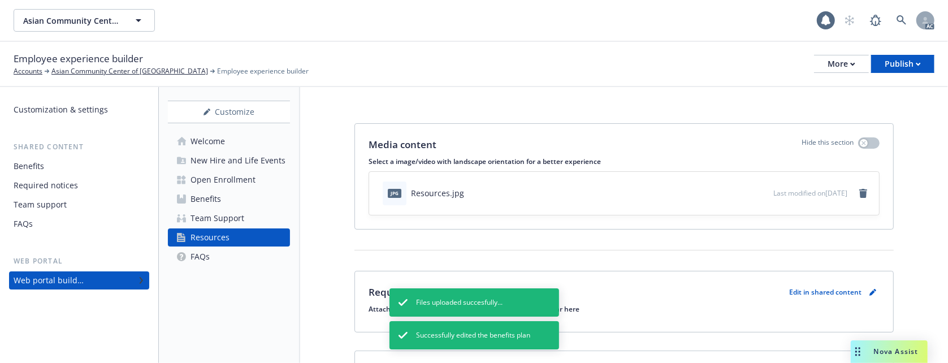
click at [202, 256] on div "FAQs" at bounding box center [200, 257] width 19 height 18
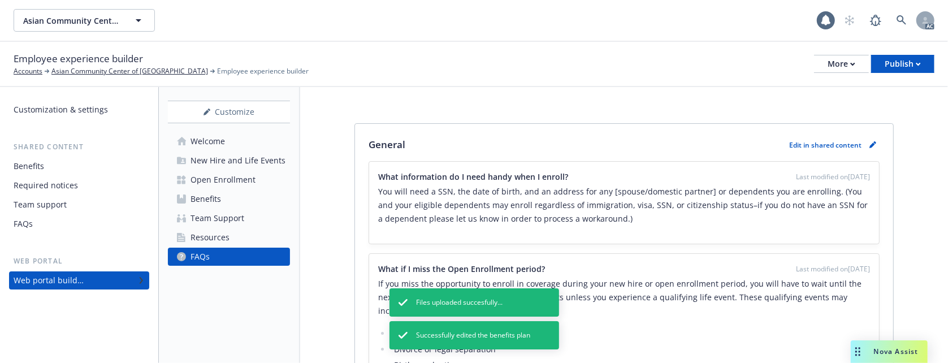
click at [219, 144] on div "Welcome" at bounding box center [208, 141] width 34 height 18
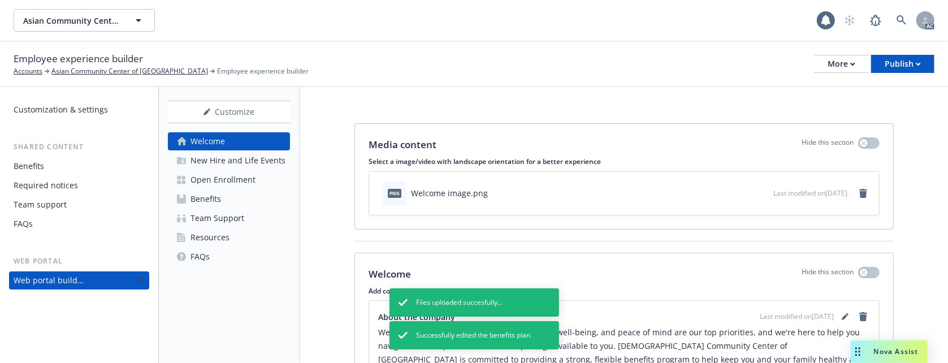
click at [241, 162] on div "New Hire and Life Events" at bounding box center [238, 161] width 95 height 18
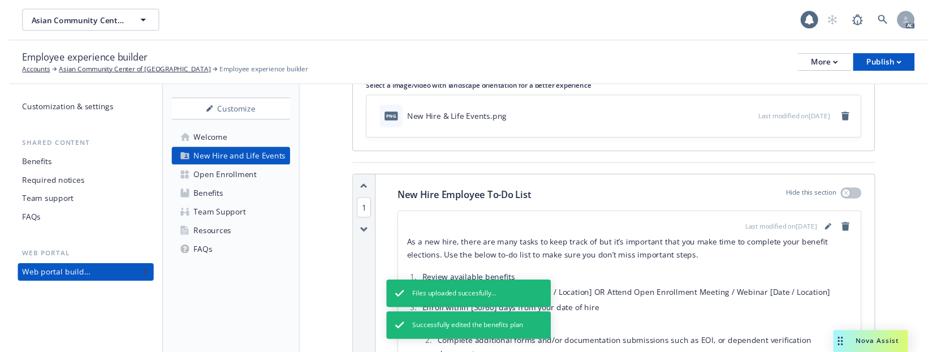
scroll to position [150, 0]
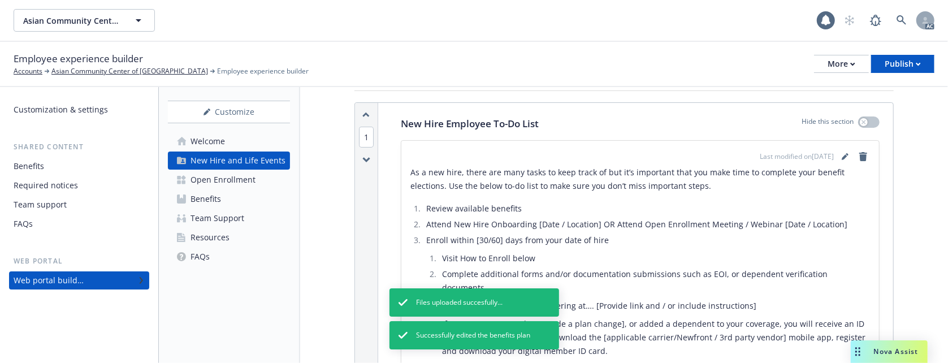
click at [70, 181] on div "Required notices" at bounding box center [46, 185] width 64 height 18
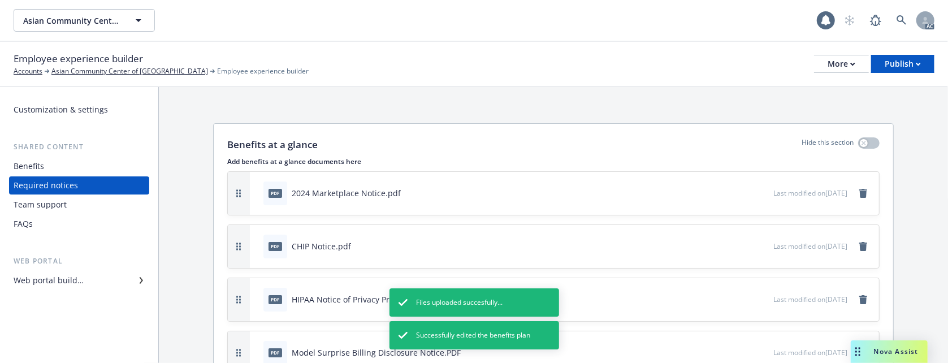
click at [54, 166] on div "Benefits" at bounding box center [79, 166] width 131 height 18
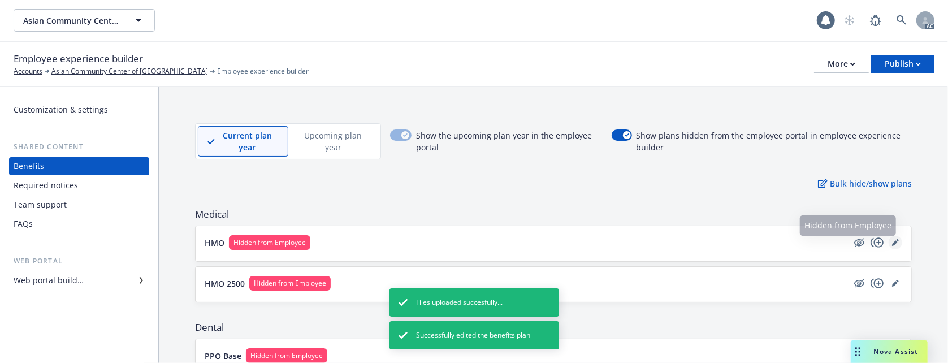
click at [892, 240] on icon "editPencil" at bounding box center [895, 242] width 7 height 7
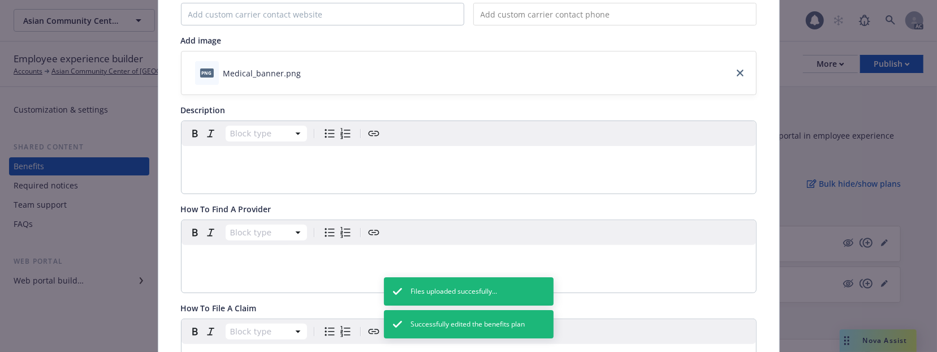
scroll to position [260, 0]
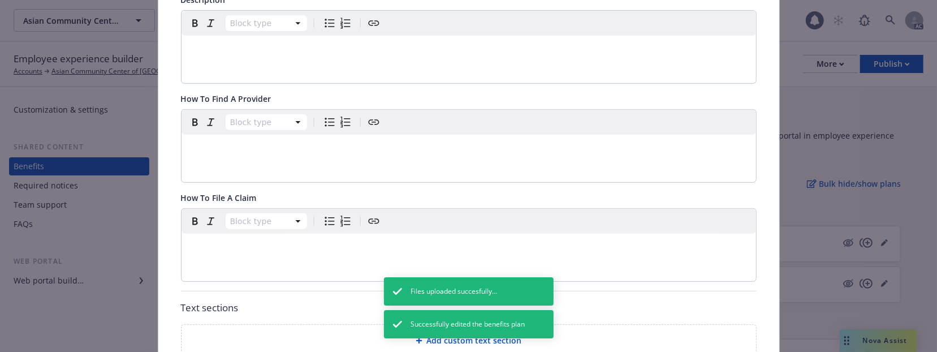
click at [228, 67] on div "Block type" at bounding box center [468, 47] width 574 height 72
click at [268, 49] on p "editable markdown" at bounding box center [468, 49] width 561 height 14
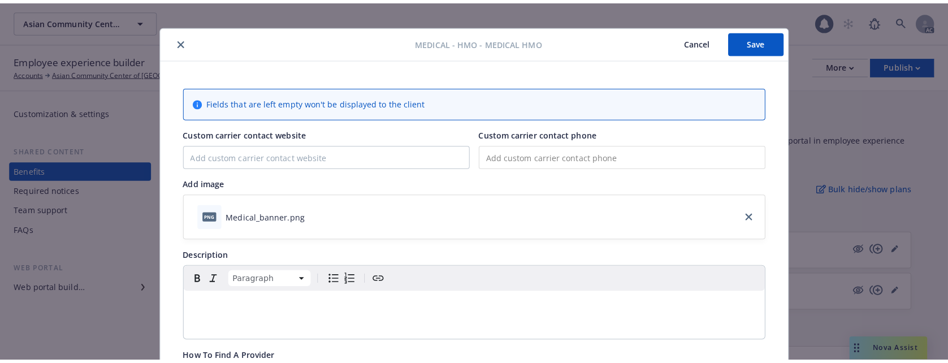
scroll to position [0, 0]
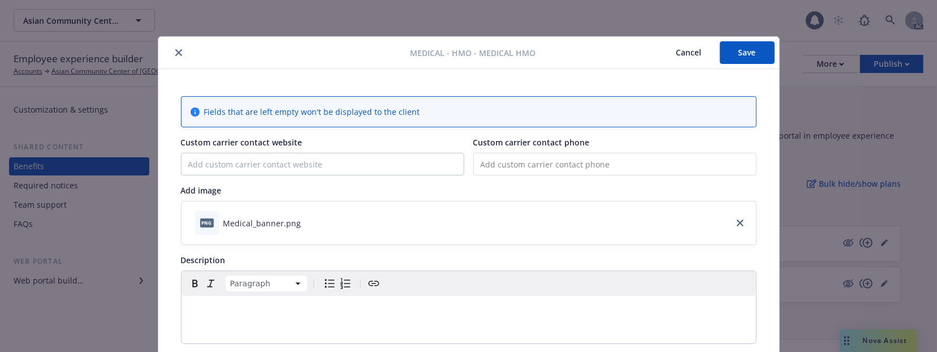
click at [175, 53] on icon "close" at bounding box center [178, 52] width 7 height 7
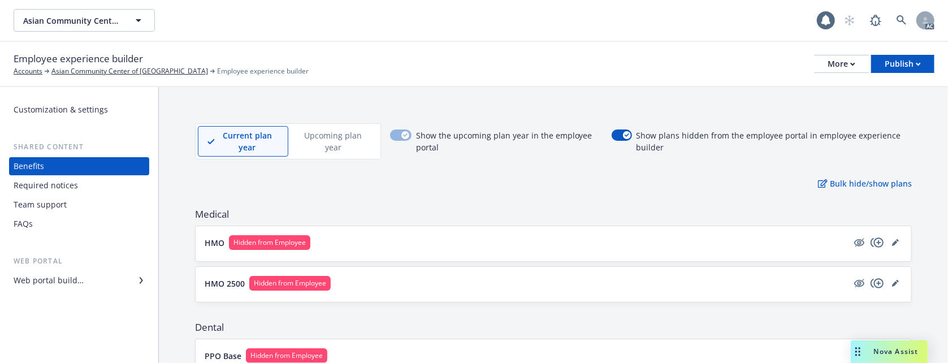
drag, startPoint x: 921, startPoint y: 181, endPoint x: 864, endPoint y: 161, distance: 60.6
